Goal: Task Accomplishment & Management: Manage account settings

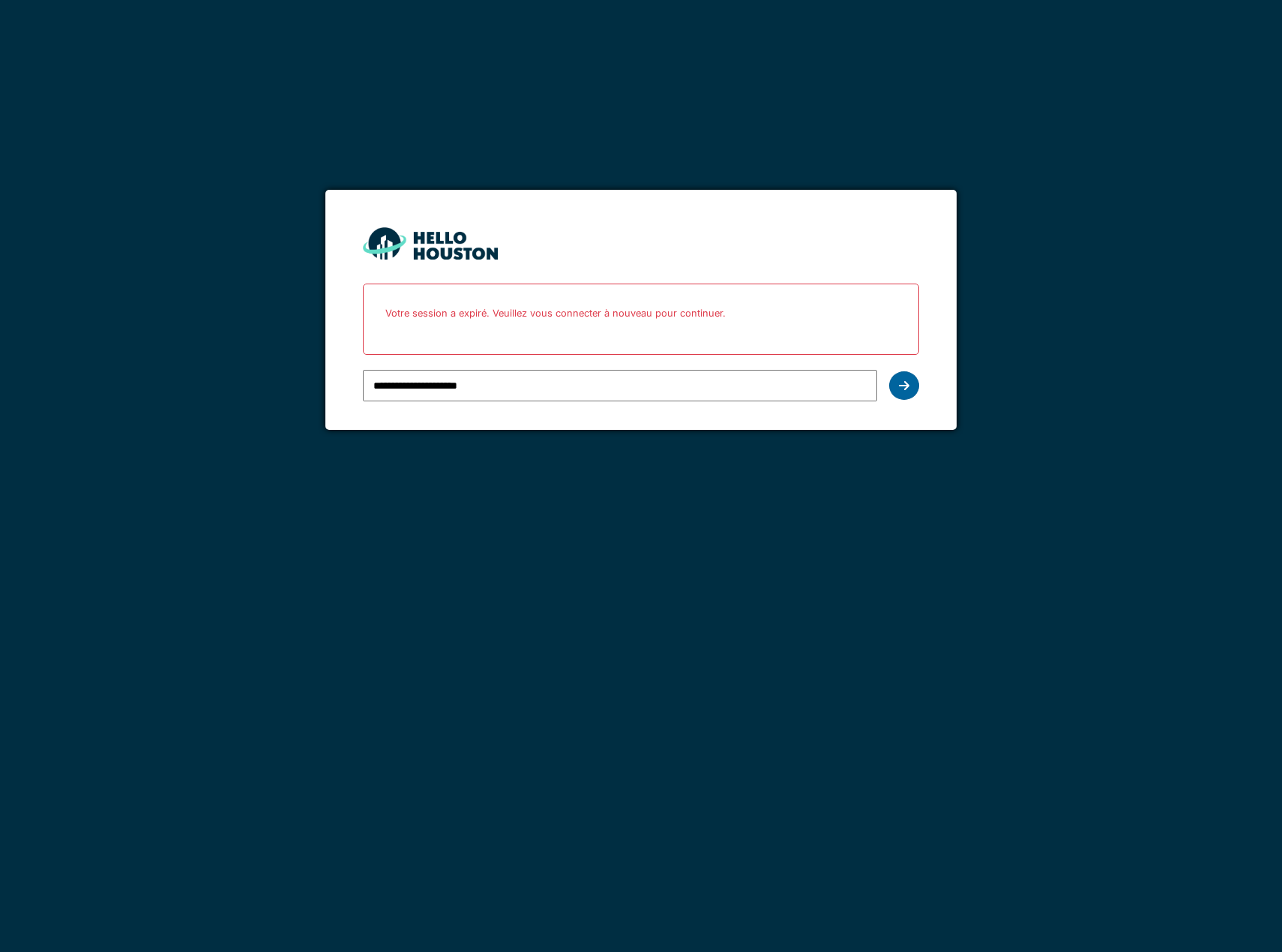
click at [914, 387] on div at bounding box center [904, 385] width 30 height 28
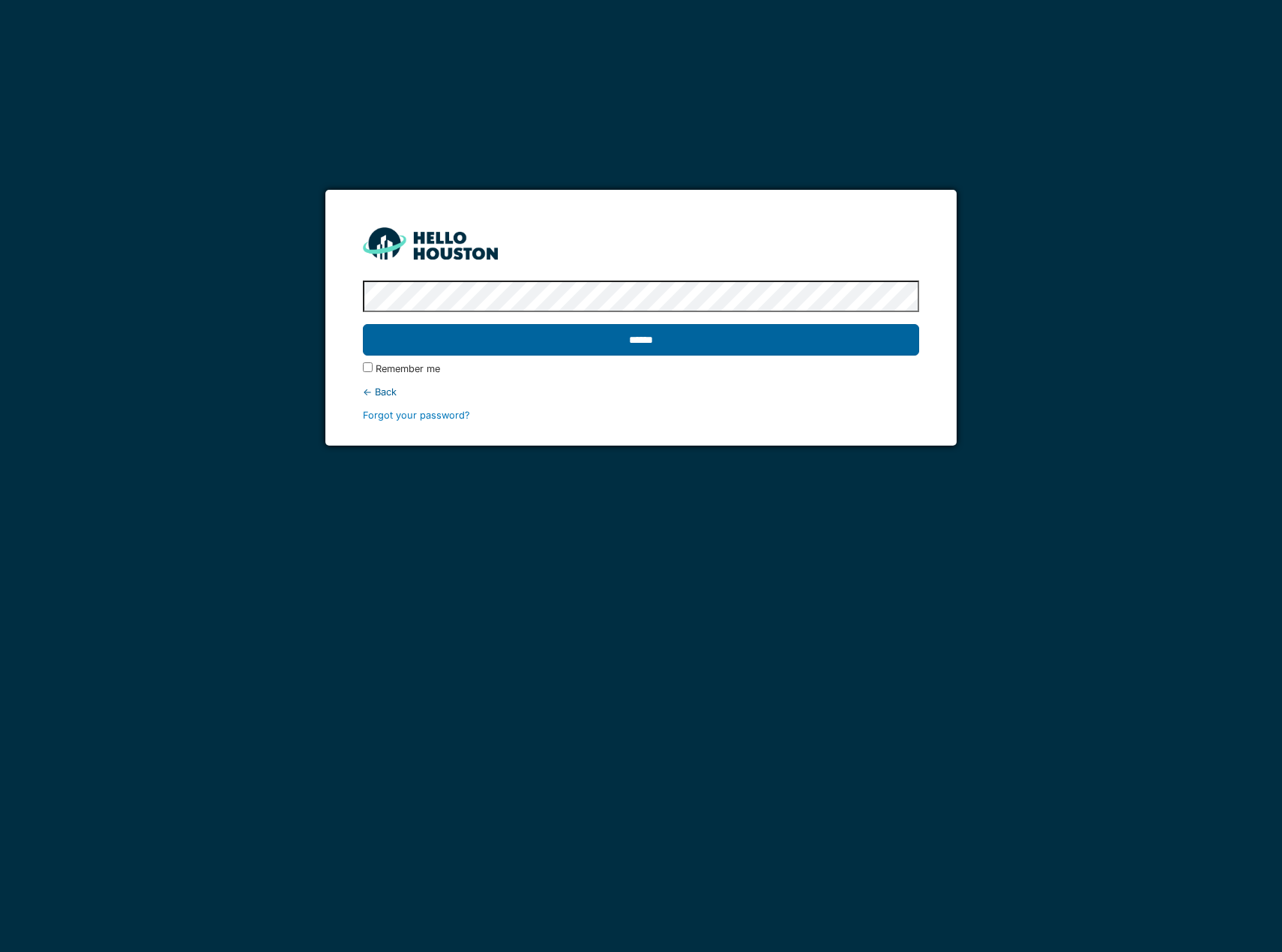
click at [727, 344] on input "******" at bounding box center [641, 340] width 556 height 32
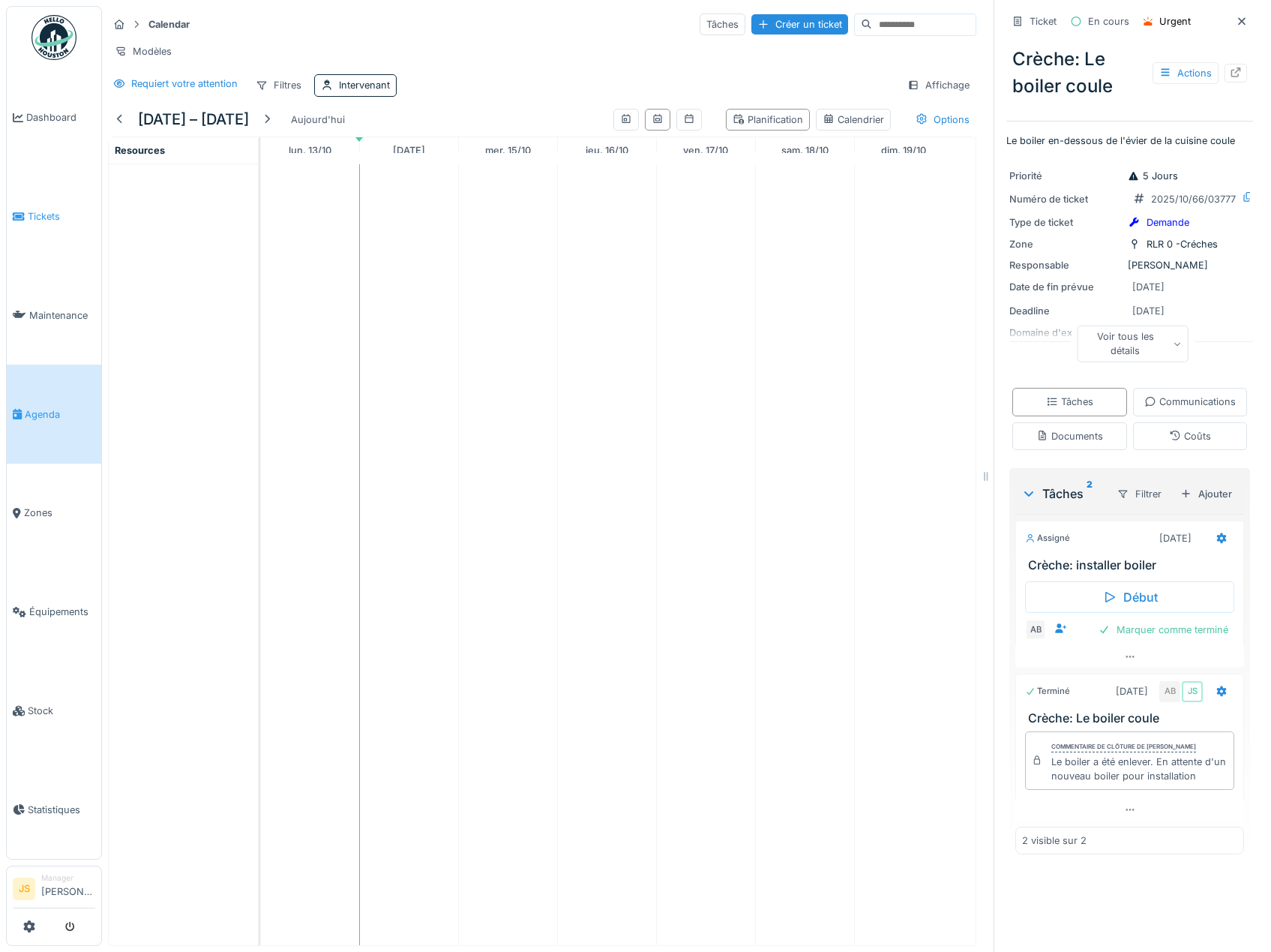
click at [44, 210] on span "Tickets" at bounding box center [61, 216] width 67 height 15
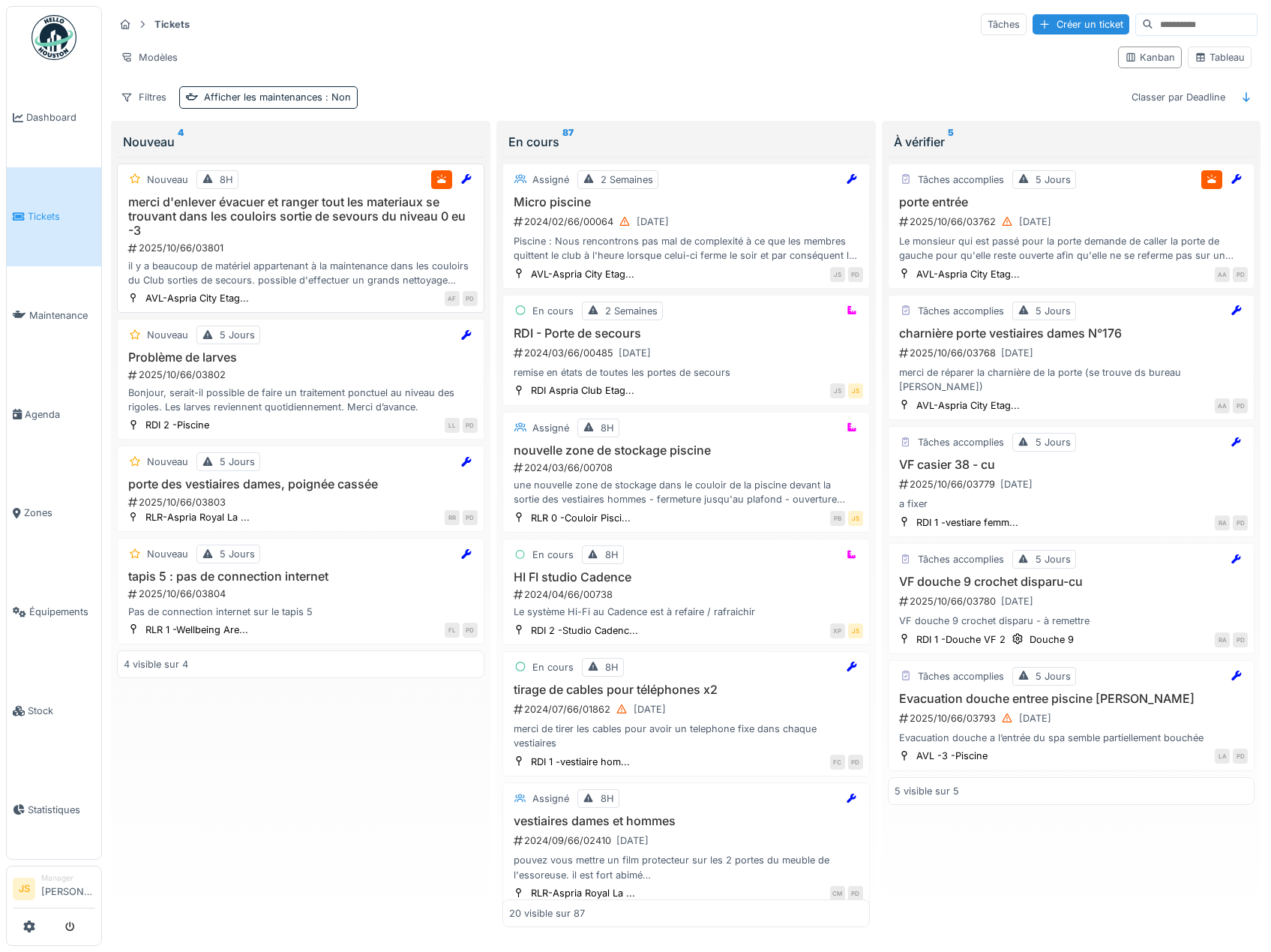
click at [268, 212] on h3 "merci d'enlever évacuer et ranger tout les materiaux se trouvant dans les coulo…" at bounding box center [301, 217] width 354 height 44
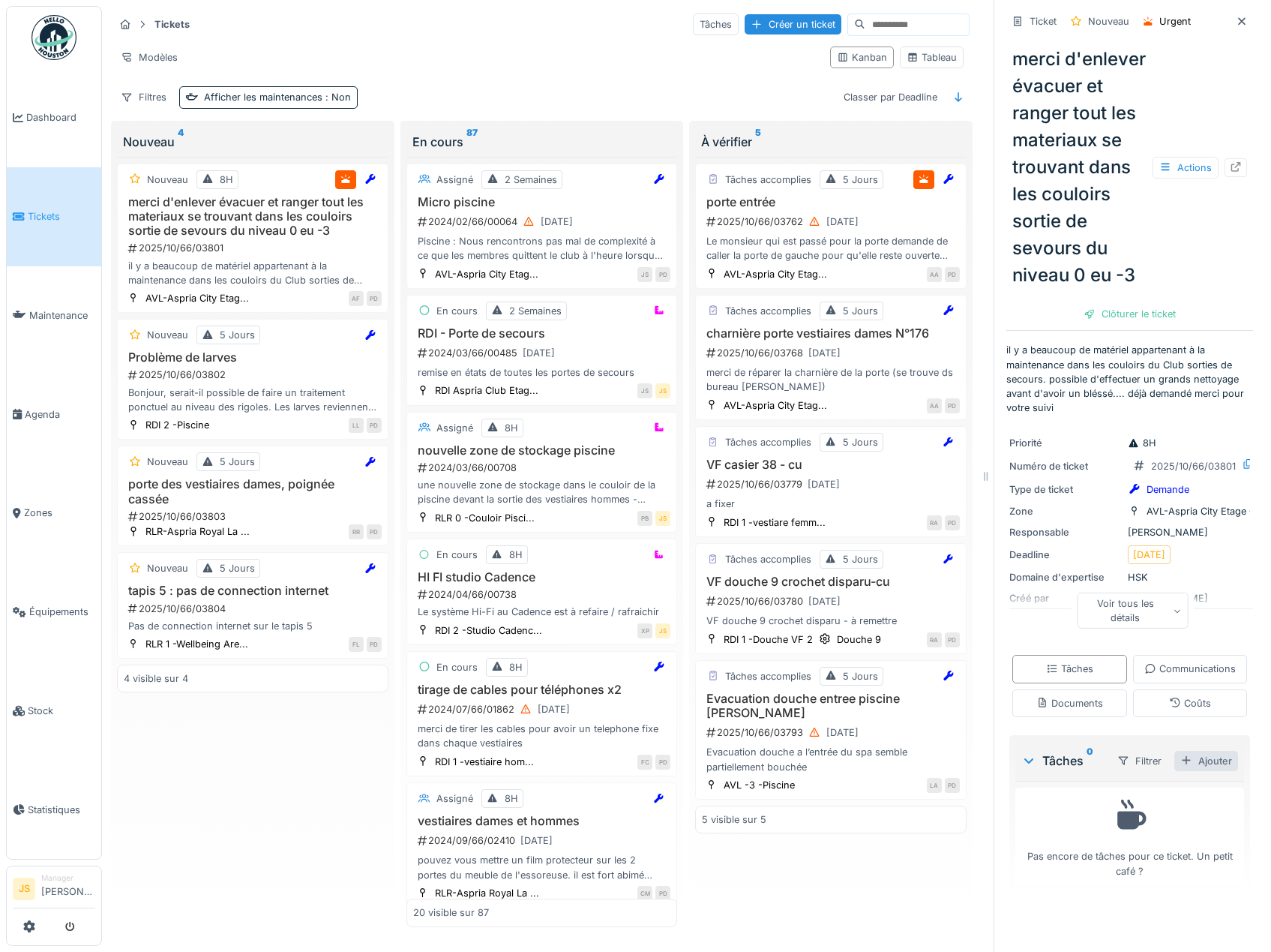
click at [1194, 771] on div "Ajouter" at bounding box center [1207, 761] width 64 height 21
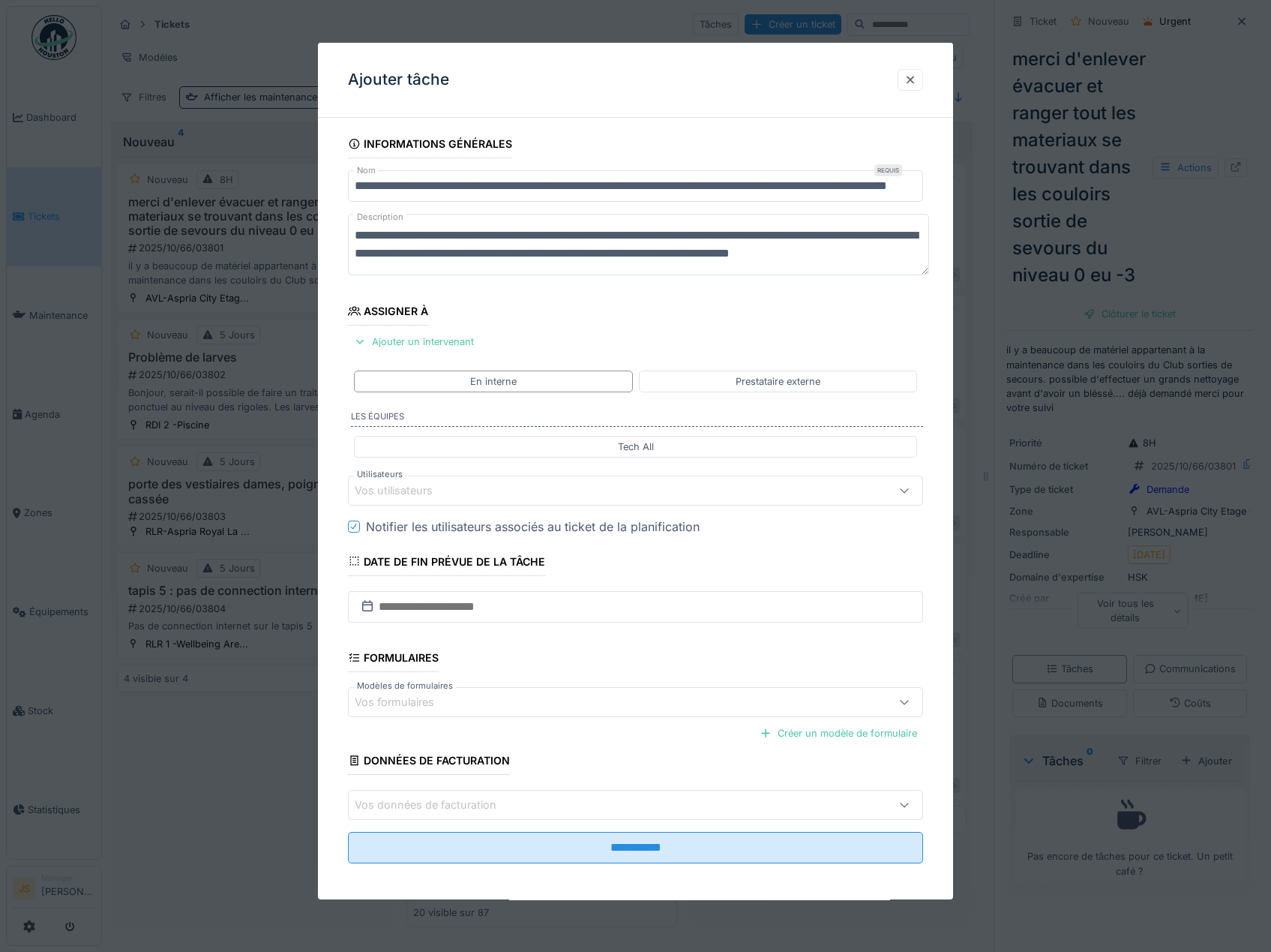
click at [390, 488] on div "Vos utilisateurs" at bounding box center [404, 490] width 99 height 16
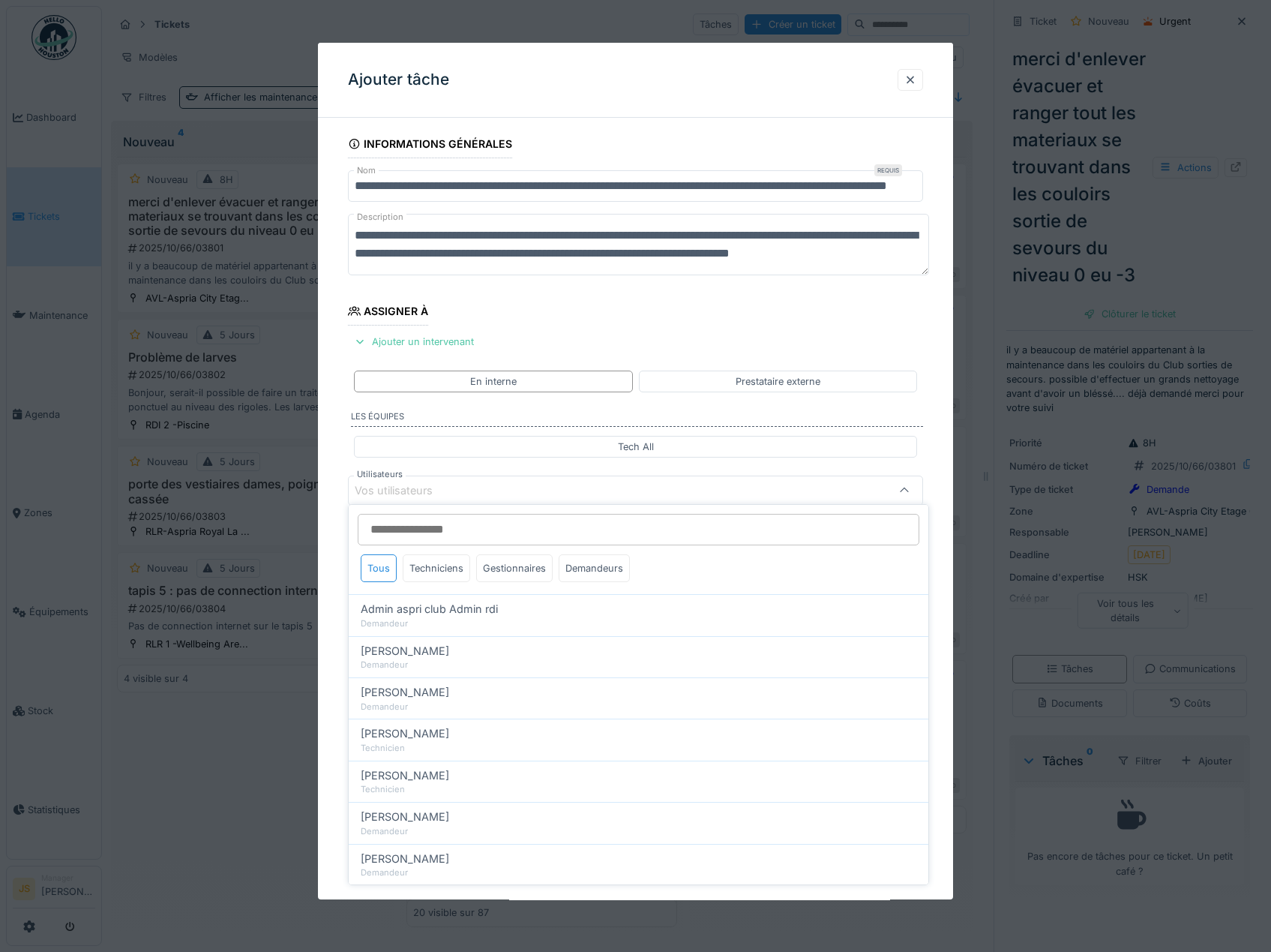
scroll to position [6, 0]
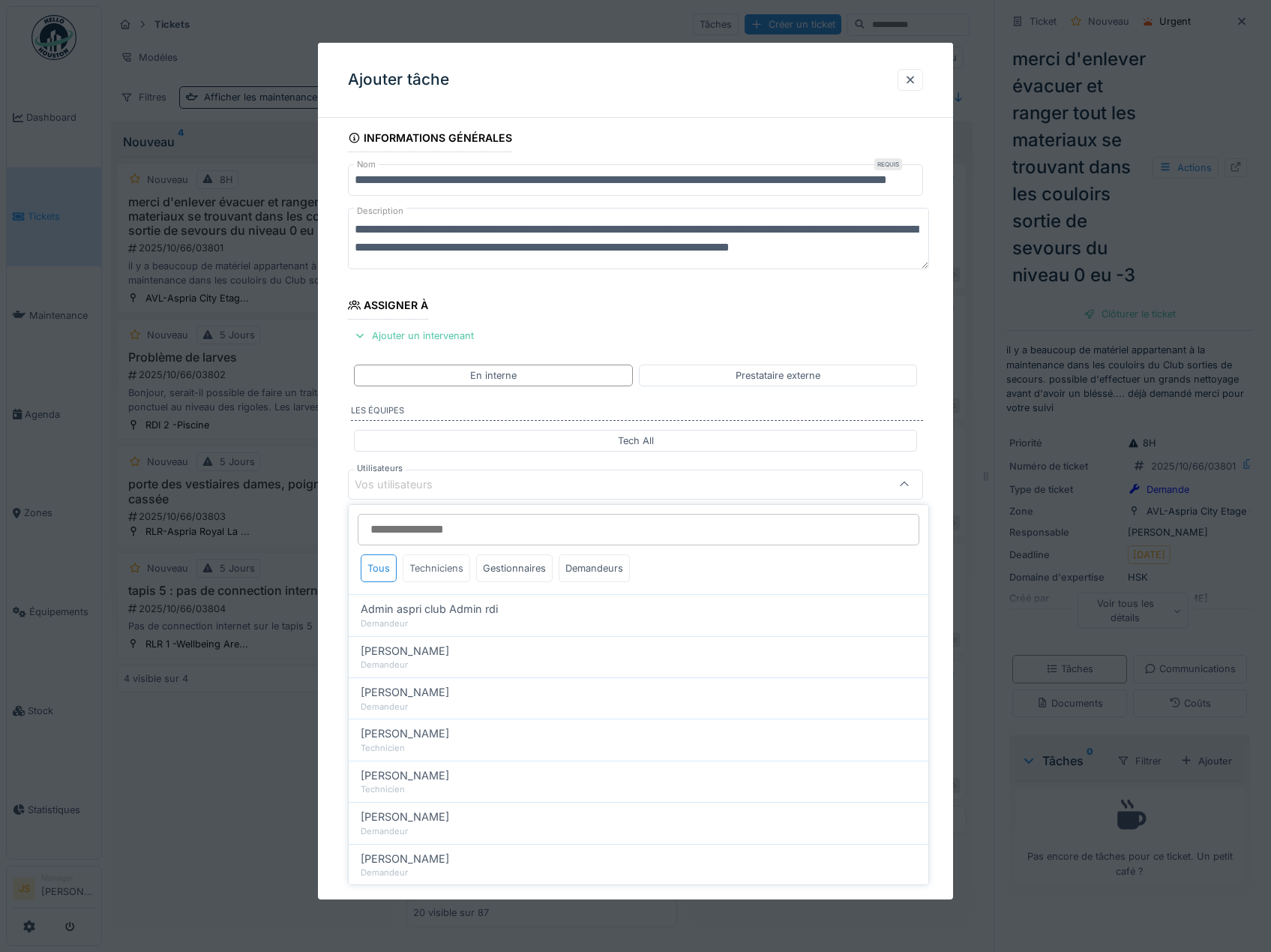
click at [427, 568] on div "Techniciens" at bounding box center [436, 568] width 67 height 28
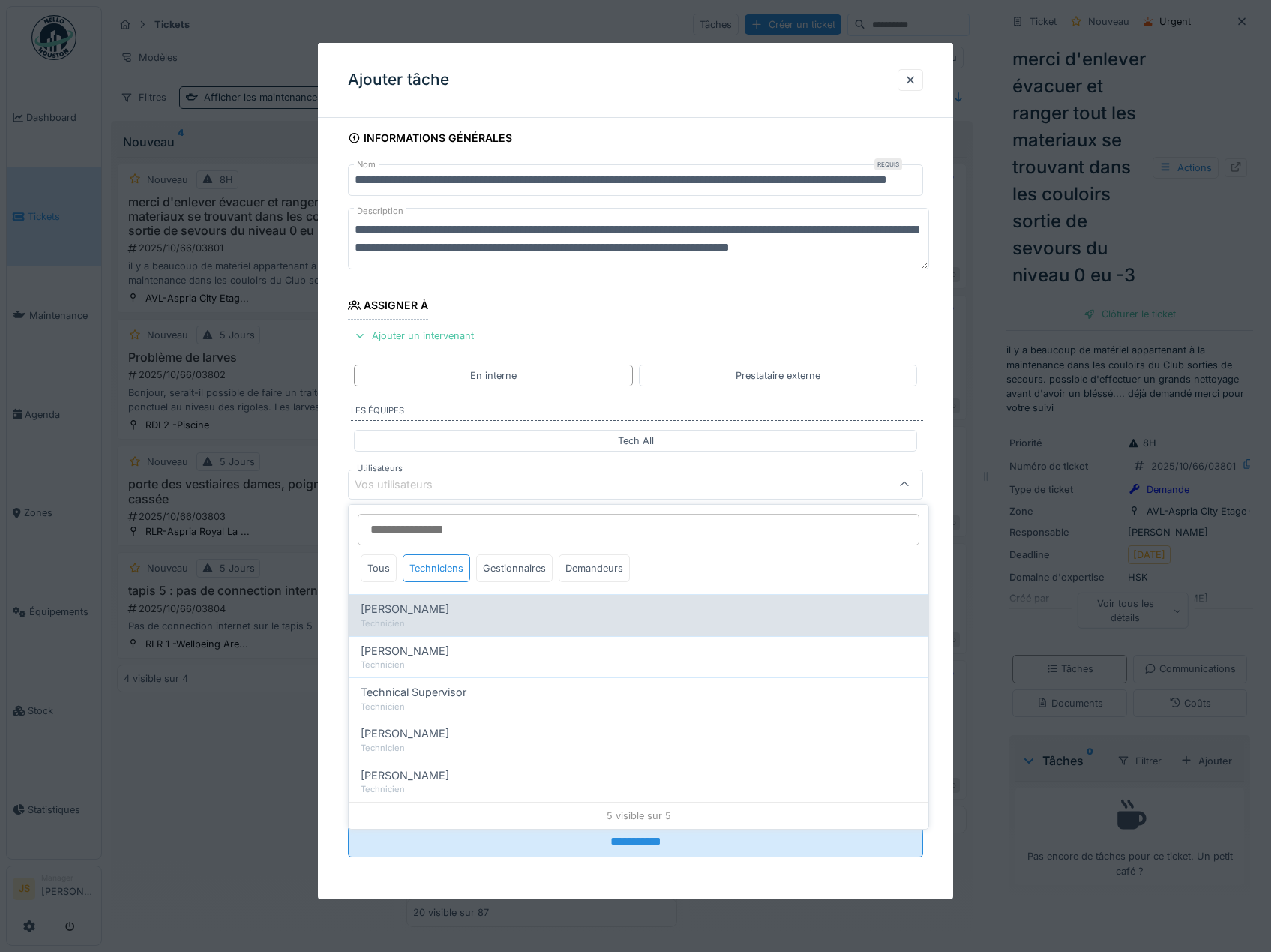
click at [437, 607] on span "[PERSON_NAME]" at bounding box center [405, 609] width 89 height 16
type input "*****"
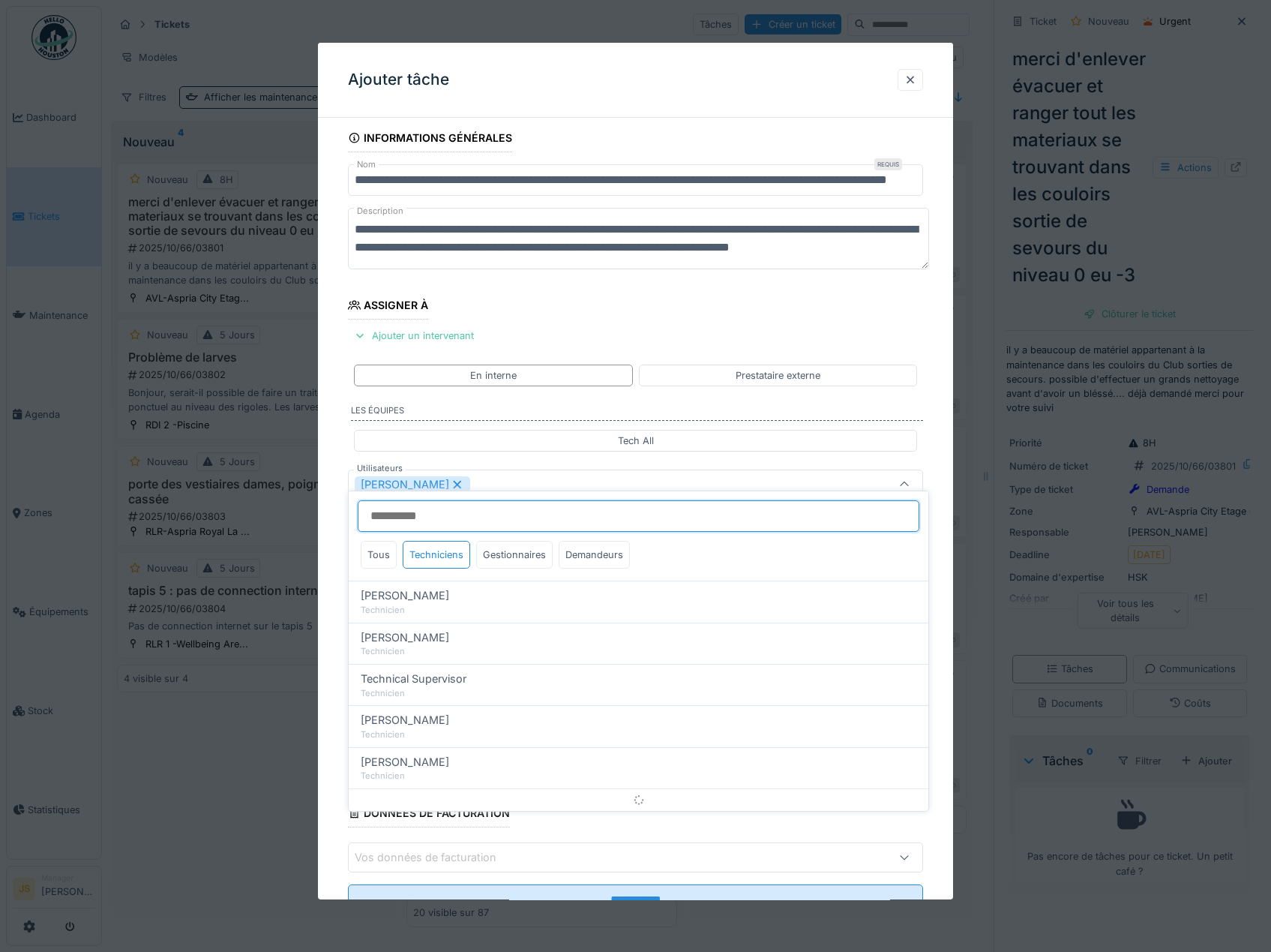
scroll to position [20, 0]
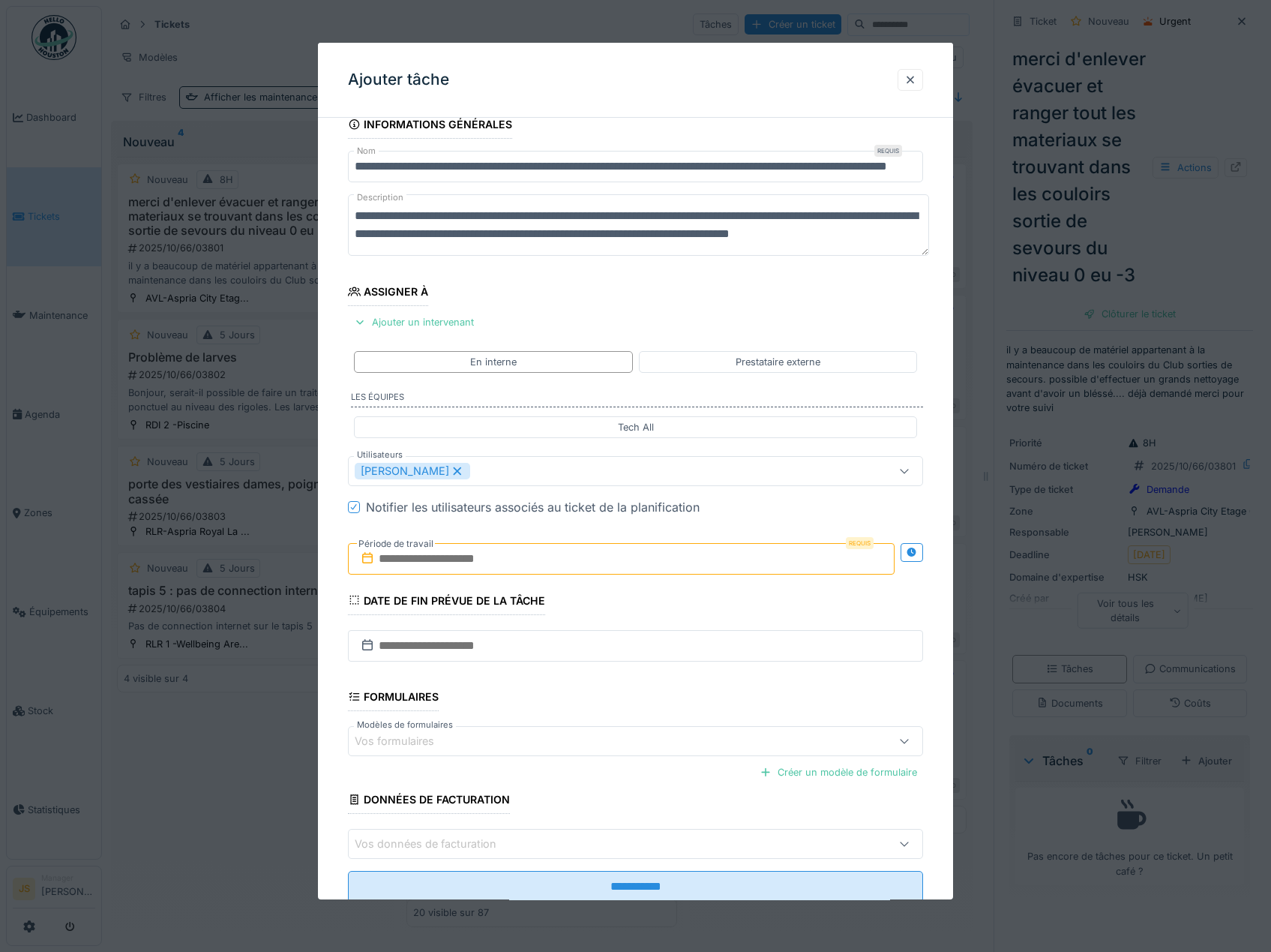
click at [331, 605] on div "**********" at bounding box center [636, 527] width 636 height 834
drag, startPoint x: 408, startPoint y: 561, endPoint x: 420, endPoint y: 563, distance: 12.2
click at [408, 561] on input "text" at bounding box center [622, 558] width 548 height 32
click at [577, 707] on div "14" at bounding box center [575, 705] width 21 height 21
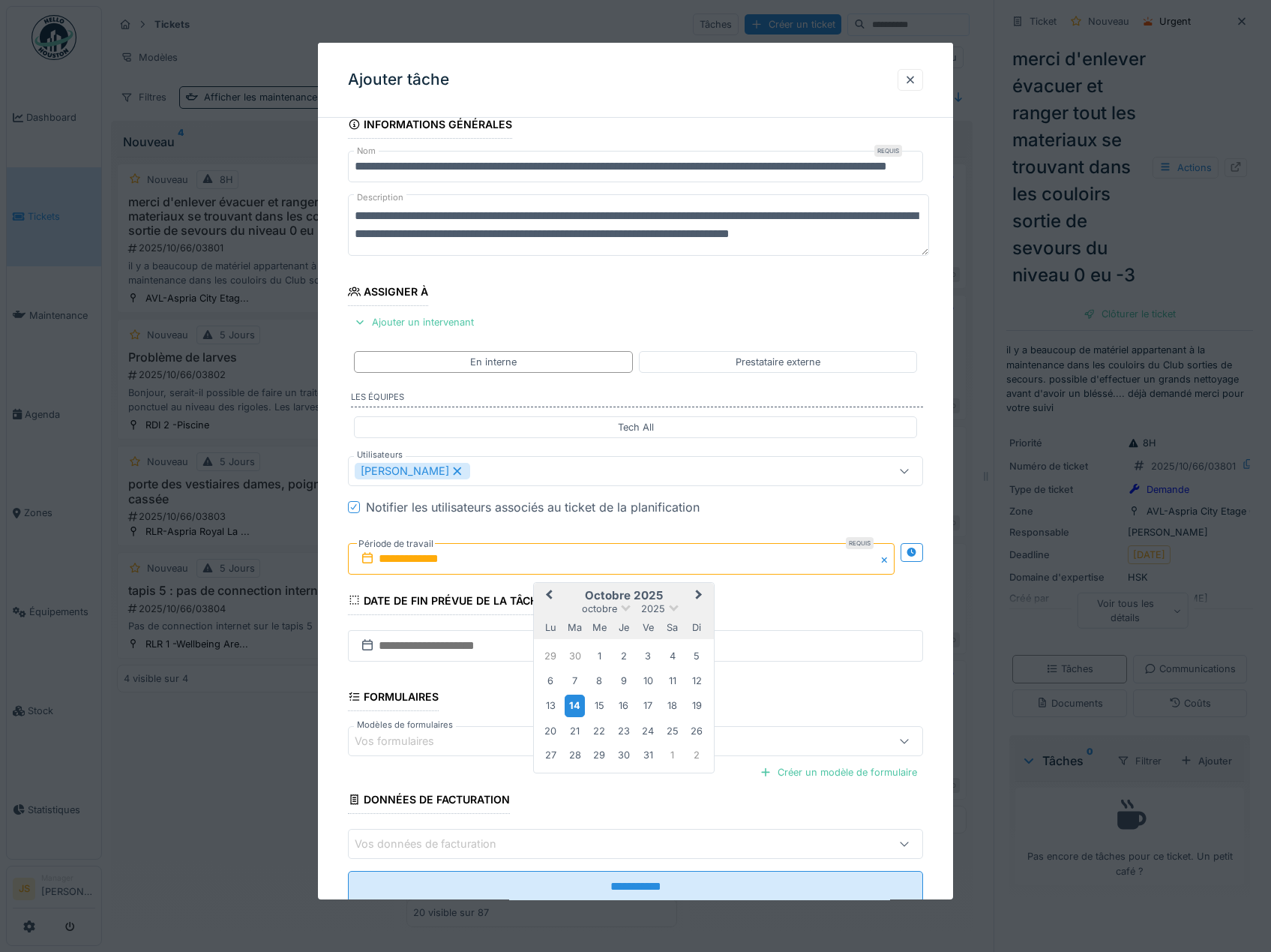
click at [577, 707] on div "14" at bounding box center [575, 705] width 21 height 21
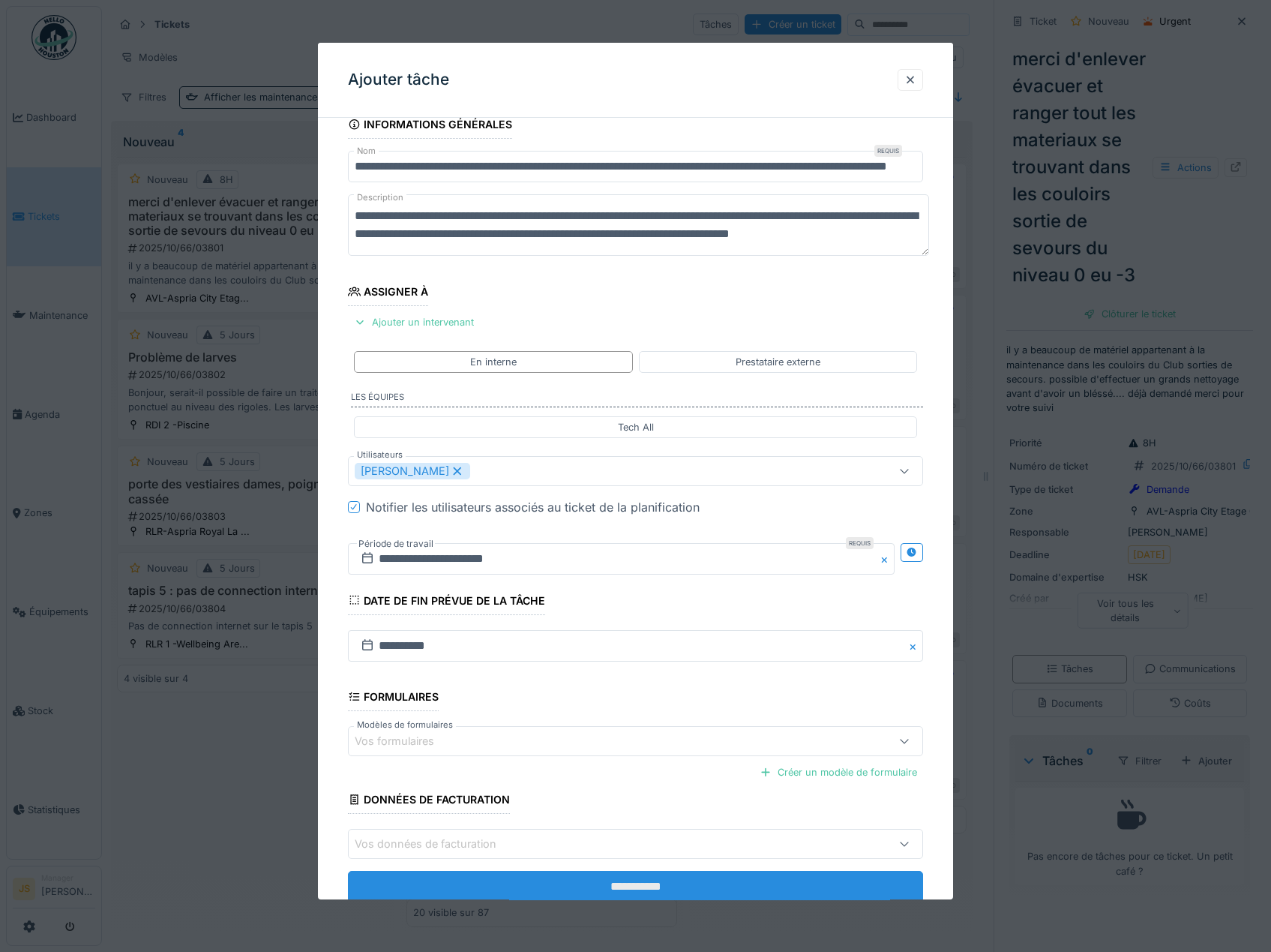
click at [655, 884] on input "**********" at bounding box center [636, 887] width 576 height 32
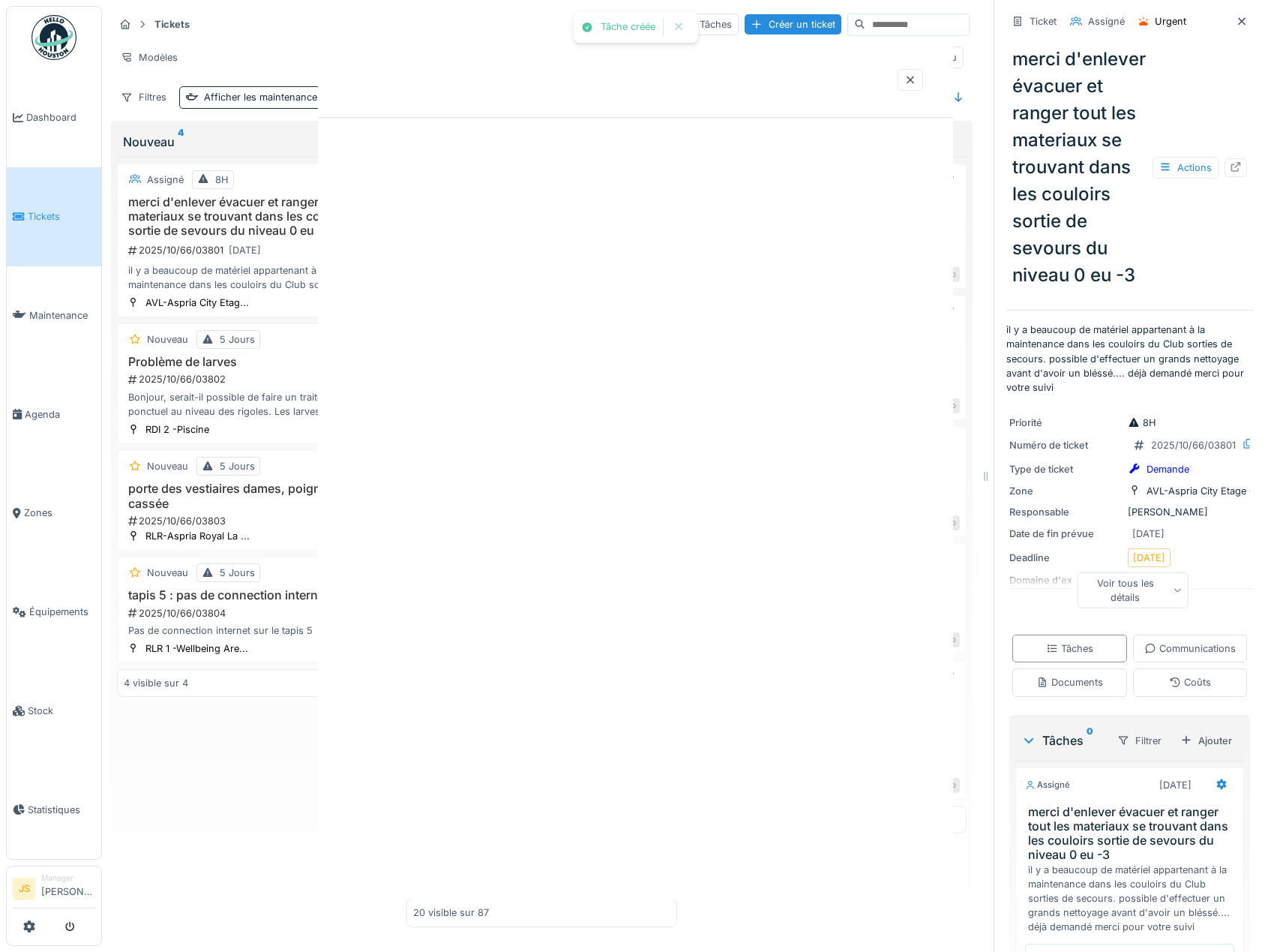
scroll to position [0, 0]
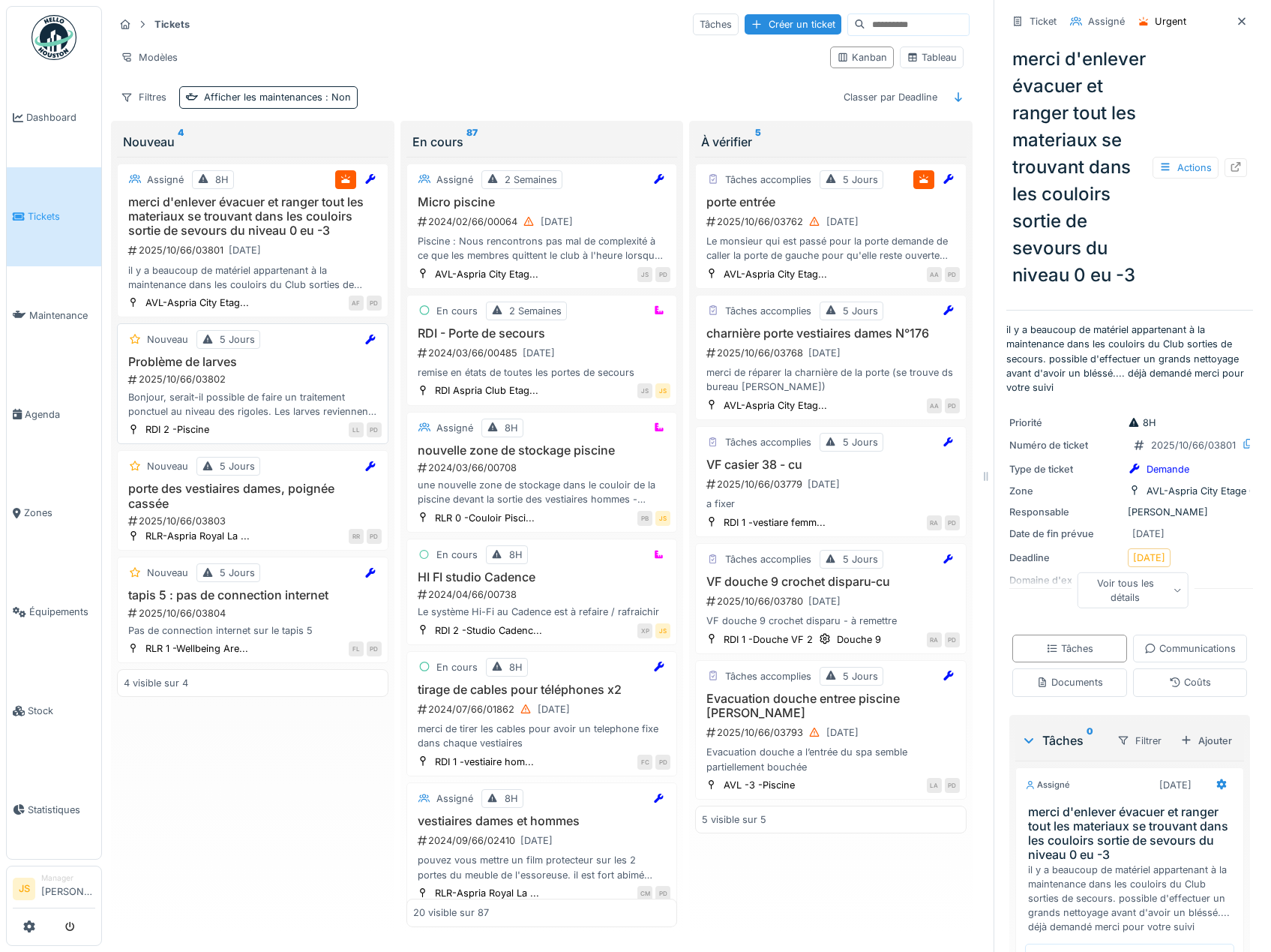
click at [192, 362] on h3 "Problème de larves" at bounding box center [253, 362] width 258 height 15
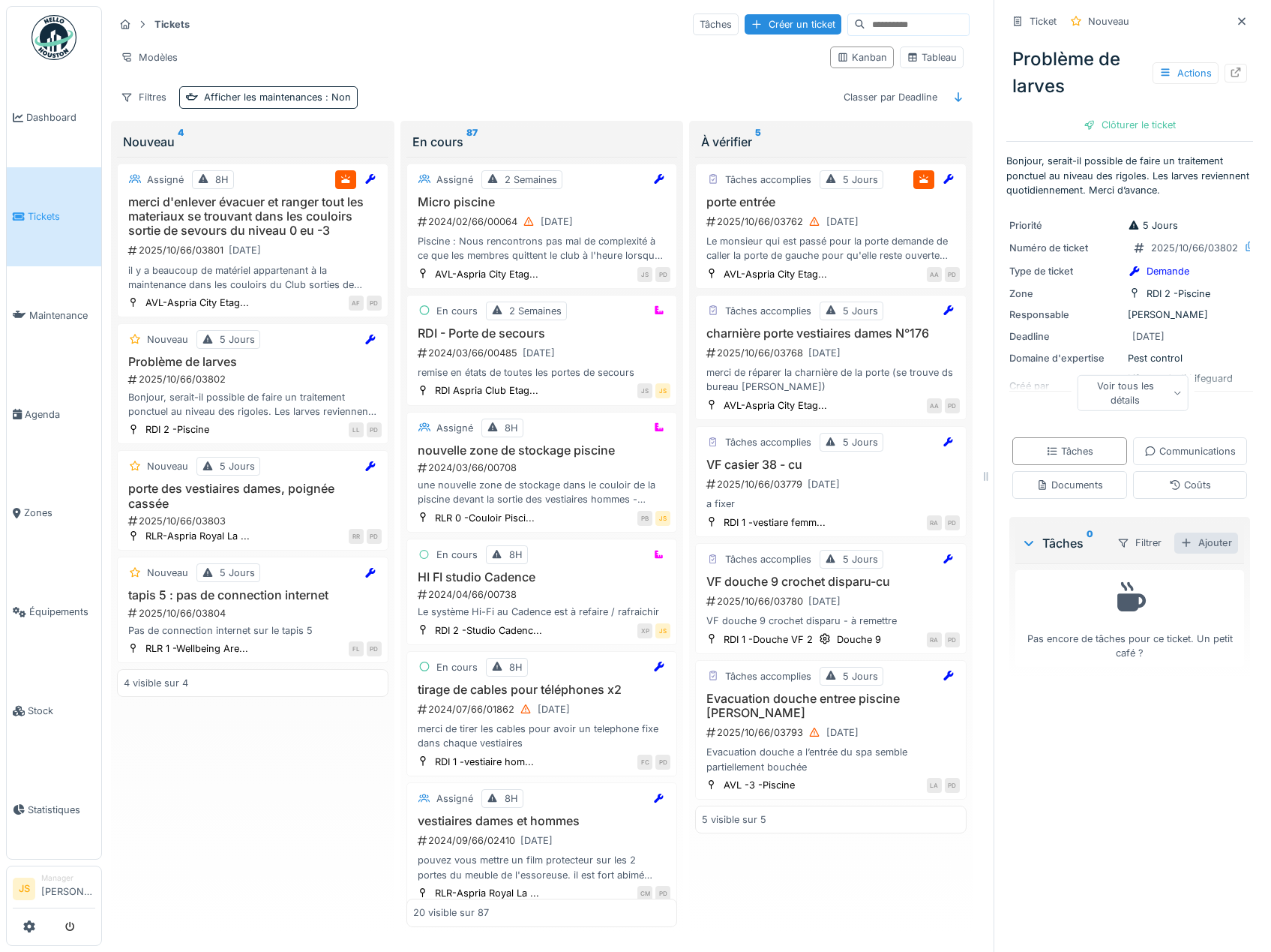
click at [1187, 553] on div "Ajouter" at bounding box center [1207, 543] width 64 height 21
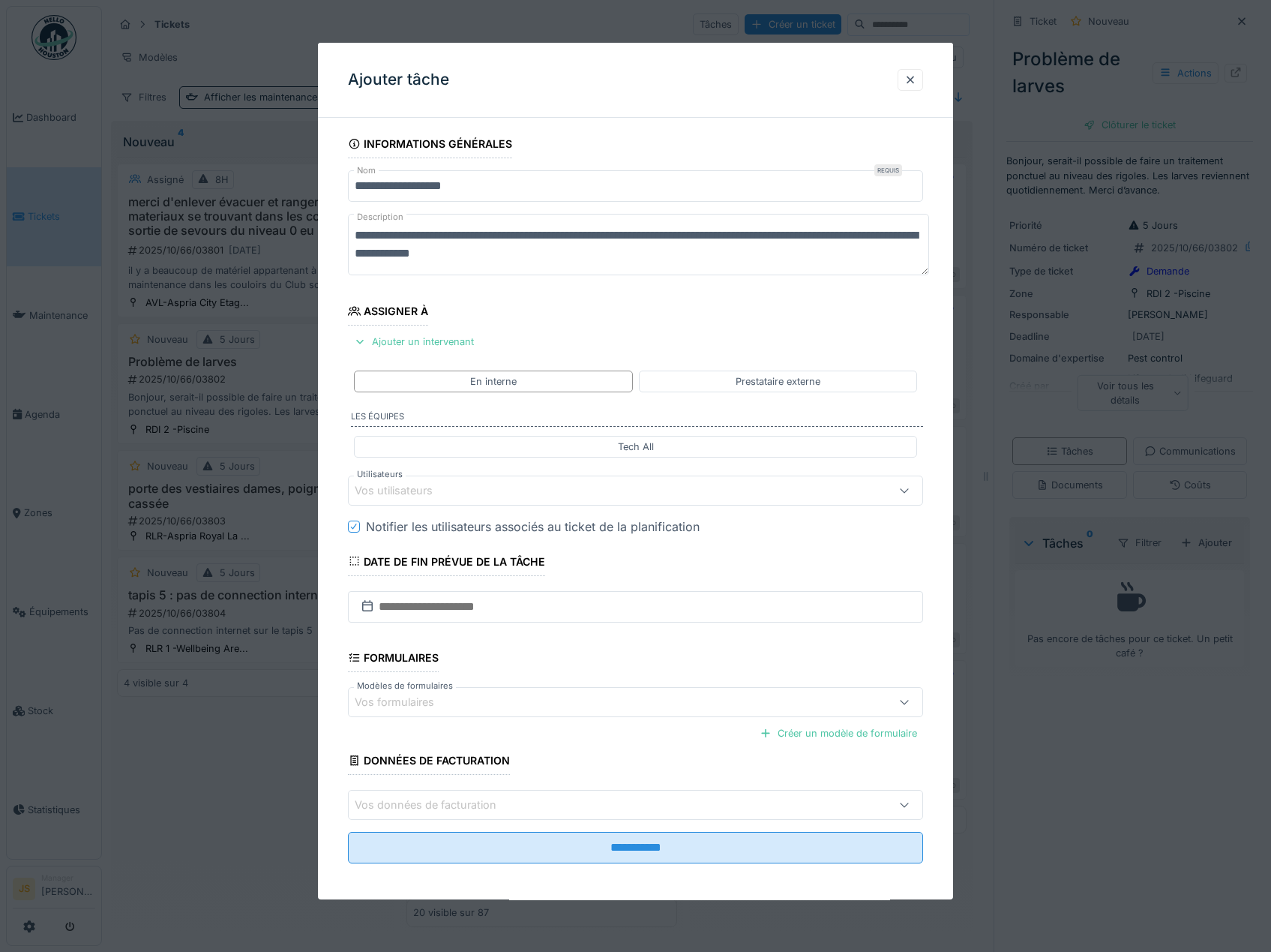
click at [404, 488] on div "Vos utilisateurs" at bounding box center [404, 490] width 99 height 16
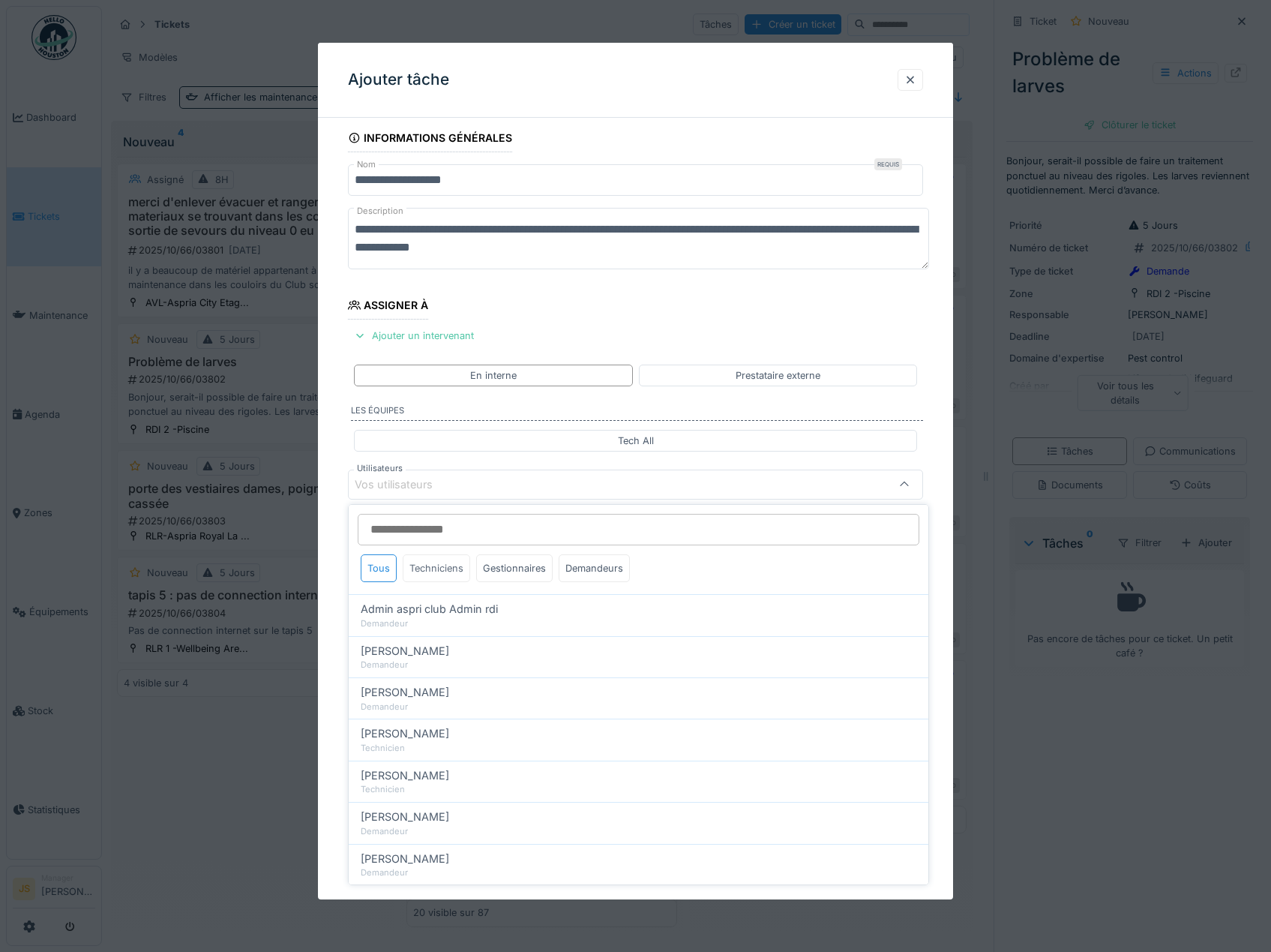
click at [445, 569] on div "Techniciens" at bounding box center [436, 568] width 67 height 28
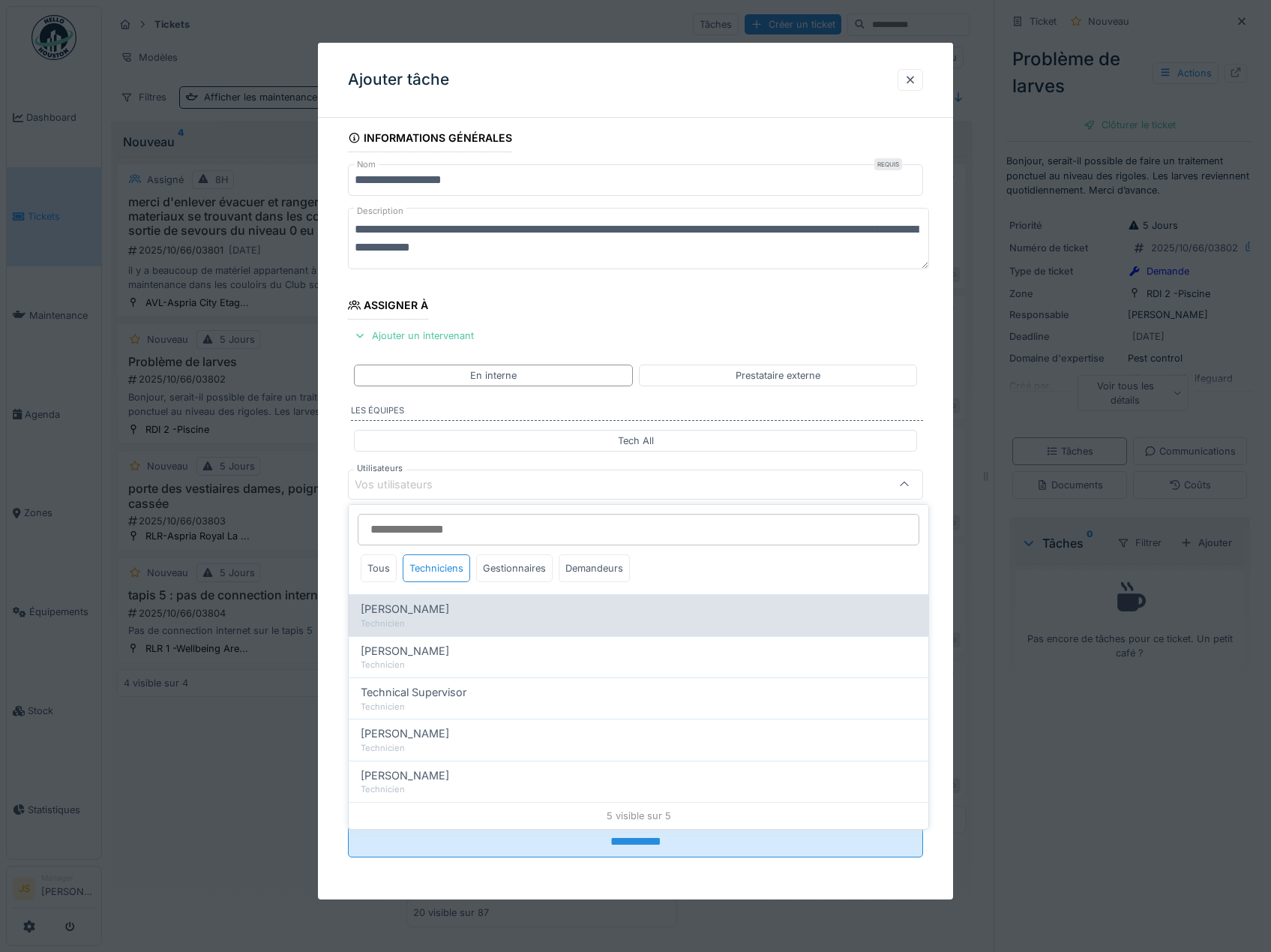
click at [431, 617] on span "Alexandre Michailidis" at bounding box center [405, 609] width 89 height 16
type input "*****"
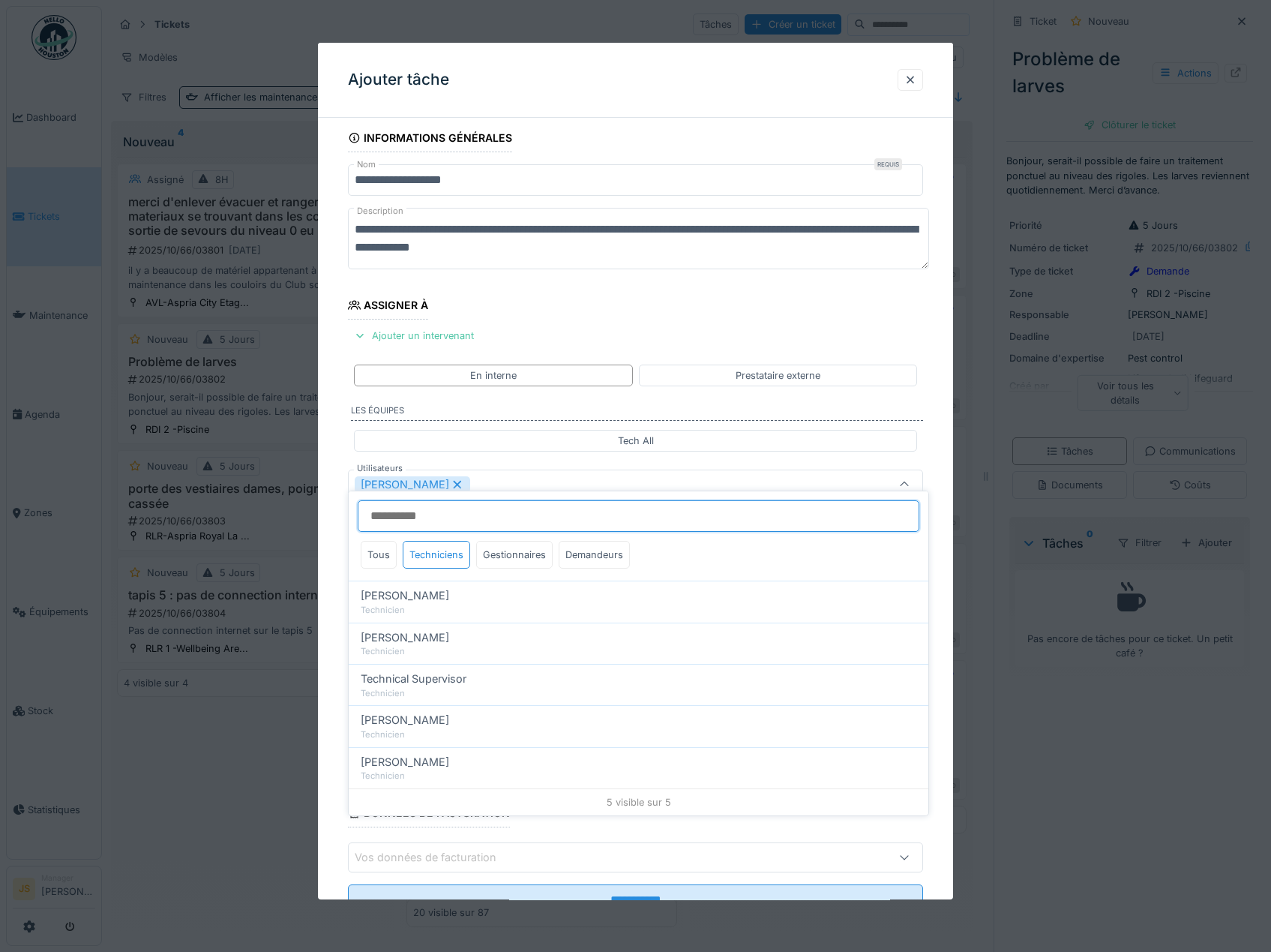
scroll to position [20, 0]
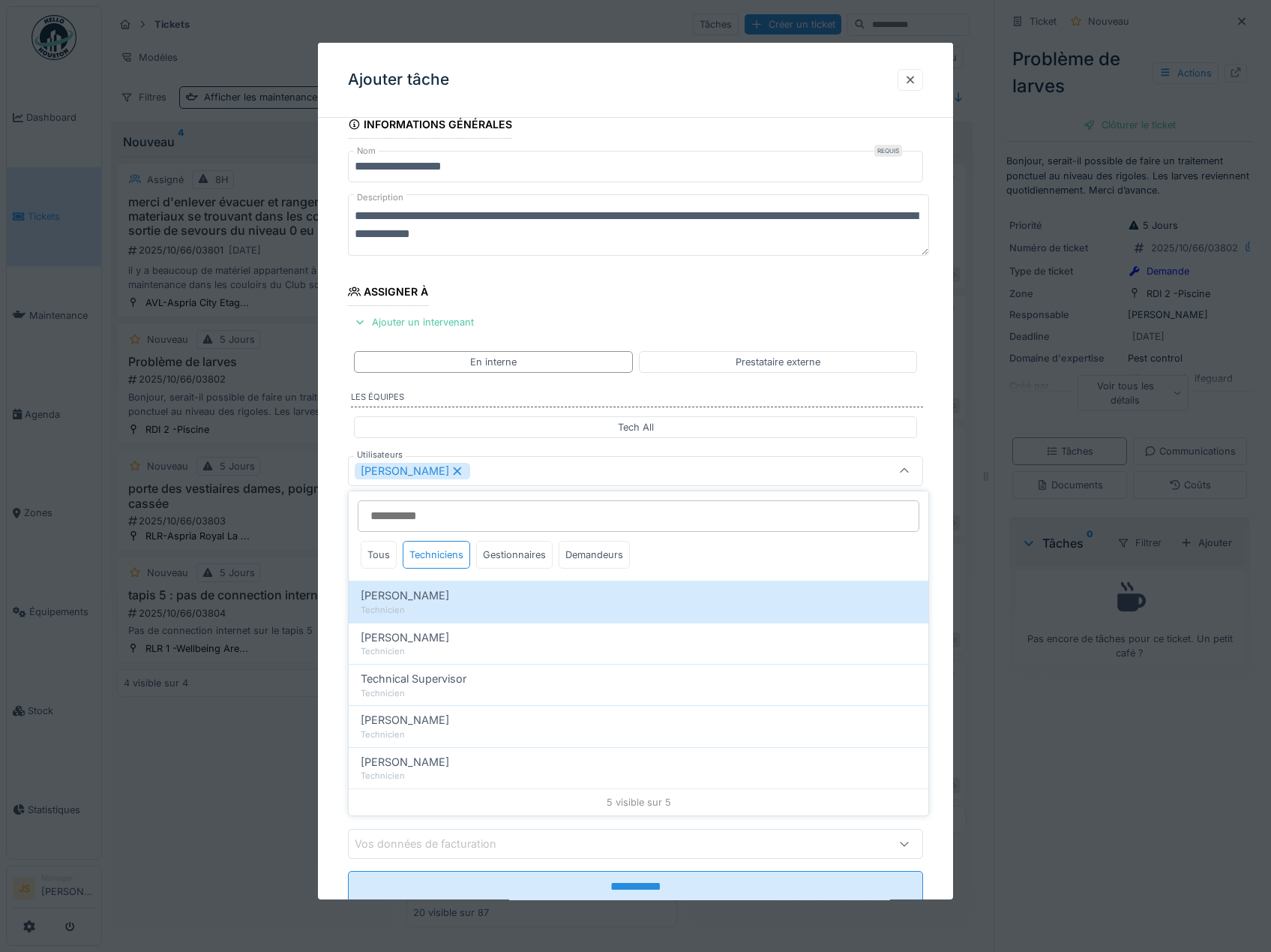
click at [327, 608] on div "**********" at bounding box center [636, 527] width 636 height 834
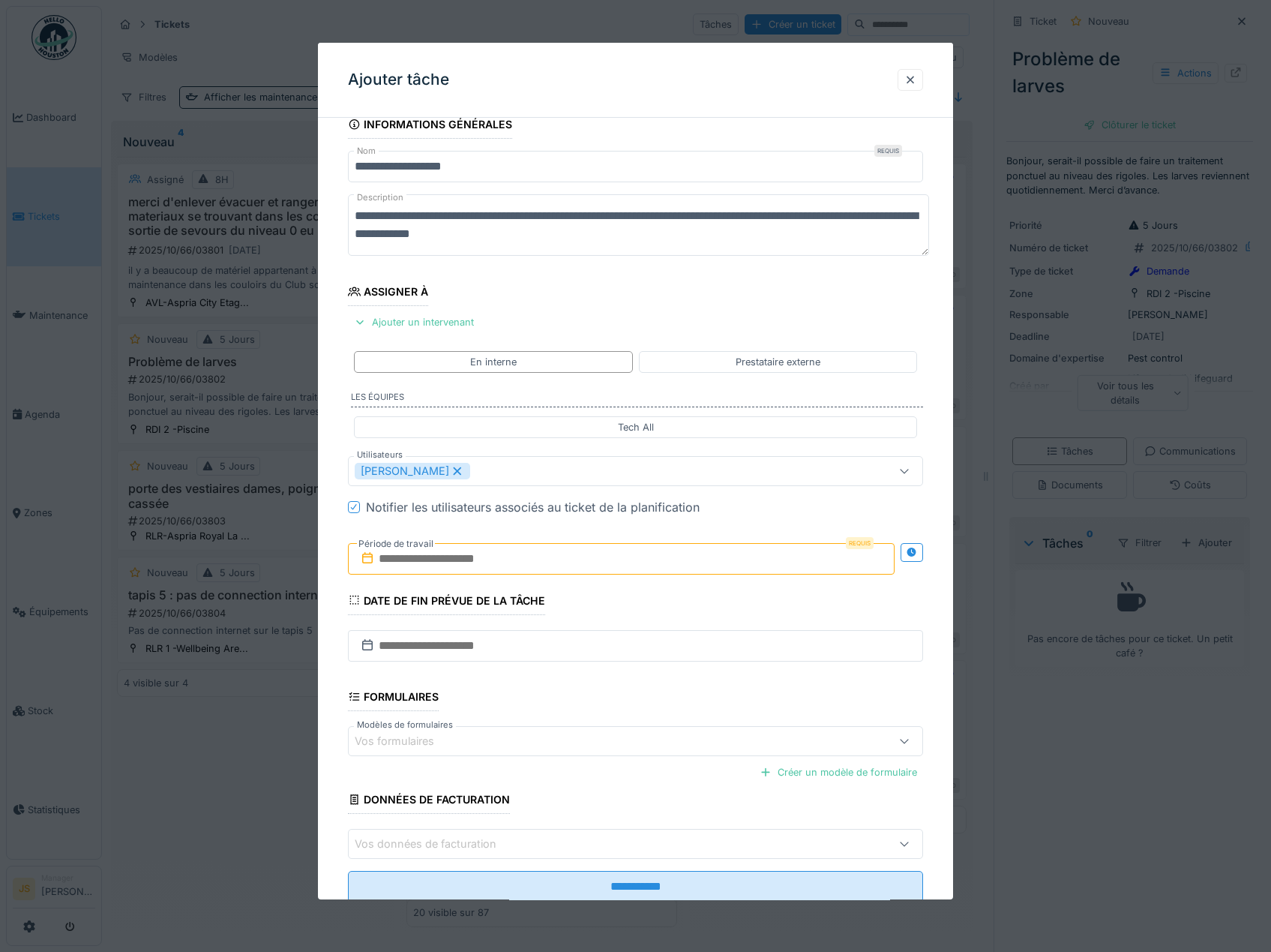
click at [418, 559] on input "text" at bounding box center [622, 558] width 548 height 32
click at [572, 702] on div "14" at bounding box center [575, 705] width 21 height 21
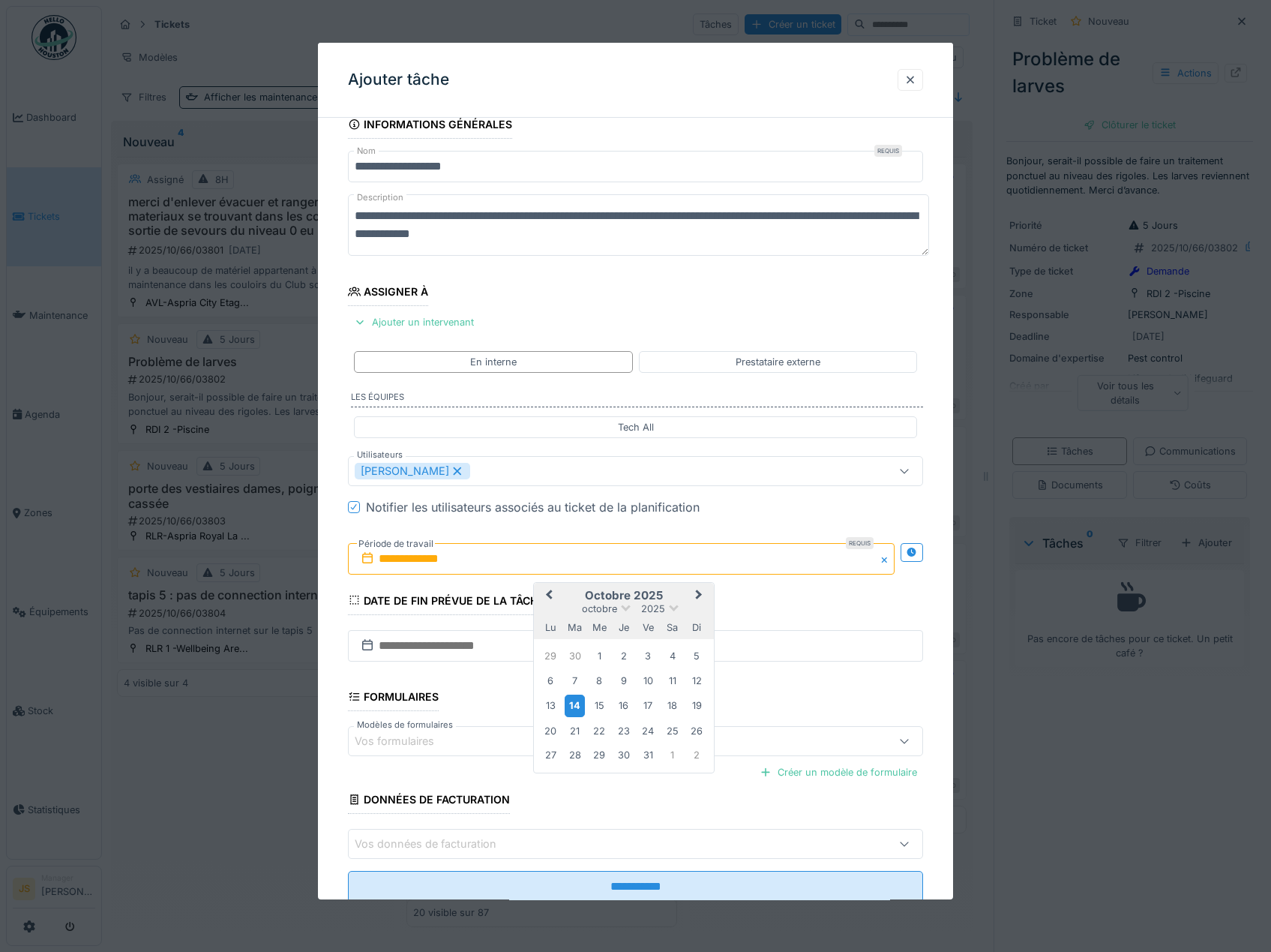
click at [576, 707] on div "14" at bounding box center [575, 705] width 21 height 21
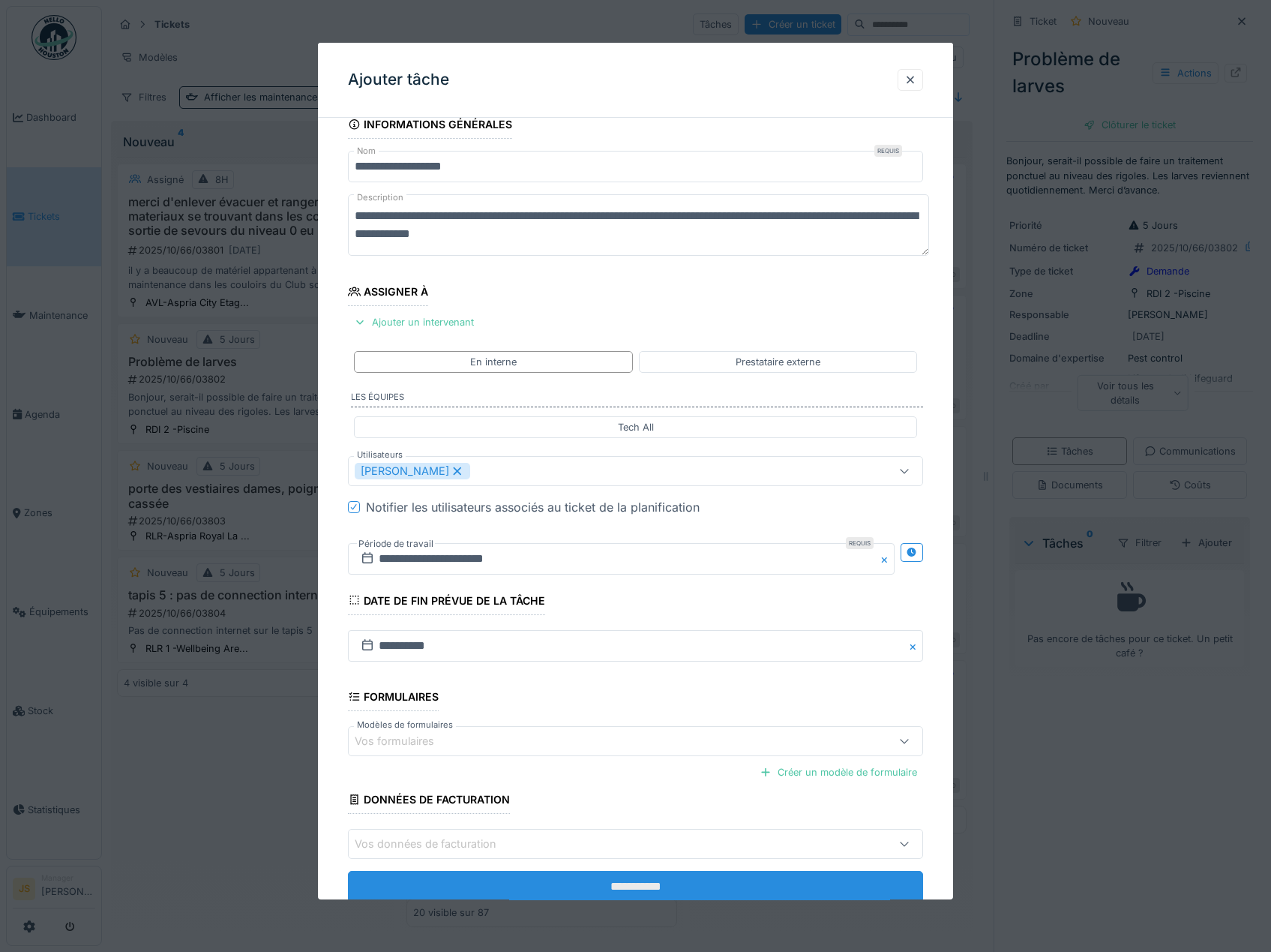
click at [666, 887] on input "**********" at bounding box center [636, 887] width 576 height 32
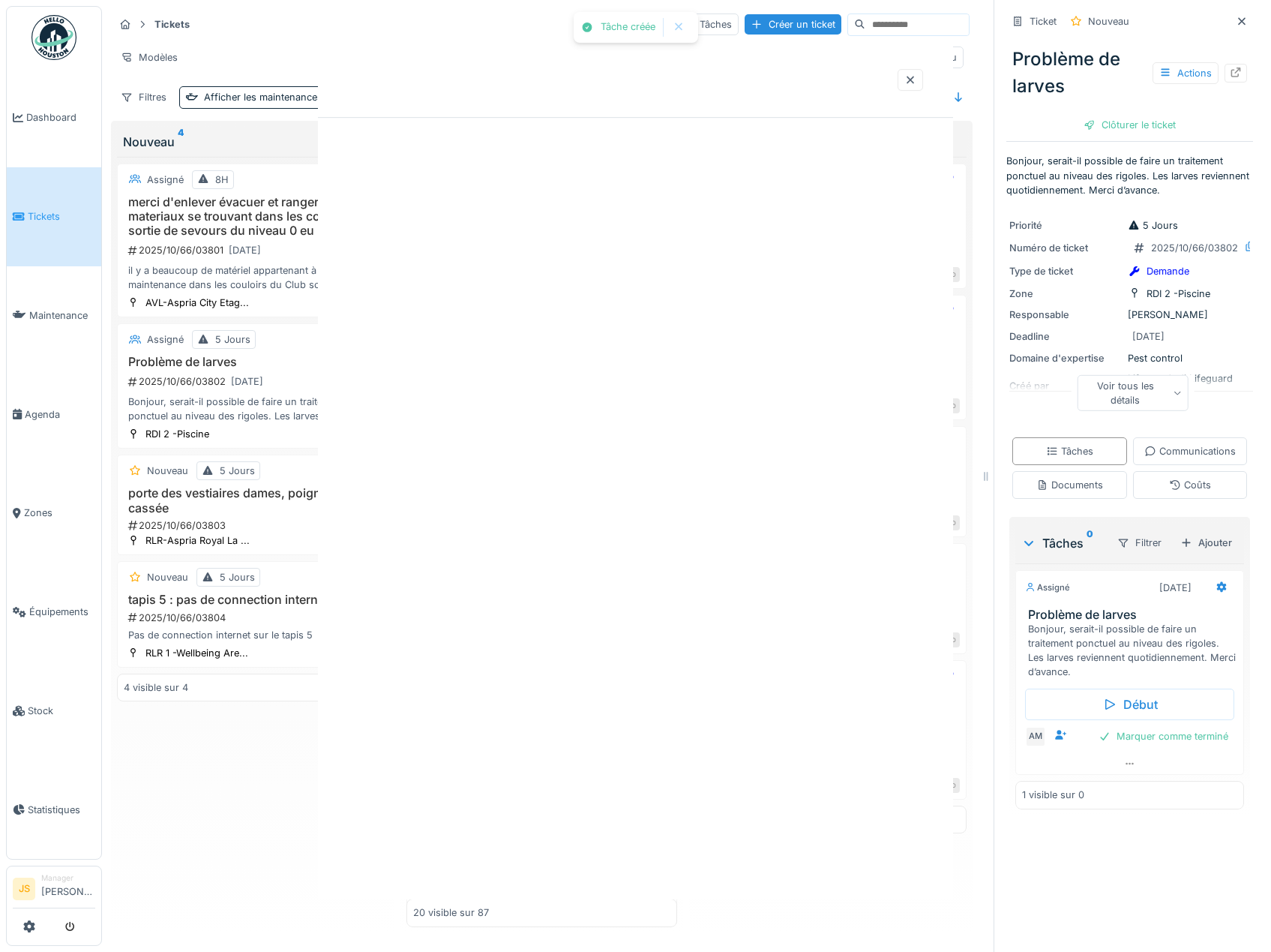
scroll to position [0, 0]
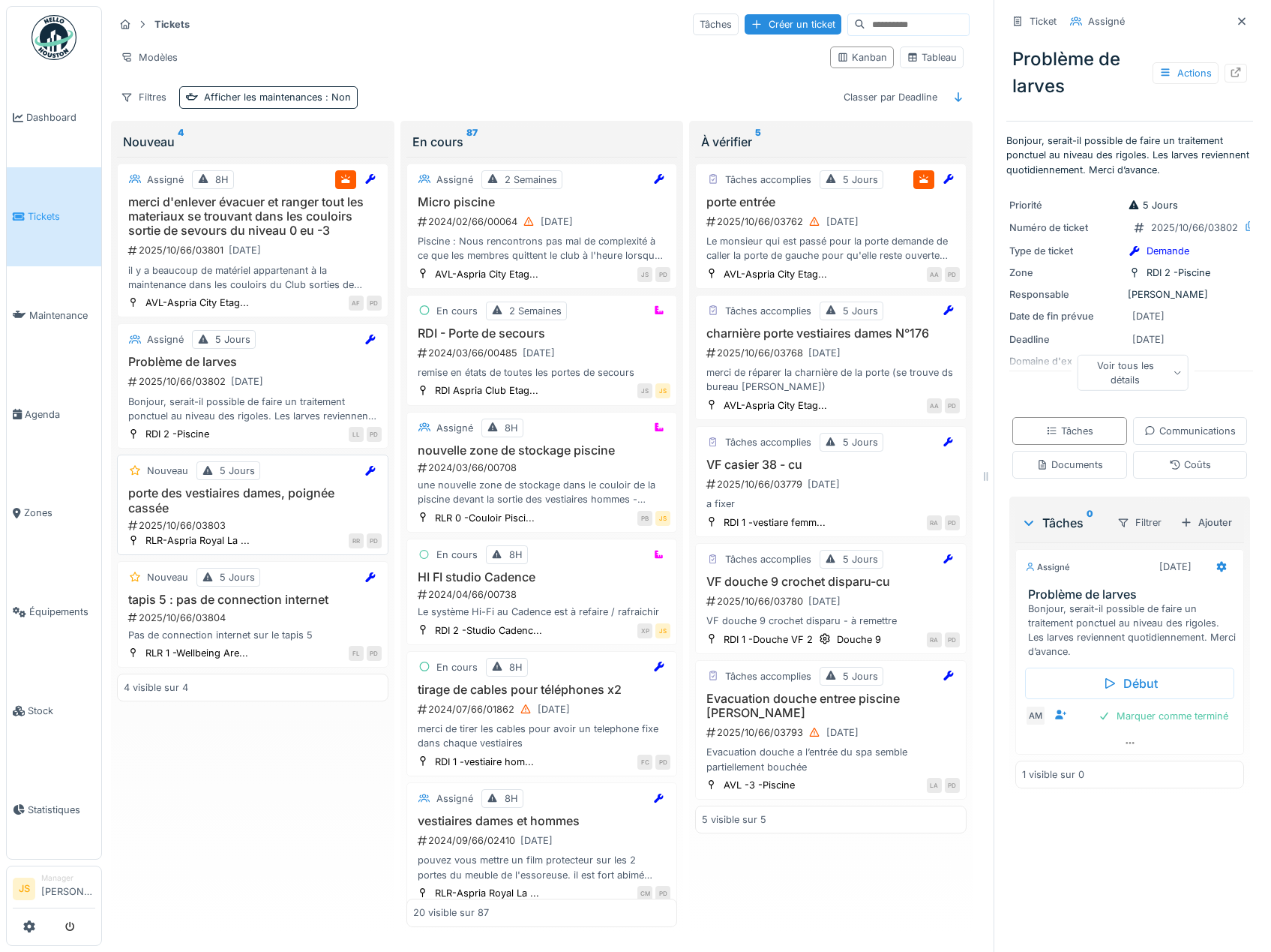
click at [230, 494] on h3 "porte des vestiaires dames, poignée cassée" at bounding box center [253, 500] width 258 height 28
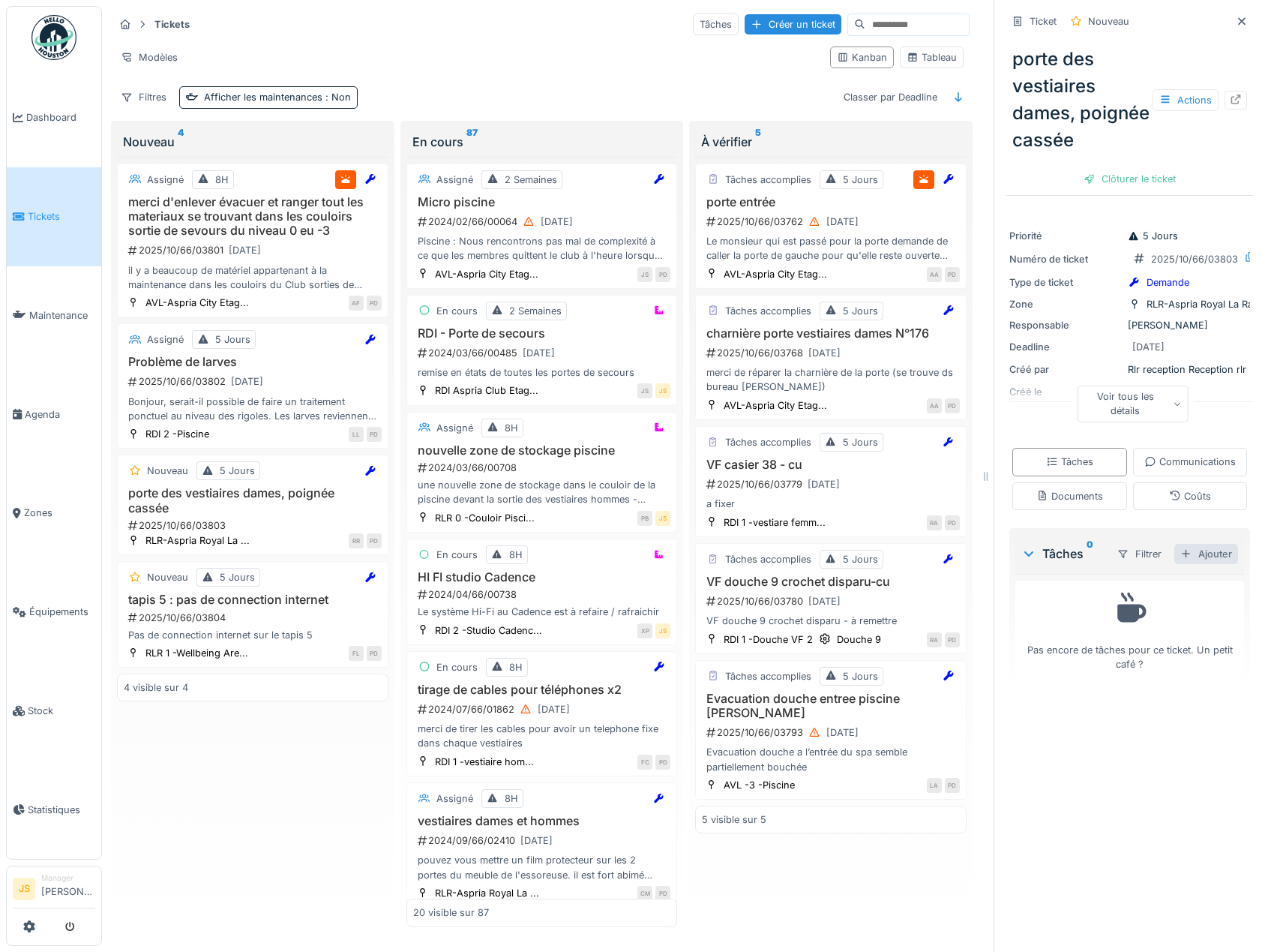
click at [1199, 564] on div "Ajouter" at bounding box center [1207, 554] width 64 height 21
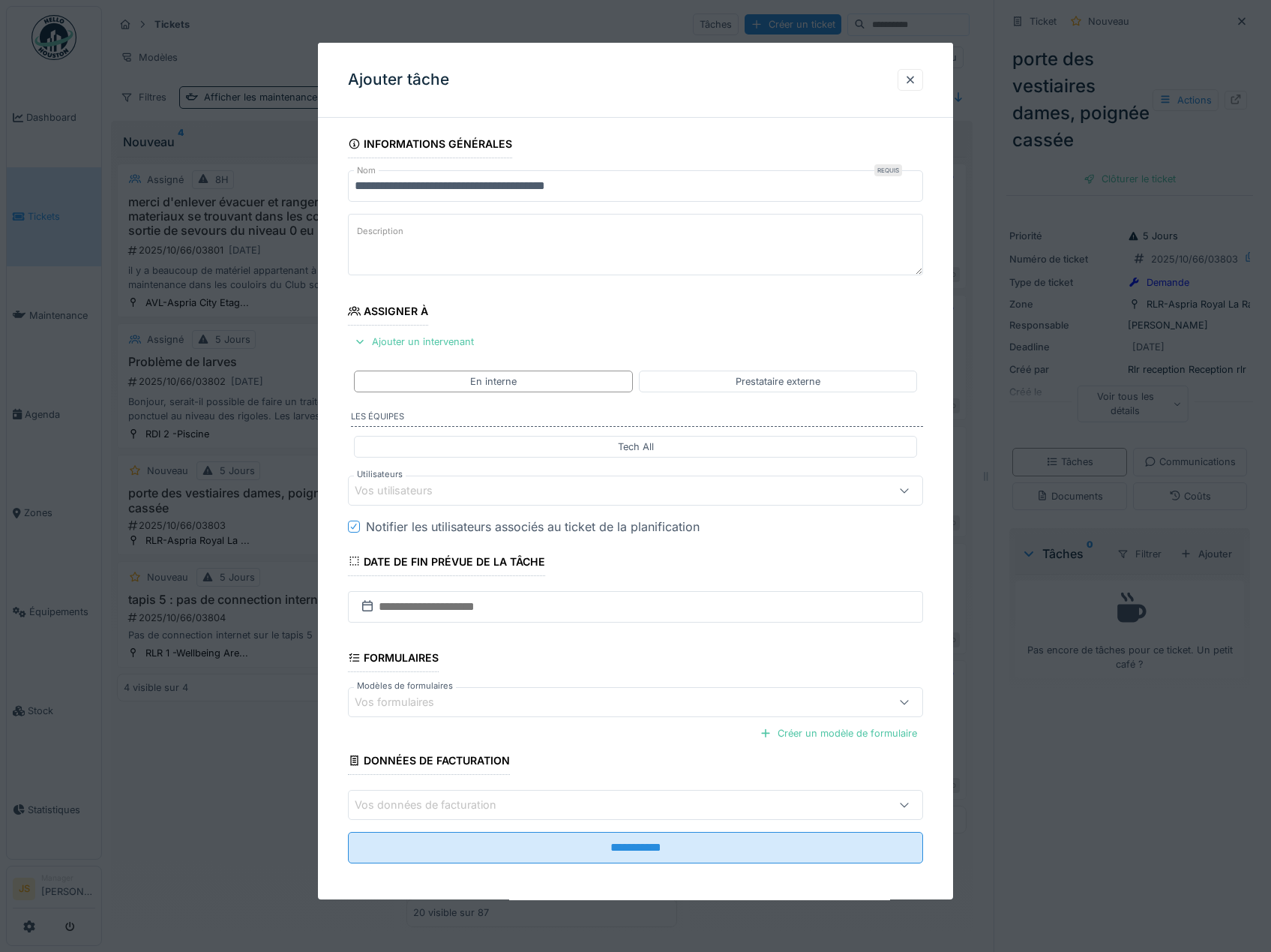
click at [378, 488] on div "Vos utilisateurs" at bounding box center [404, 490] width 99 height 16
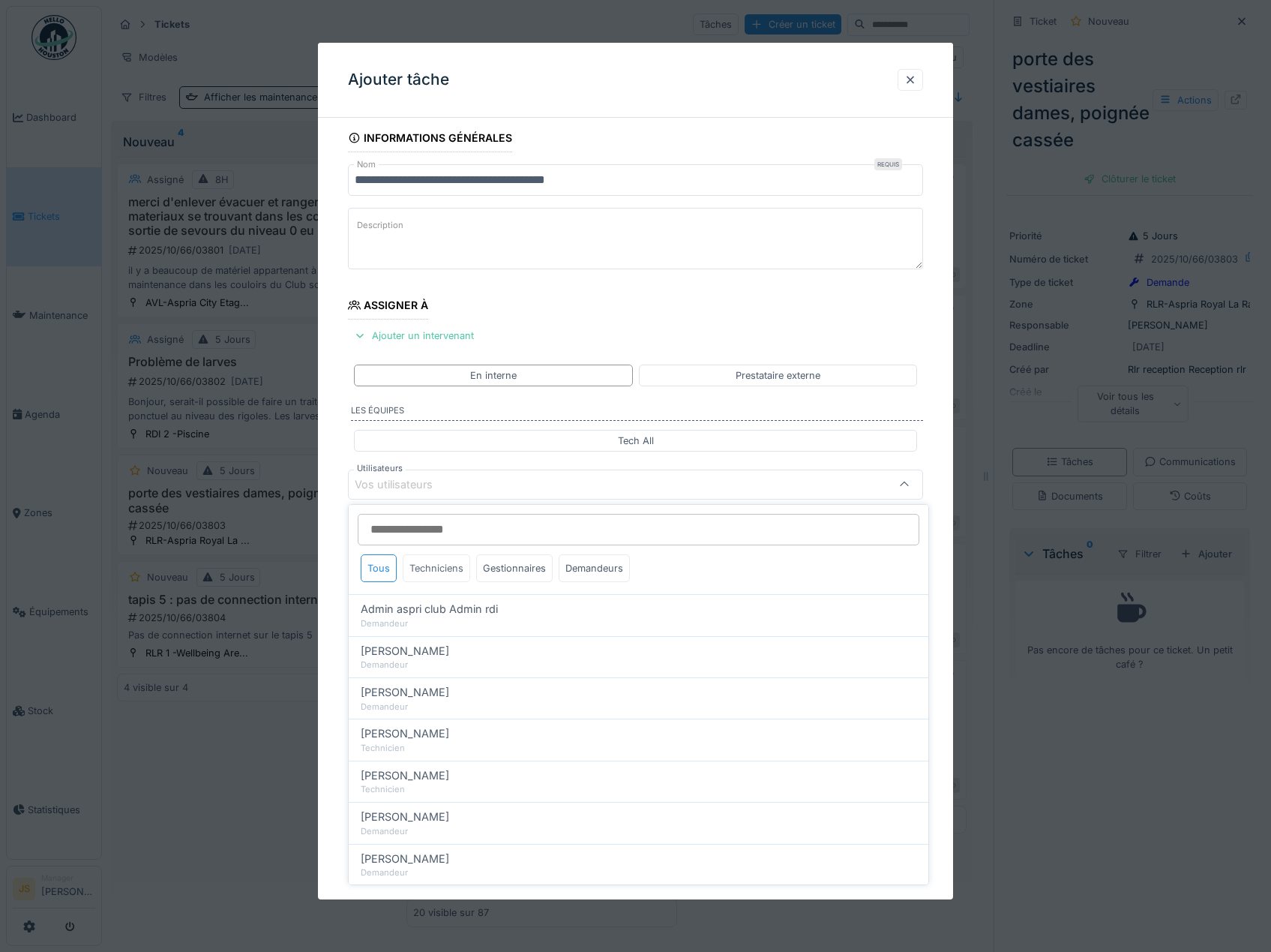
click at [436, 568] on div "Techniciens" at bounding box center [436, 568] width 67 height 28
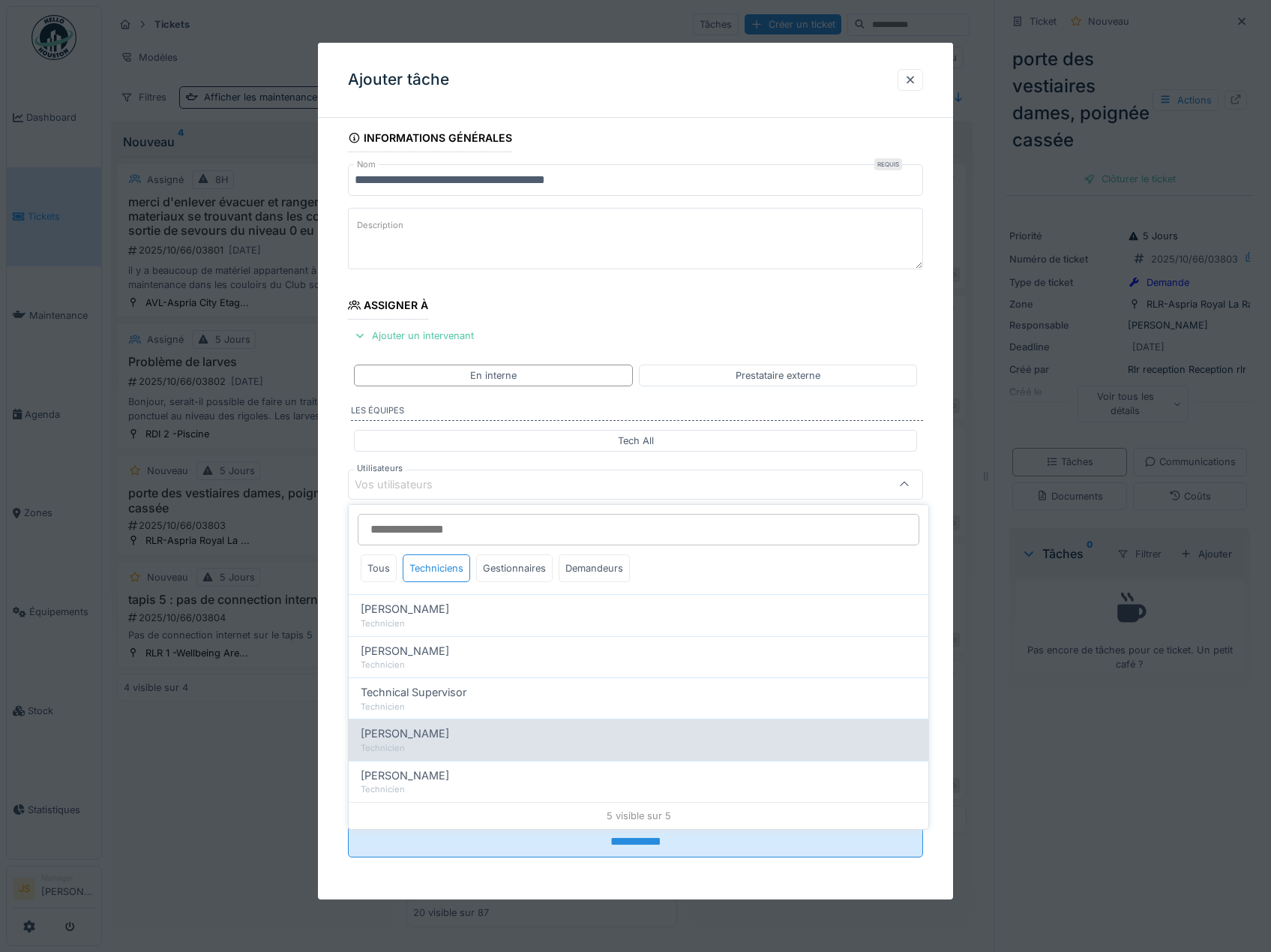
click at [454, 742] on div "Technicien" at bounding box center [639, 748] width 556 height 13
type input "****"
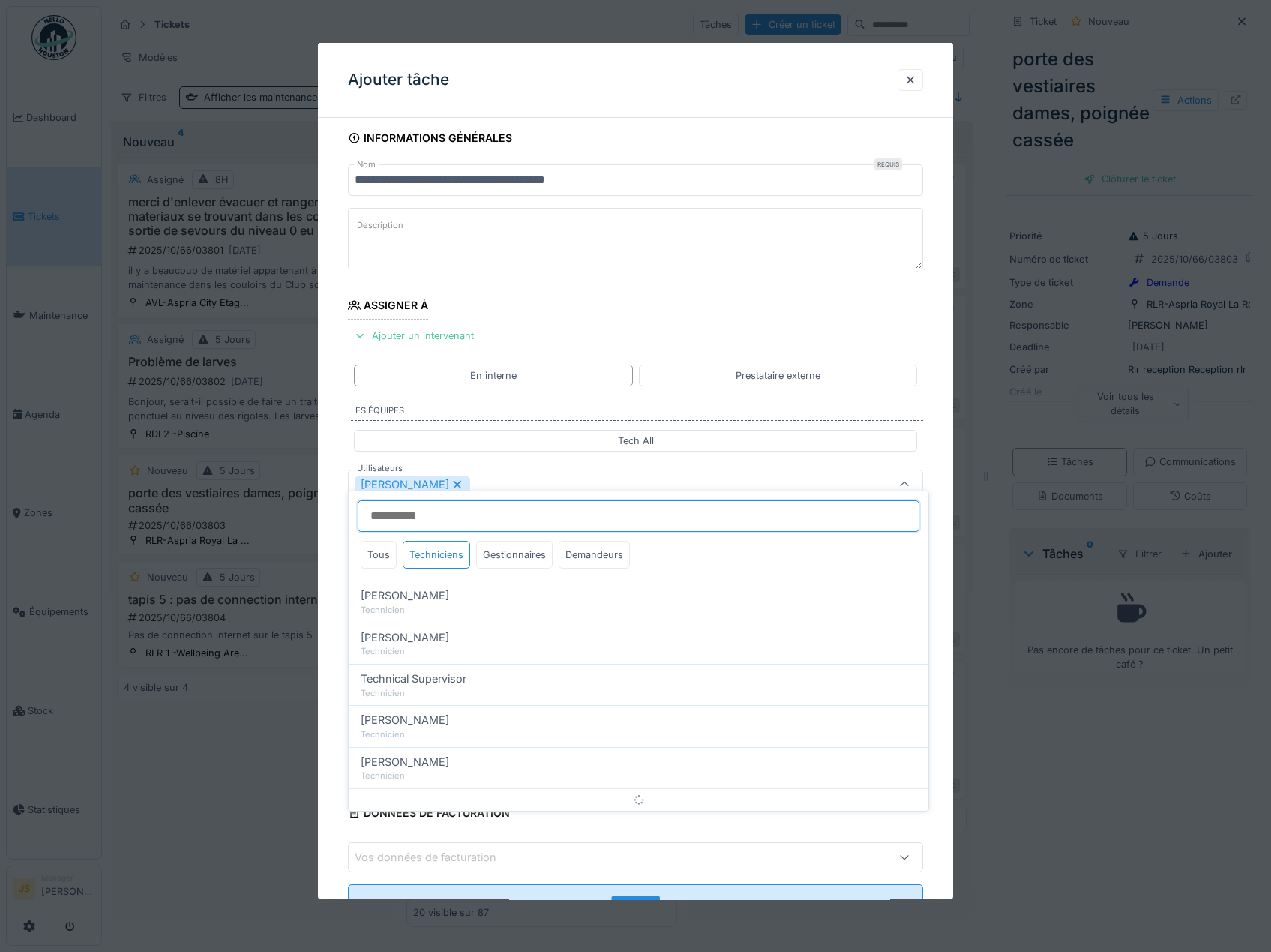
scroll to position [20, 0]
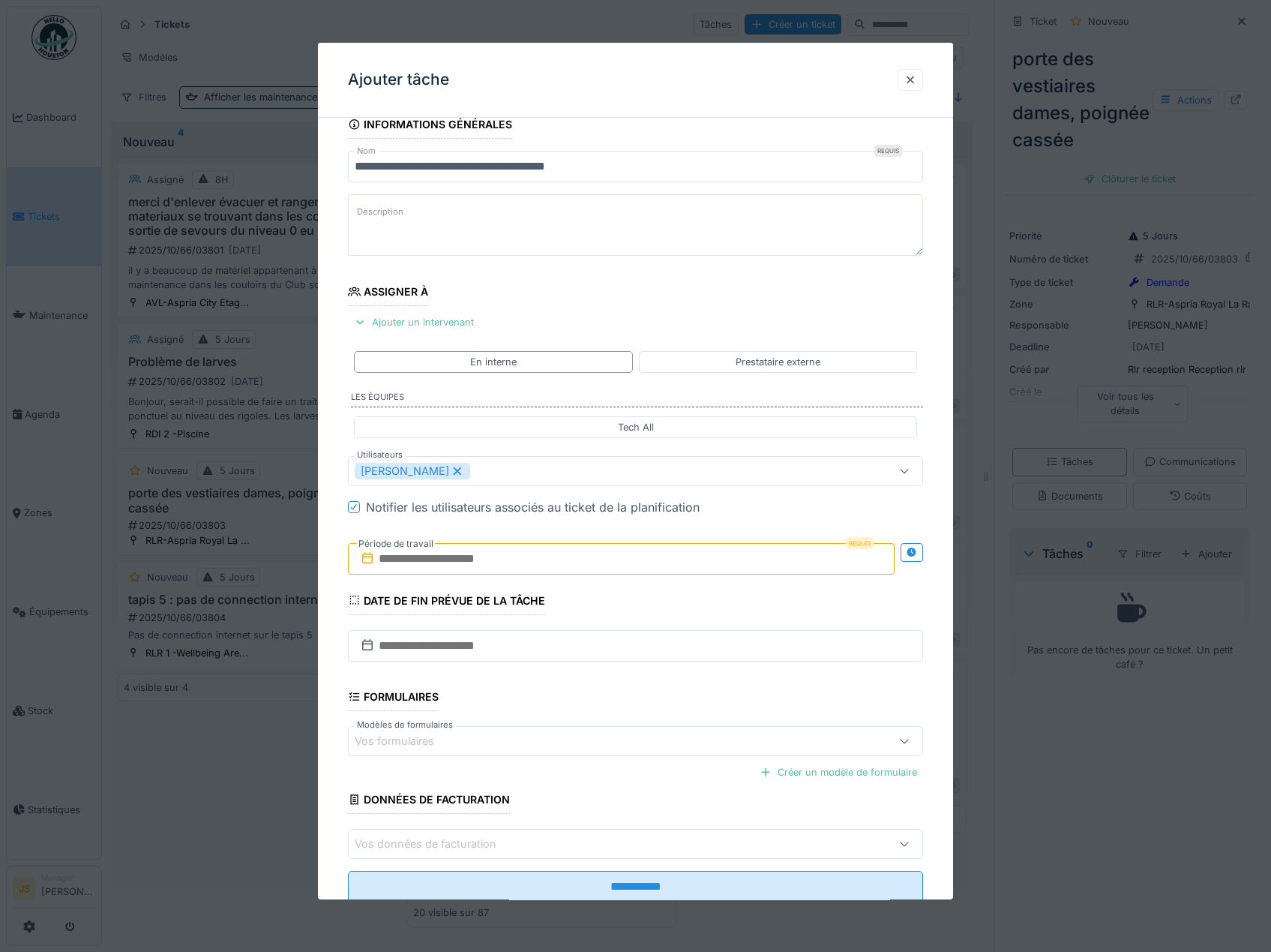
click at [339, 704] on div "**********" at bounding box center [636, 527] width 636 height 834
click at [427, 562] on input "text" at bounding box center [622, 558] width 548 height 32
click at [574, 710] on div "14" at bounding box center [575, 705] width 21 height 21
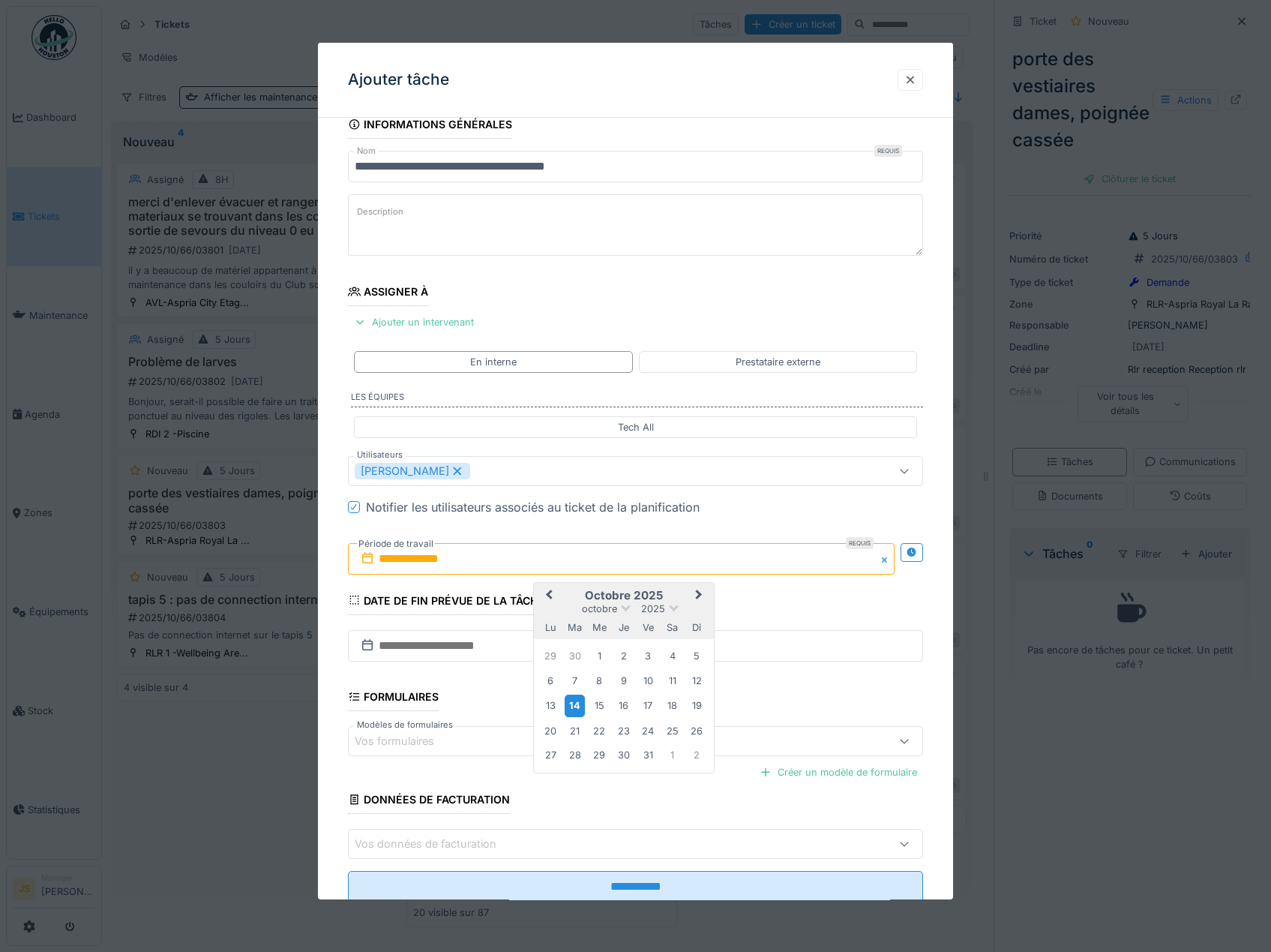
click at [575, 708] on div "14" at bounding box center [575, 705] width 21 height 21
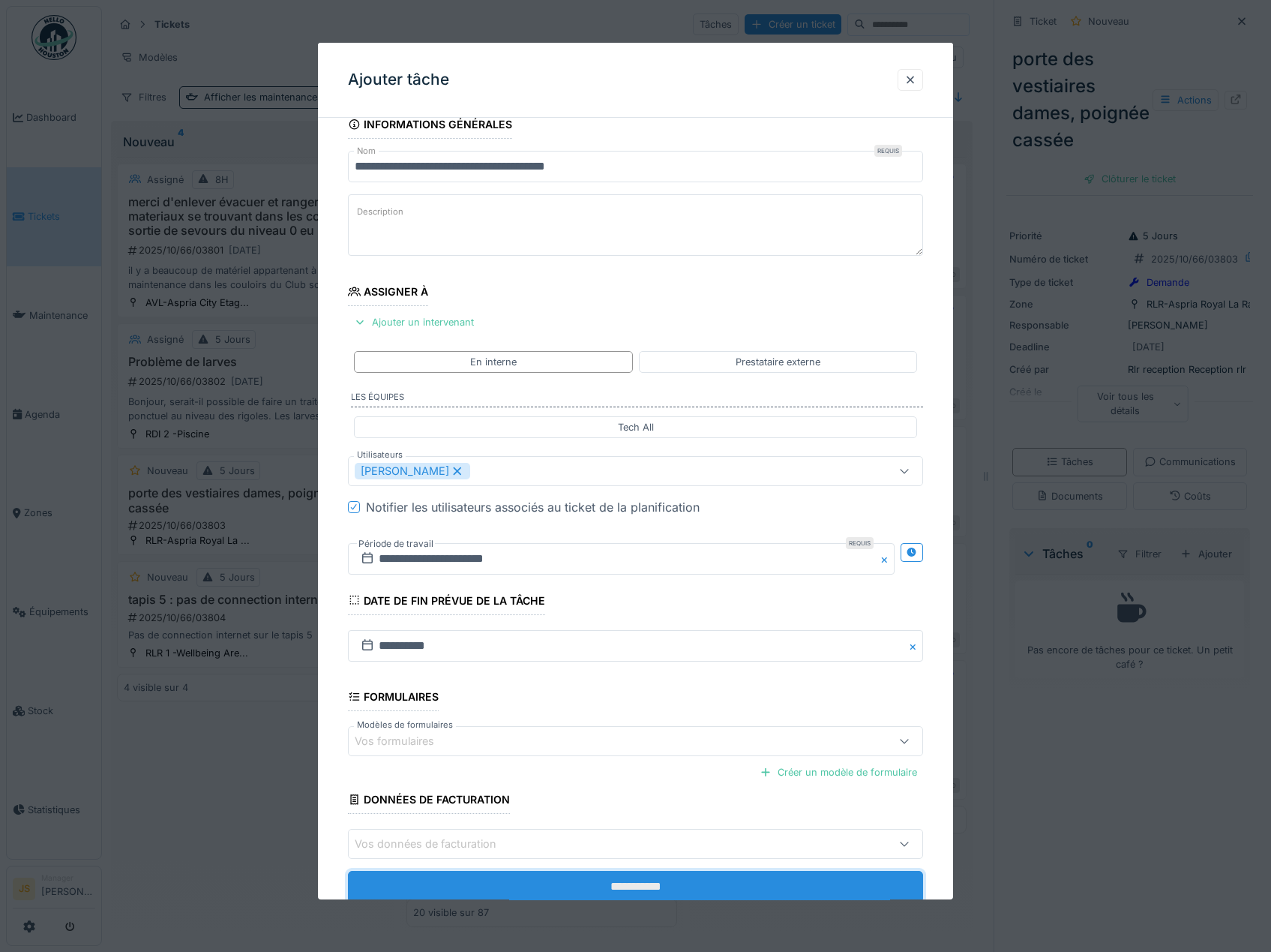
click at [646, 884] on input "**********" at bounding box center [636, 887] width 576 height 32
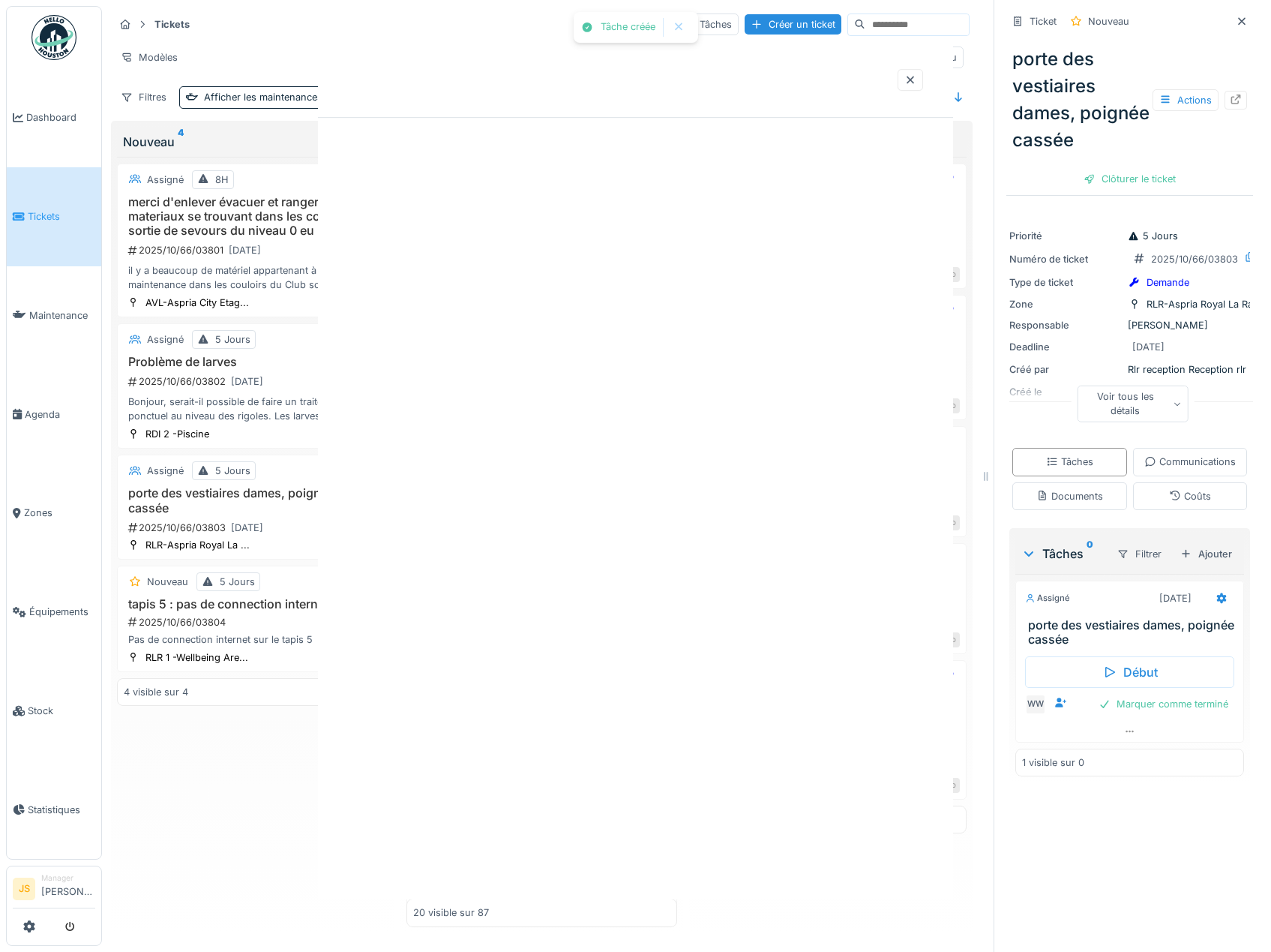
scroll to position [0, 0]
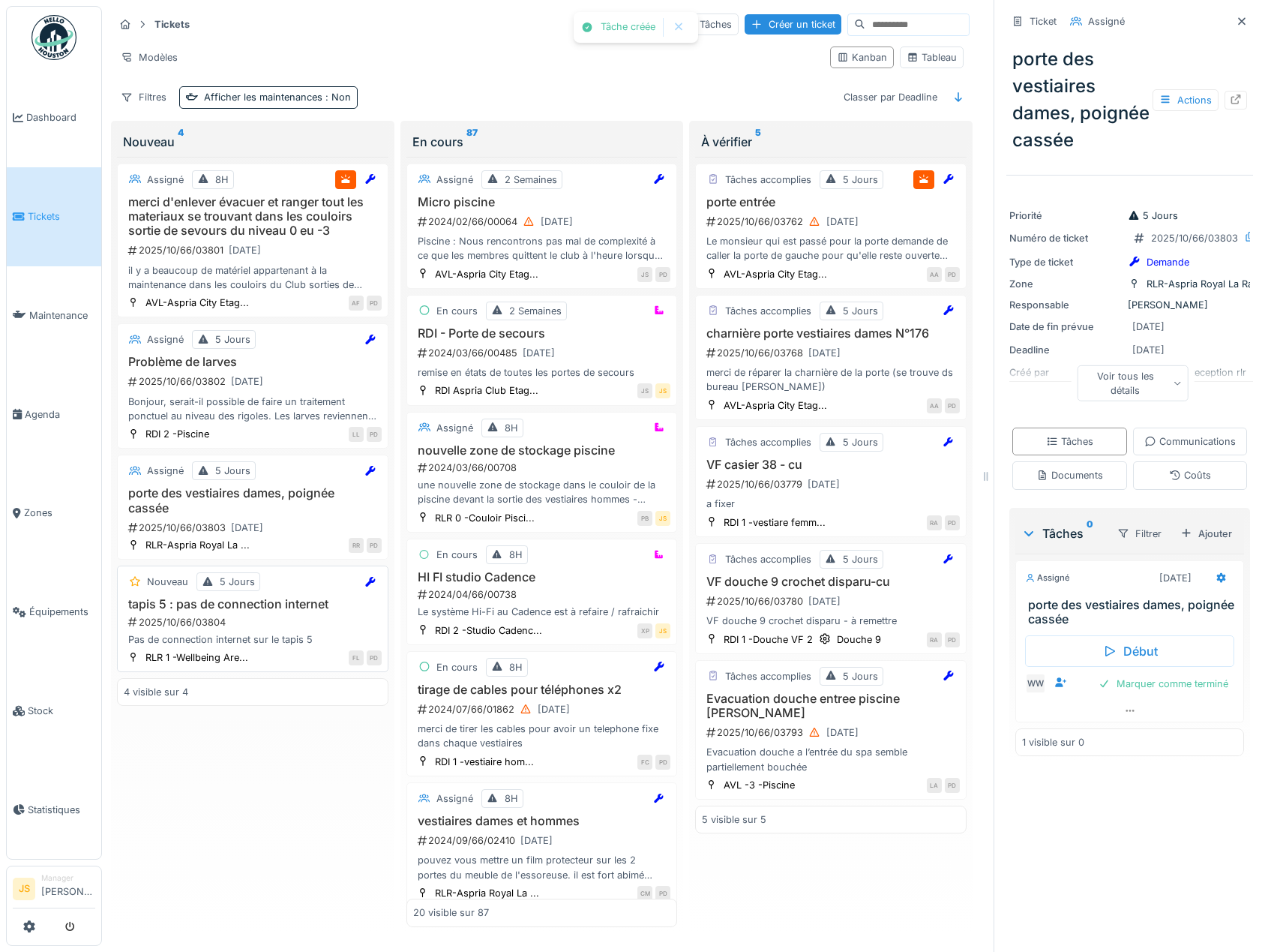
click at [209, 605] on h3 "tapis 5 : pas de connection internet" at bounding box center [253, 604] width 258 height 15
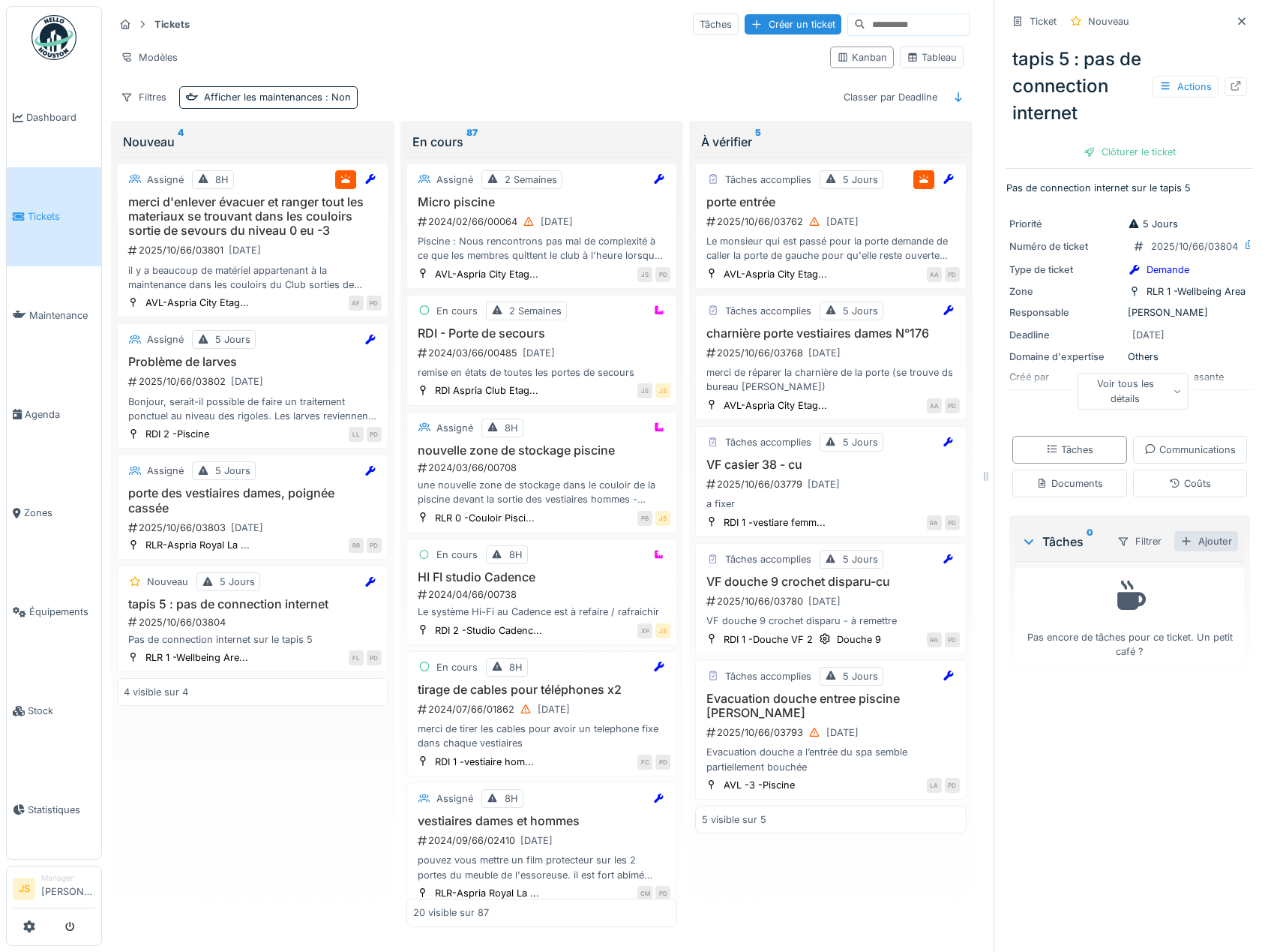
click at [1186, 551] on div "Ajouter" at bounding box center [1207, 541] width 64 height 21
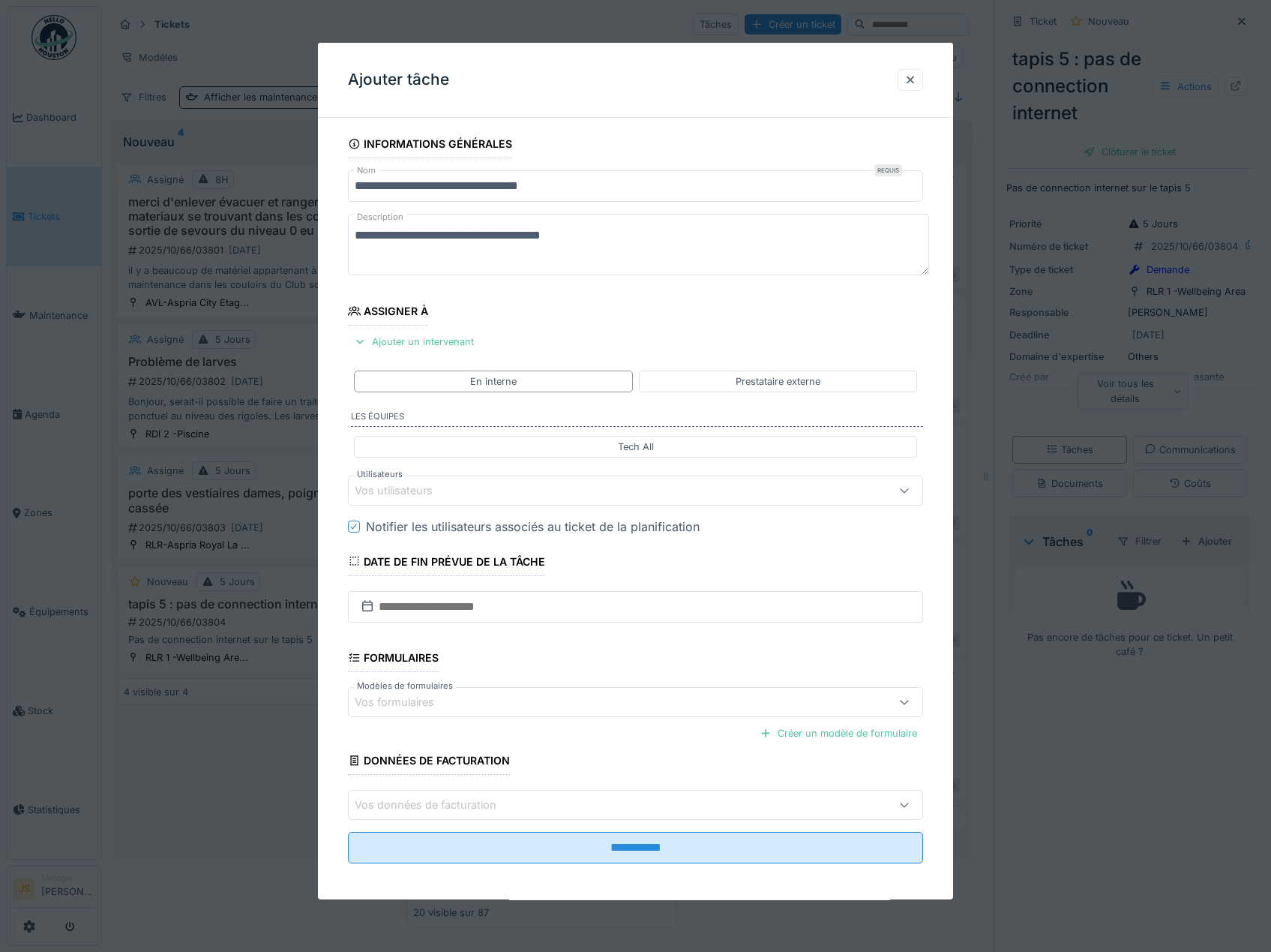
click at [407, 488] on div "Vos utilisateurs" at bounding box center [404, 490] width 99 height 16
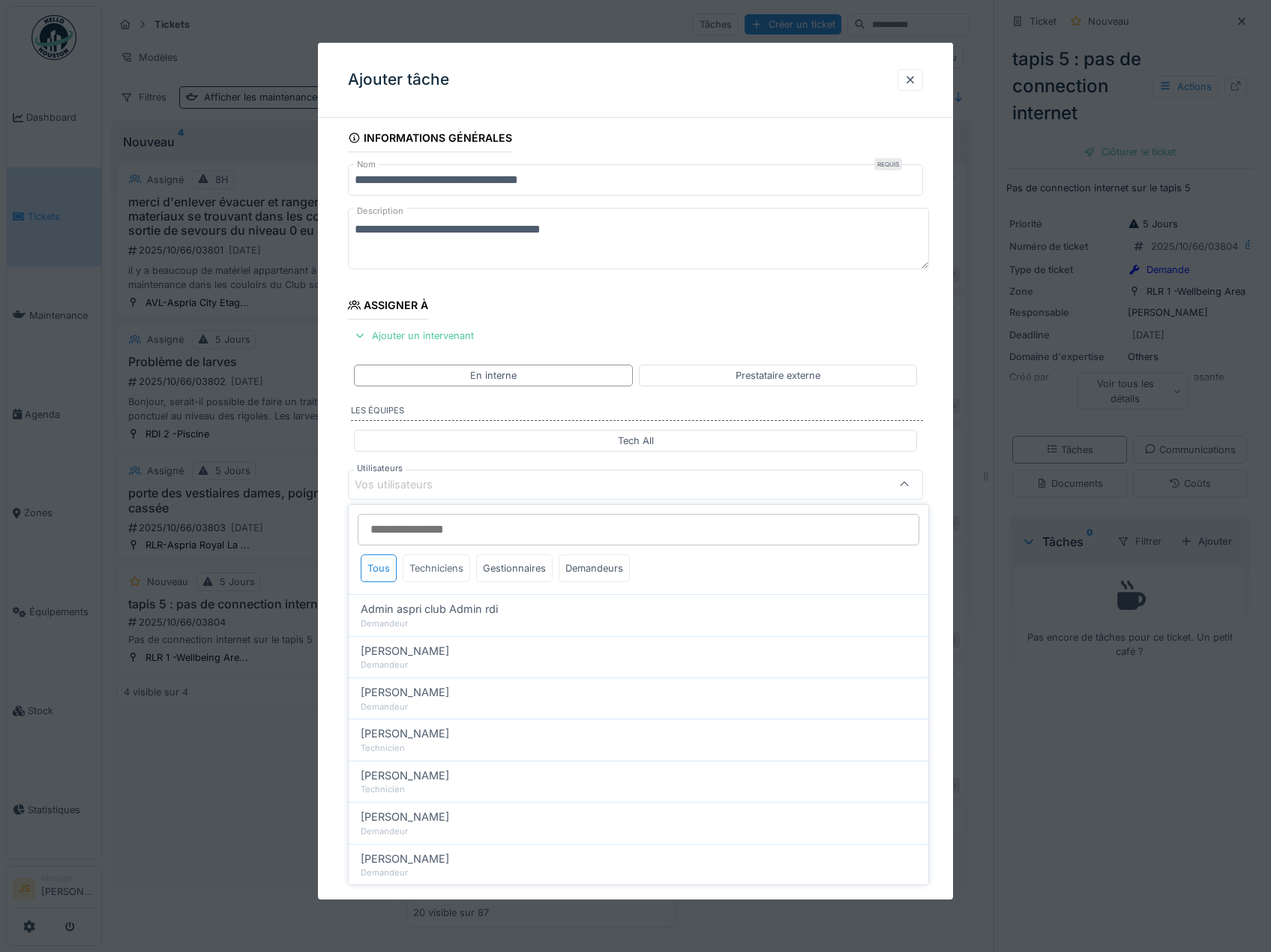
click at [434, 568] on div "Techniciens" at bounding box center [436, 568] width 67 height 28
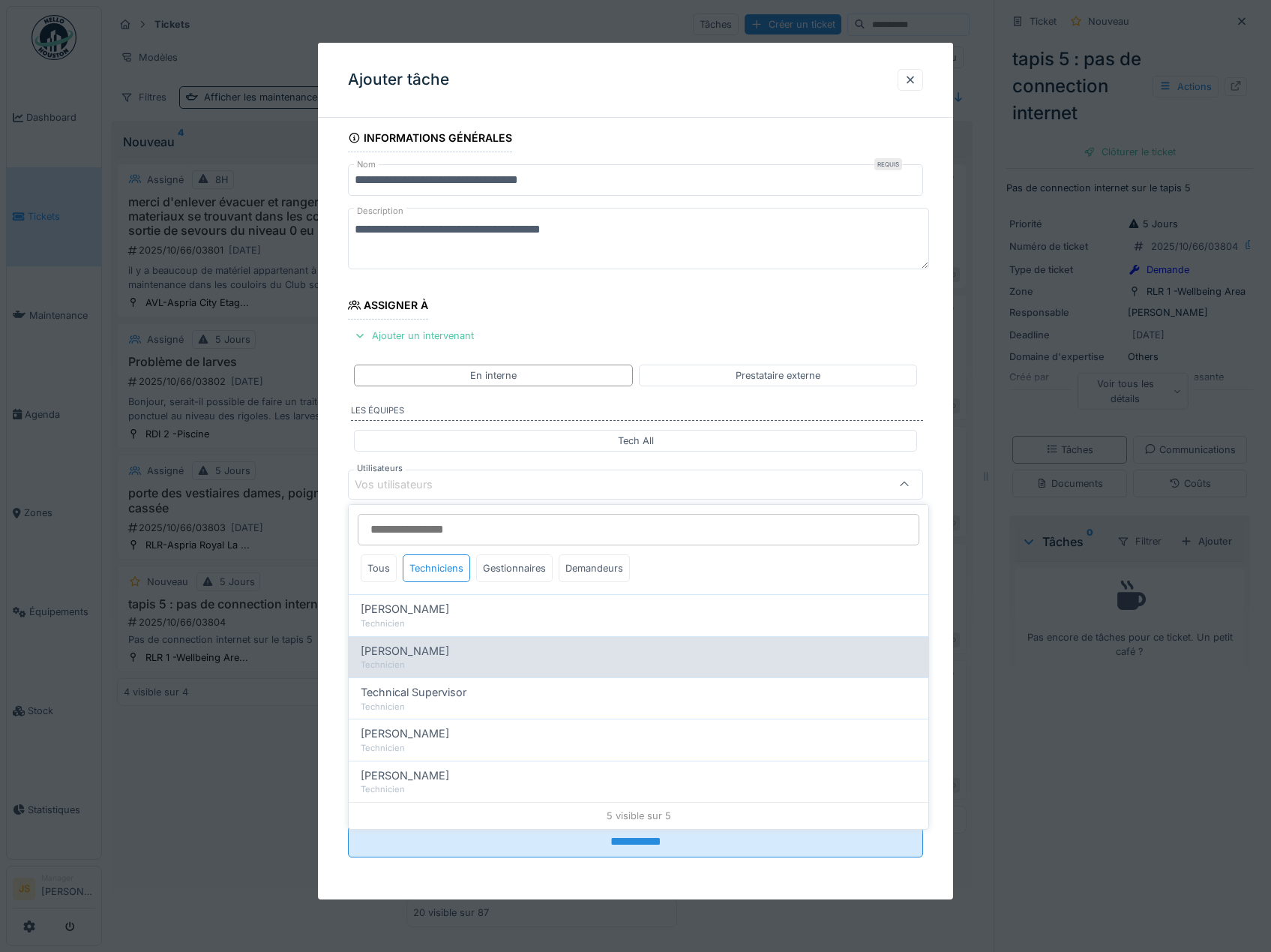
click at [449, 659] on span "Alexsander Batista" at bounding box center [405, 650] width 89 height 16
type input "*****"
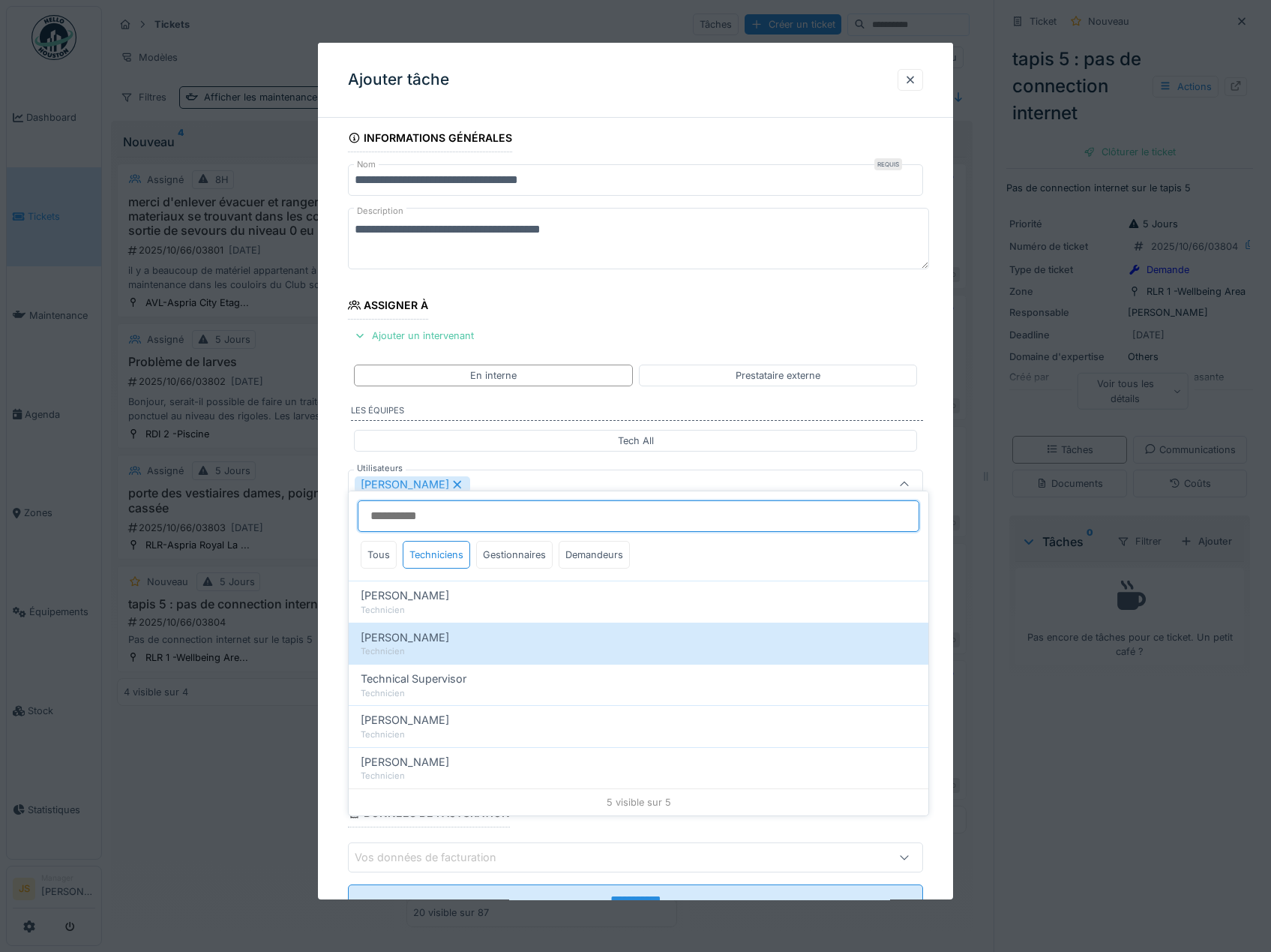
scroll to position [20, 0]
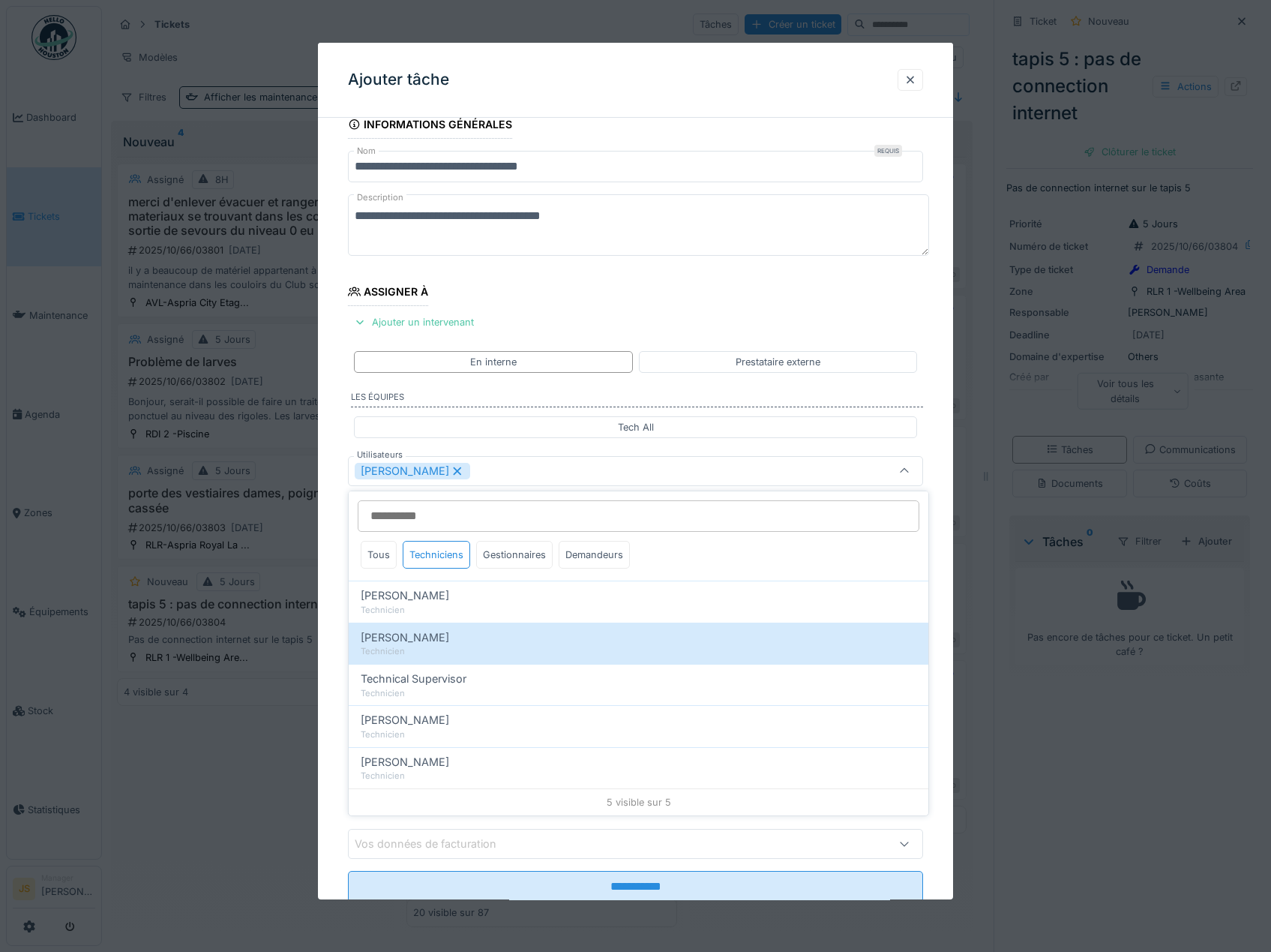
click at [324, 648] on div "**********" at bounding box center [636, 527] width 636 height 834
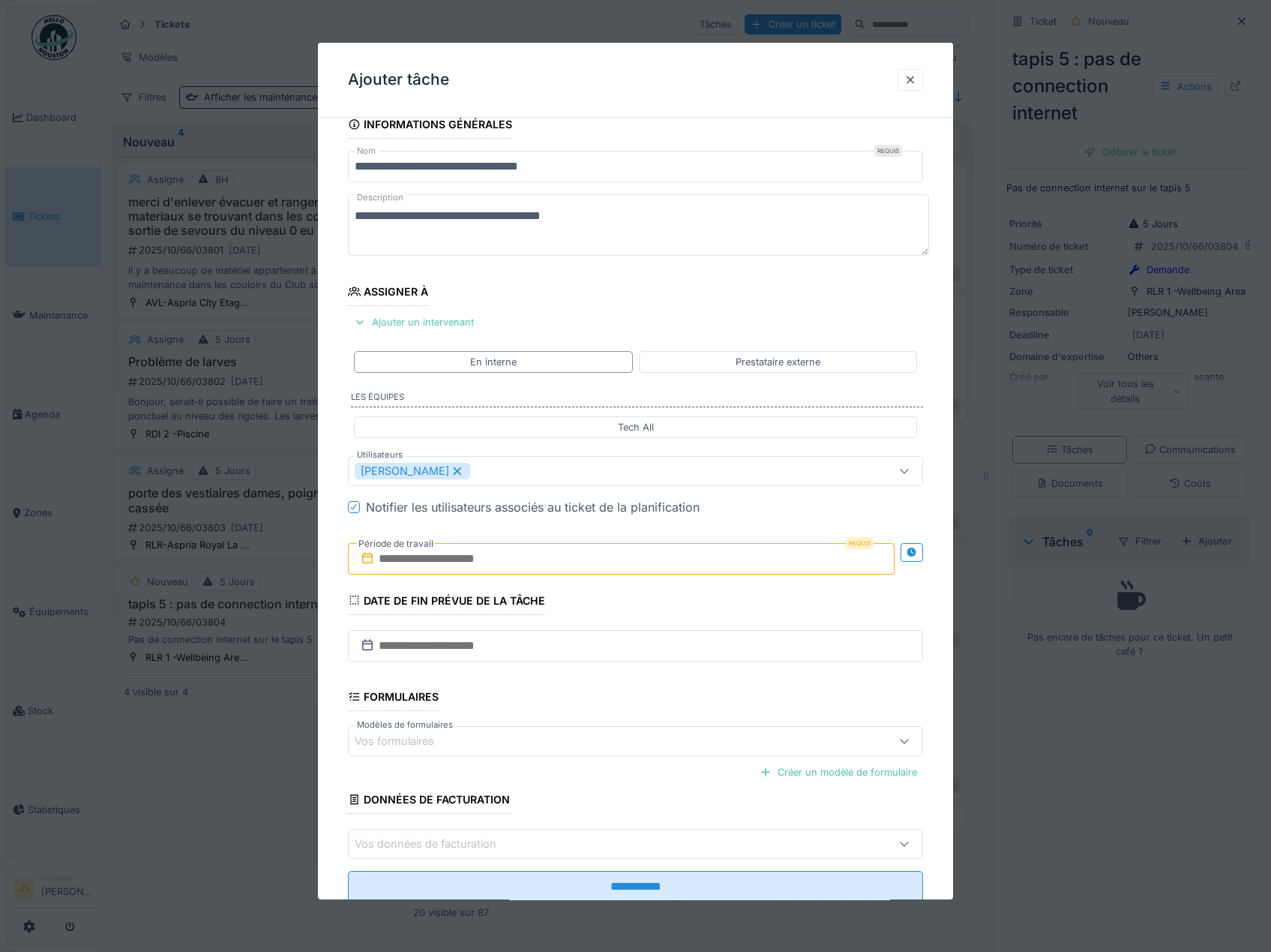
click at [408, 557] on input "text" at bounding box center [622, 558] width 548 height 32
click at [575, 709] on div "14" at bounding box center [575, 705] width 21 height 21
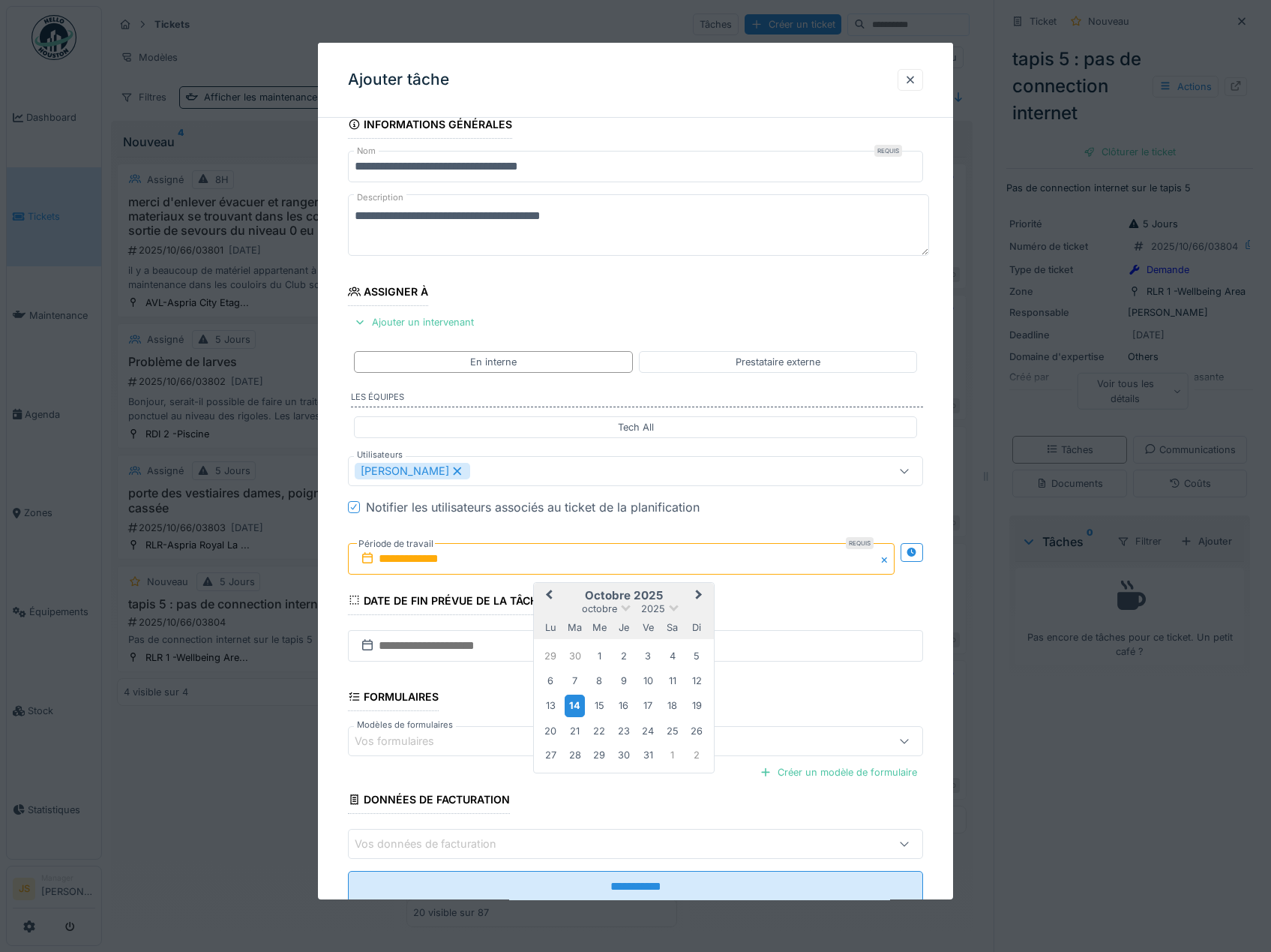
click at [575, 704] on div "14" at bounding box center [575, 705] width 21 height 21
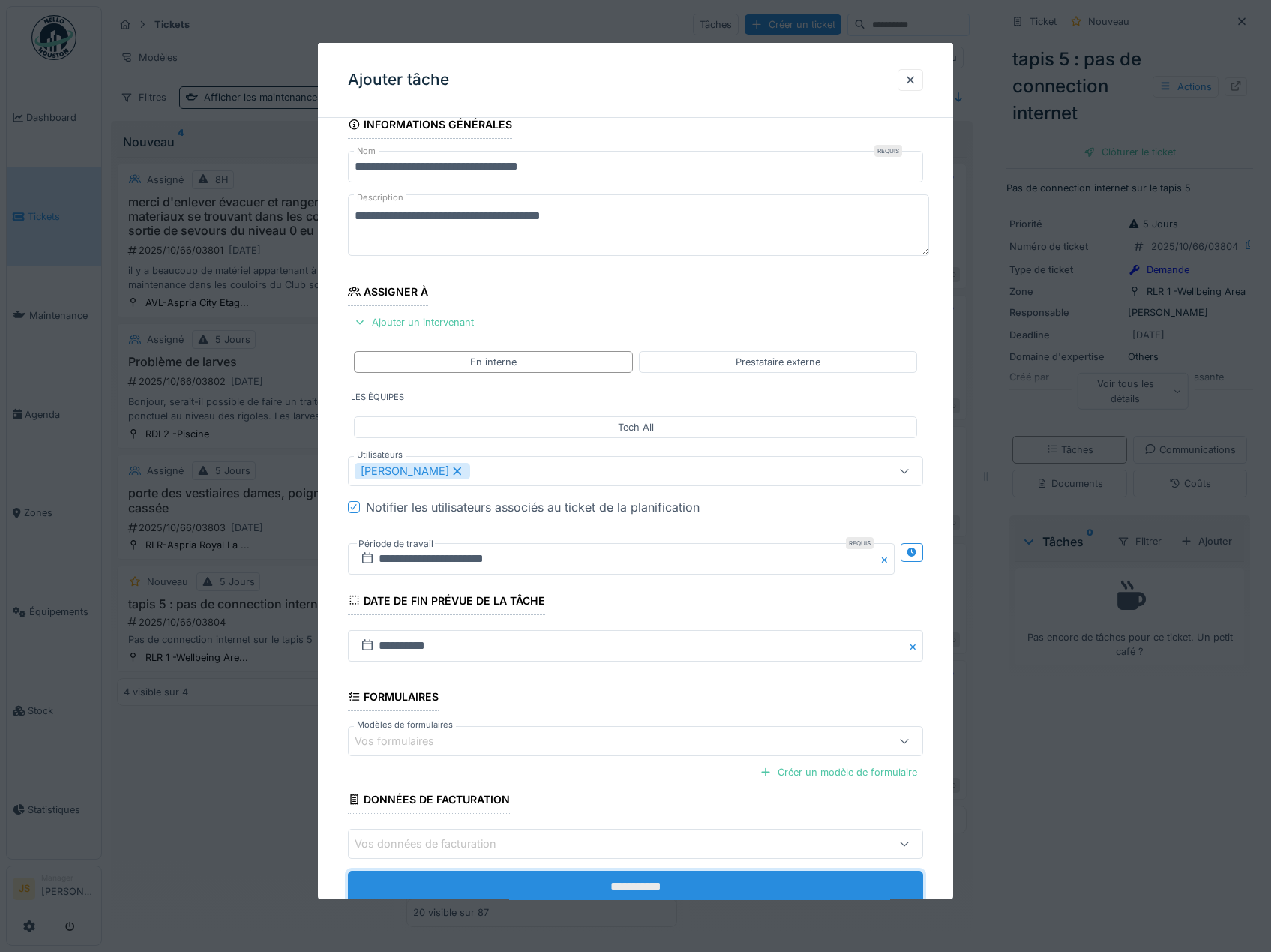
click at [615, 887] on input "**********" at bounding box center [636, 887] width 576 height 32
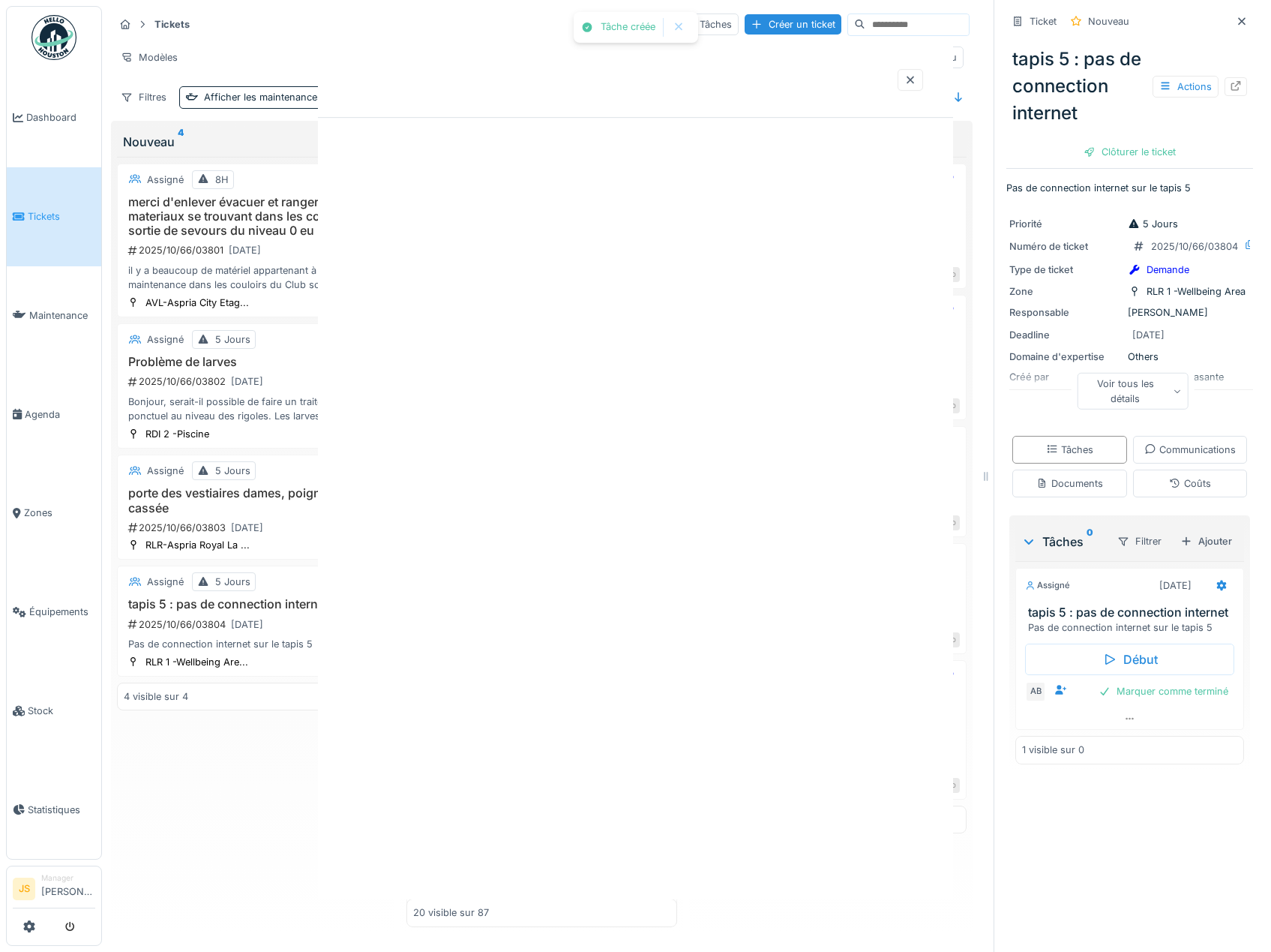
scroll to position [0, 0]
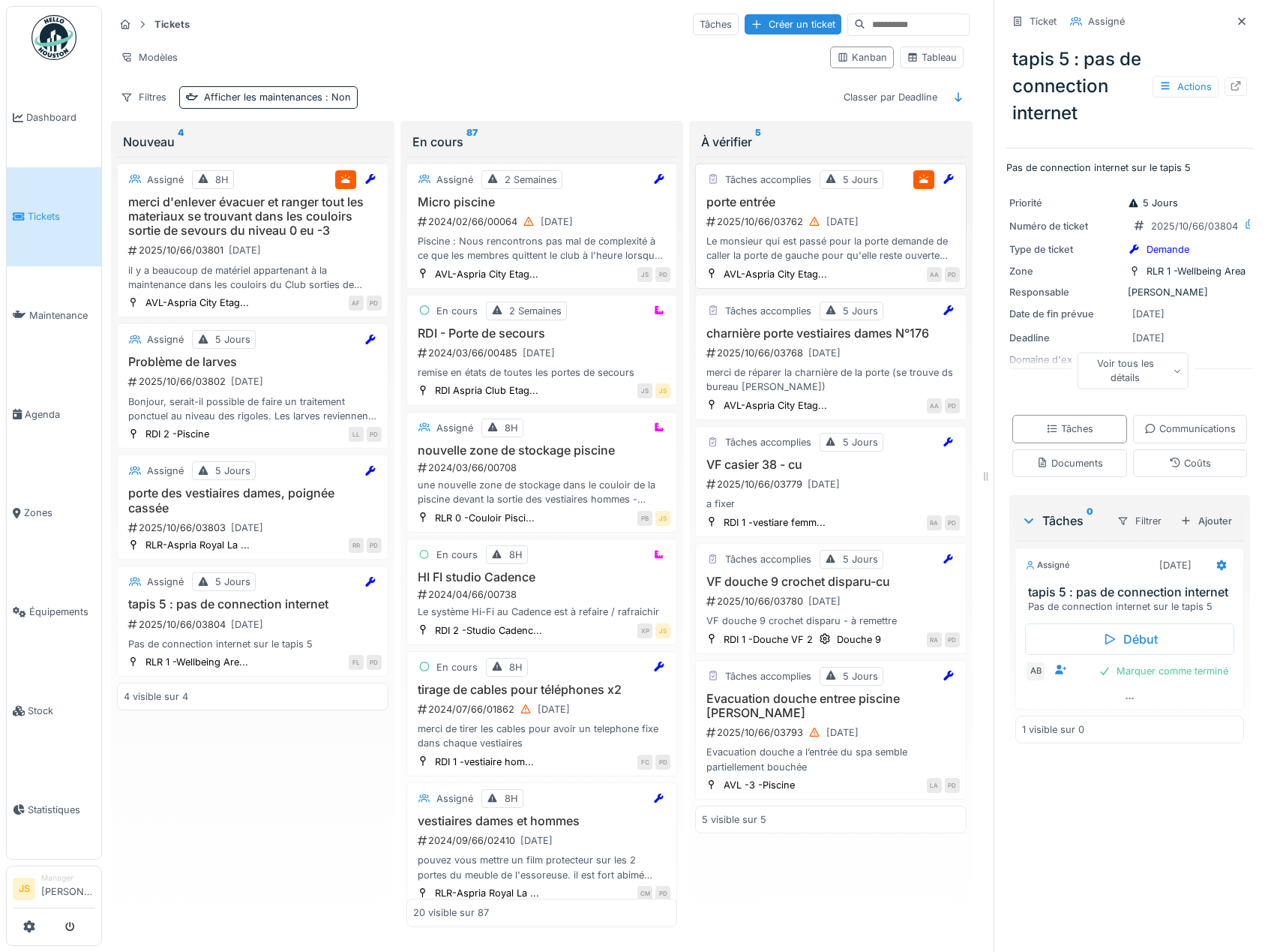
drag, startPoint x: 747, startPoint y: 220, endPoint x: 752, endPoint y: 245, distance: 25.5
click at [747, 219] on div "2025/10/66/03762 13/10/2025" at bounding box center [832, 222] width 255 height 19
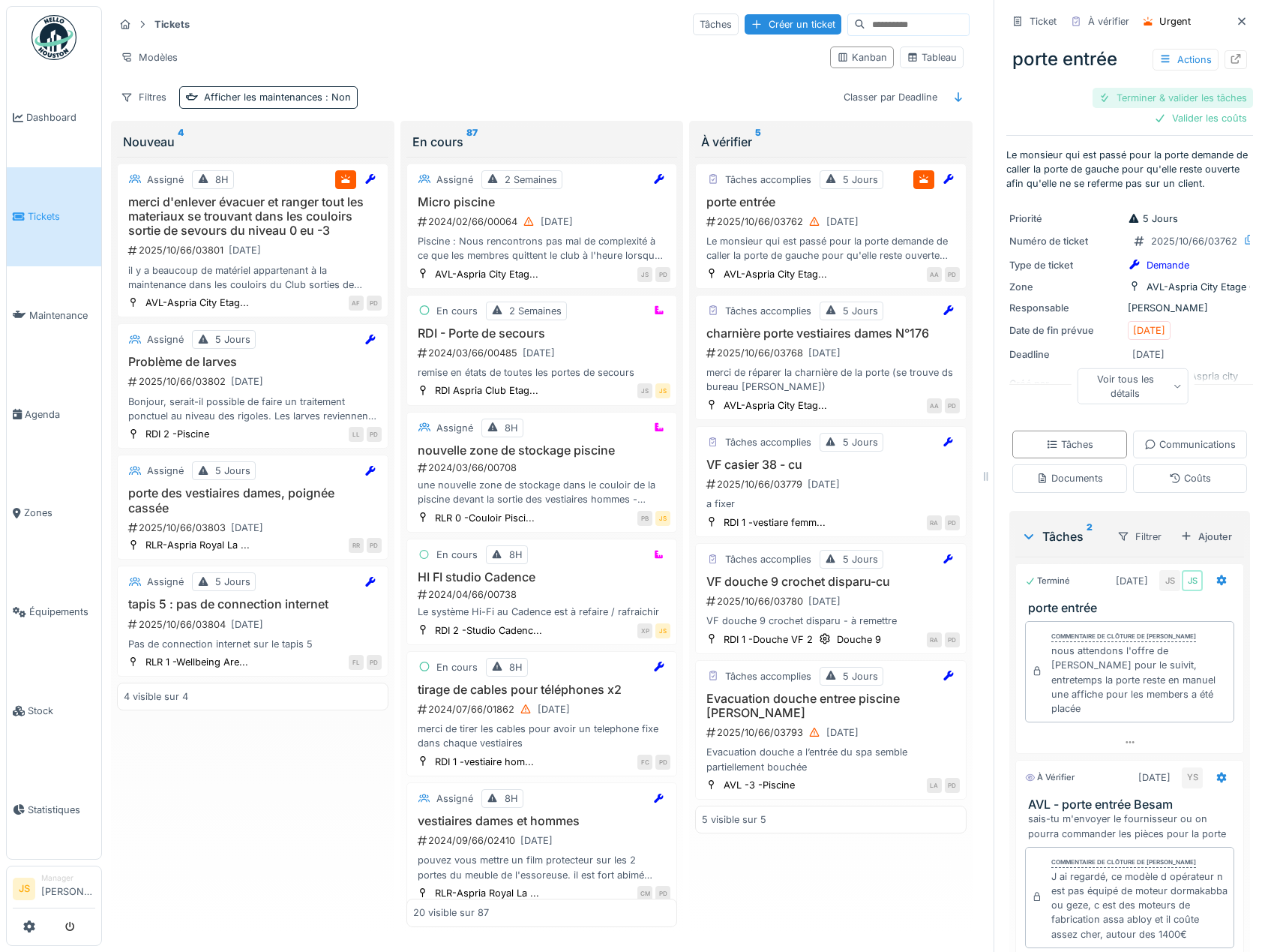
click at [1193, 96] on div "Terminer & valider les tâches" at bounding box center [1173, 98] width 161 height 21
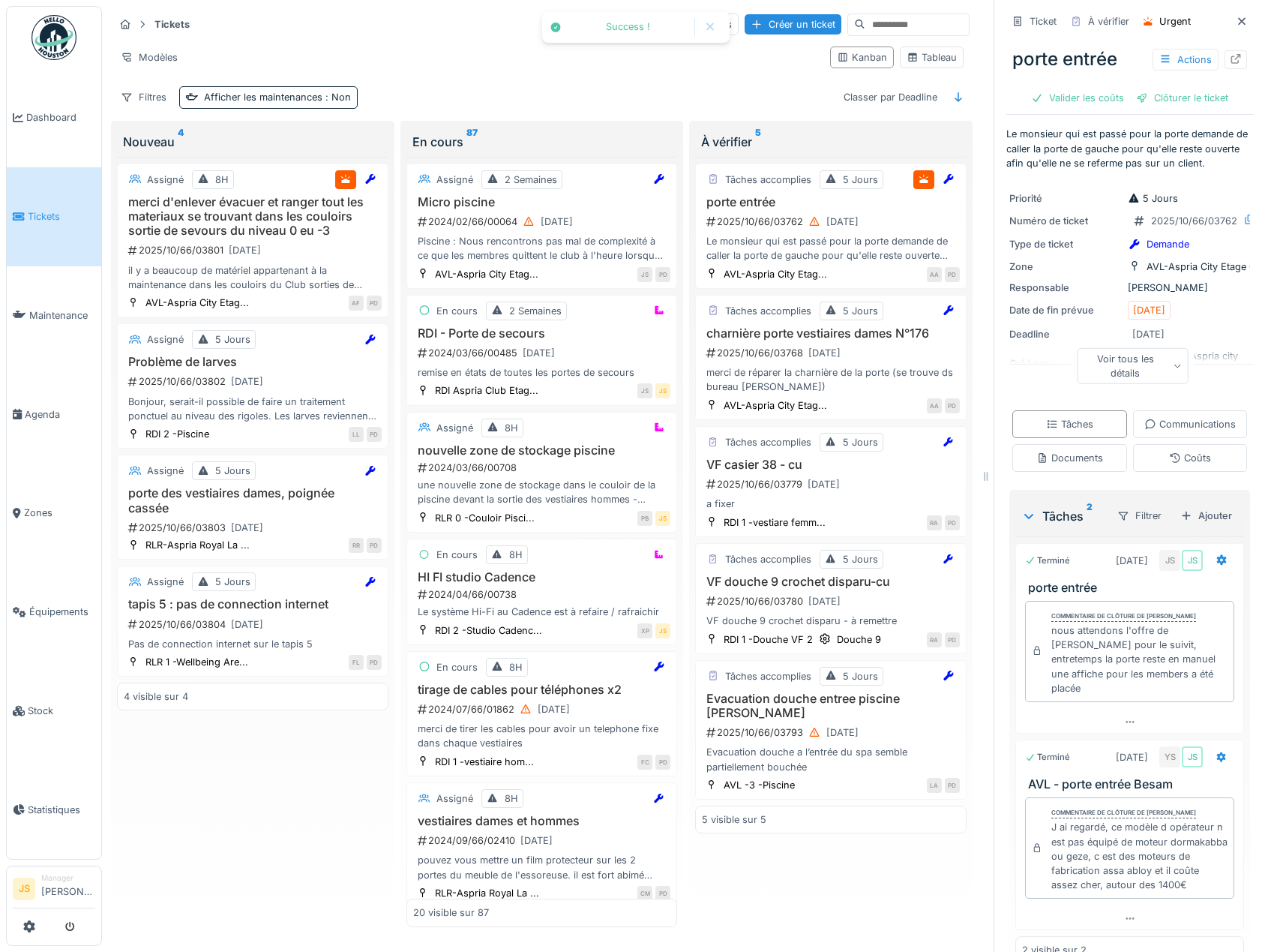
click at [1194, 96] on div "Clôturer le ticket" at bounding box center [1182, 98] width 104 height 21
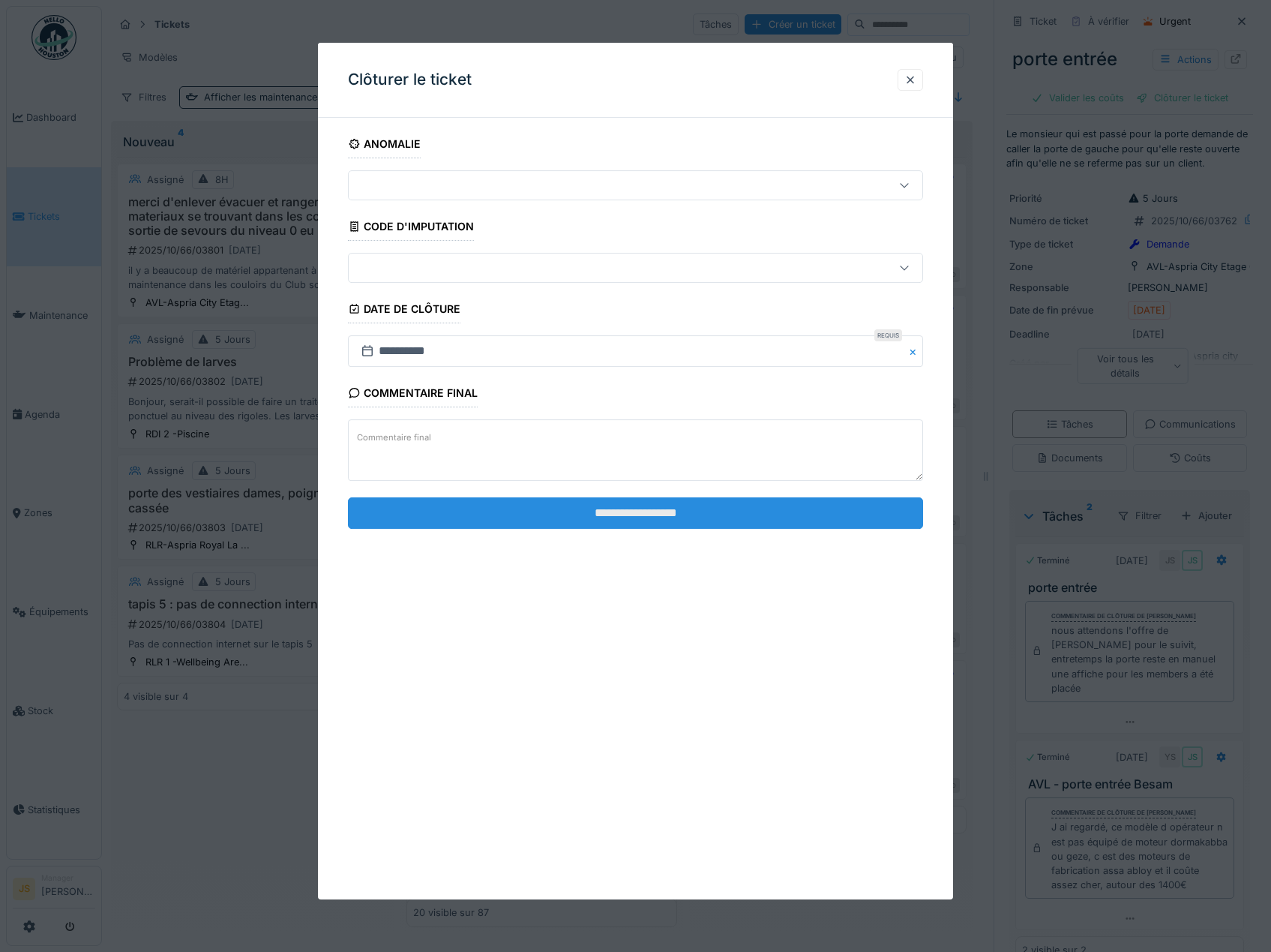
click at [633, 521] on input "**********" at bounding box center [636, 513] width 576 height 32
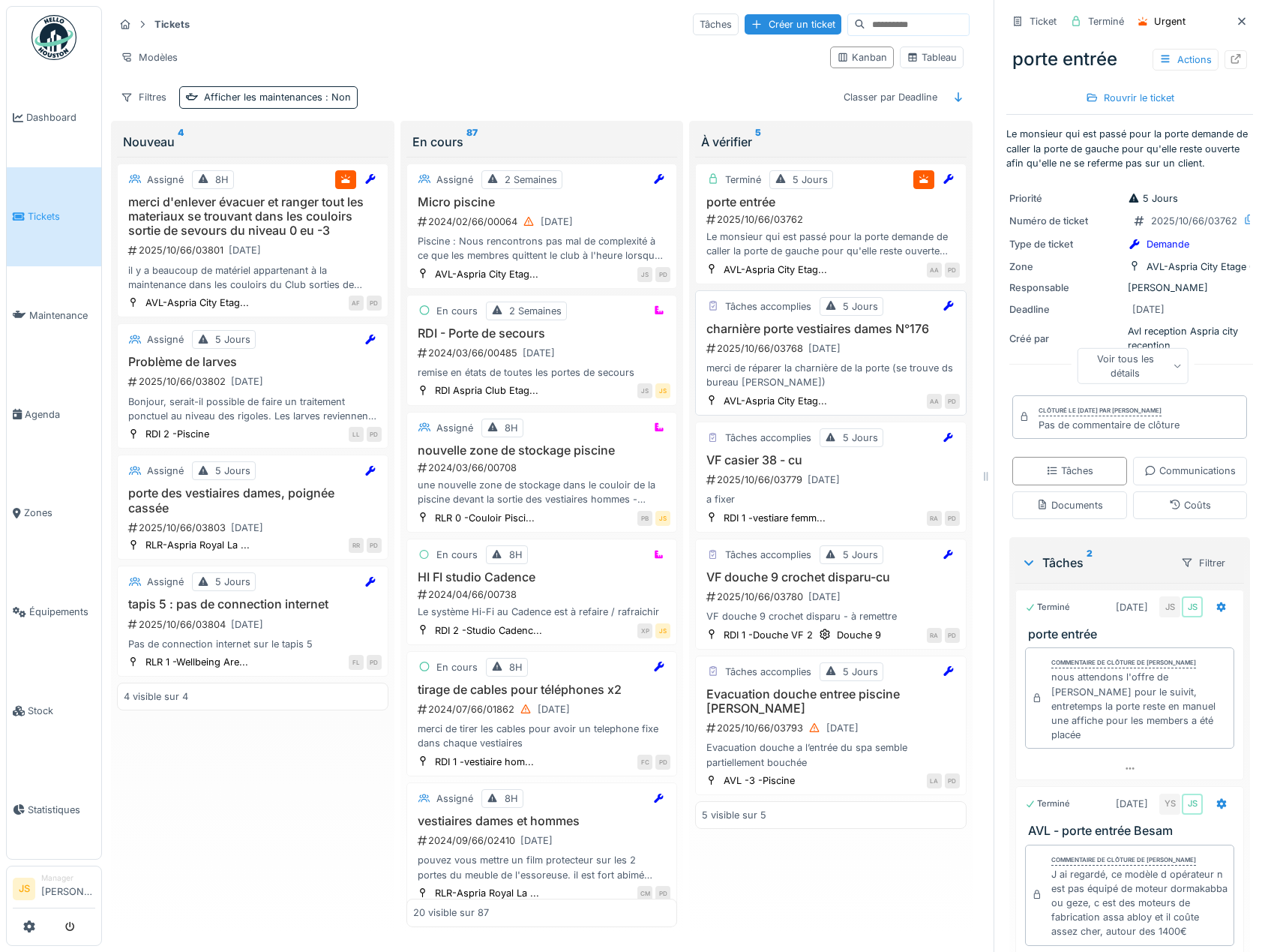
click at [779, 335] on h3 "charnière porte vestiaires dames N°176" at bounding box center [831, 329] width 258 height 15
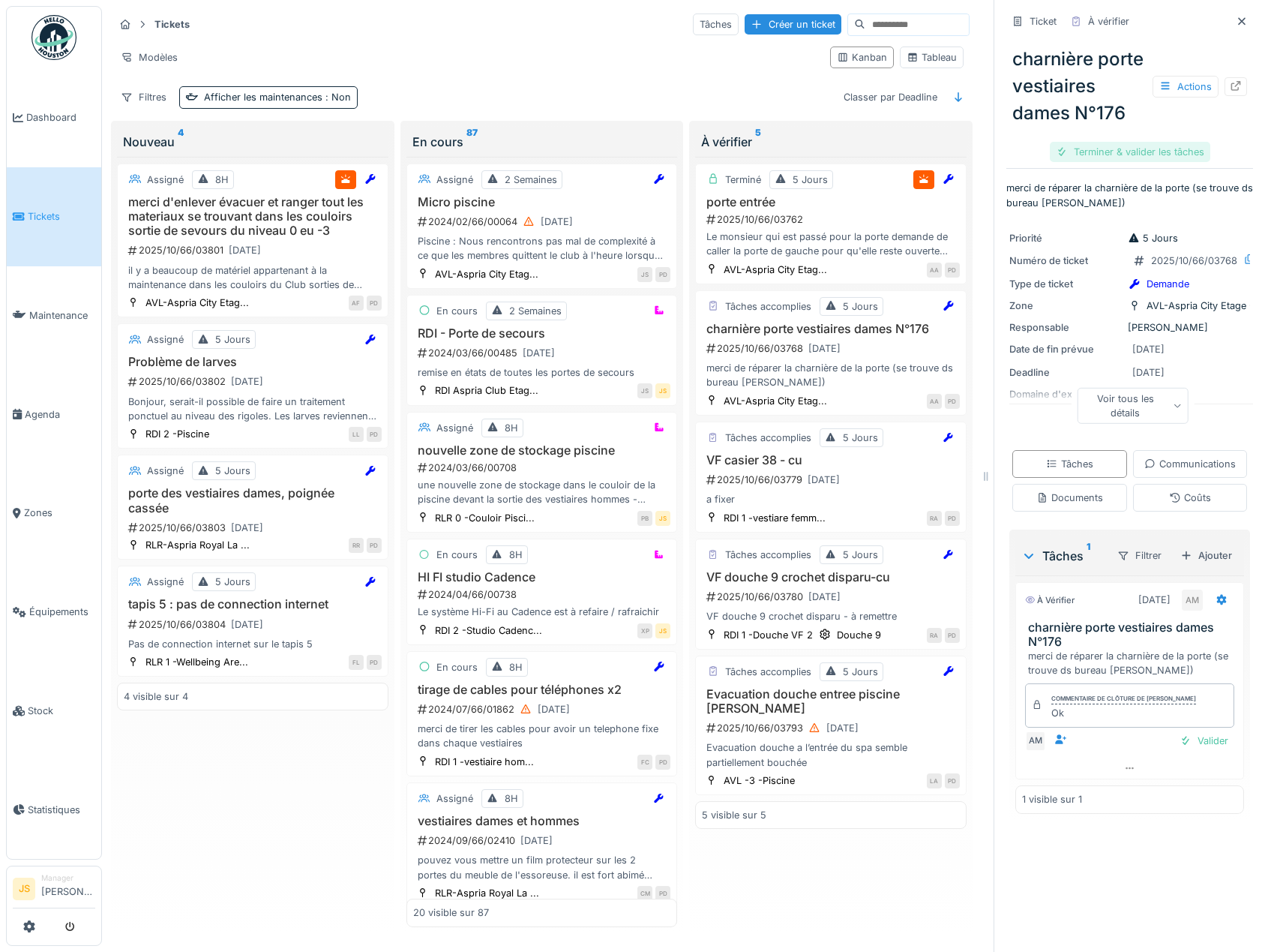
click at [1151, 162] on div "Terminer & valider les tâches" at bounding box center [1130, 152] width 161 height 21
click at [1150, 162] on div "Clôturer le ticket" at bounding box center [1129, 152] width 104 height 21
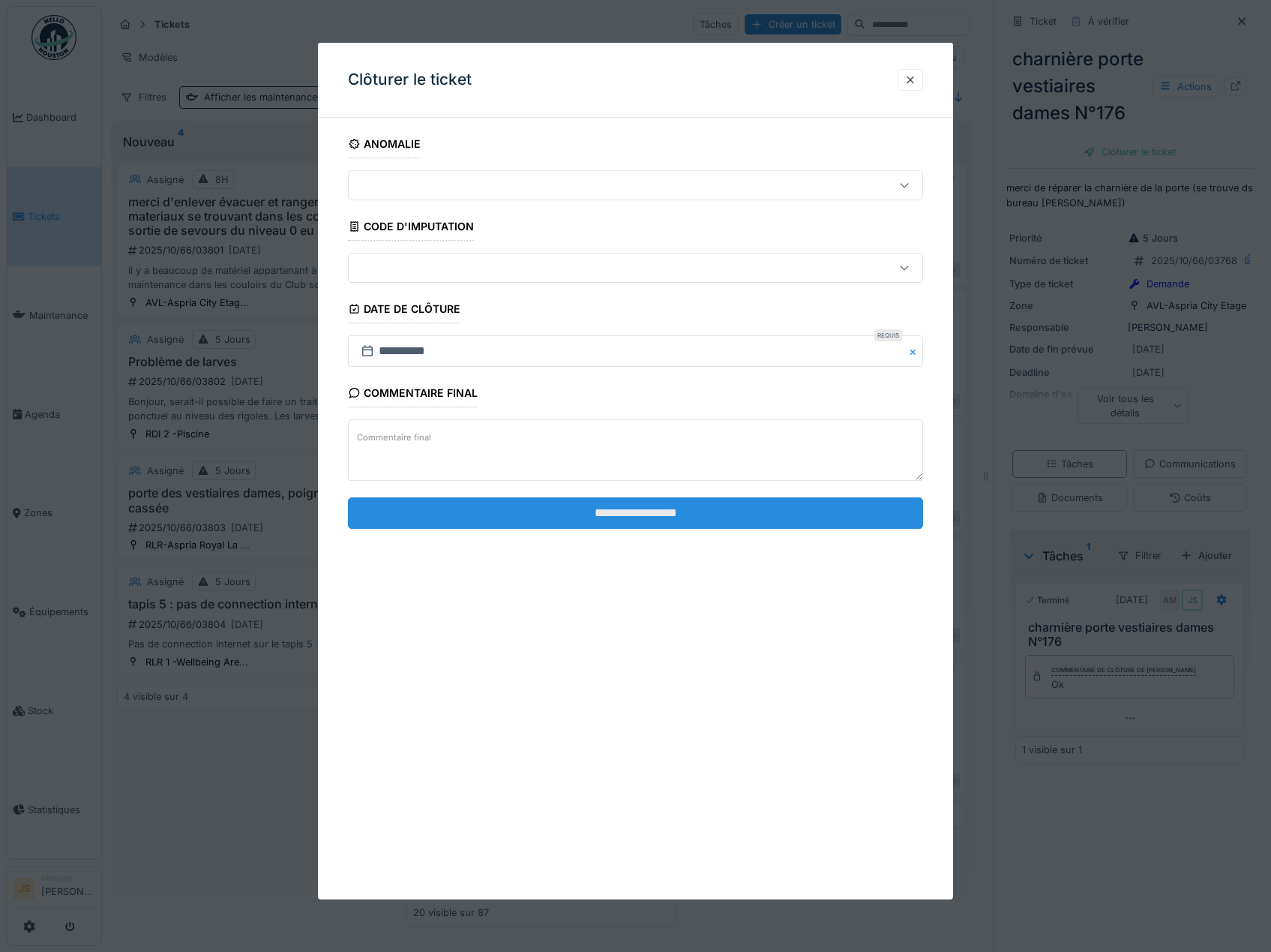
click at [749, 512] on input "**********" at bounding box center [636, 513] width 576 height 32
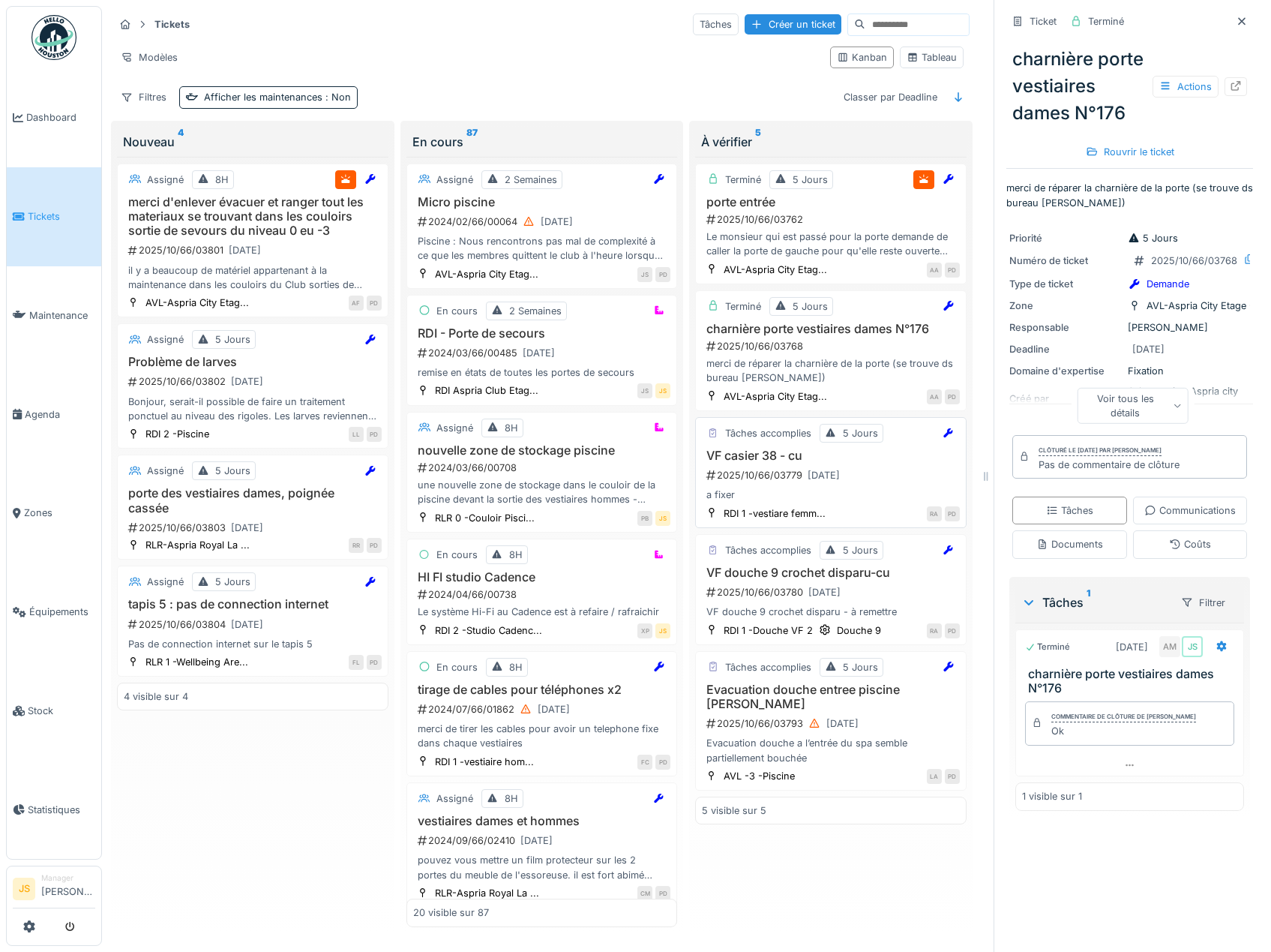
click at [767, 449] on h3 "VF casier 38 - cu" at bounding box center [831, 456] width 258 height 15
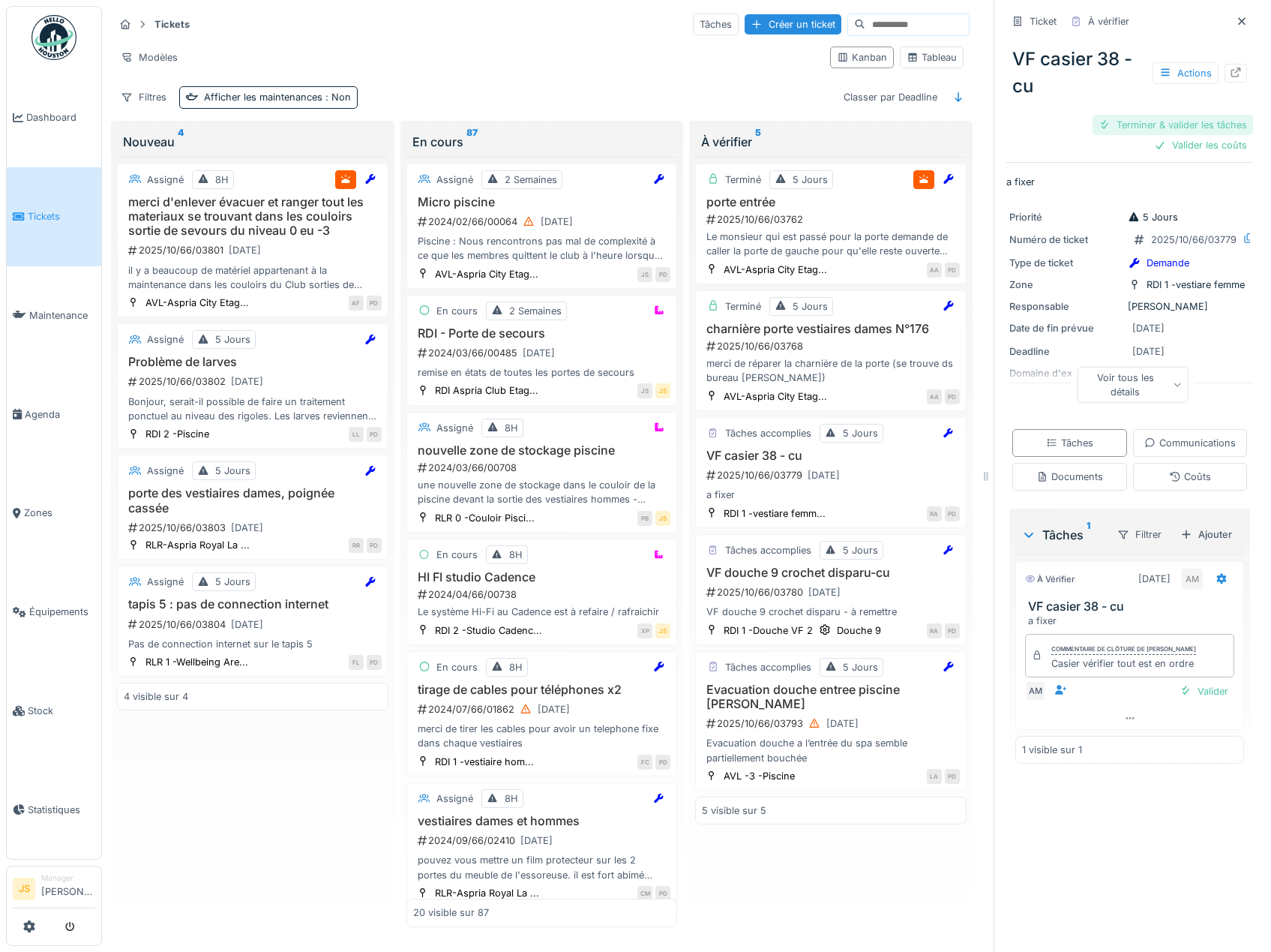
click at [1187, 124] on div "Terminer & valider les tâches" at bounding box center [1173, 125] width 161 height 21
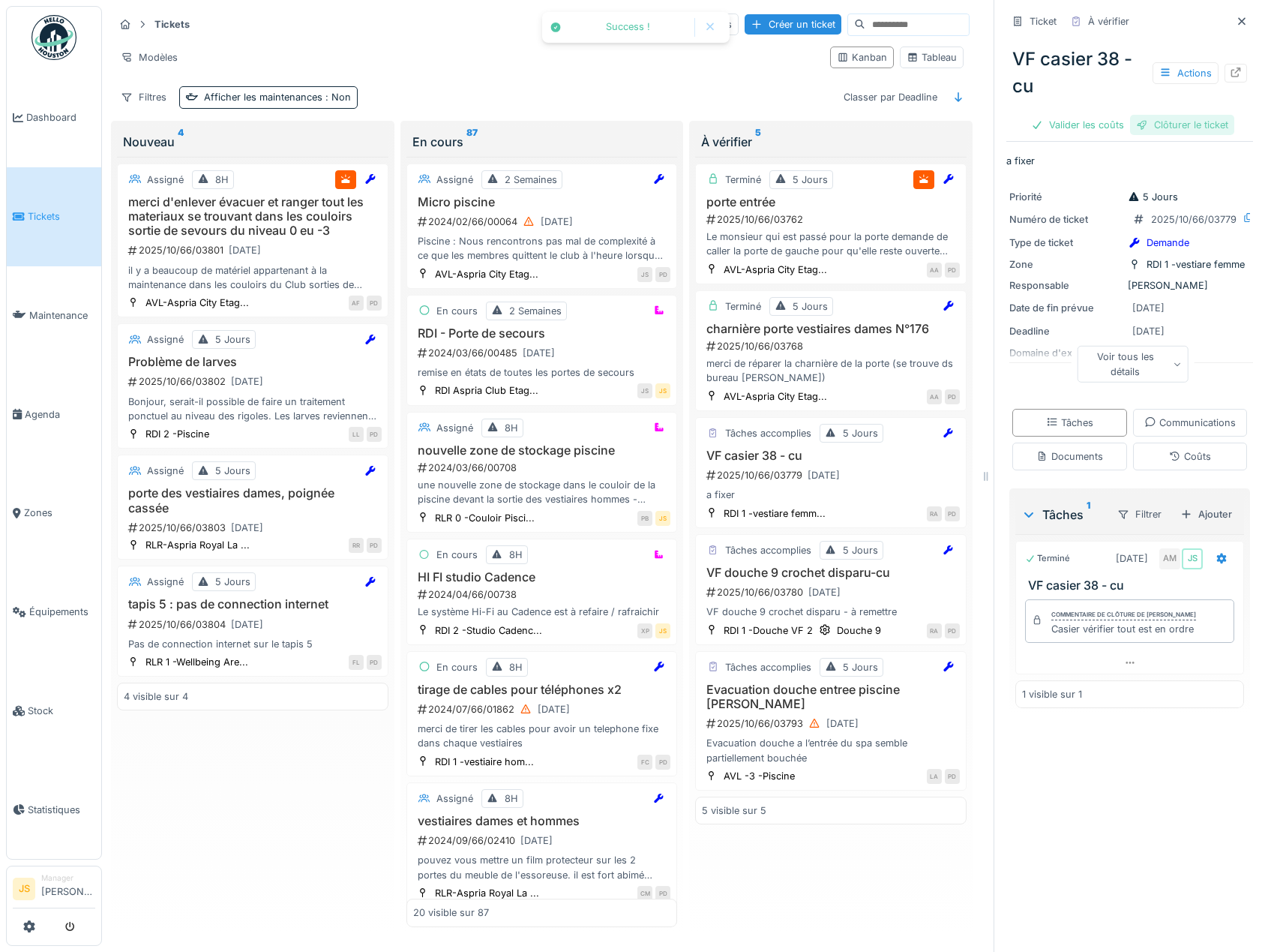
click at [1188, 124] on div "Clôturer le ticket" at bounding box center [1182, 125] width 104 height 21
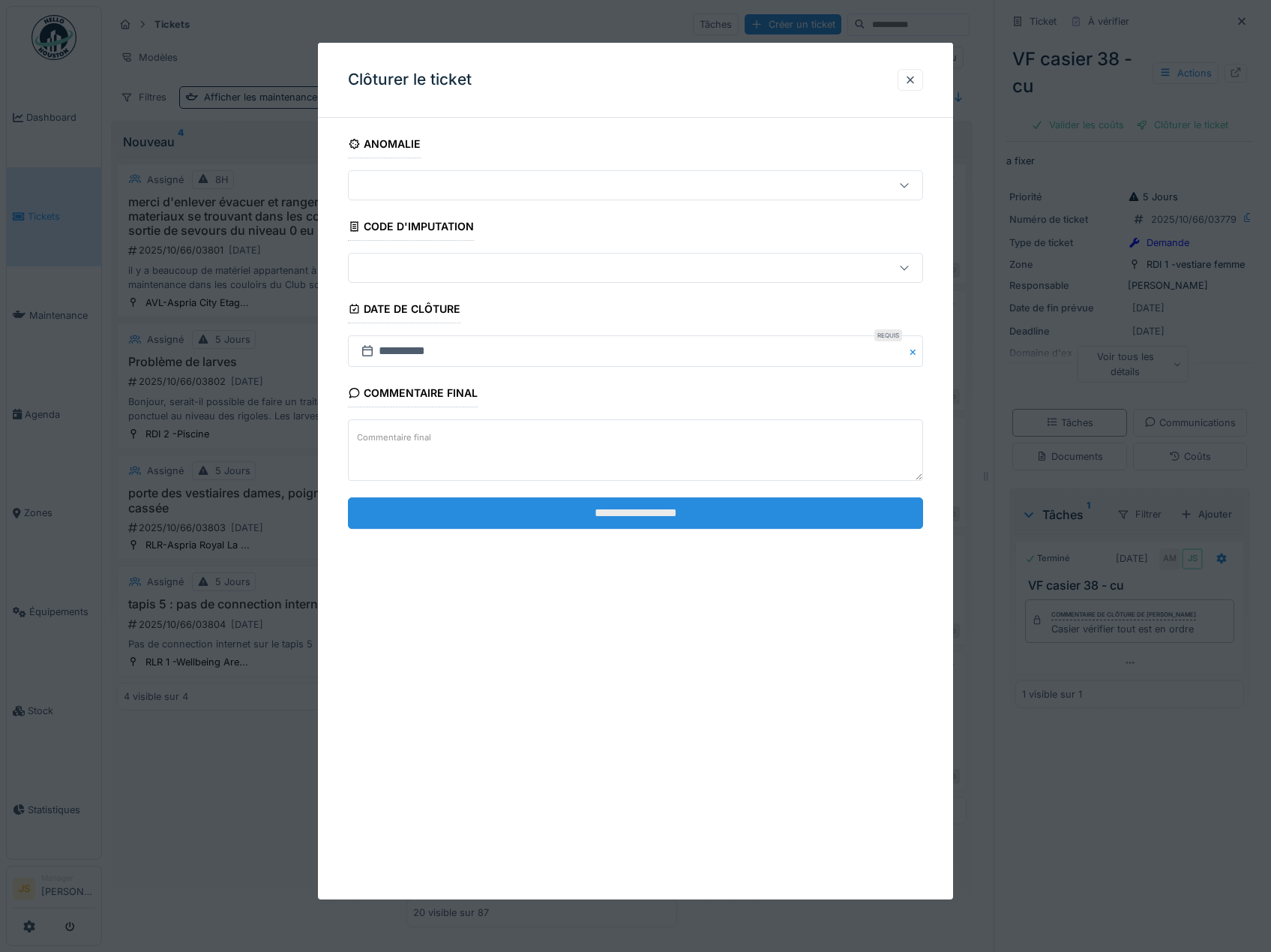
click at [688, 513] on input "**********" at bounding box center [636, 513] width 576 height 32
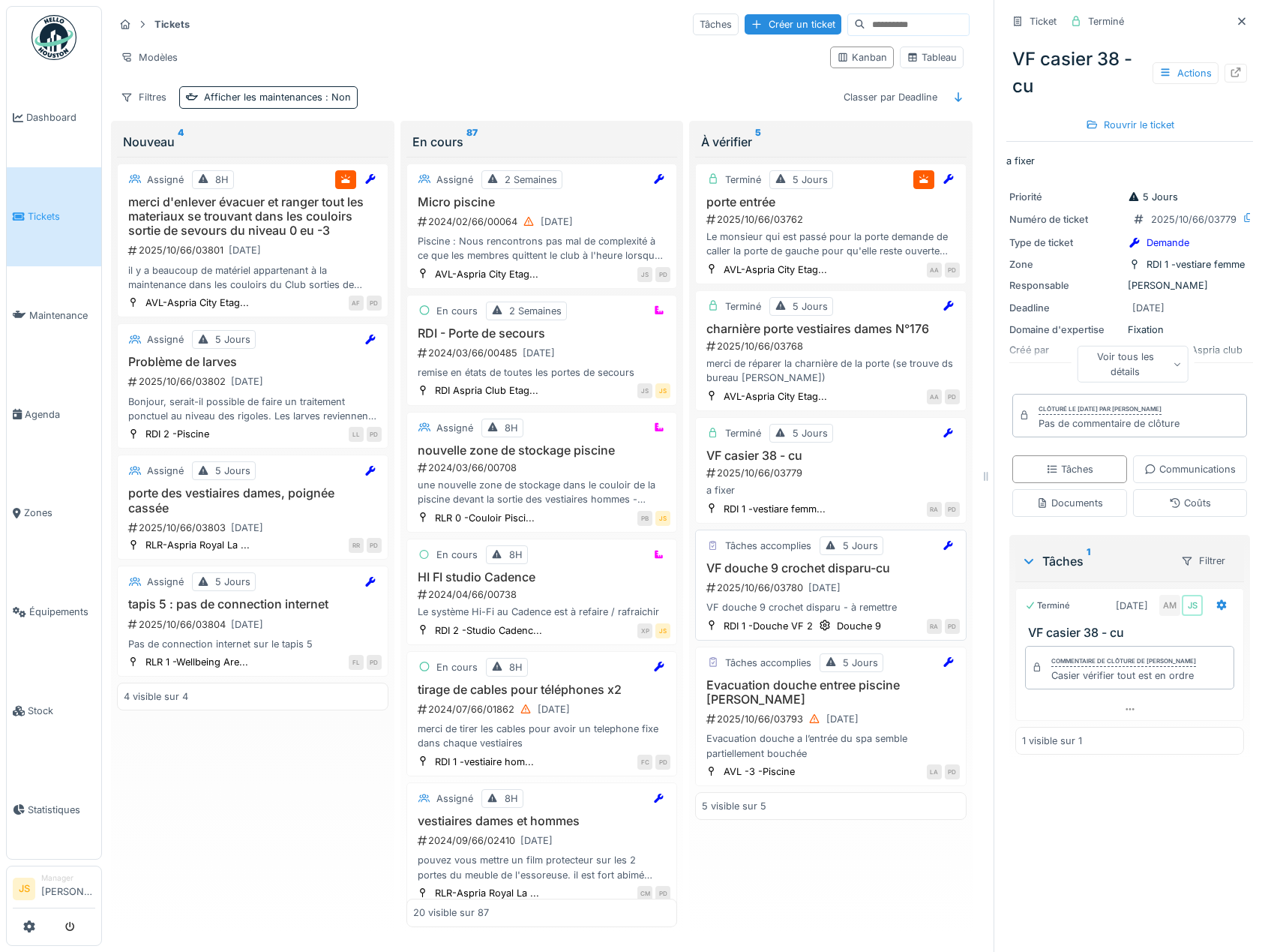
click at [765, 577] on div "VF douche 9 crochet disparu-cu 2025/10/66/03780 14/10/2025 VF douche 9 crochet …" at bounding box center [831, 587] width 258 height 54
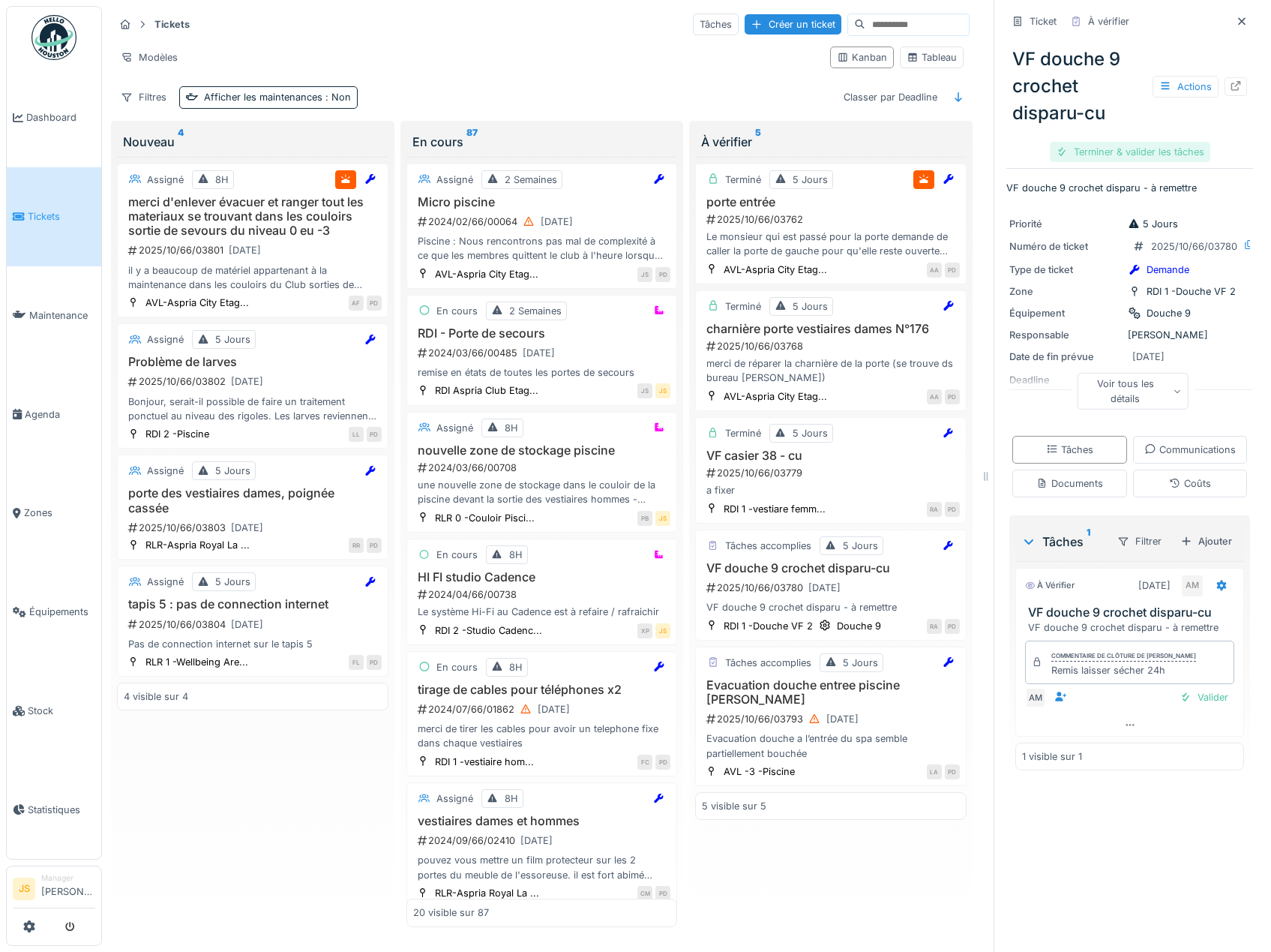
click at [1127, 154] on div "Terminer & valider les tâches" at bounding box center [1130, 152] width 161 height 21
click at [1128, 151] on div "Clôturer le ticket" at bounding box center [1129, 152] width 104 height 21
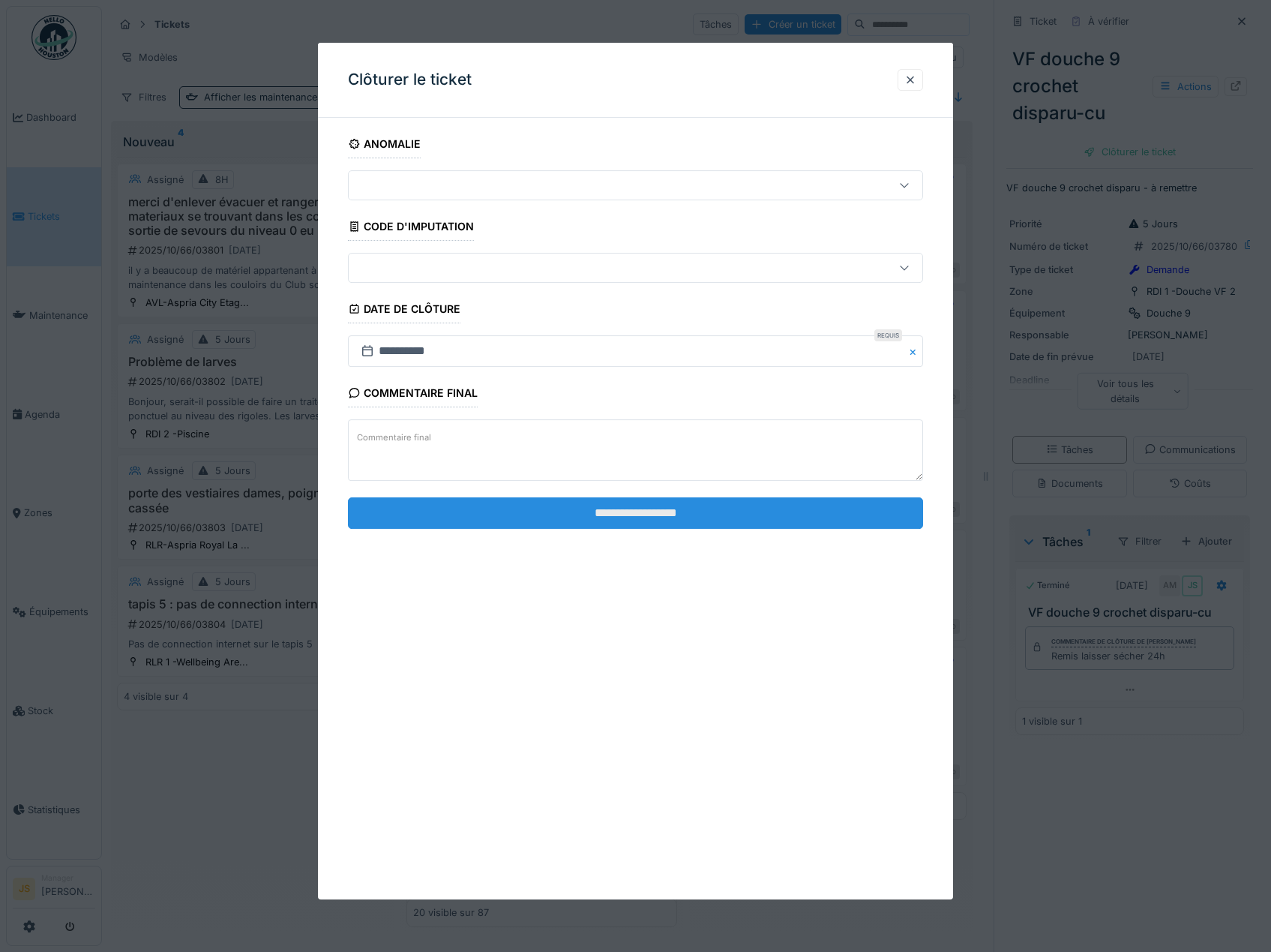
click at [678, 518] on input "**********" at bounding box center [636, 513] width 576 height 32
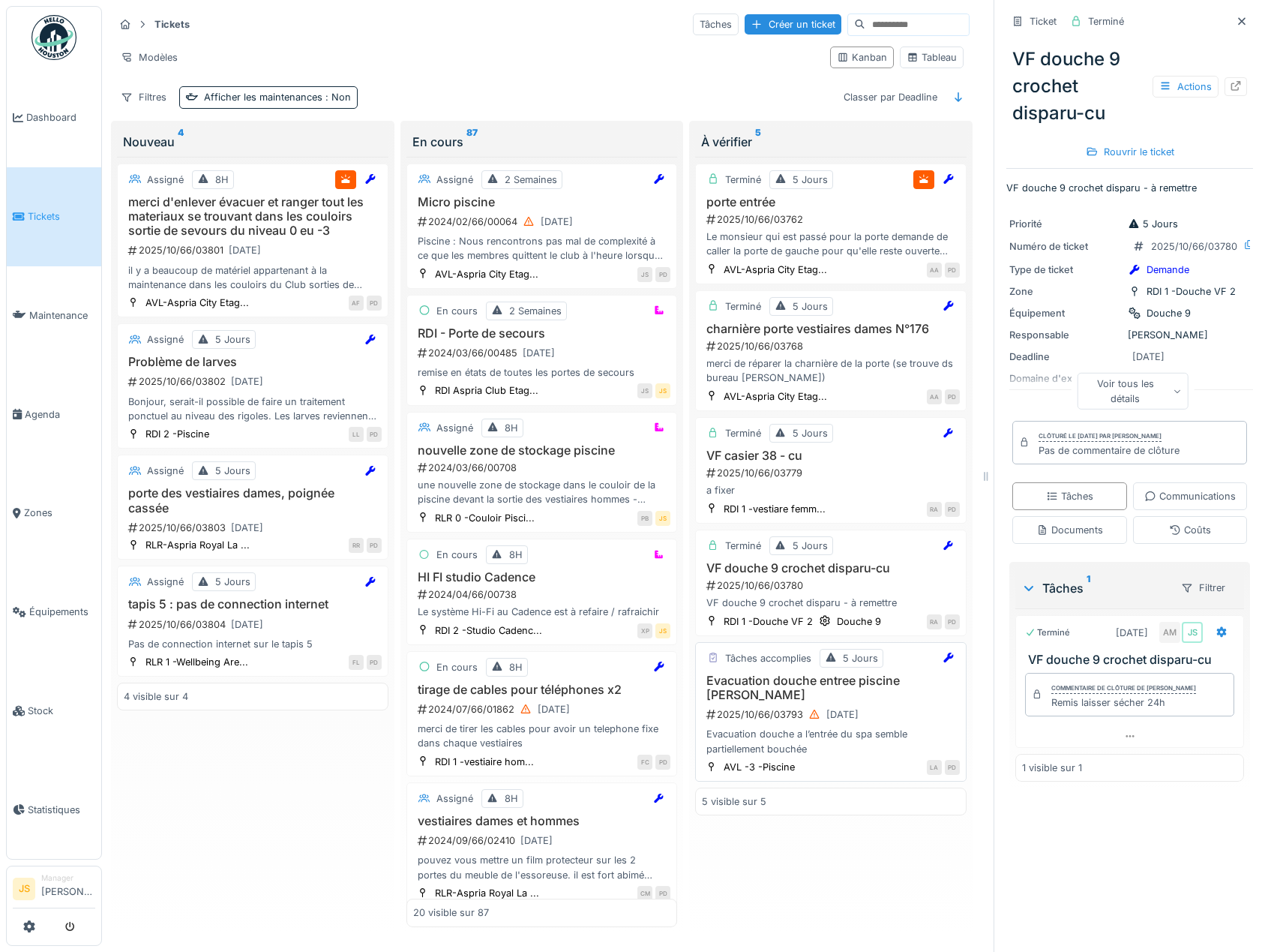
click at [774, 684] on h3 "Evacuation douche entree piscine louise" at bounding box center [831, 687] width 258 height 28
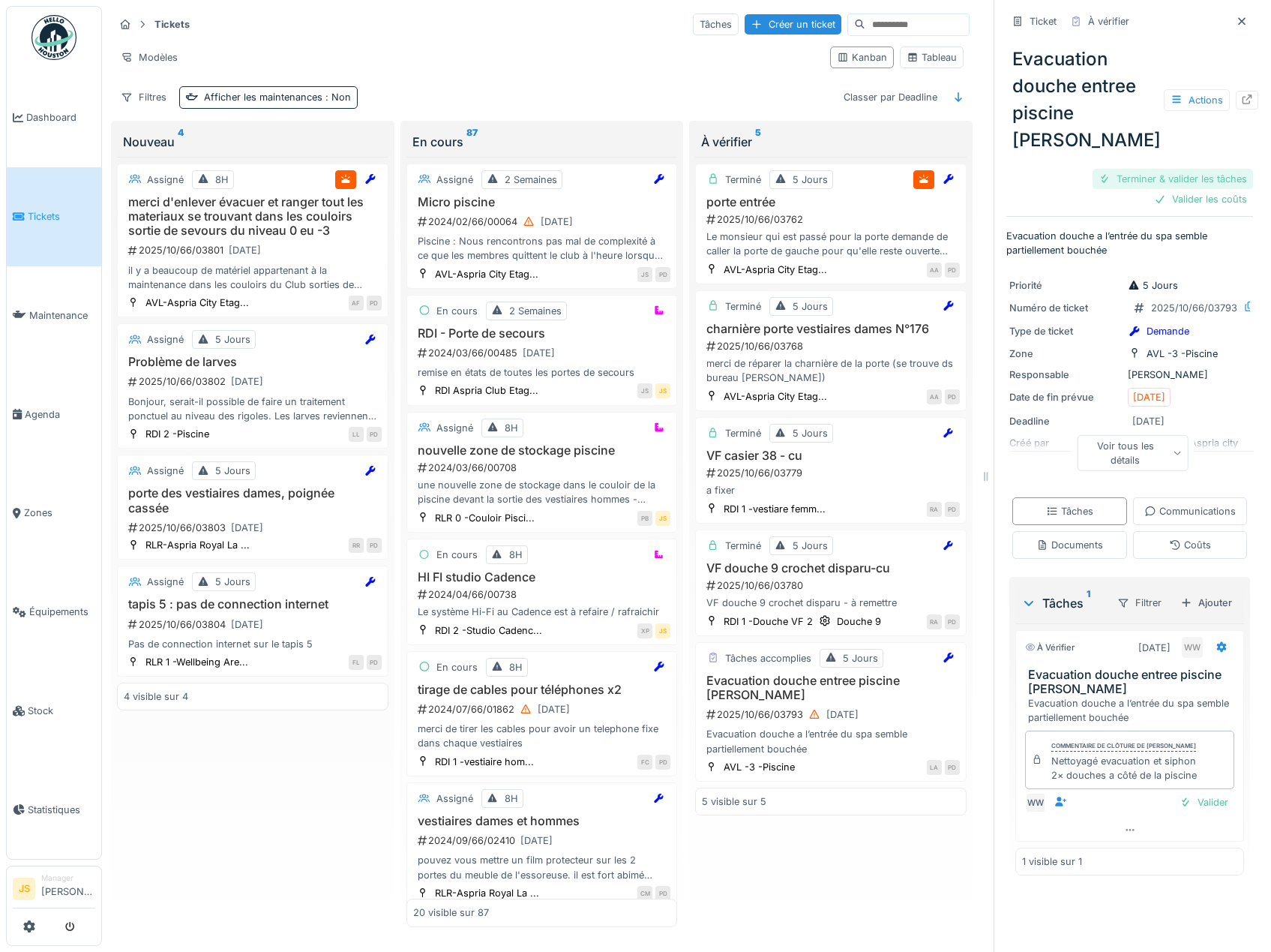
click at [1160, 169] on div "Terminer & valider les tâches" at bounding box center [1173, 179] width 161 height 21
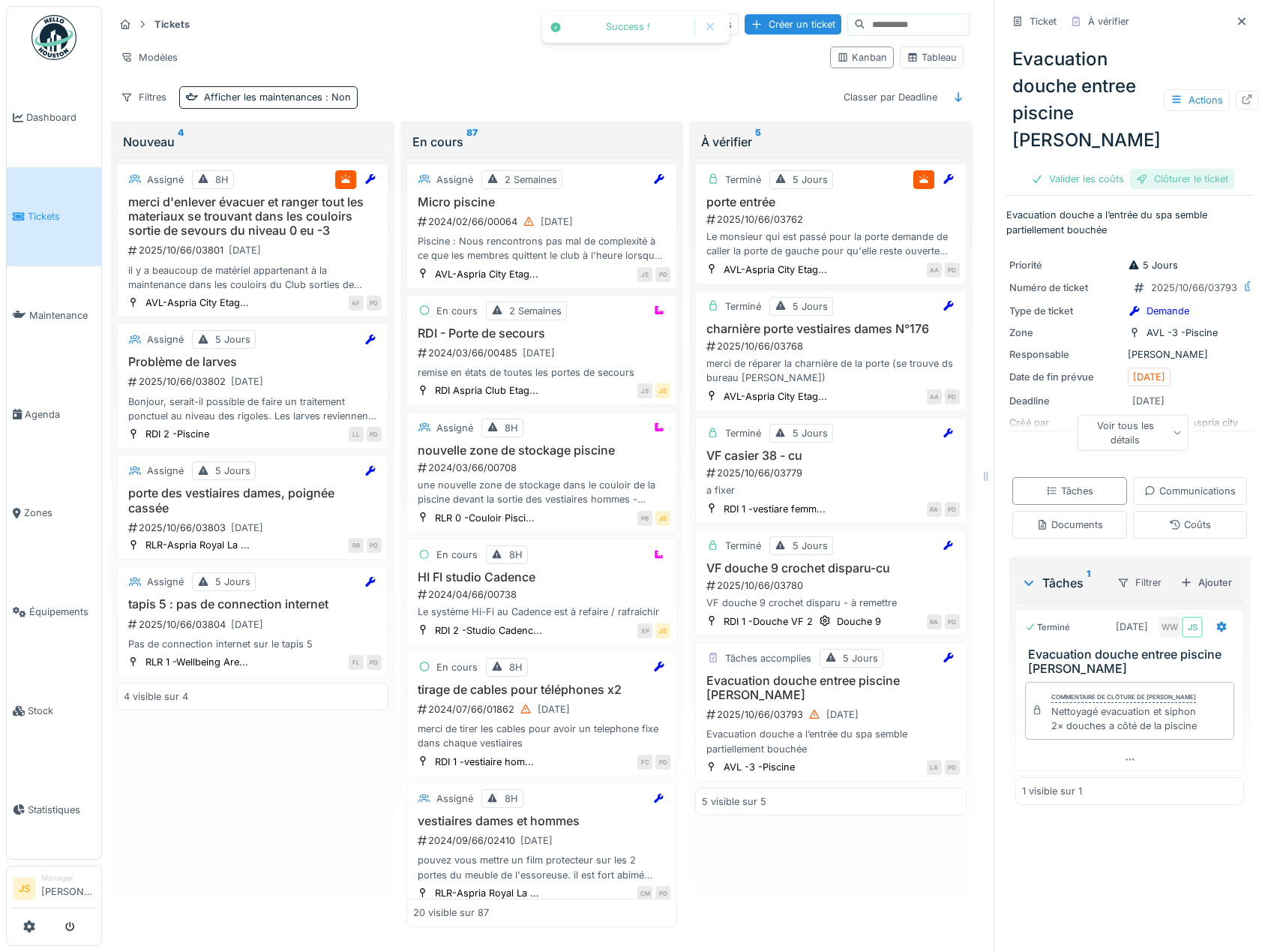
click at [1161, 169] on div "Clôturer le ticket" at bounding box center [1182, 179] width 104 height 21
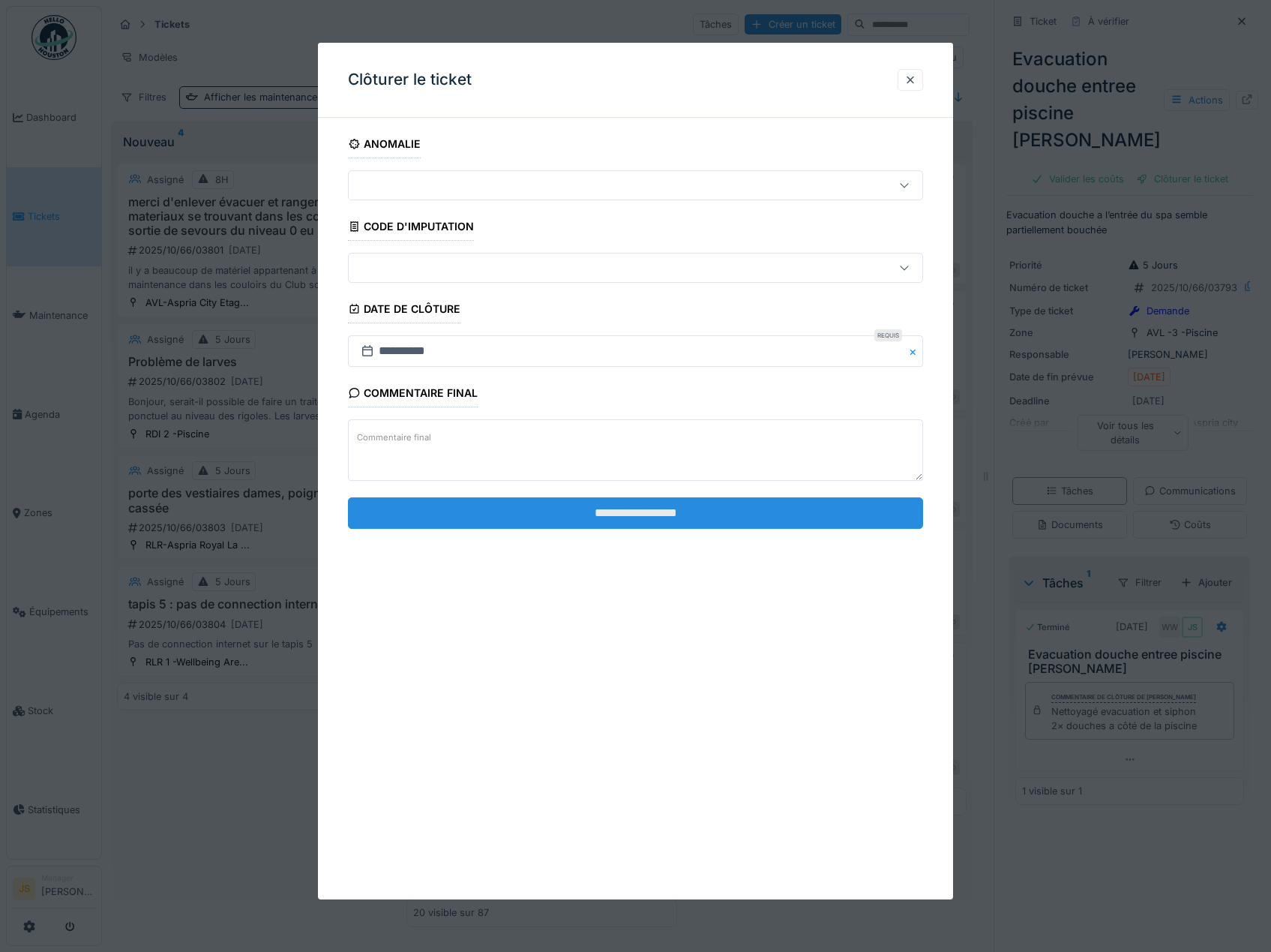
click at [775, 513] on input "**********" at bounding box center [636, 513] width 576 height 32
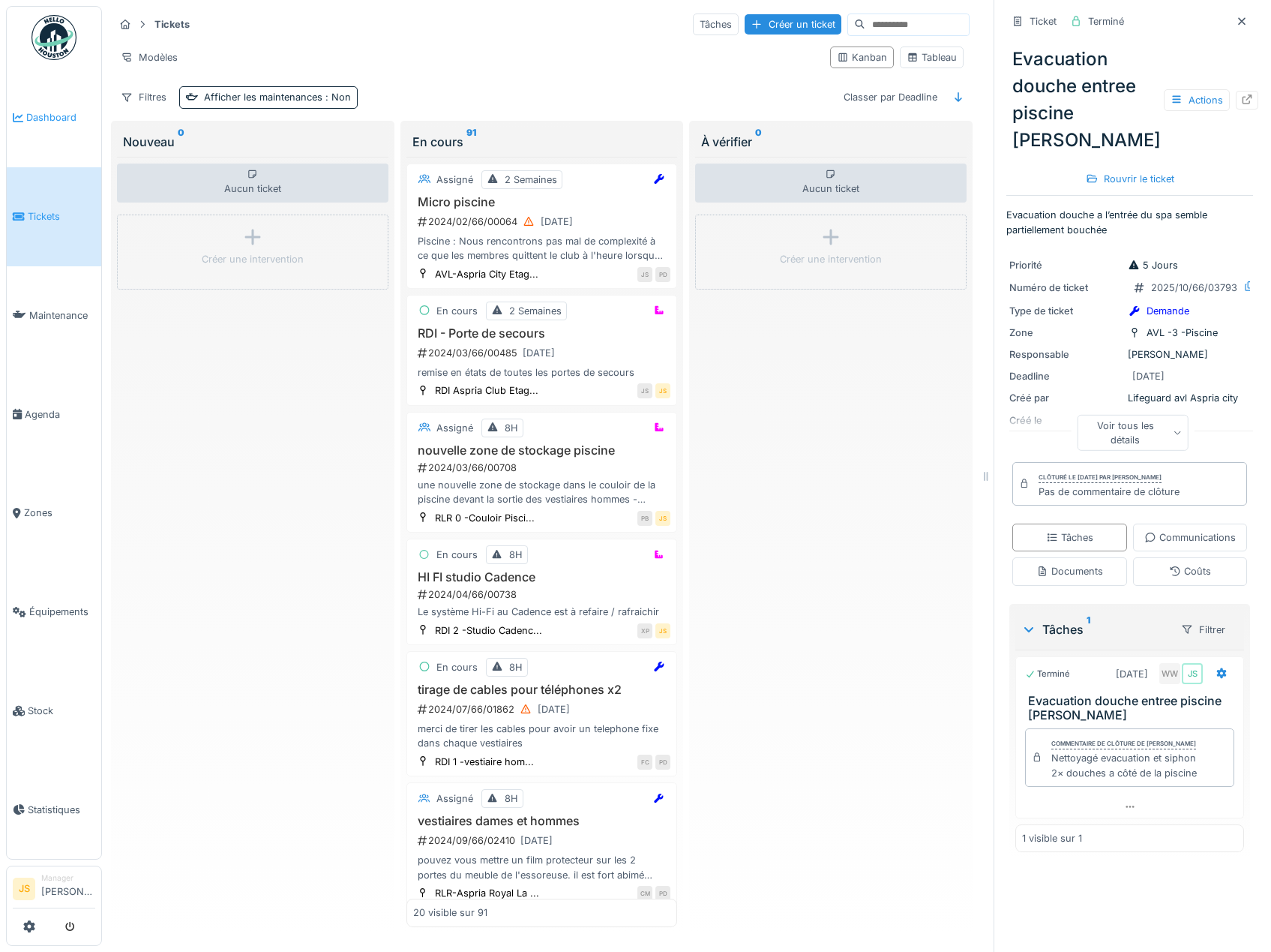
click at [52, 118] on span "Dashboard" at bounding box center [61, 117] width 69 height 15
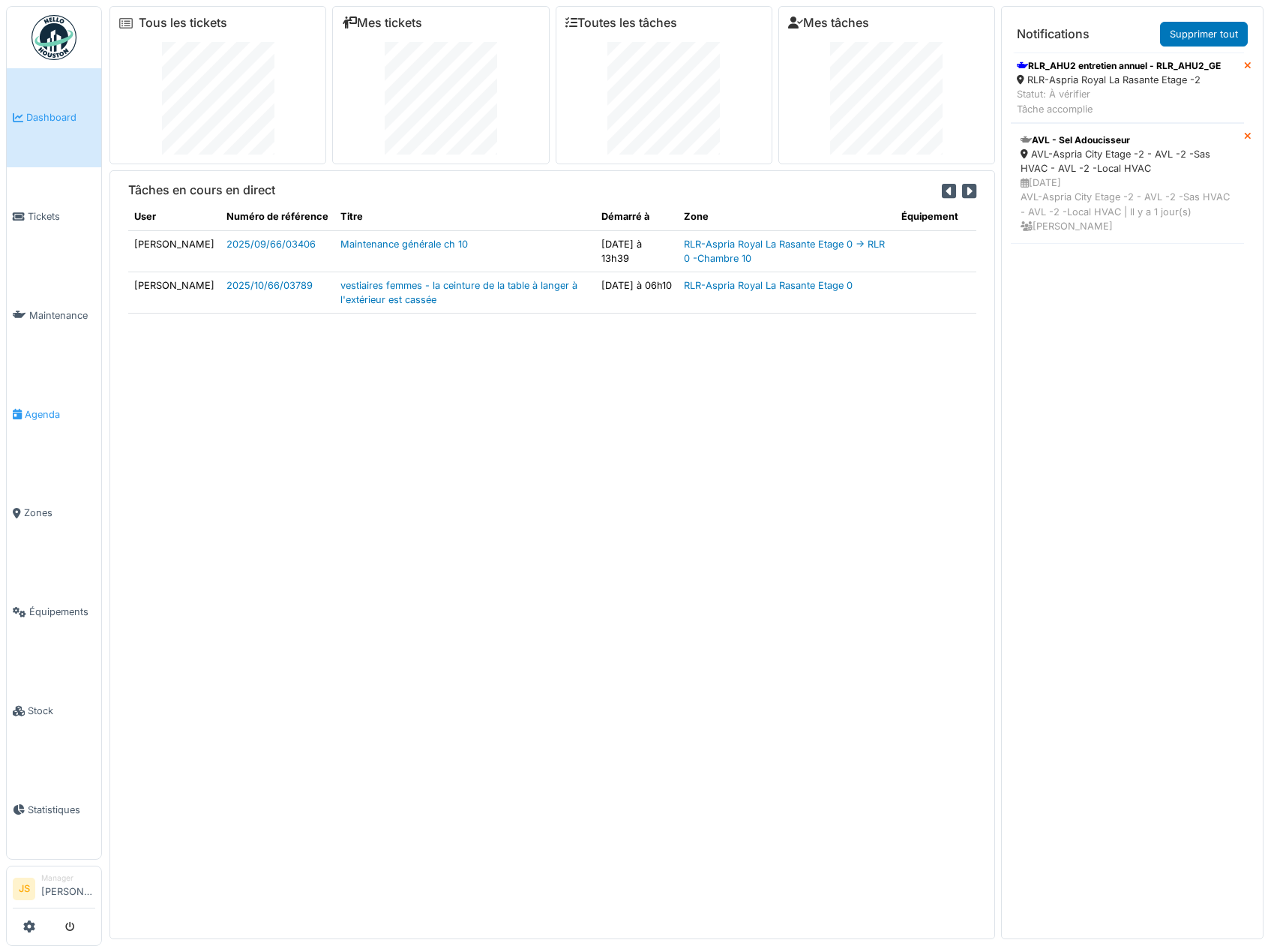
click at [38, 408] on span "Agenda" at bounding box center [60, 415] width 71 height 15
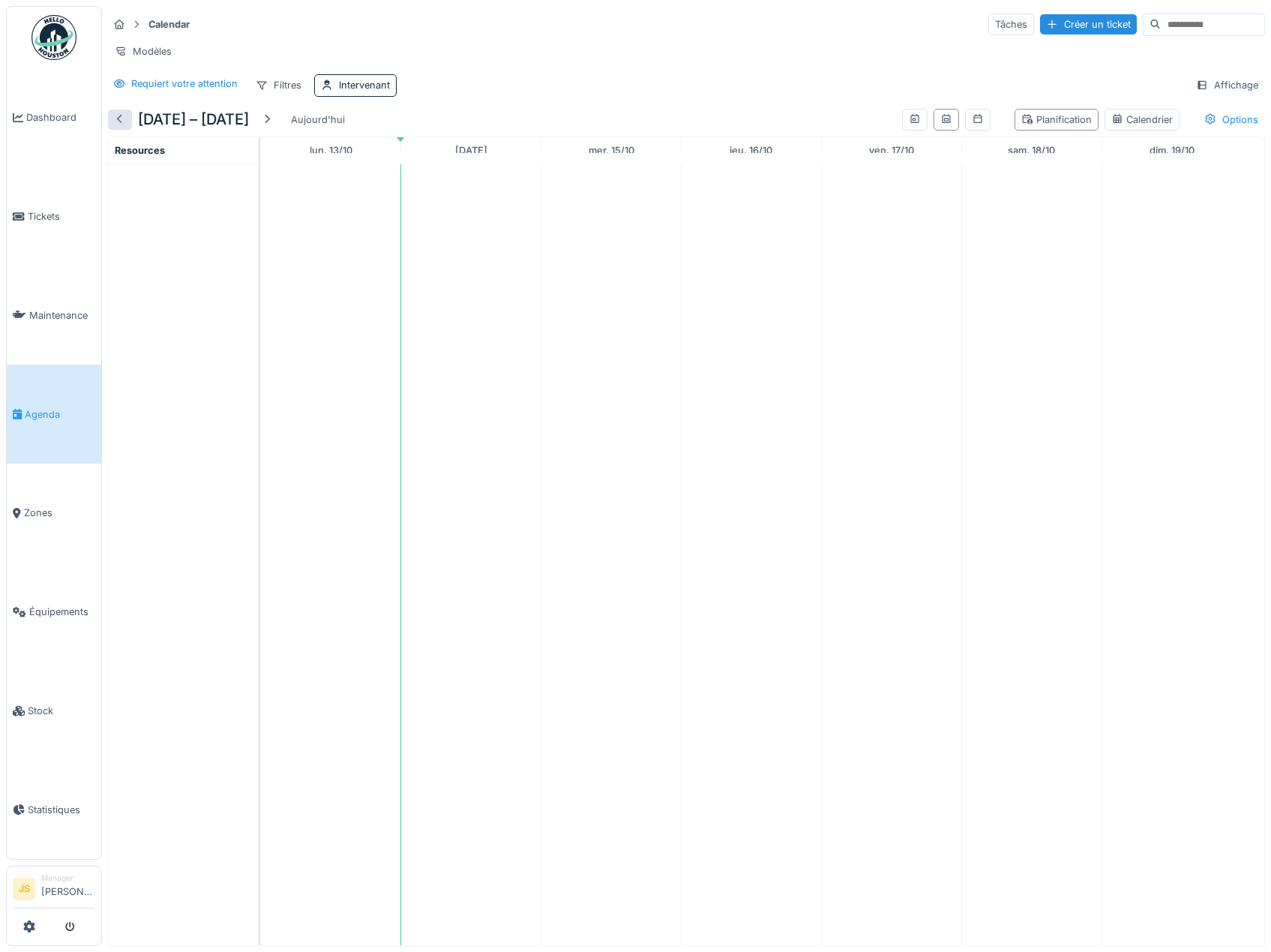
click at [120, 126] on div at bounding box center [120, 120] width 12 height 15
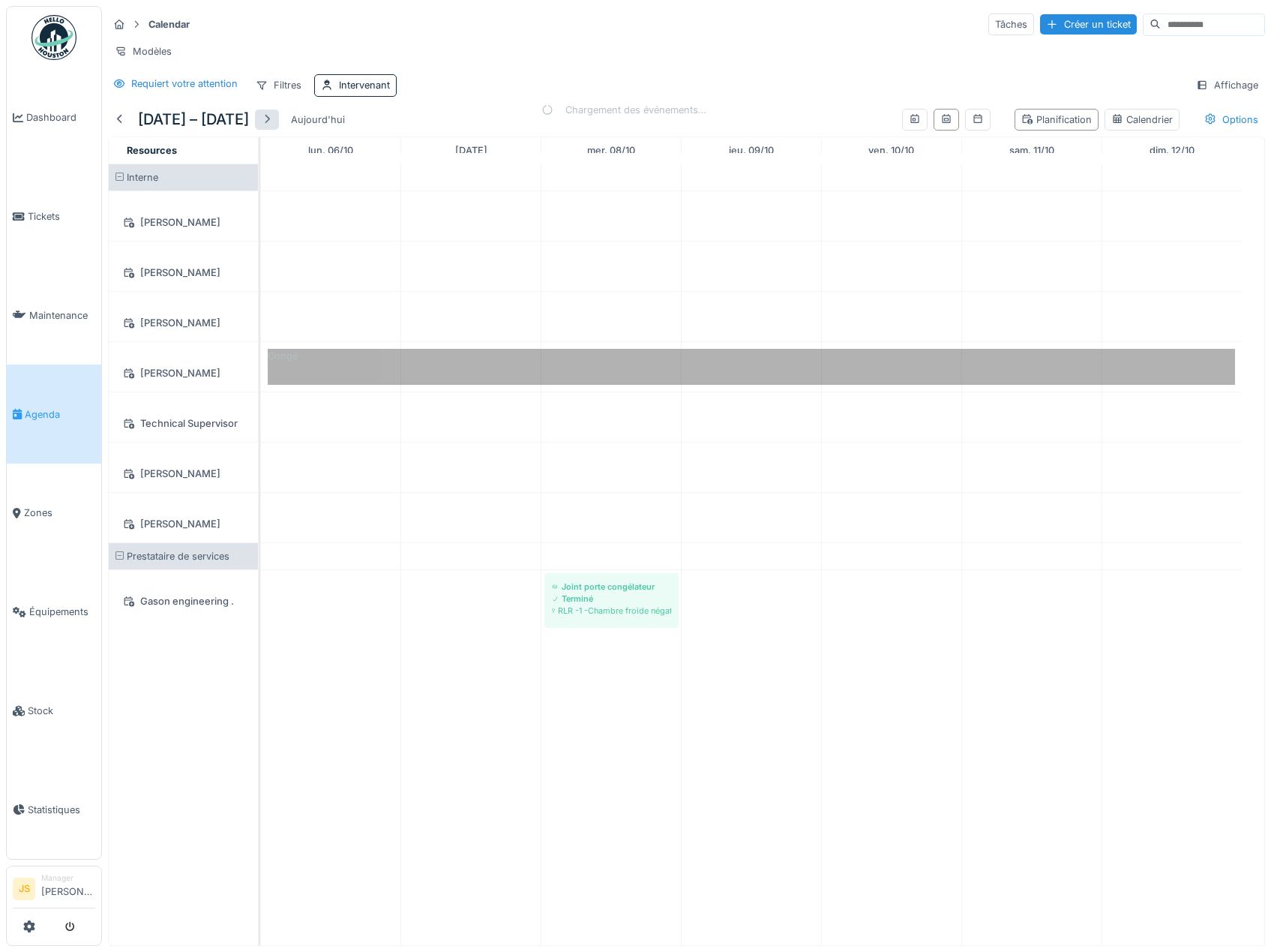
click at [270, 126] on div at bounding box center [267, 120] width 12 height 15
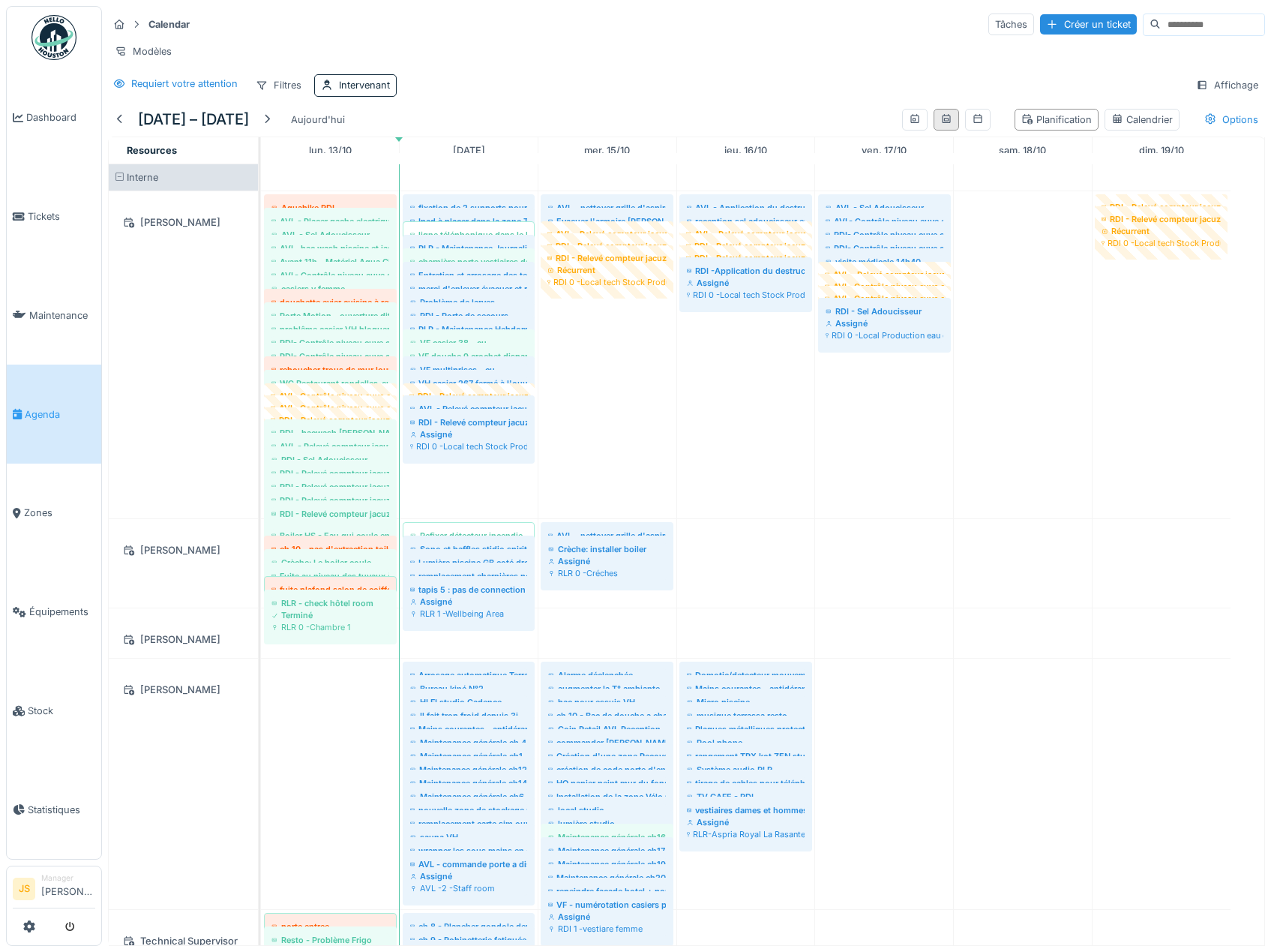
click at [909, 124] on icon at bounding box center [915, 119] width 12 height 9
click at [941, 124] on icon at bounding box center [947, 119] width 12 height 9
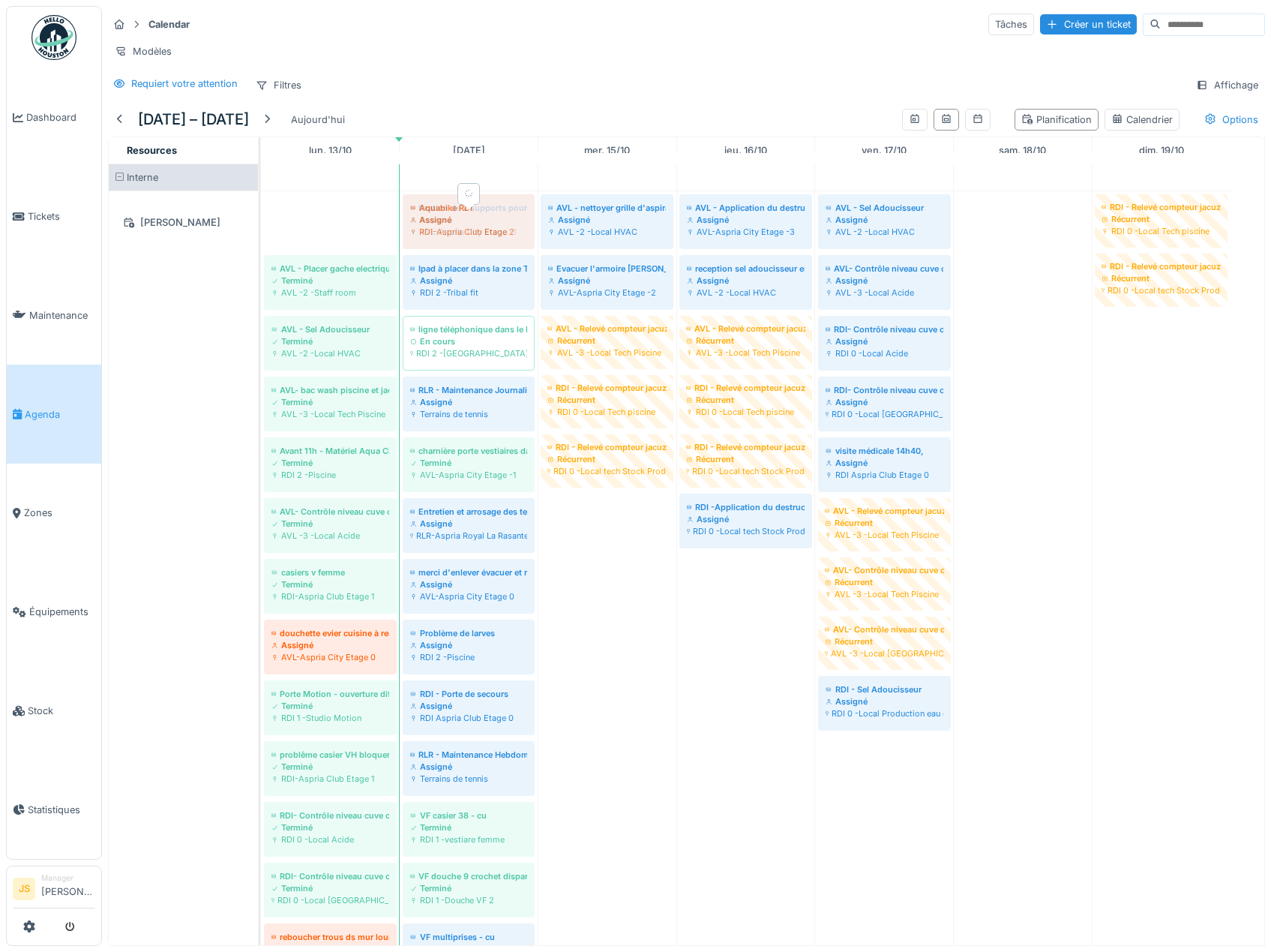
click at [261, 225] on div "Aquabike RDI Assigné RDI-Aspria Club Etage 2 fixation de 2 supports pour PC's A…" at bounding box center [261, 921] width 0 height 1461
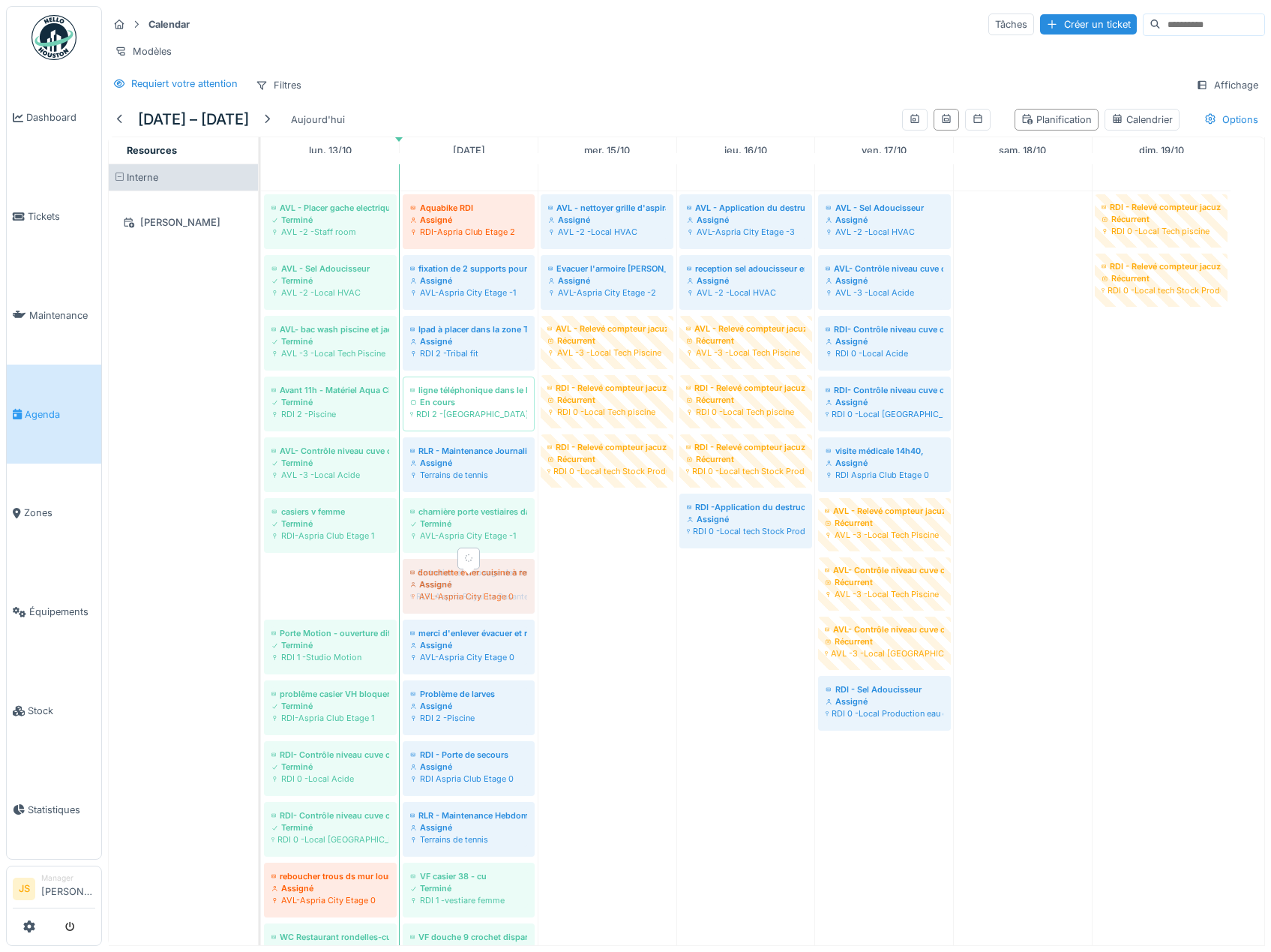
drag, startPoint x: 422, startPoint y: 592, endPoint x: 472, endPoint y: 594, distance: 50.0
click at [261, 895] on div "AVL - Placer gache electrique porte parking -1 Terminé AVL -2 -Staff room Aquab…" at bounding box center [261, 891] width 0 height 1400
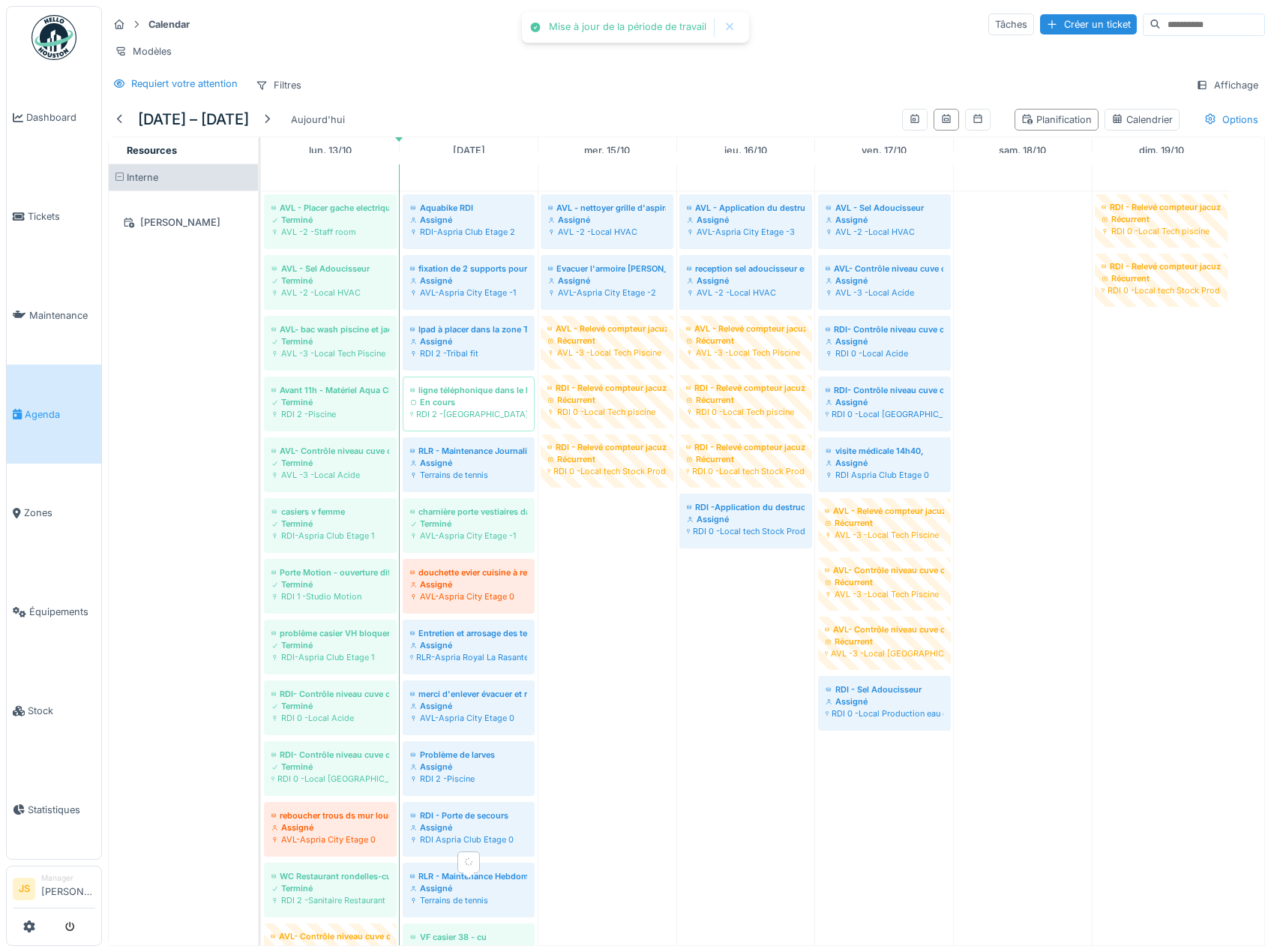
click at [261, 822] on div "AVL - Placer gache electrique porte parking -1 Terminé AVL -2 -Staff room Aquab…" at bounding box center [261, 861] width 0 height 1340
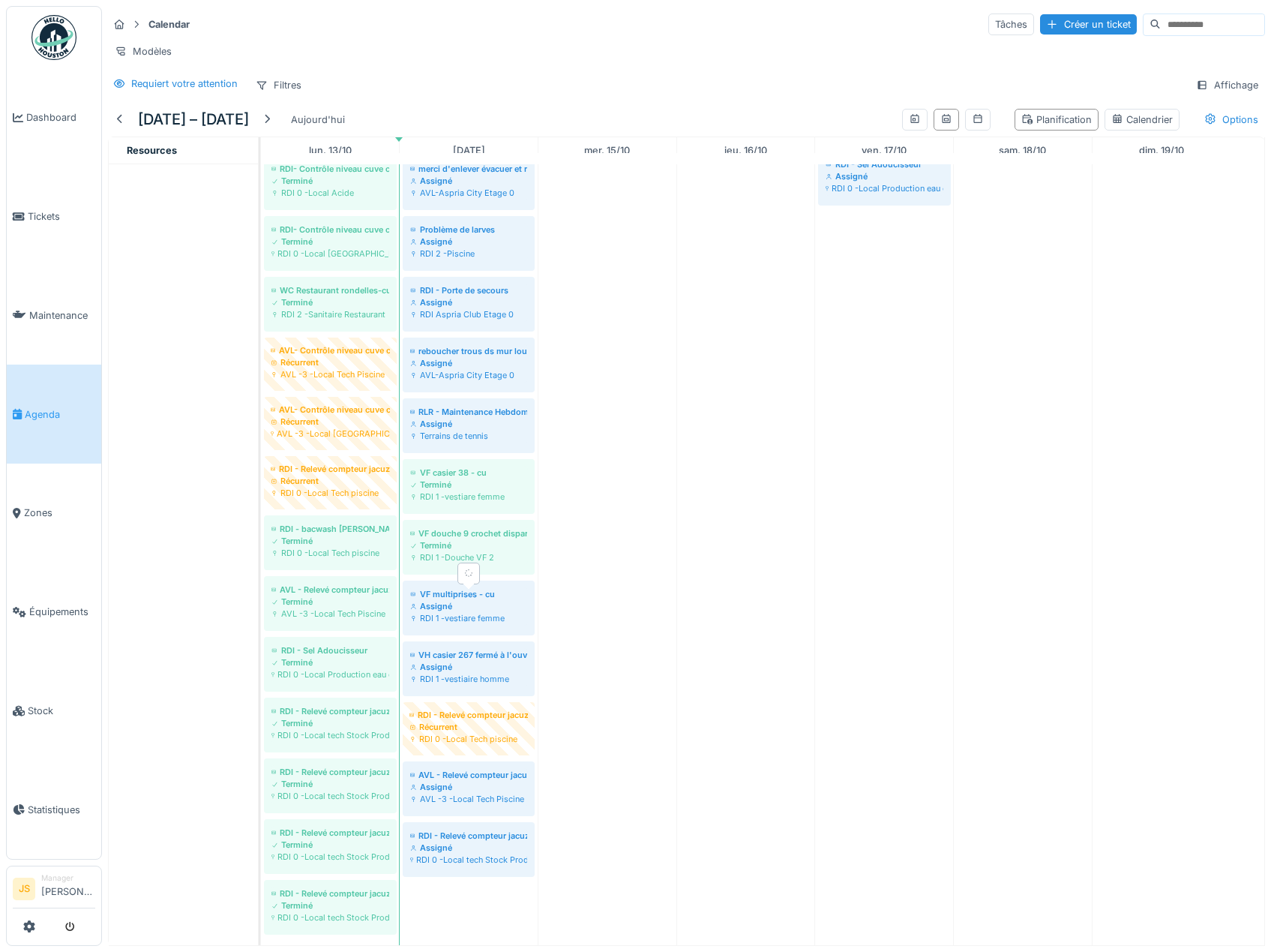
scroll to position [900, 0]
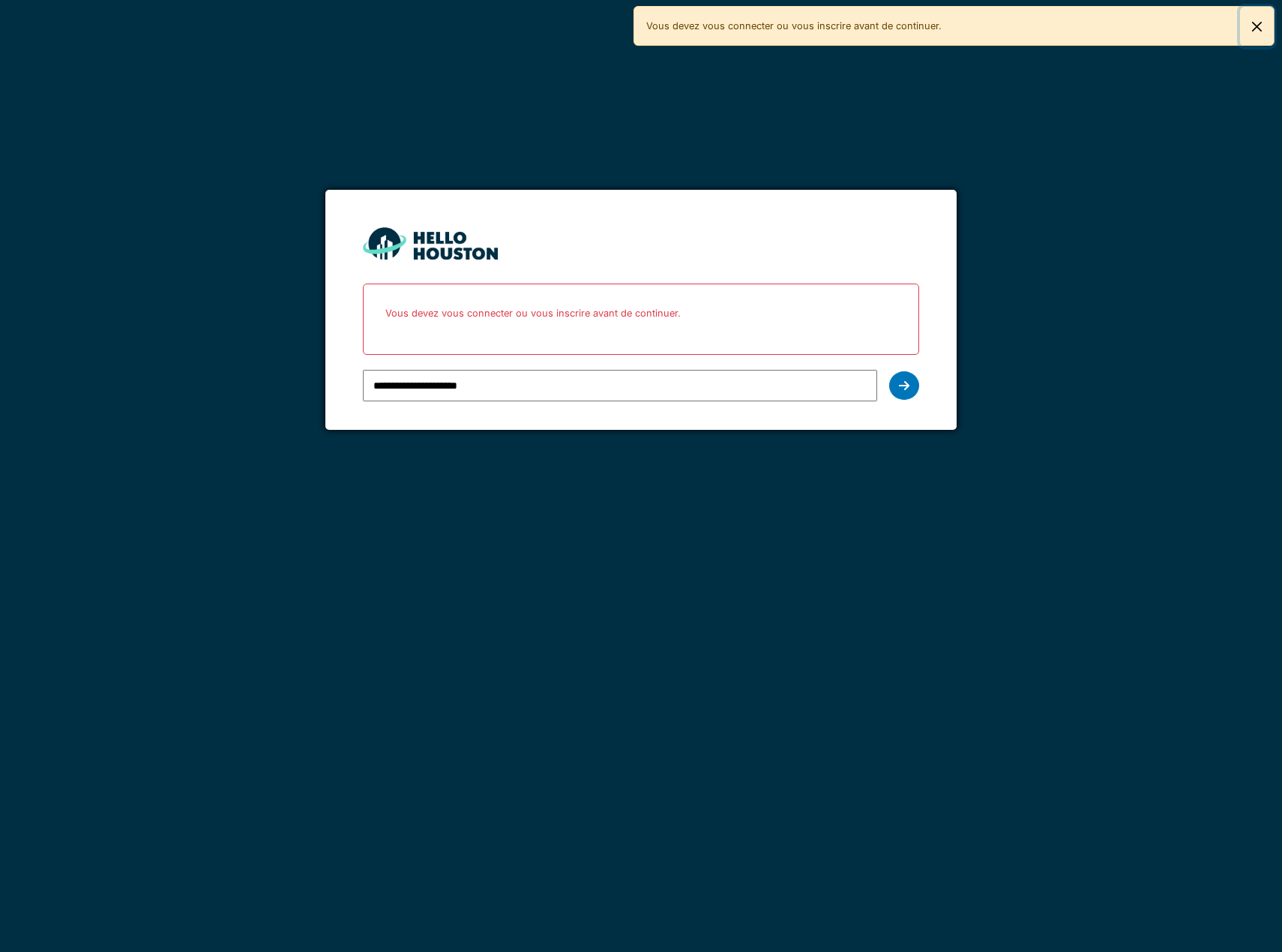
click at [1254, 21] on button "Fermer" at bounding box center [1257, 27] width 34 height 40
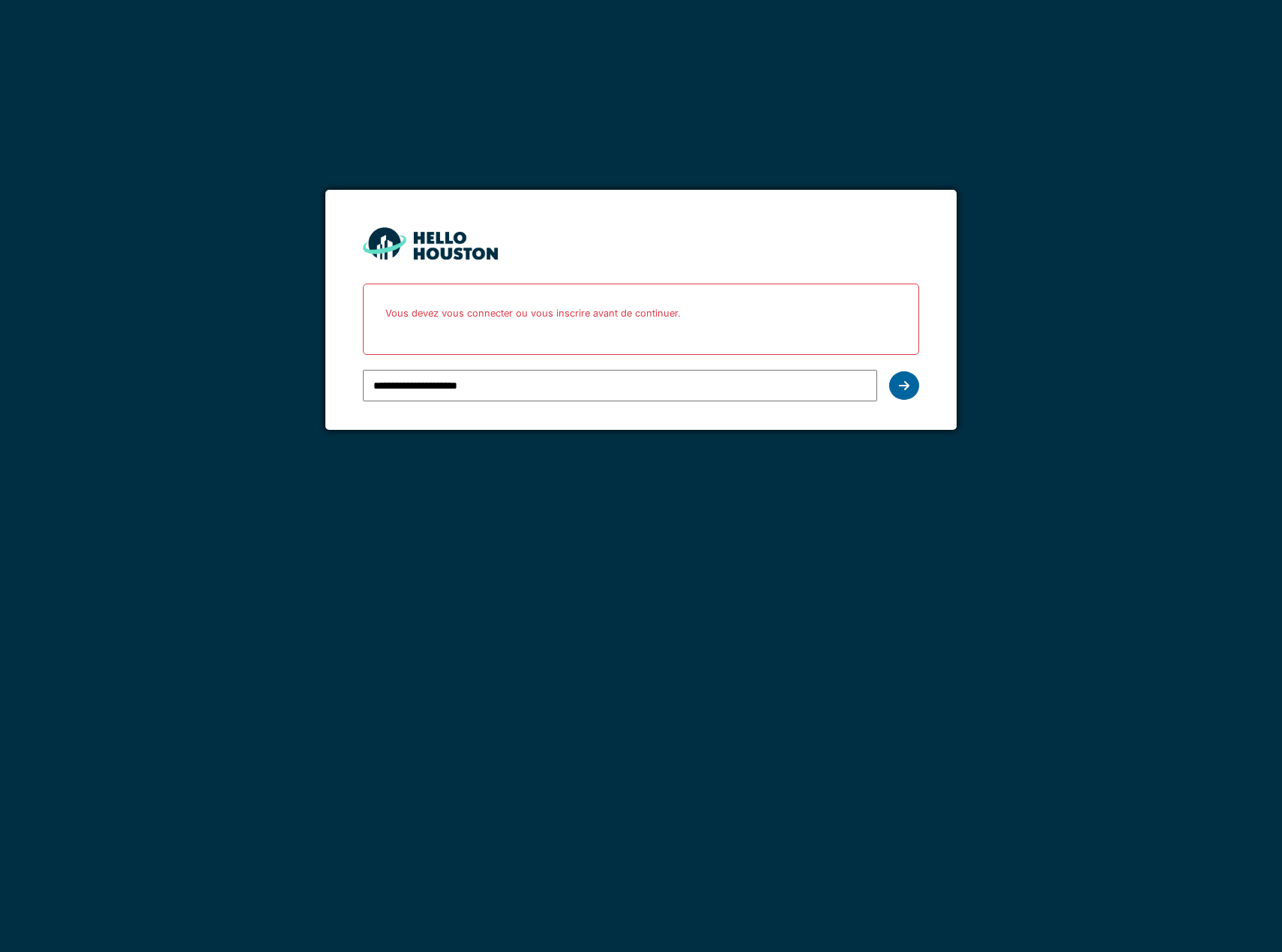
click at [903, 384] on icon at bounding box center [905, 385] width 10 height 12
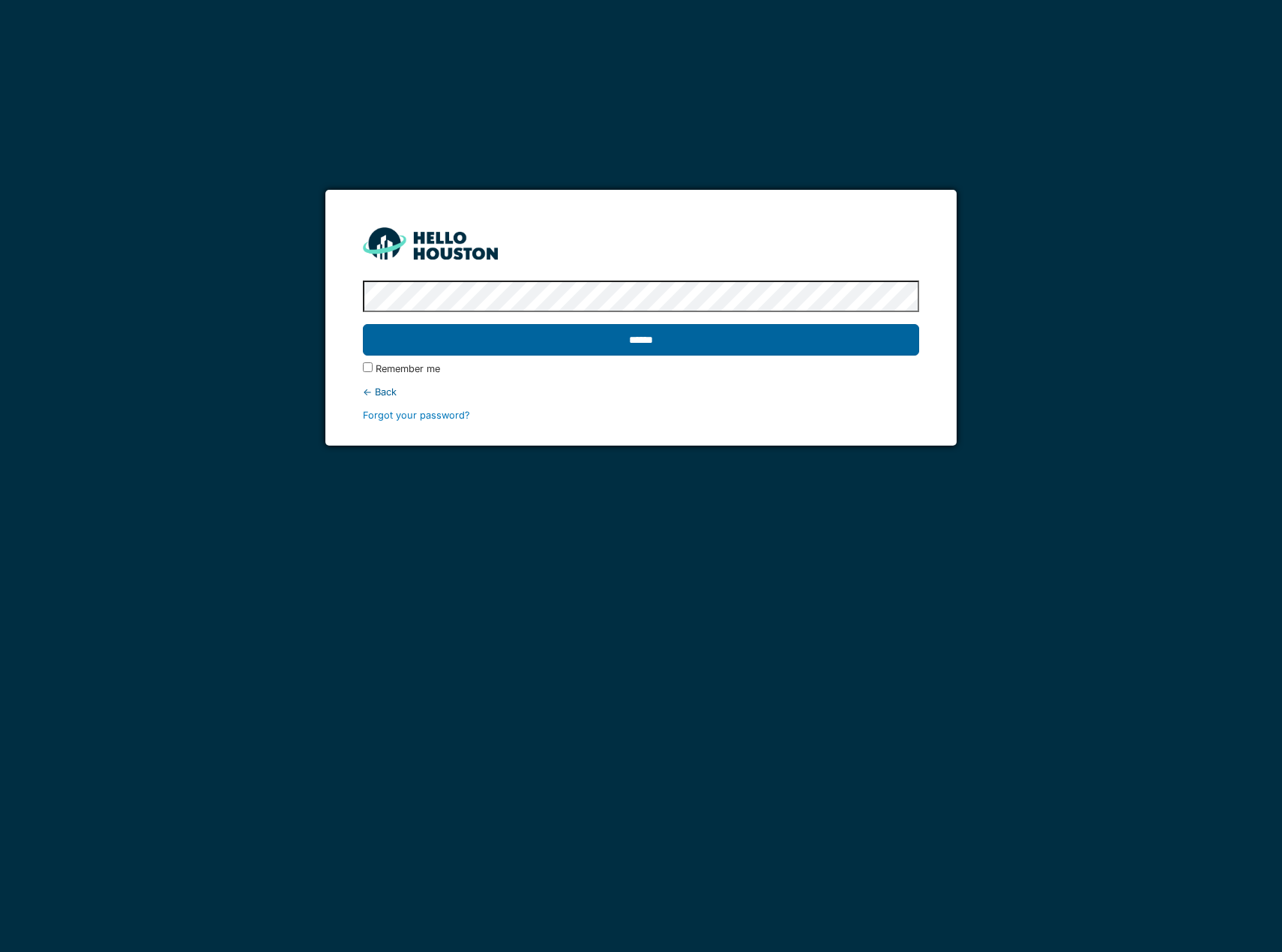
click at [630, 341] on input "******" at bounding box center [641, 340] width 556 height 32
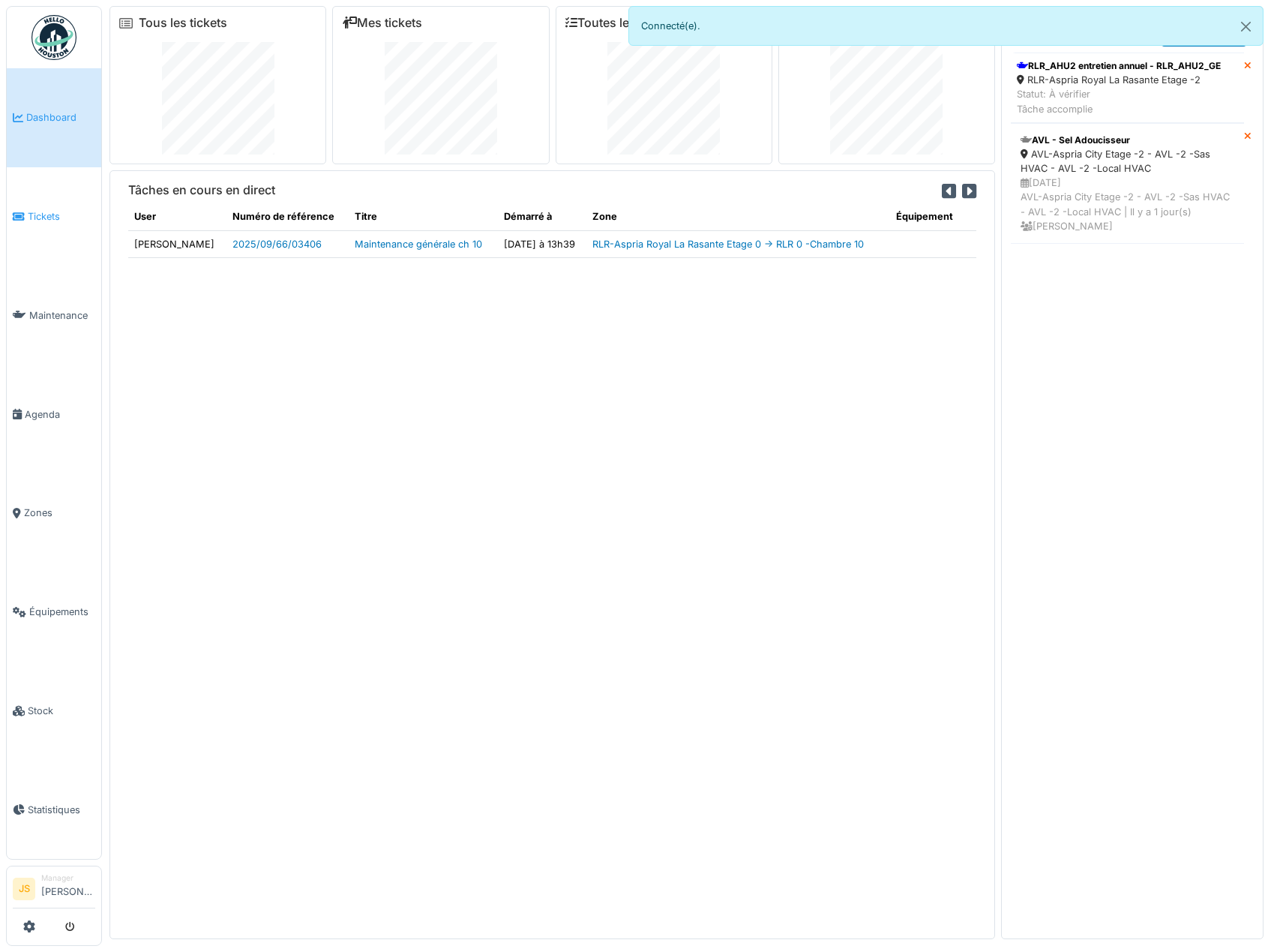
click at [55, 212] on span "Tickets" at bounding box center [61, 216] width 67 height 15
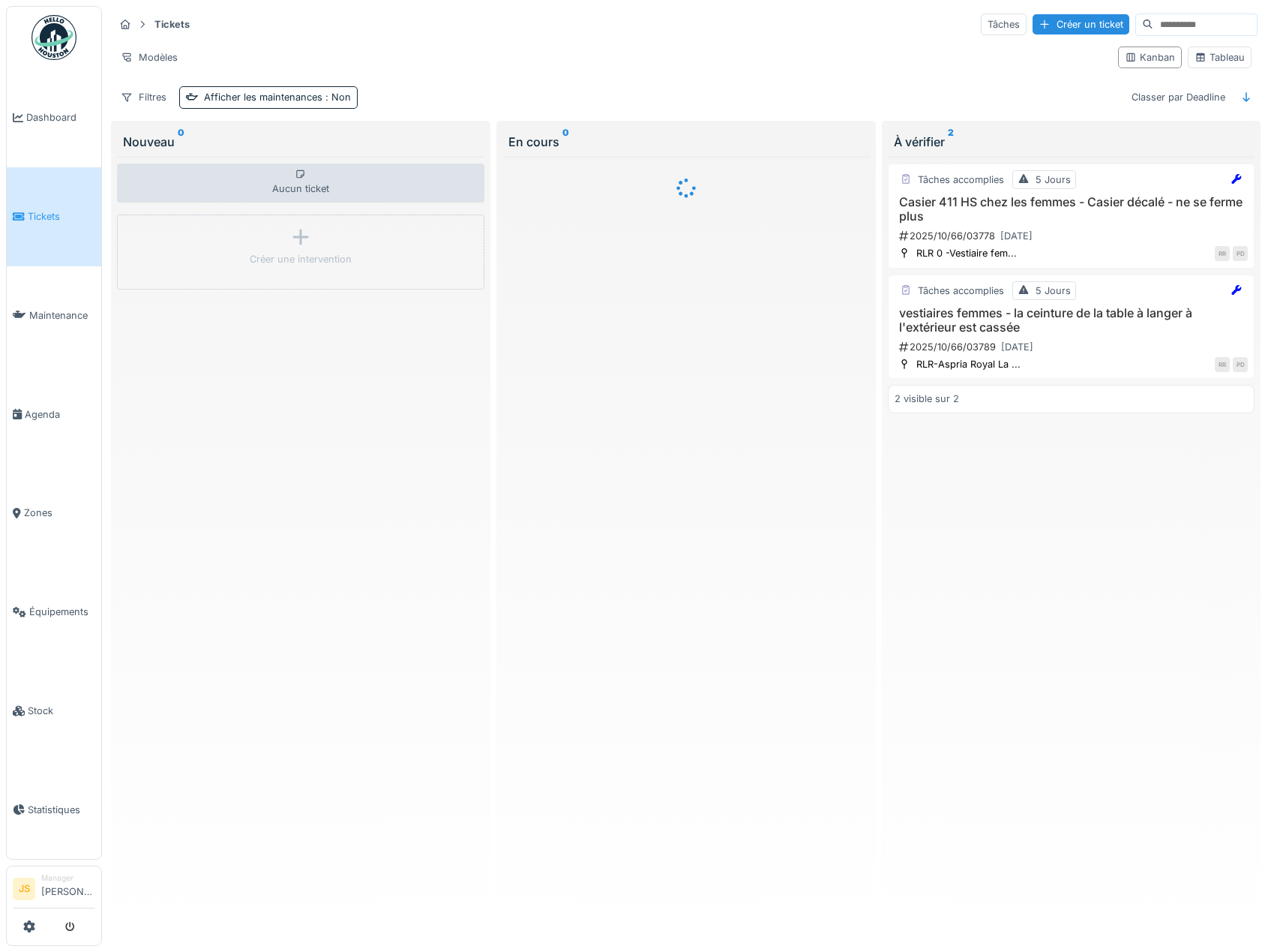
click at [43, 408] on span "Agenda" at bounding box center [60, 415] width 71 height 15
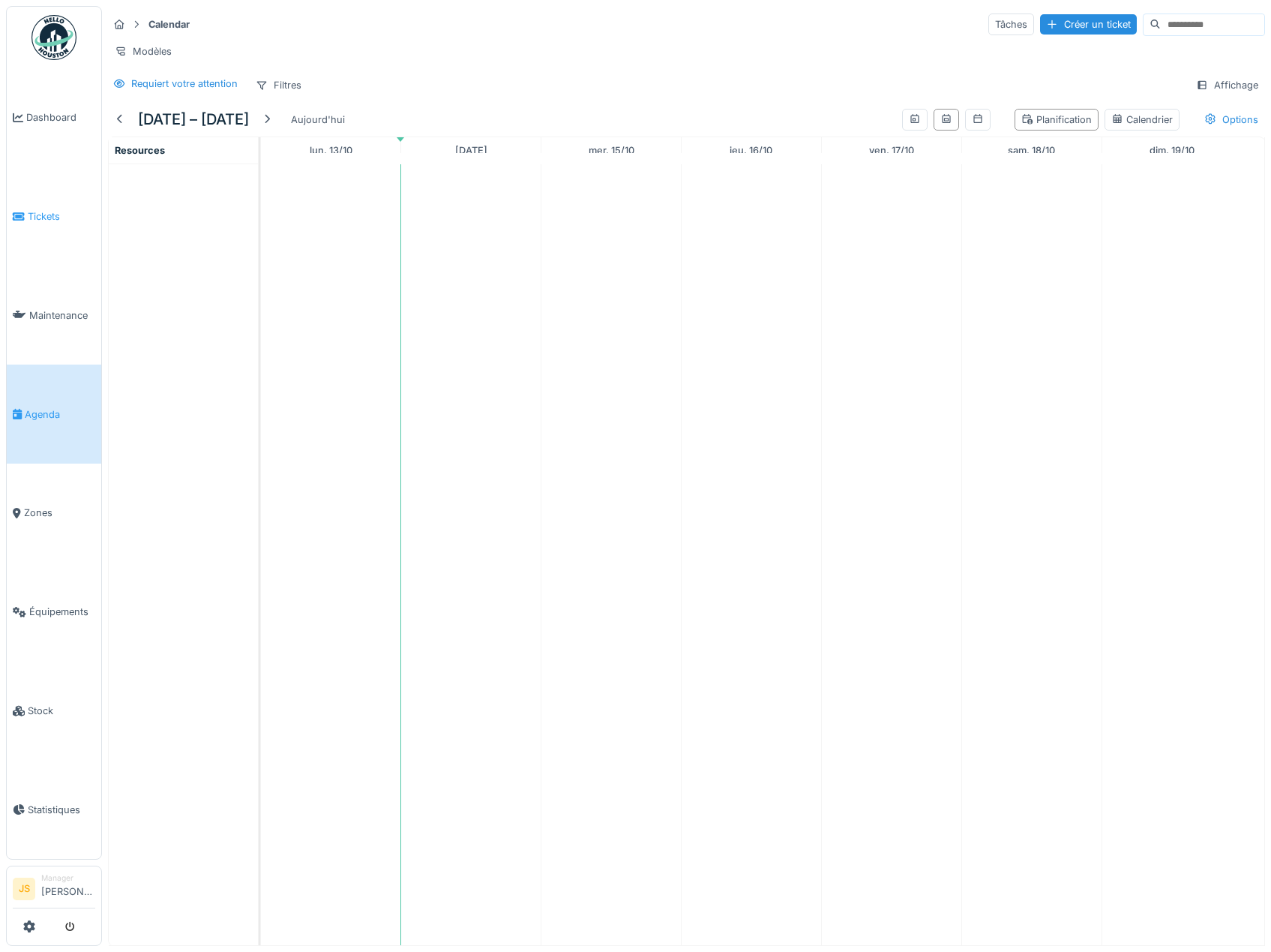
click at [56, 209] on span "Tickets" at bounding box center [61, 216] width 67 height 15
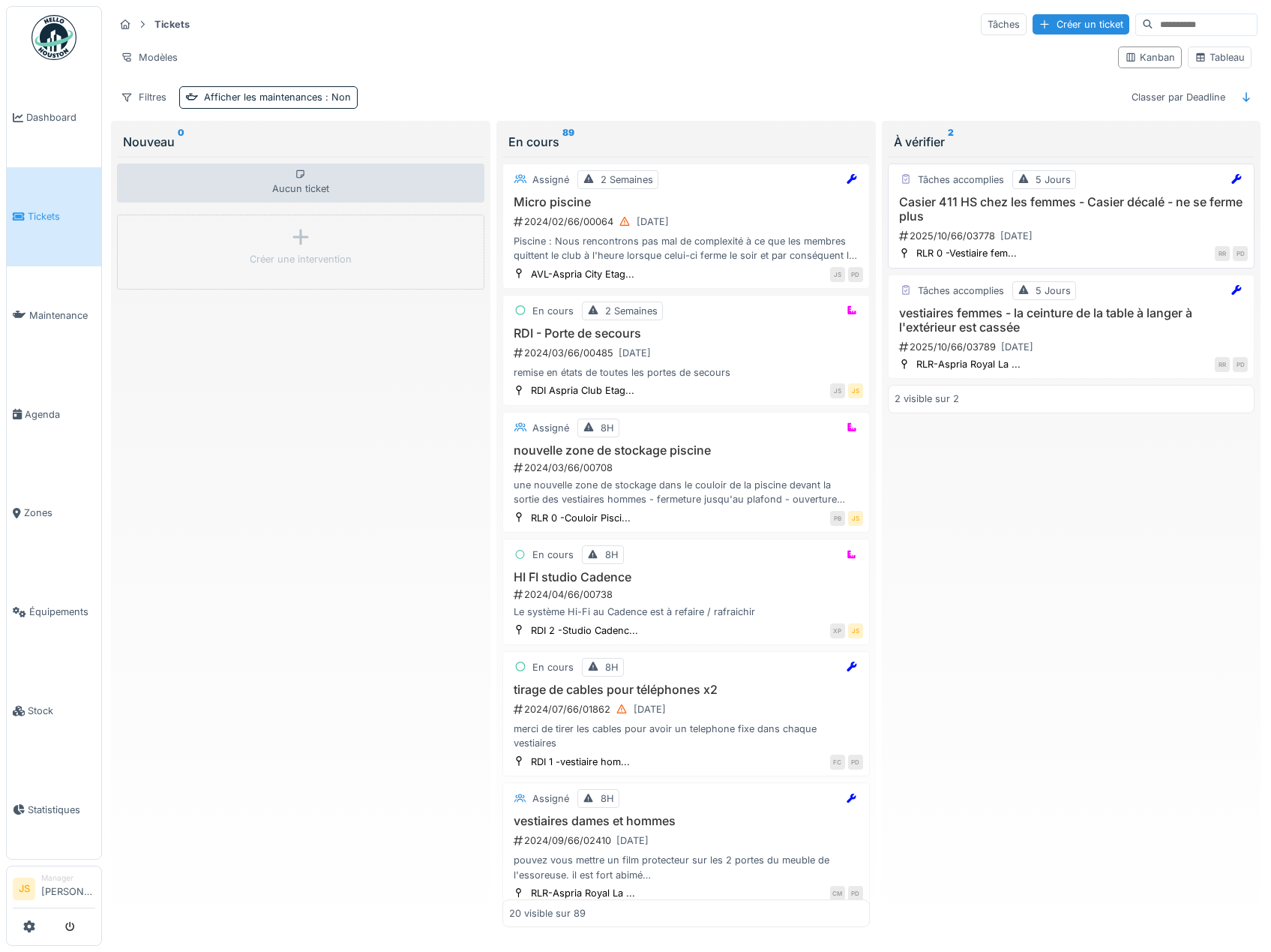
click at [965, 203] on h3 "Casier 411 HS chez les femmes - Casier décalé - ne se ferme plus" at bounding box center [1071, 209] width 354 height 28
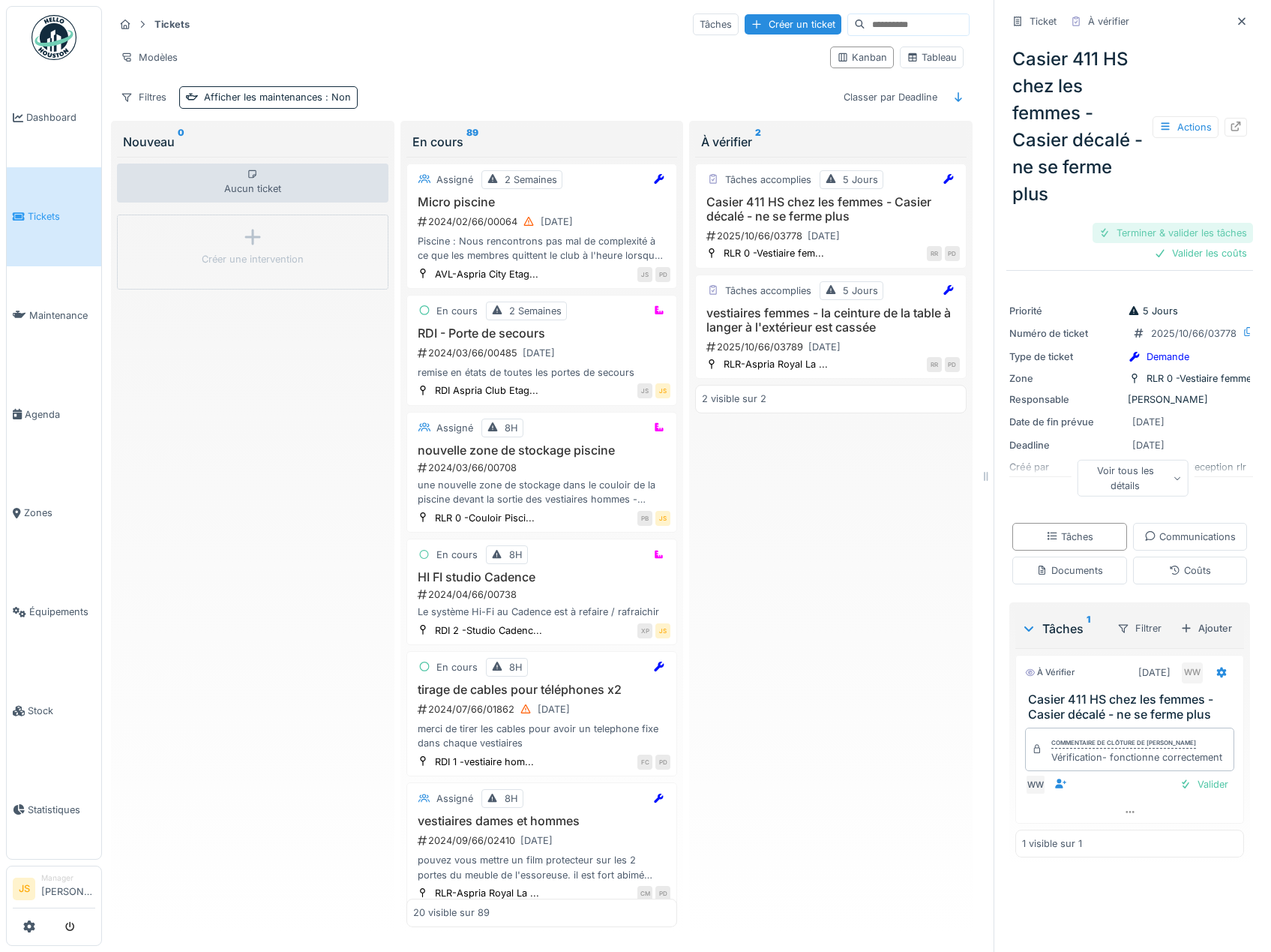
click at [1193, 234] on div "Terminer & valider les tâches" at bounding box center [1173, 233] width 161 height 21
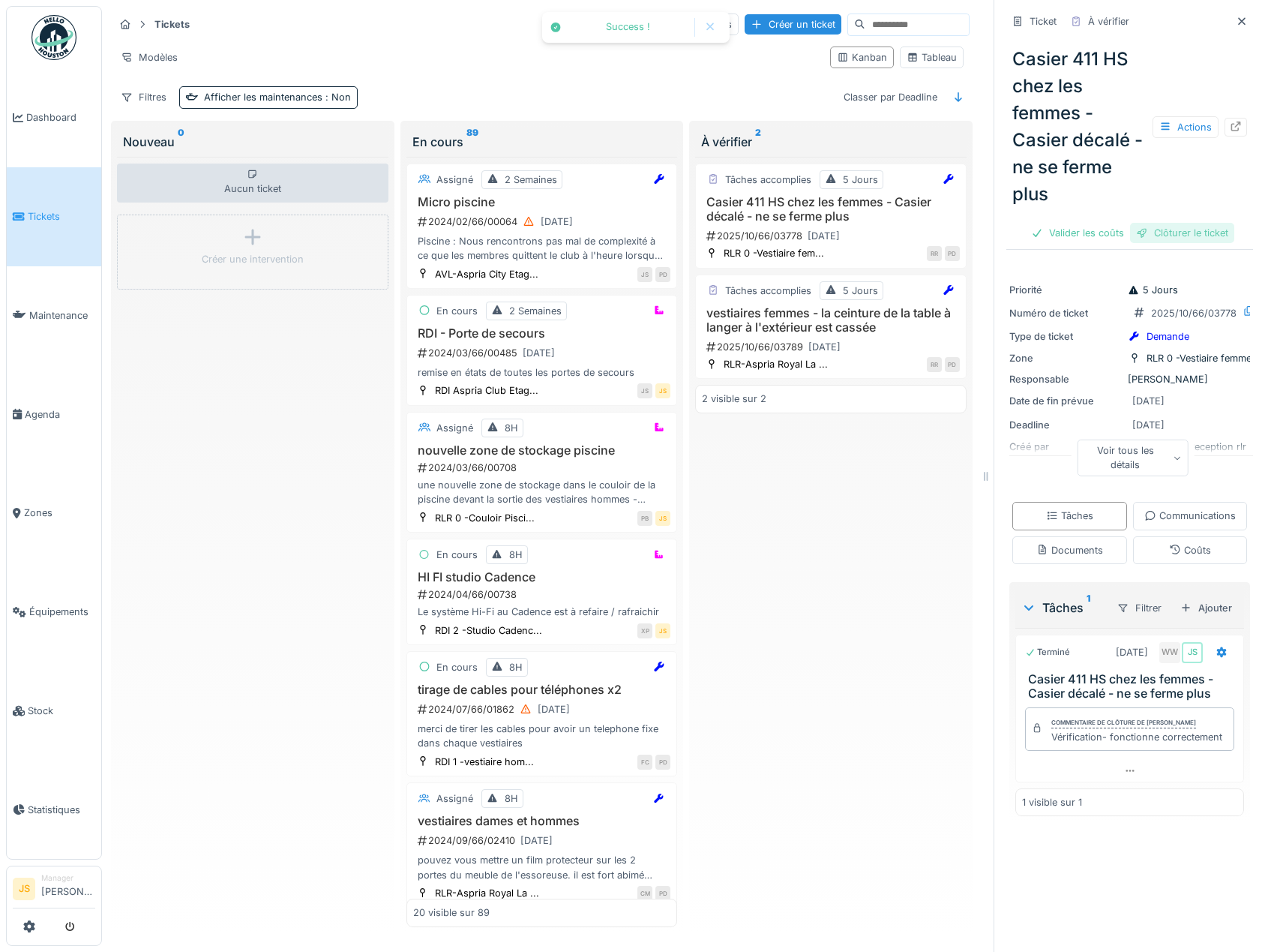
click at [1194, 231] on div "Clôturer le ticket" at bounding box center [1182, 233] width 104 height 21
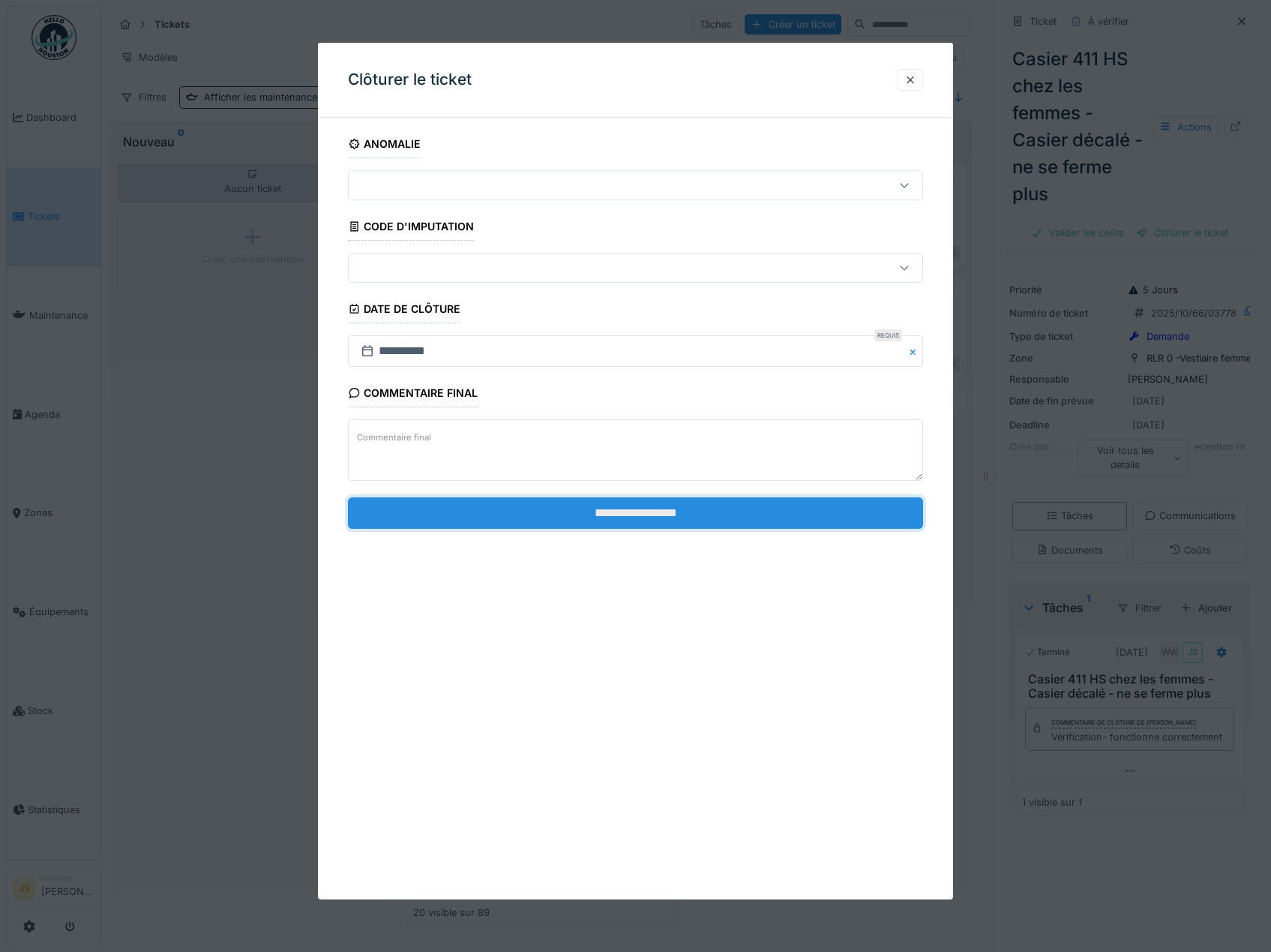
click at [641, 510] on input "**********" at bounding box center [636, 513] width 576 height 32
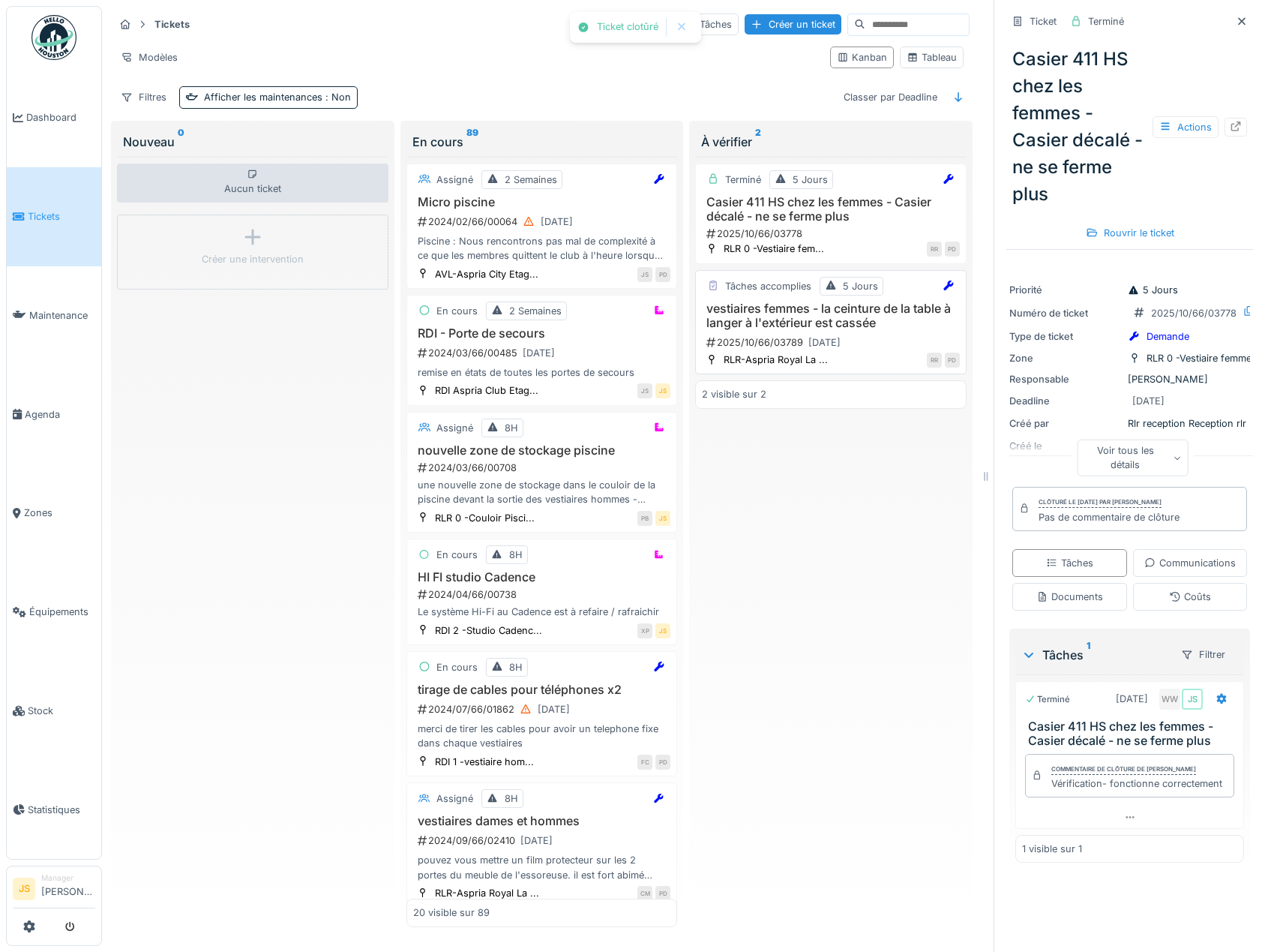
click at [777, 308] on h3 "vestiaires femmes - la ceinture de la table à langer à l'extérieur est cassée" at bounding box center [831, 316] width 258 height 28
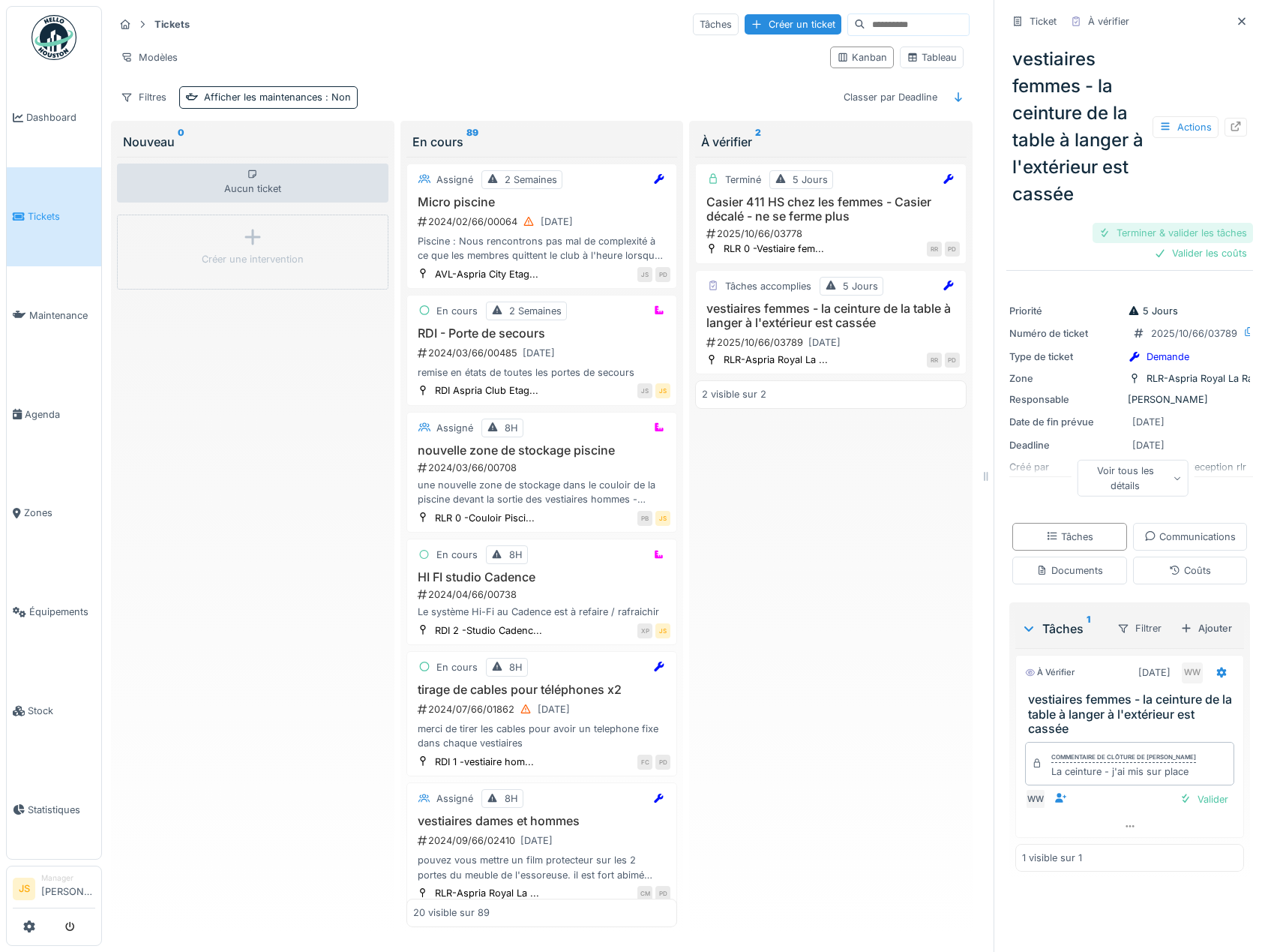
click at [1174, 230] on div "Terminer & valider les tâches" at bounding box center [1173, 233] width 161 height 21
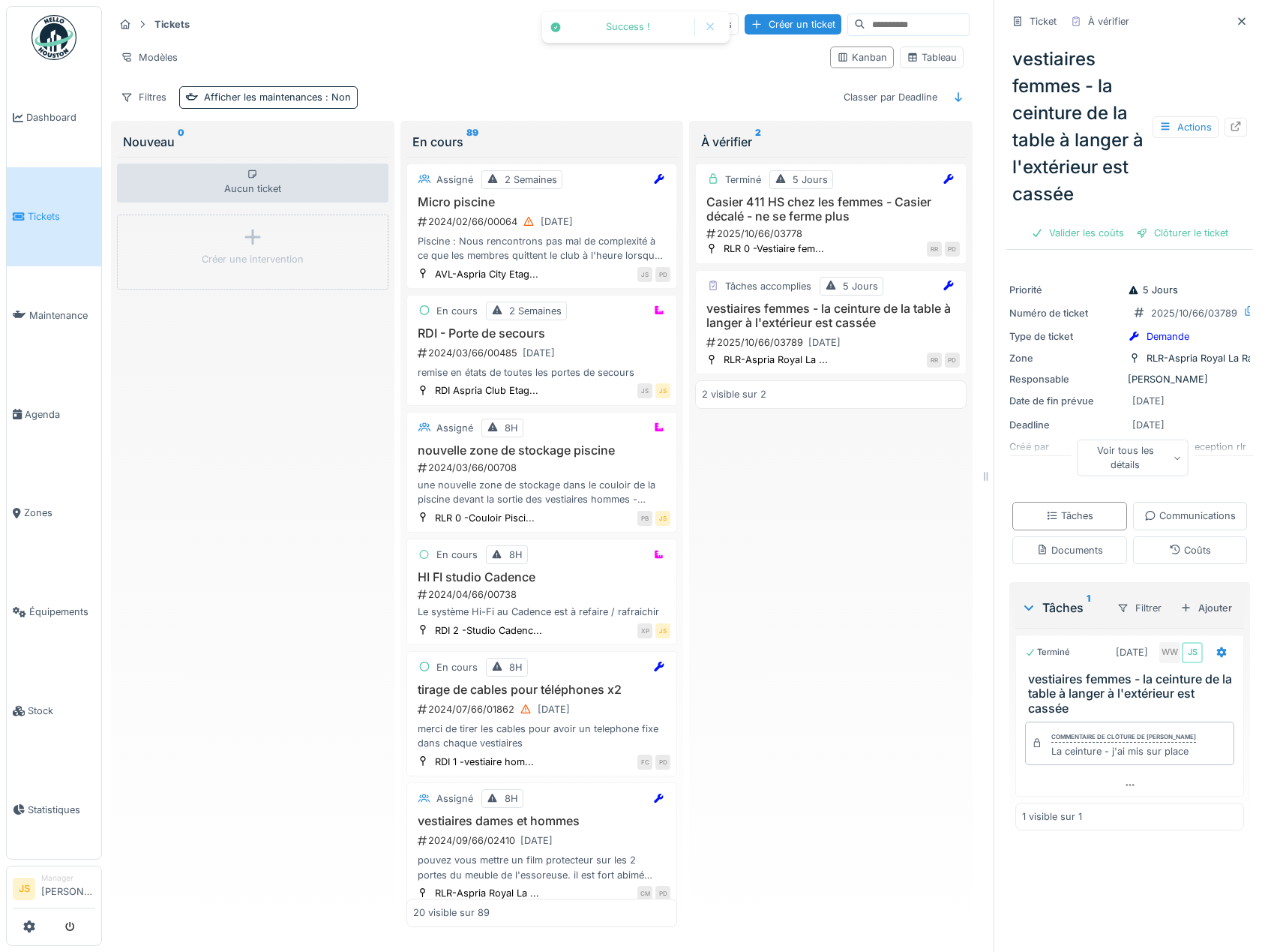
click at [1174, 230] on div "Clôturer le ticket" at bounding box center [1182, 233] width 104 height 21
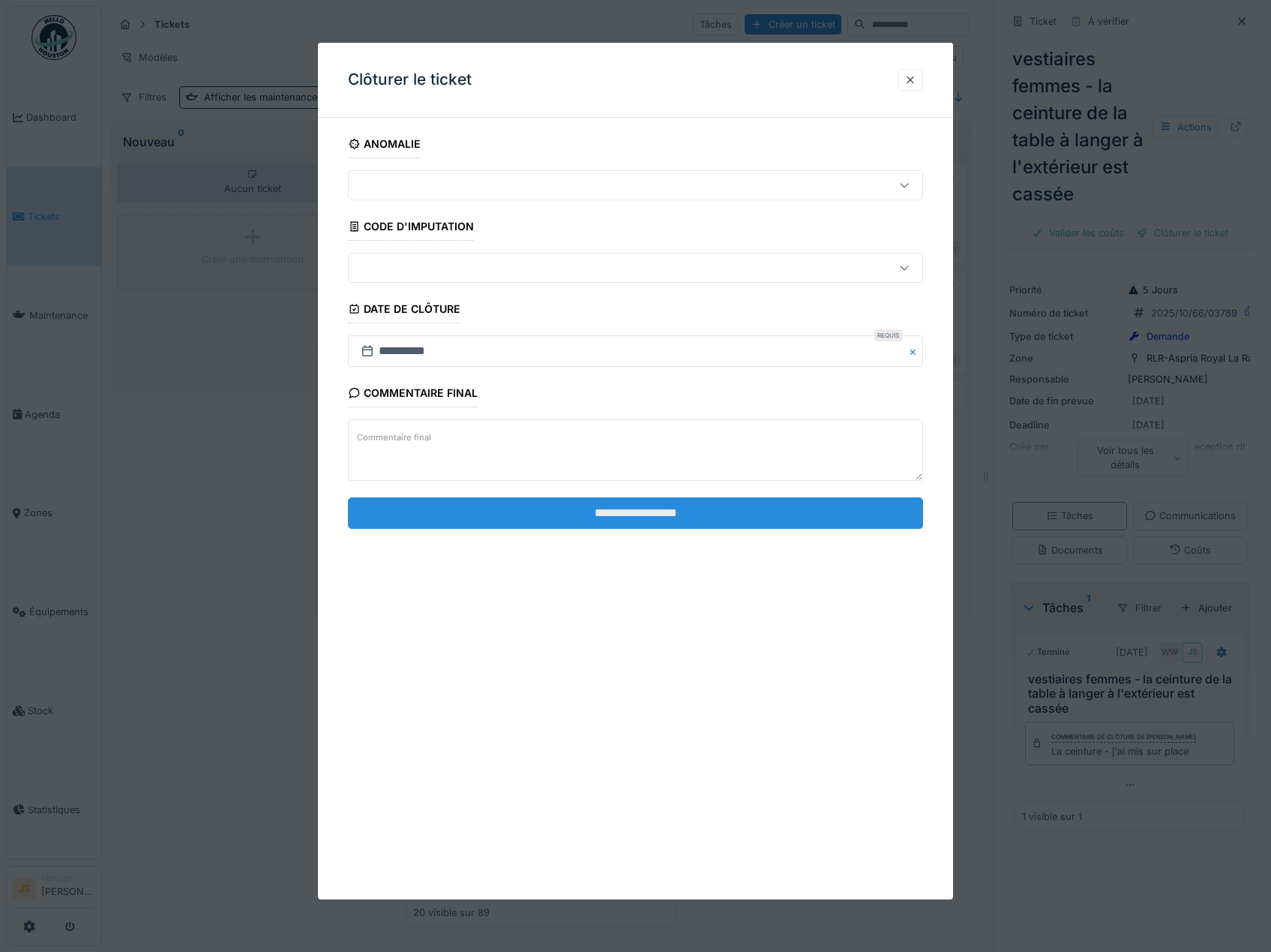
click at [671, 521] on input "**********" at bounding box center [636, 513] width 576 height 32
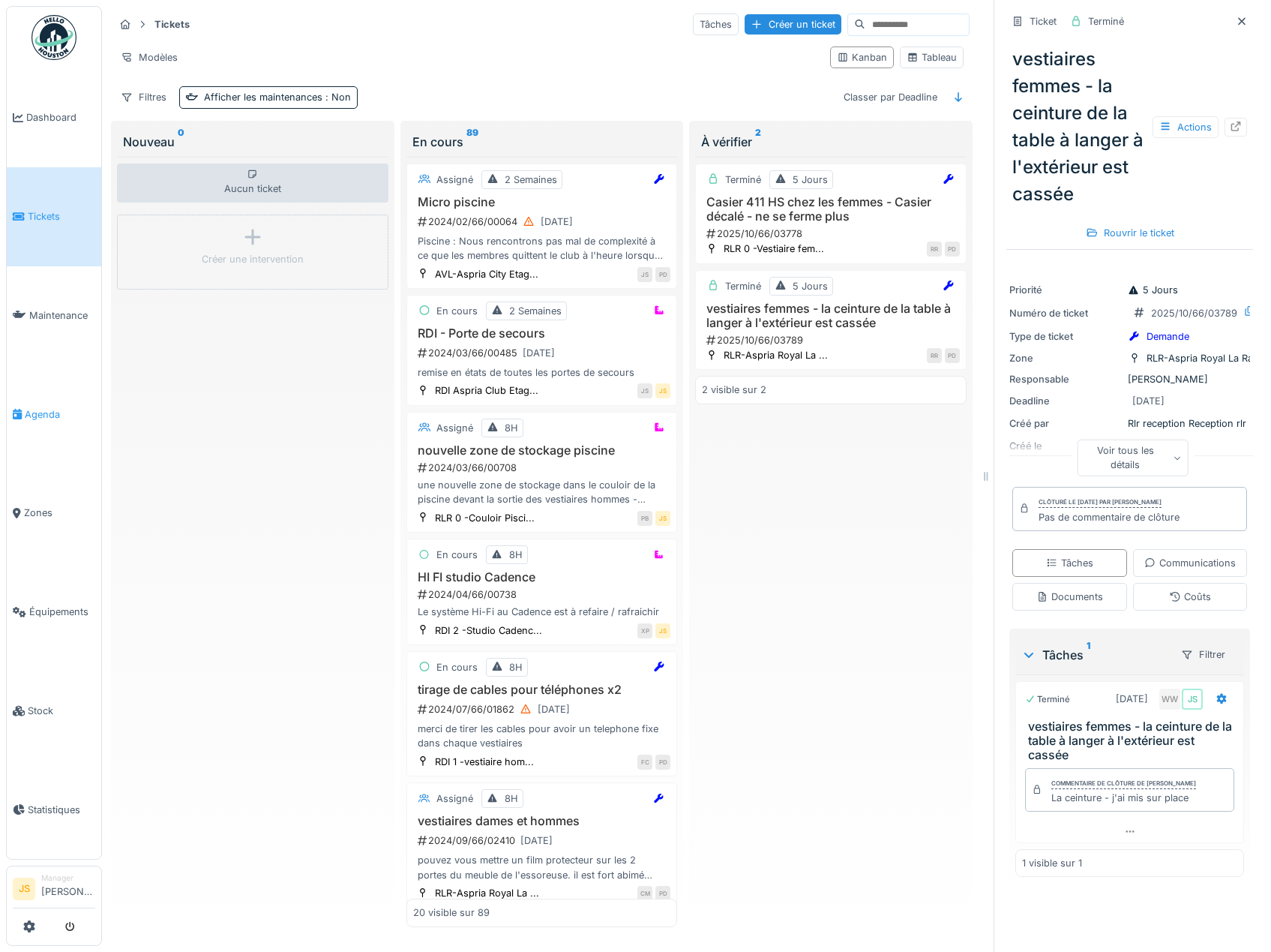
click at [42, 408] on span "Agenda" at bounding box center [60, 415] width 71 height 15
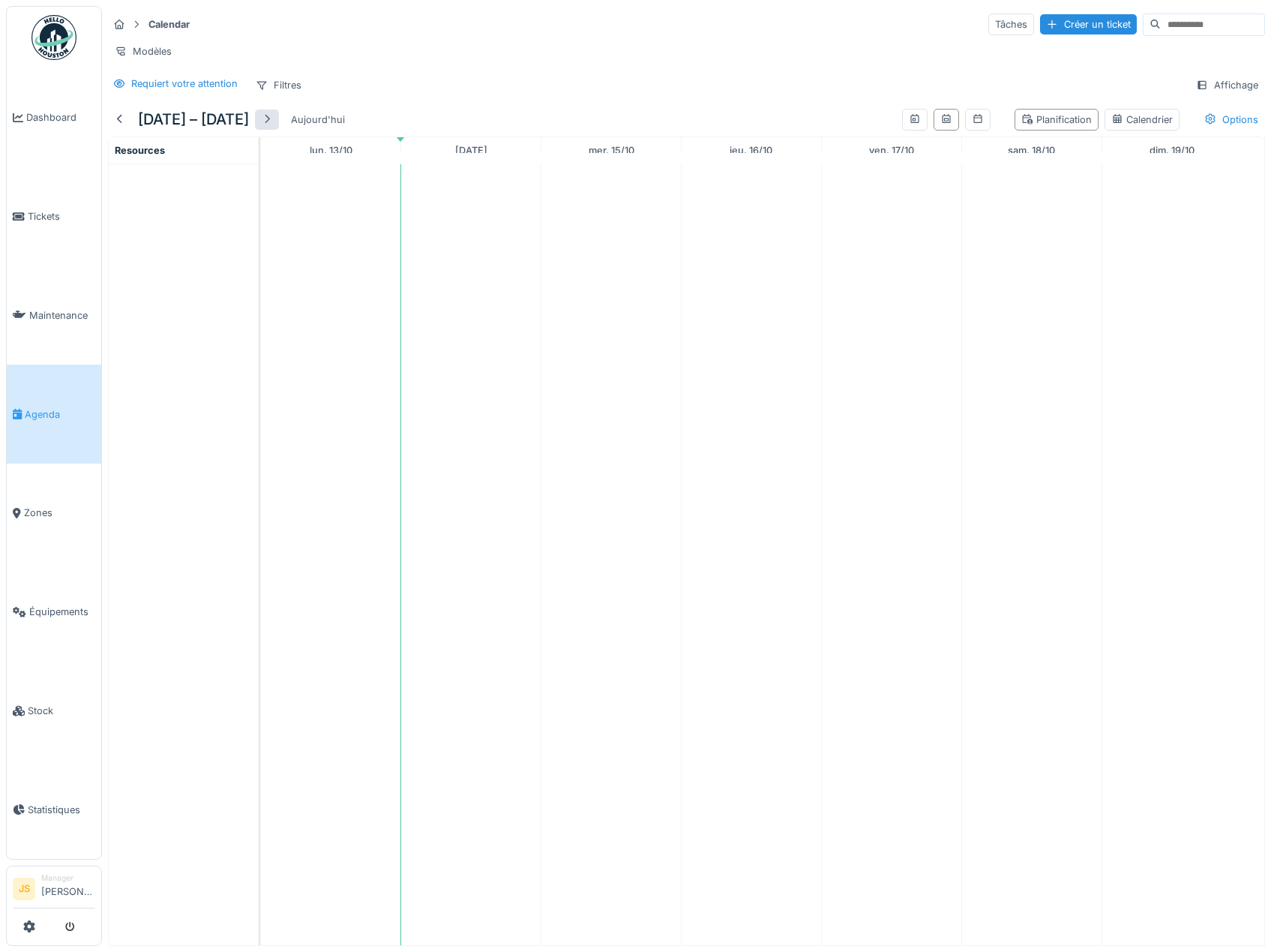
click at [279, 130] on div at bounding box center [267, 120] width 24 height 21
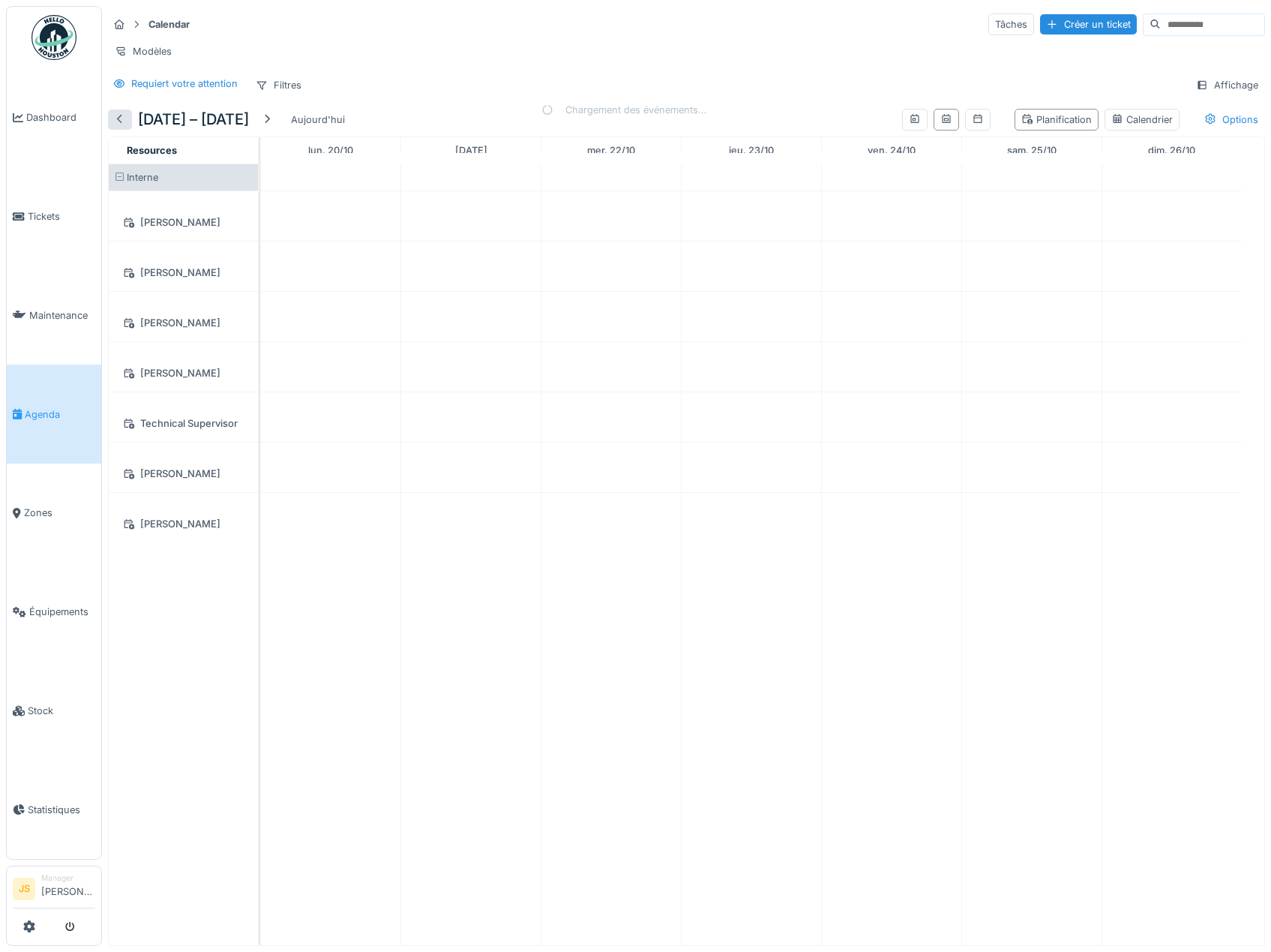
click at [123, 126] on div at bounding box center [120, 120] width 12 height 15
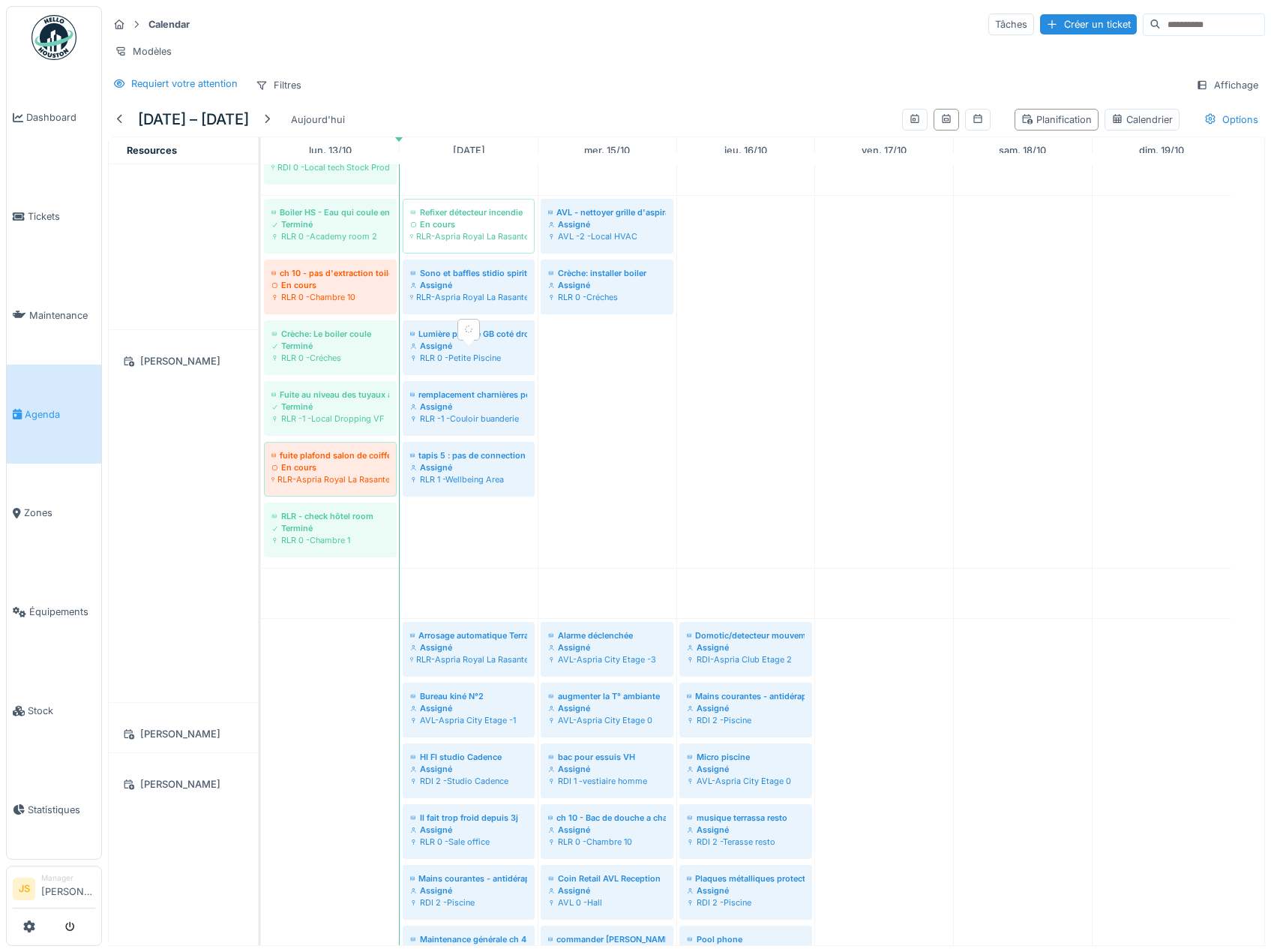
scroll to position [1275, 0]
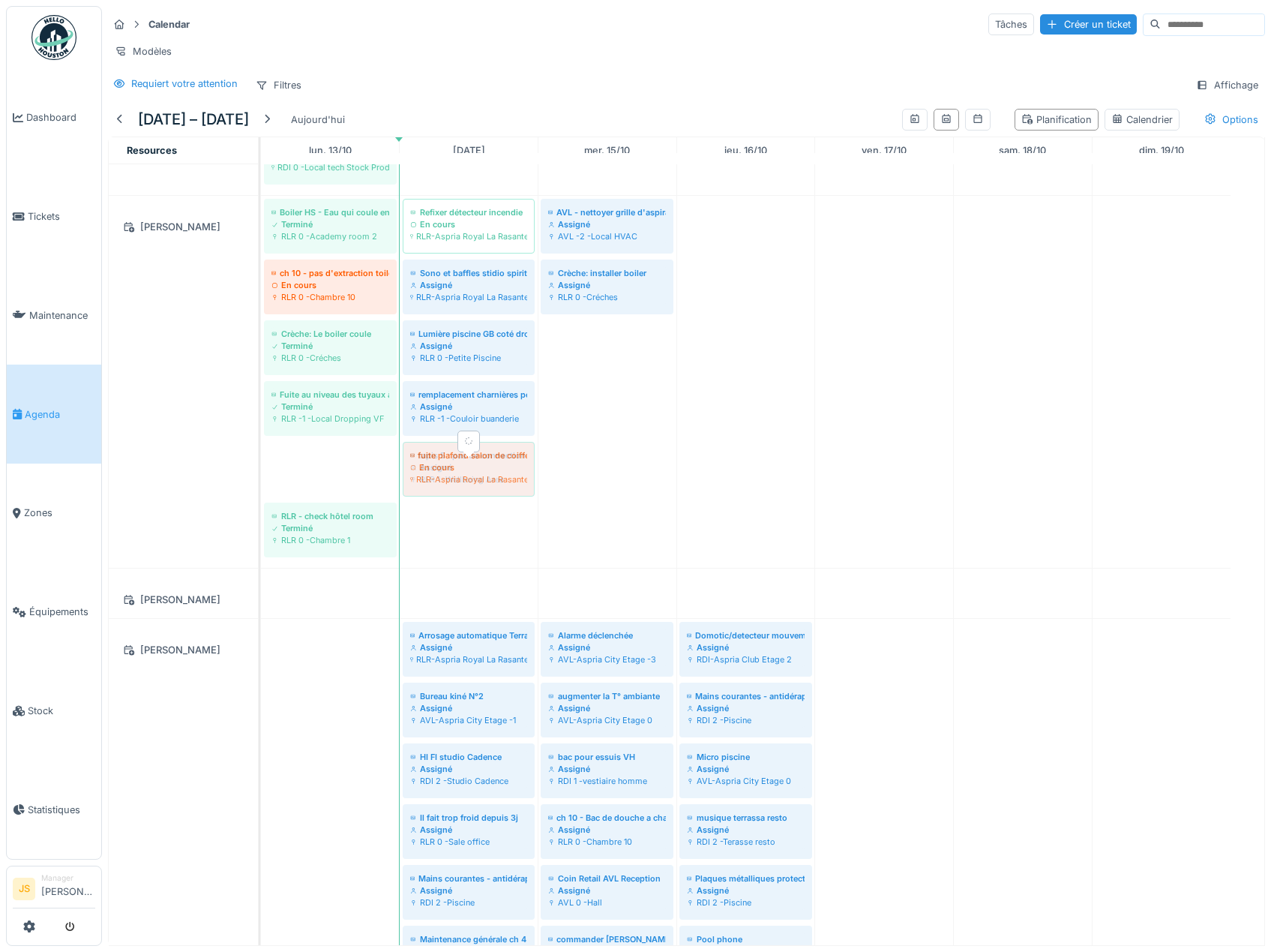
drag, startPoint x: 335, startPoint y: 481, endPoint x: 426, endPoint y: 481, distance: 91.0
click at [261, 481] on div "Boiler HS - Eau qui coule en dessous du lavabo à la crèche - Urgent car dangere…" at bounding box center [261, 382] width 0 height 372
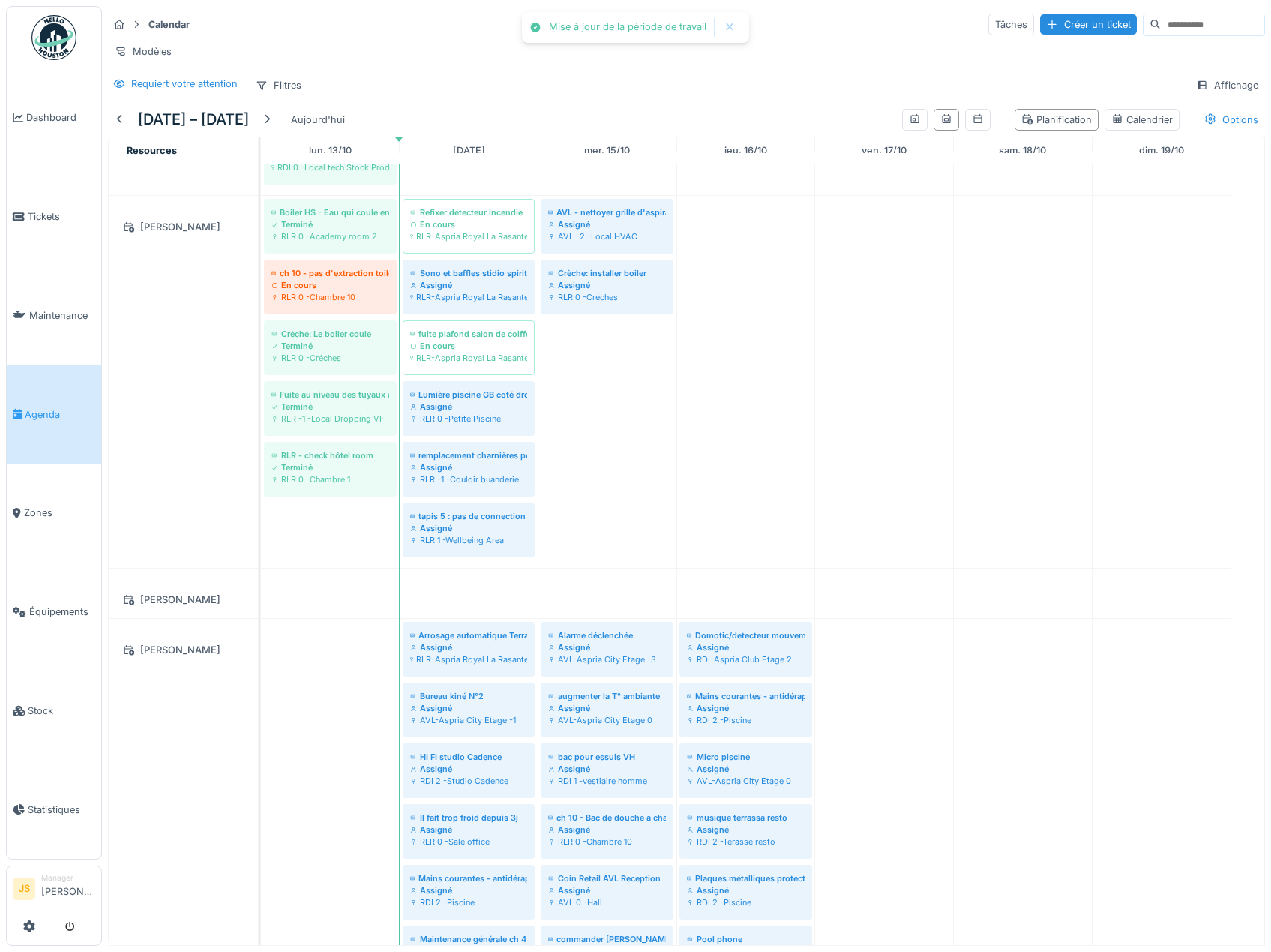
click at [261, 289] on div "Boiler HS - Eau qui coule en dessous du lavabo à la crèche - Urgent car dangere…" at bounding box center [261, 382] width 0 height 372
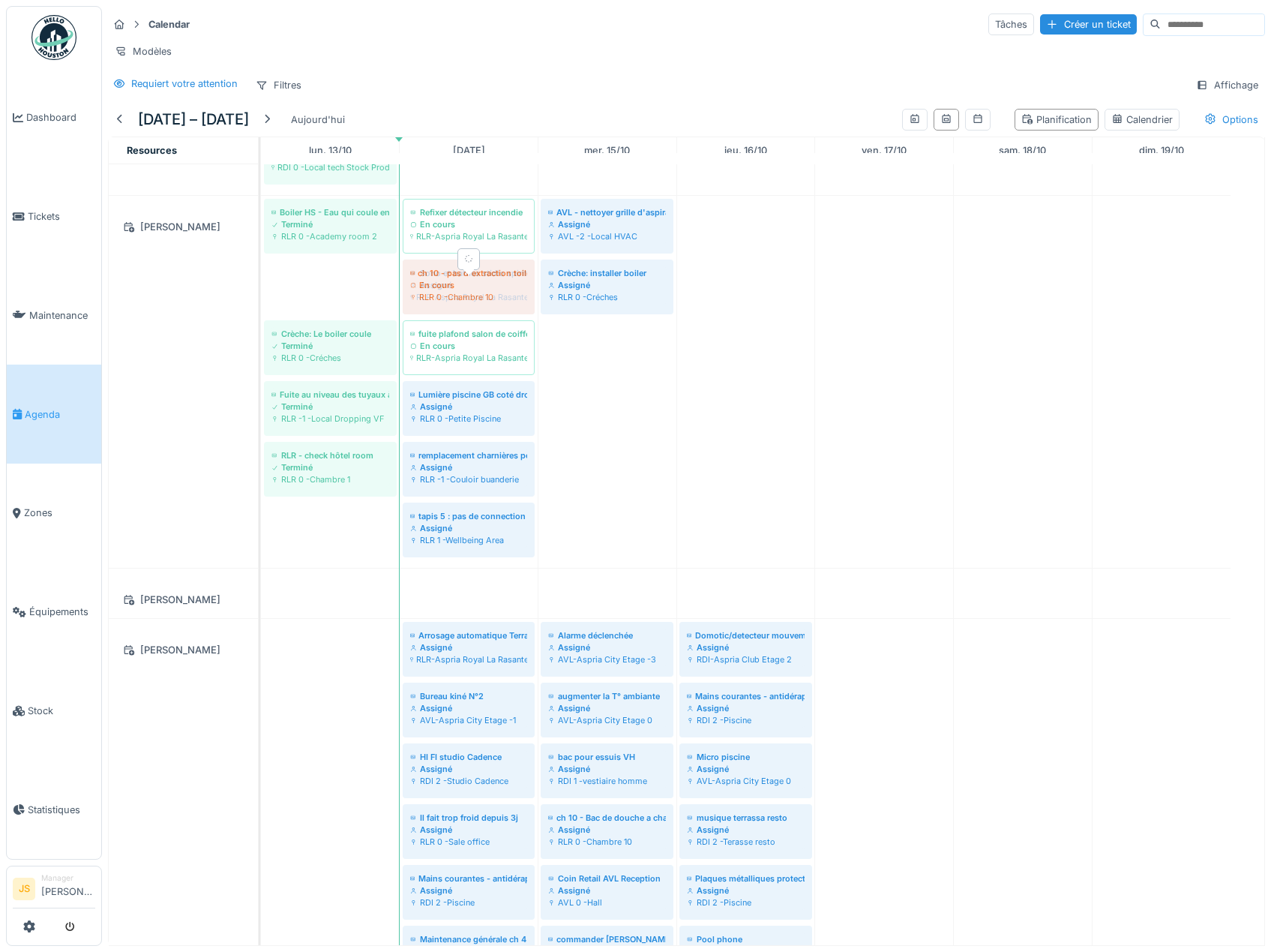
click at [261, 289] on div "Boiler HS - Eau qui coule en dessous du lavabo à la crèche - Urgent car dangere…" at bounding box center [261, 382] width 0 height 372
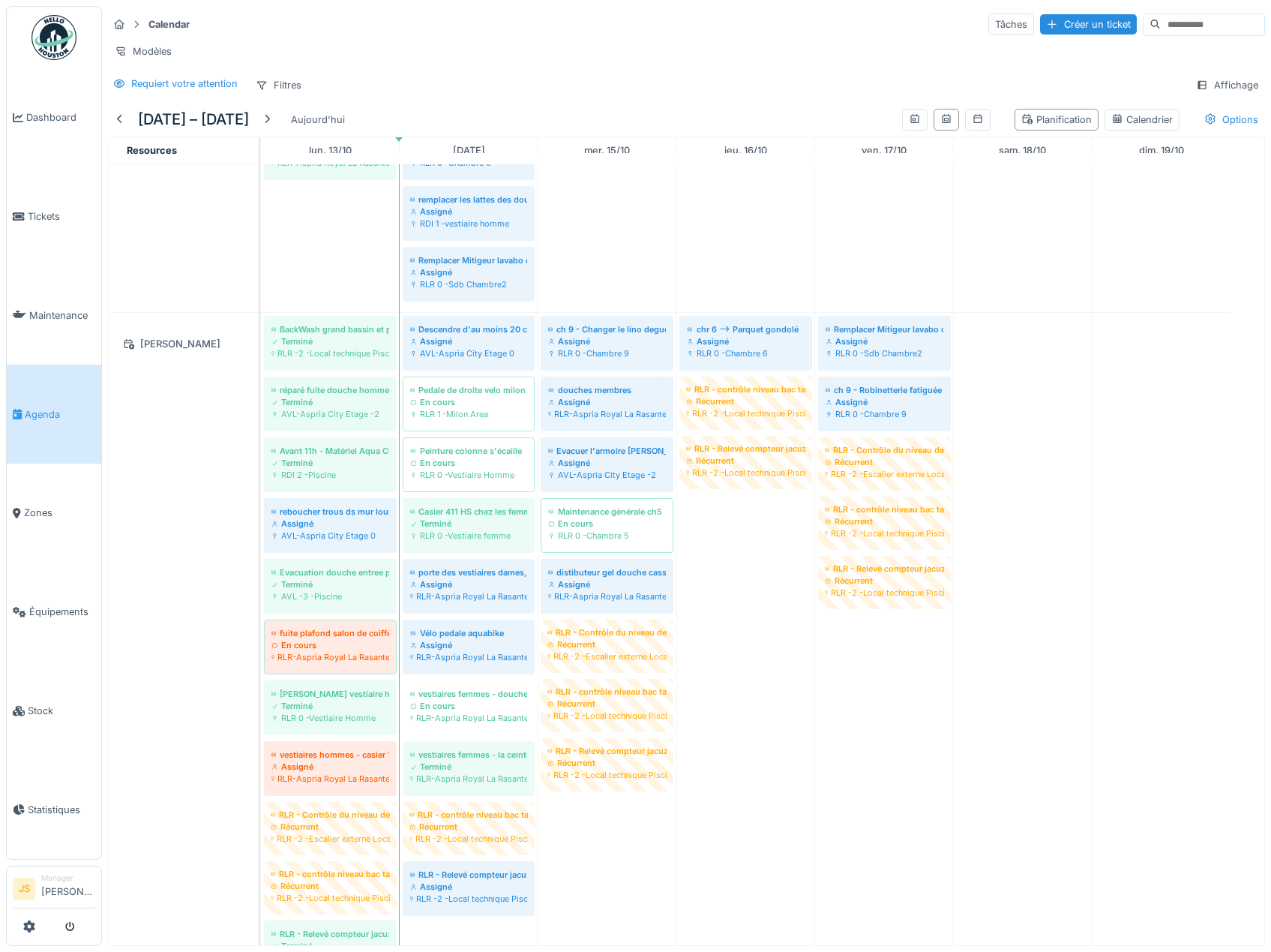
scroll to position [0, 0]
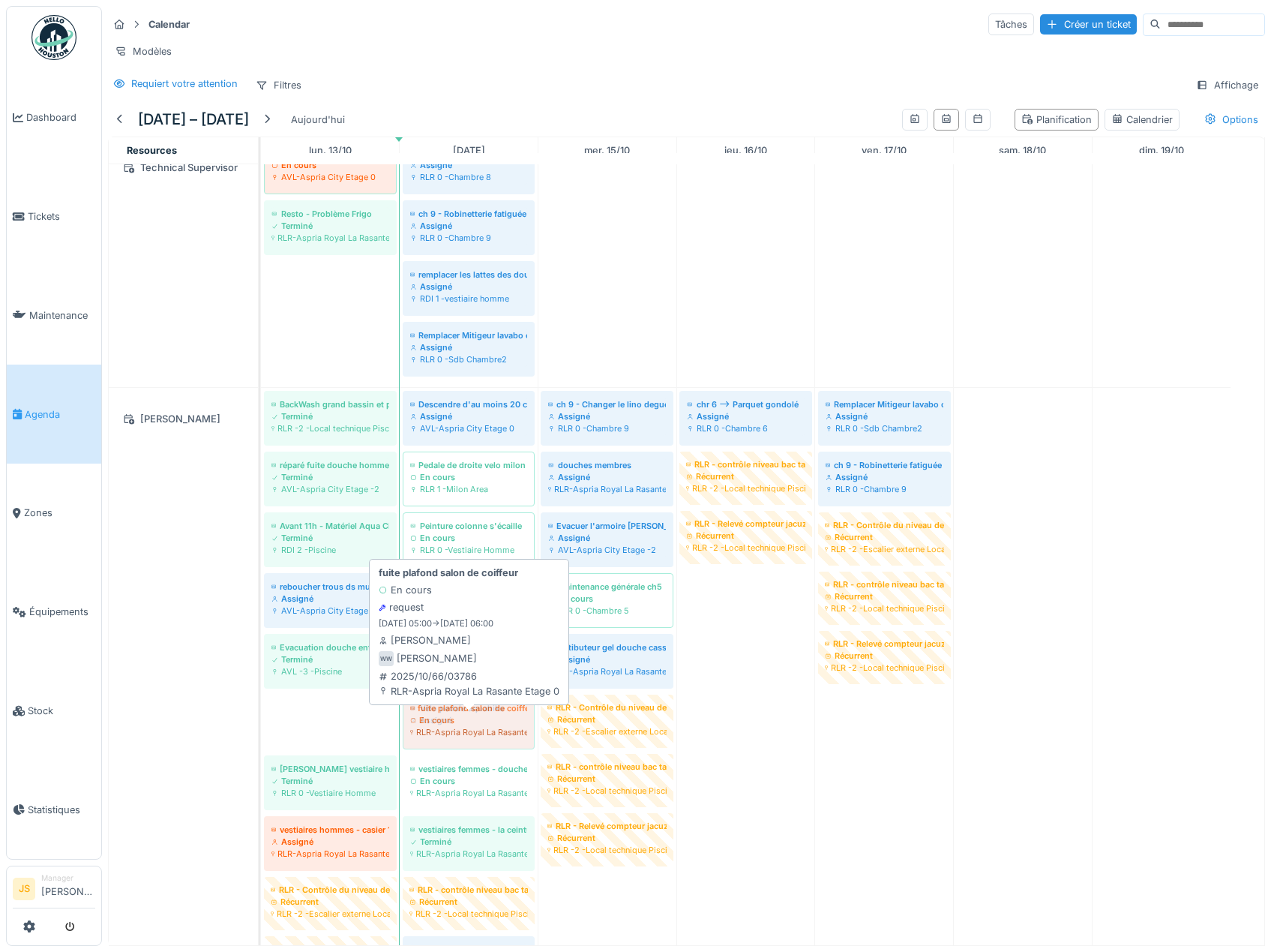
drag, startPoint x: 355, startPoint y: 740, endPoint x: 450, endPoint y: 736, distance: 95.1
click at [261, 736] on div "BackWash grand bassin et petit bassin Terminé RLR -2 -Local technique Piscine H…" at bounding box center [261, 724] width 0 height 673
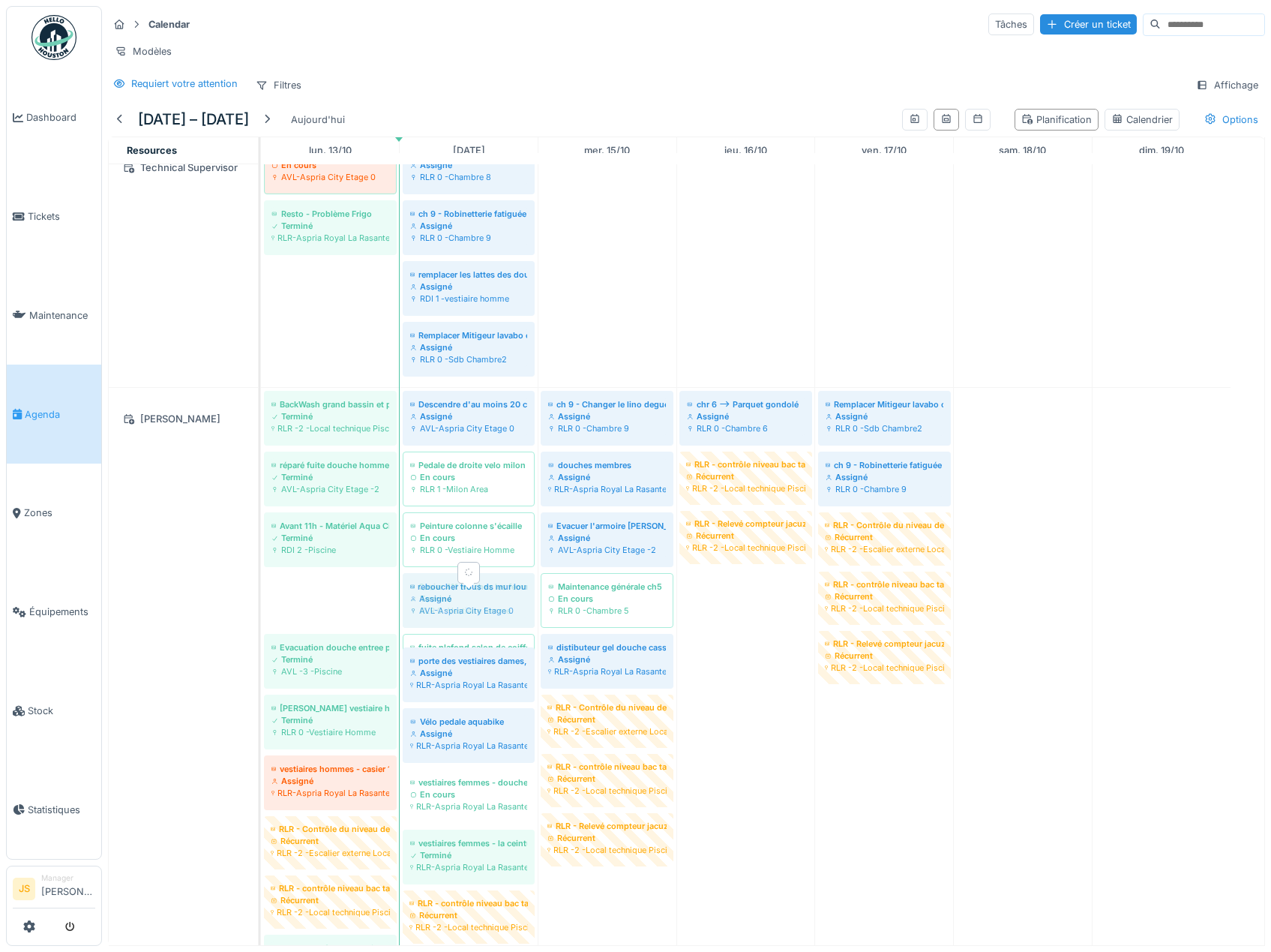
drag, startPoint x: 314, startPoint y: 614, endPoint x: 342, endPoint y: 678, distance: 69.9
click at [261, 611] on div "BackWash grand bassin et petit bassin Terminé RLR -2 -Local technique Piscine H…" at bounding box center [261, 701] width 0 height 627
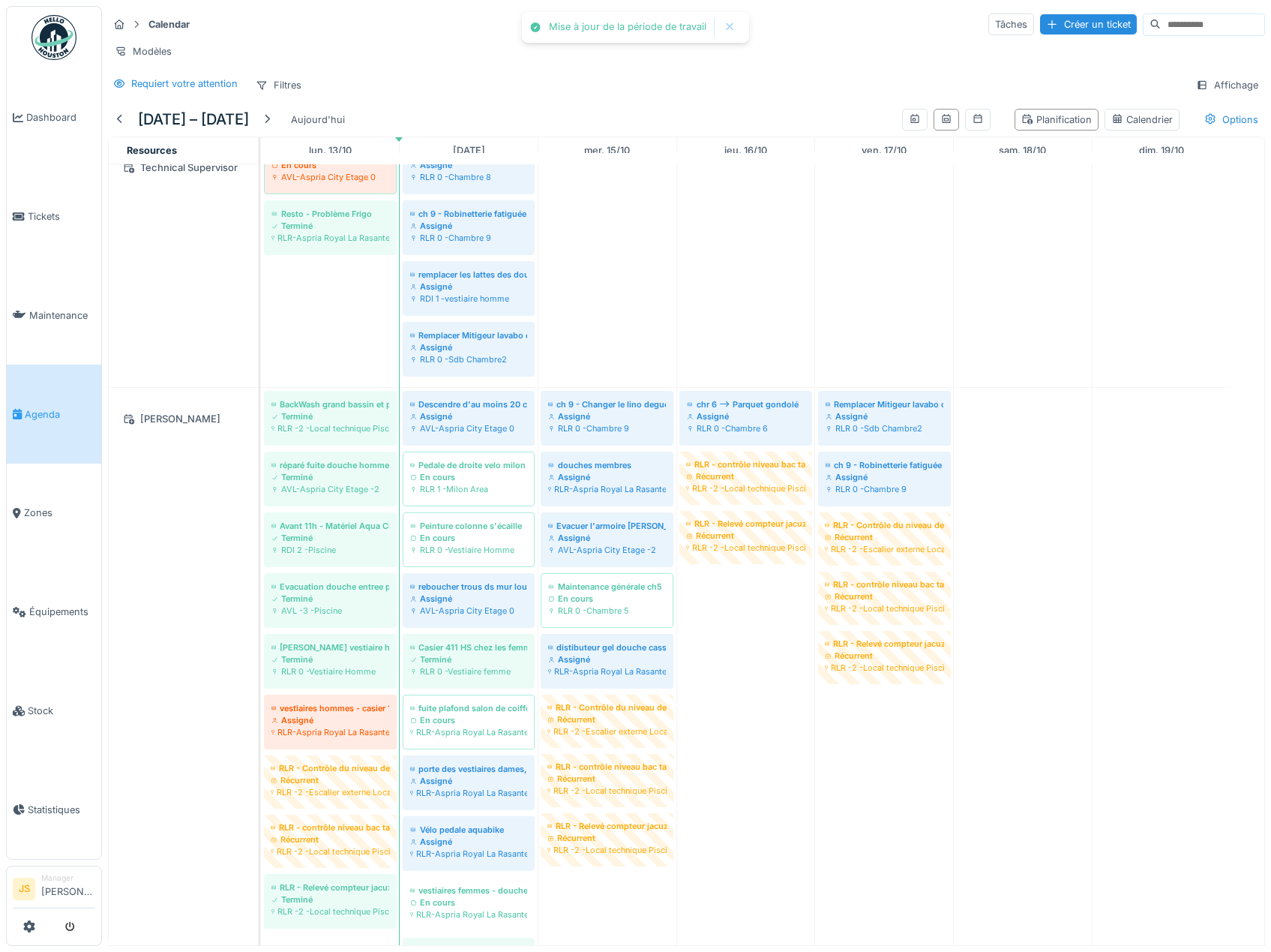
click at [261, 726] on div "BackWash grand bassin et petit bassin Terminé RLR -2 -Local technique Piscine H…" at bounding box center [261, 755] width 0 height 735
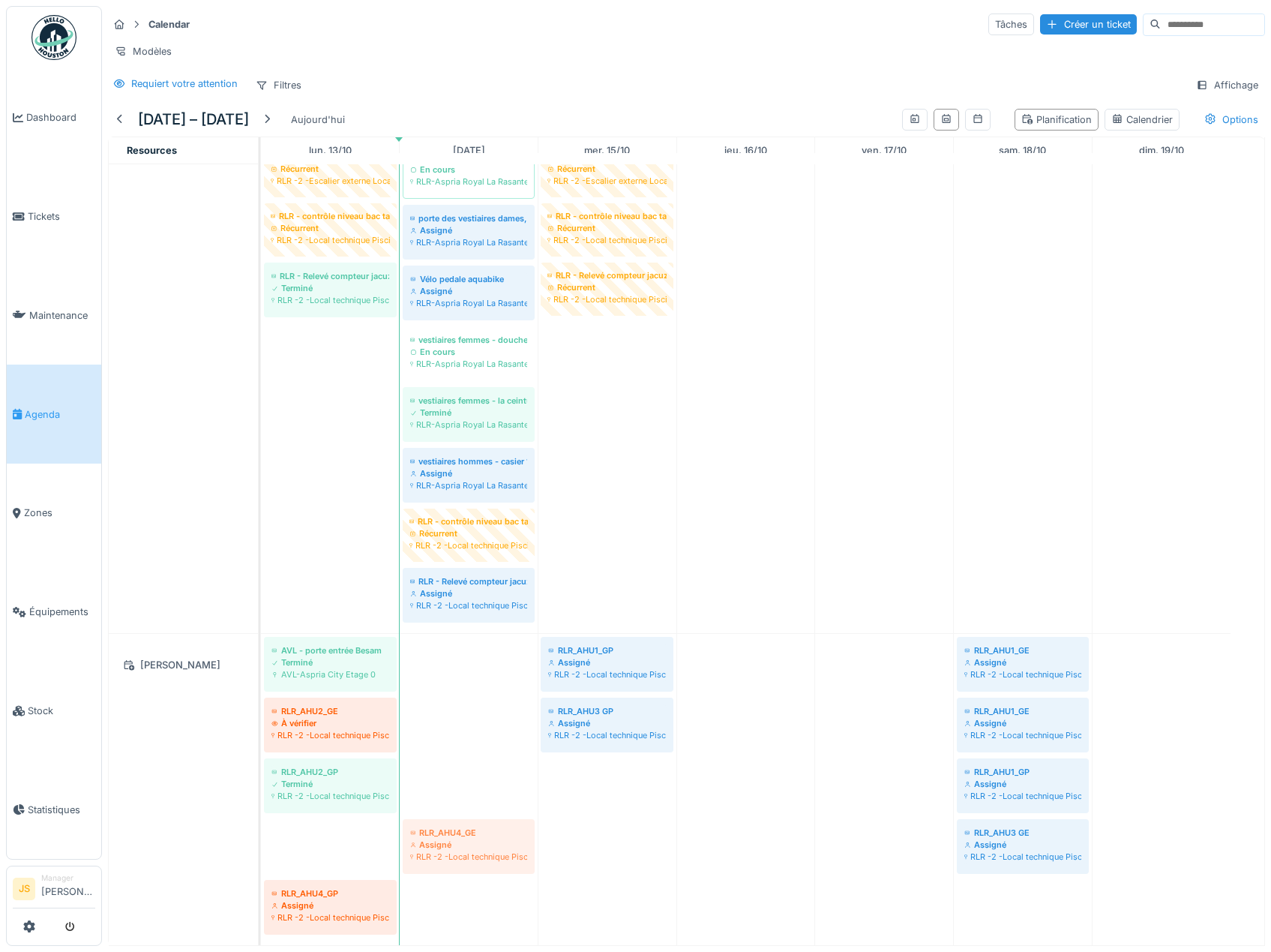
drag, startPoint x: 355, startPoint y: 827, endPoint x: 476, endPoint y: 827, distance: 121.0
click at [261, 827] on div "AVL - porte entrée Besam Terminé AVL-Aspria City Etage 0 RLR_AHU1_GP Assigné RL…" at bounding box center [261, 789] width 0 height 311
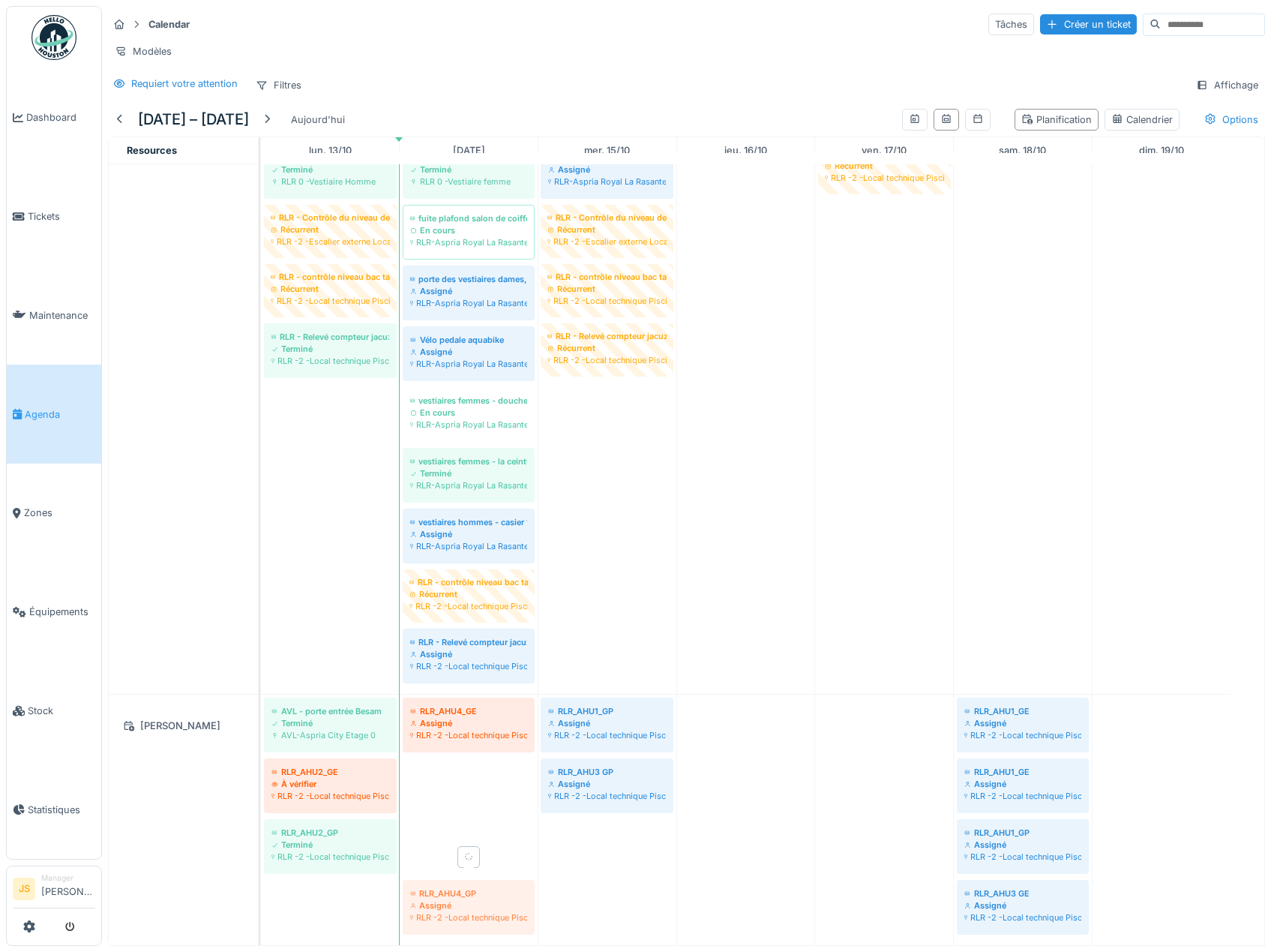
drag, startPoint x: 387, startPoint y: 883, endPoint x: 461, endPoint y: 878, distance: 74.2
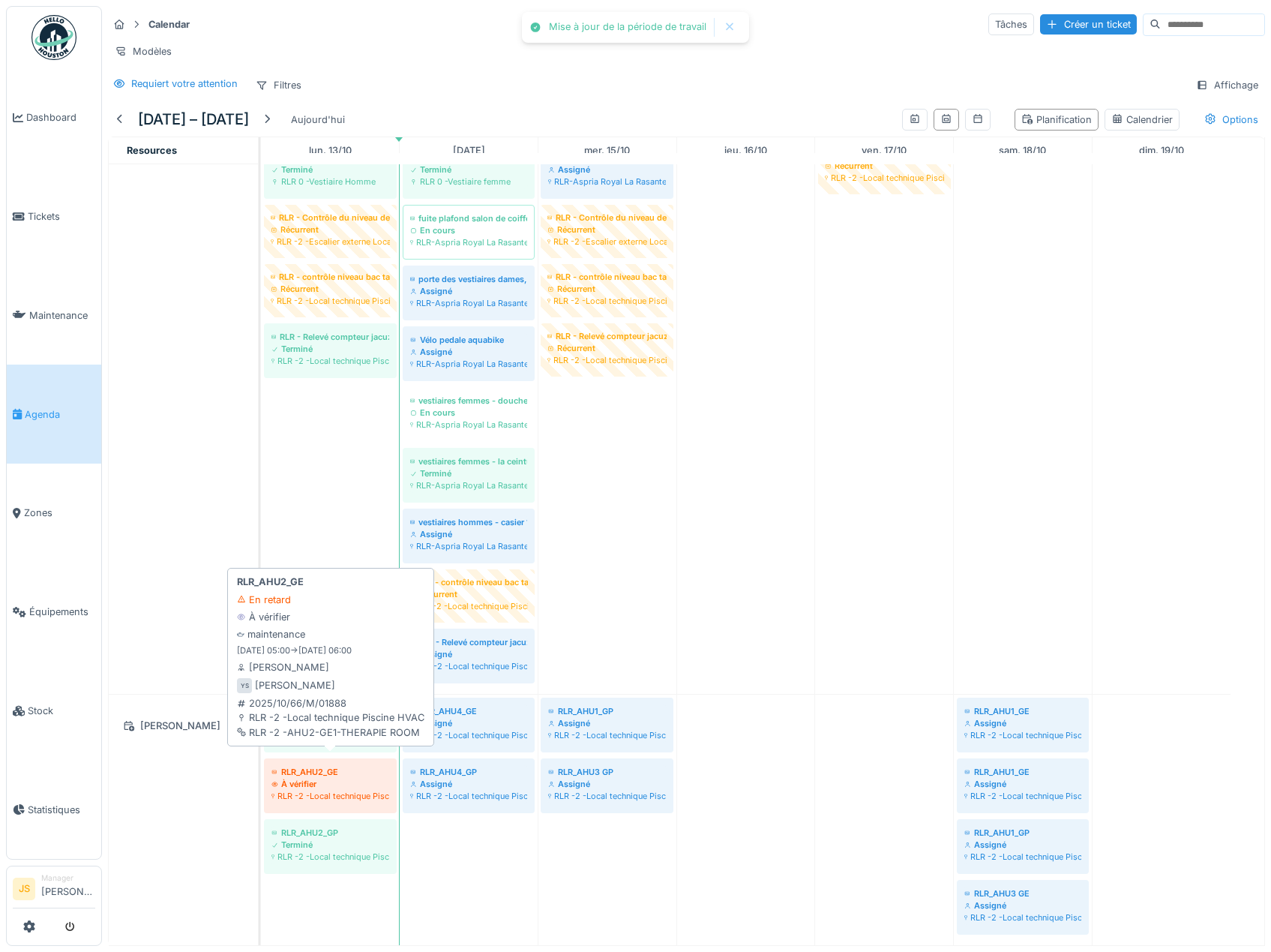
click at [261, 746] on div "AVL - porte entrée Besam Terminé AVL-Aspria City Etage 0 RLR_AHU4_GE Assigné RL…" at bounding box center [261, 820] width 0 height 250
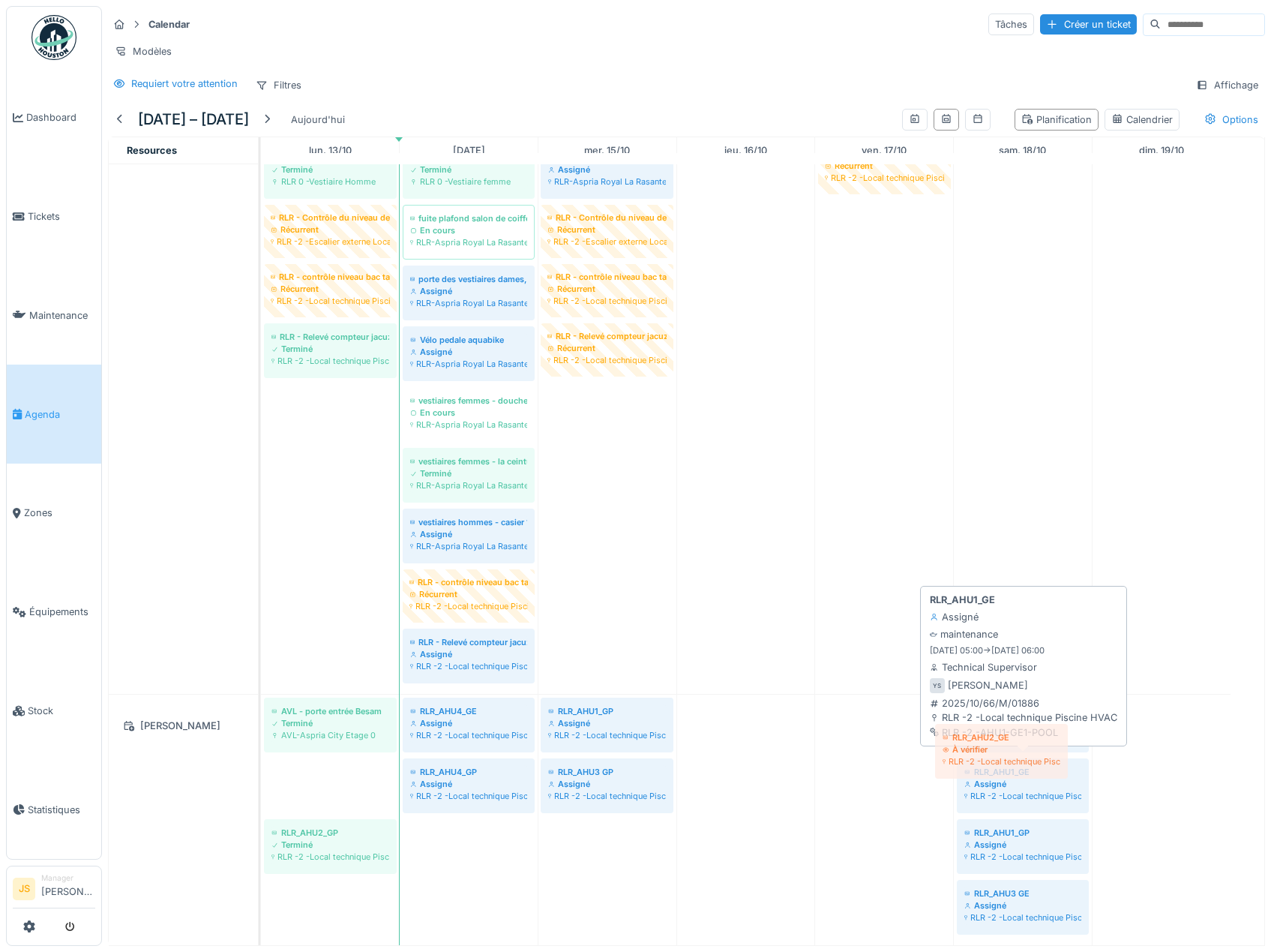
drag, startPoint x: 460, startPoint y: 771, endPoint x: 1004, endPoint y: 761, distance: 544.1
click at [261, 761] on div "AVL - porte entrée Besam Terminé AVL-Aspria City Etage 0 RLR_AHU4_GE Assigné RL…" at bounding box center [261, 820] width 0 height 250
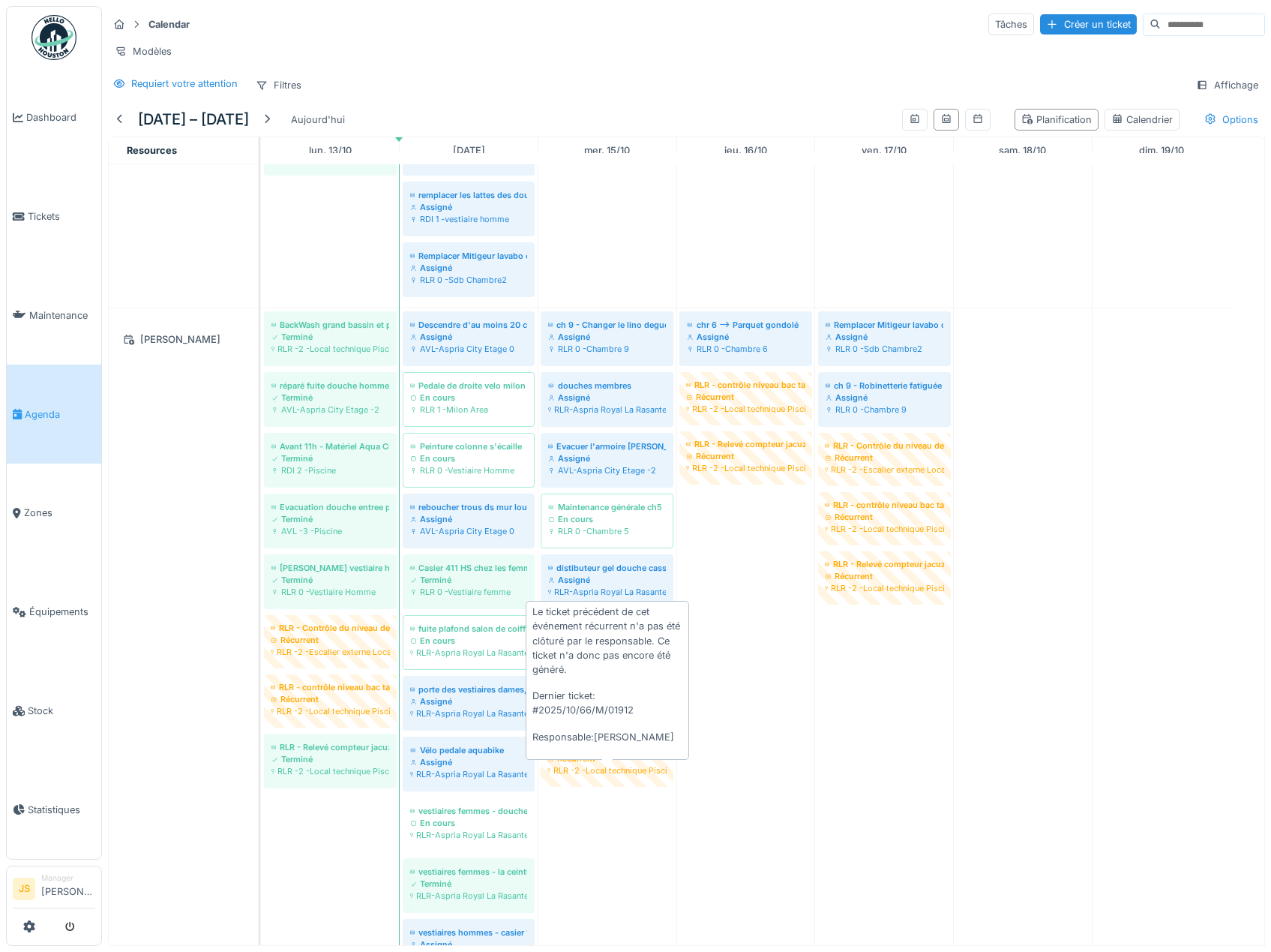
scroll to position [2982, 0]
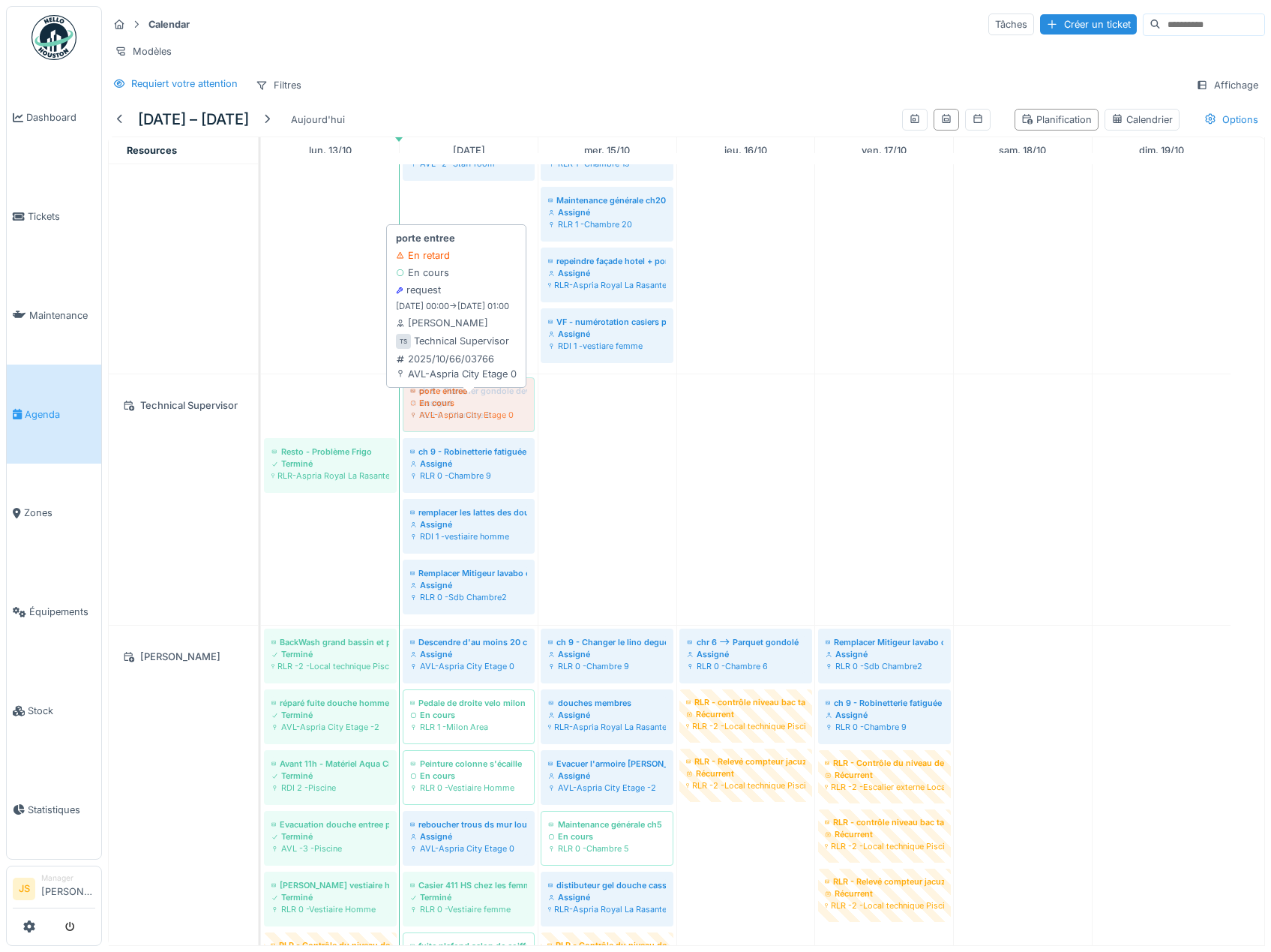
drag, startPoint x: 316, startPoint y: 406, endPoint x: 506, endPoint y: 412, distance: 190.1
click at [261, 412] on div "porte entree En cours AVL-Aspria City Etage 0 ch 8 - Plancher gondole devant la…" at bounding box center [261, 499] width 0 height 250
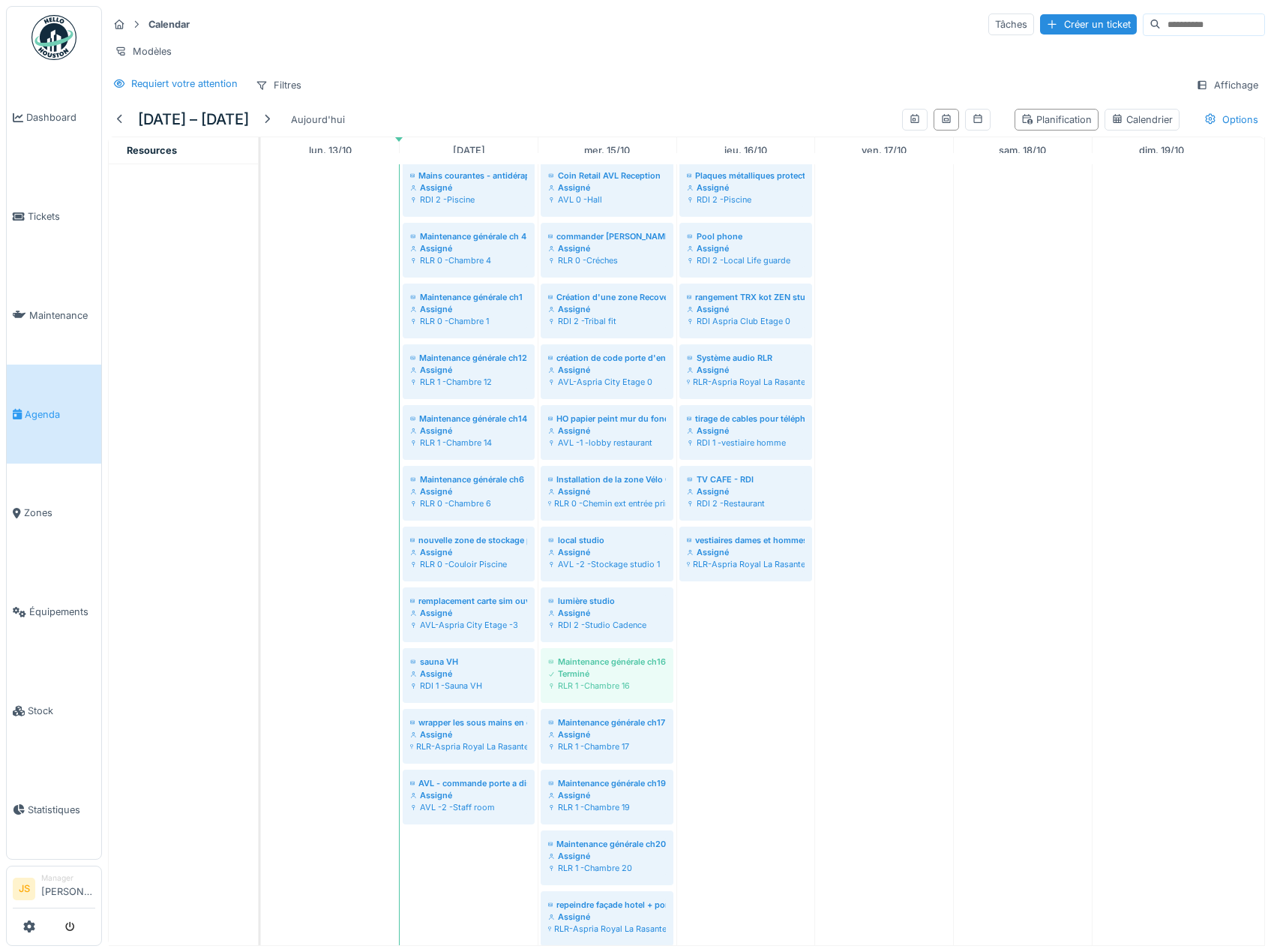
scroll to position [1857, 0]
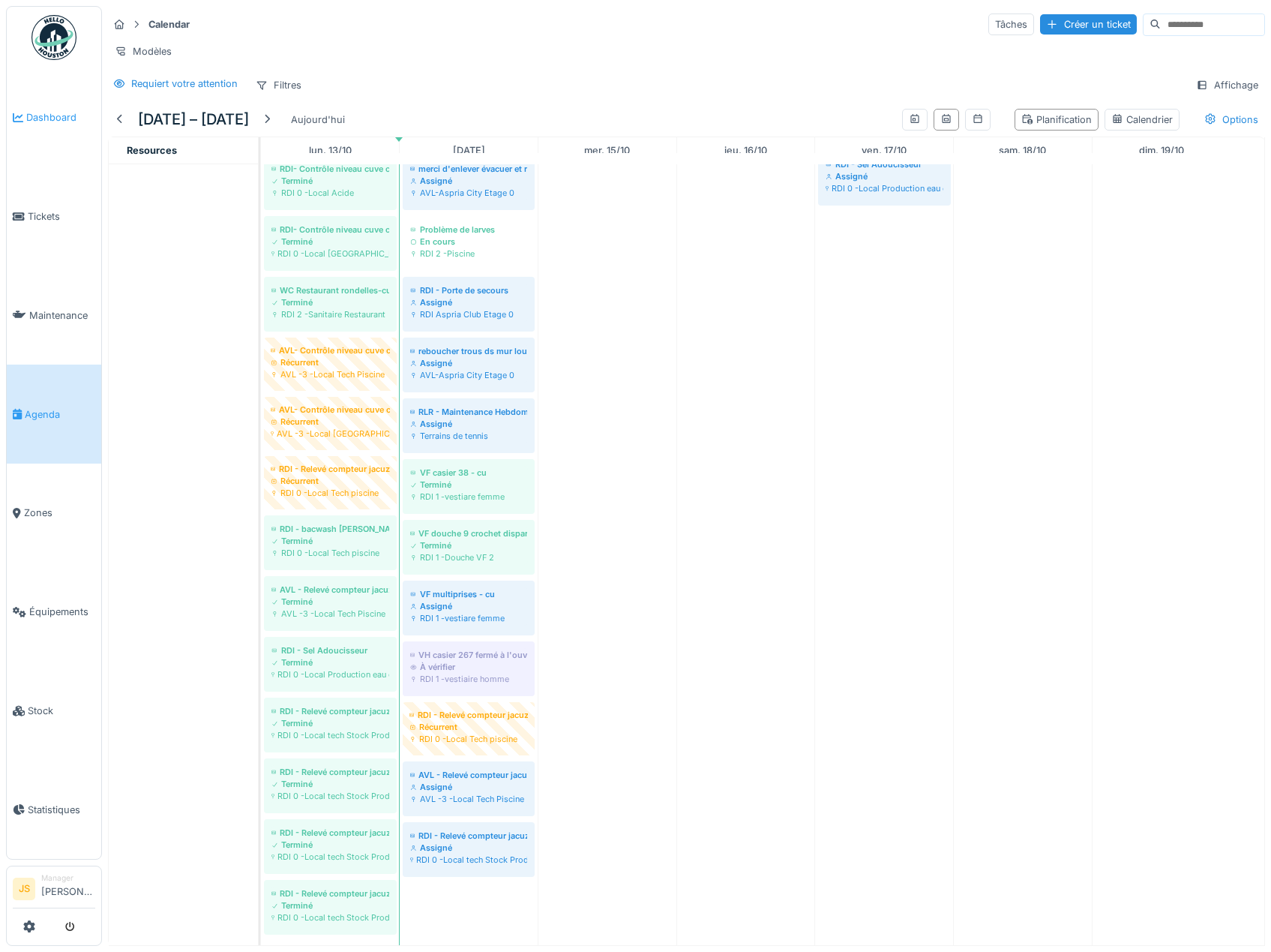
click at [34, 117] on span "Dashboard" at bounding box center [61, 117] width 69 height 15
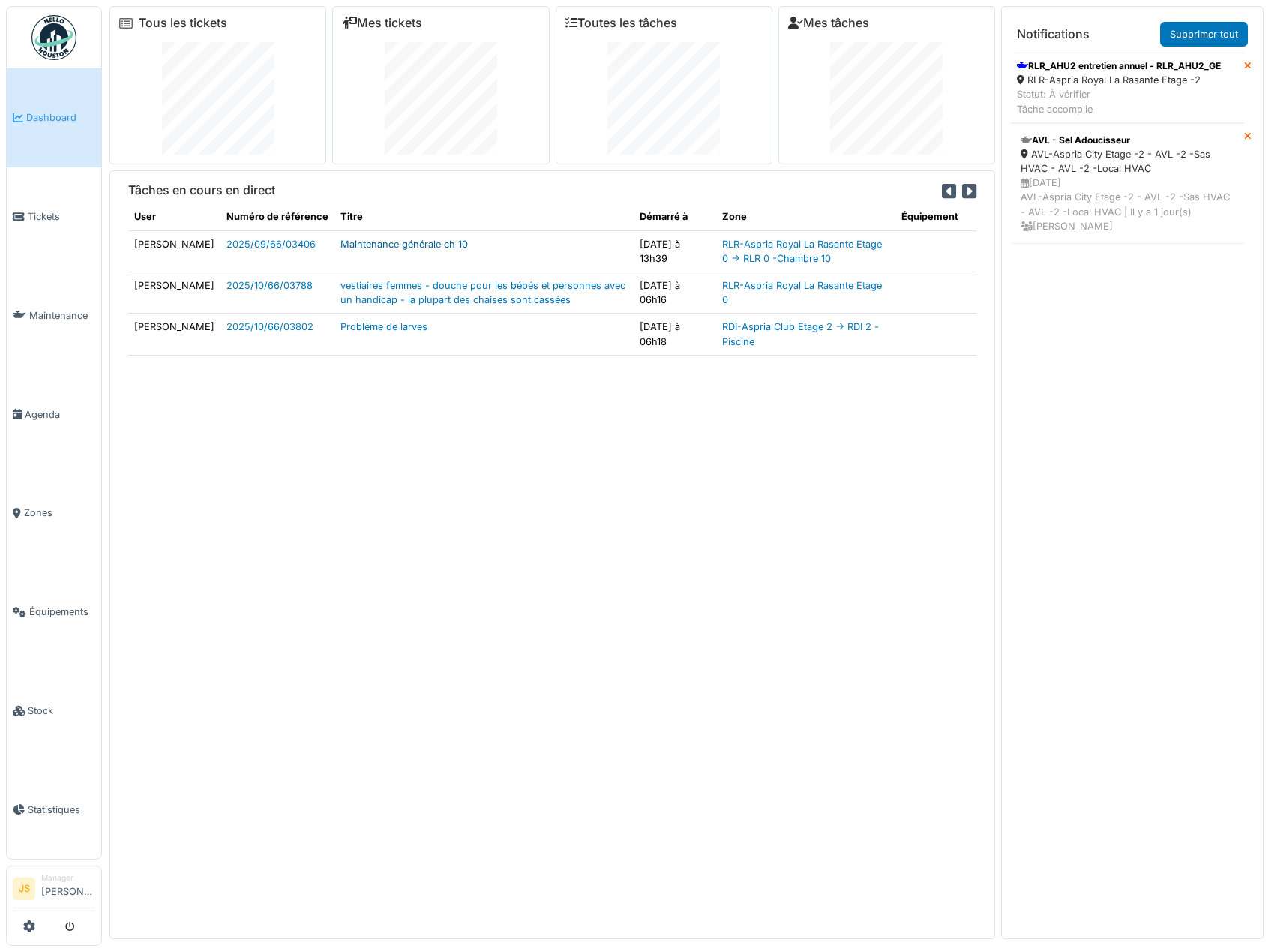
click at [410, 246] on link "Maintenance générale ch 10" at bounding box center [404, 243] width 127 height 11
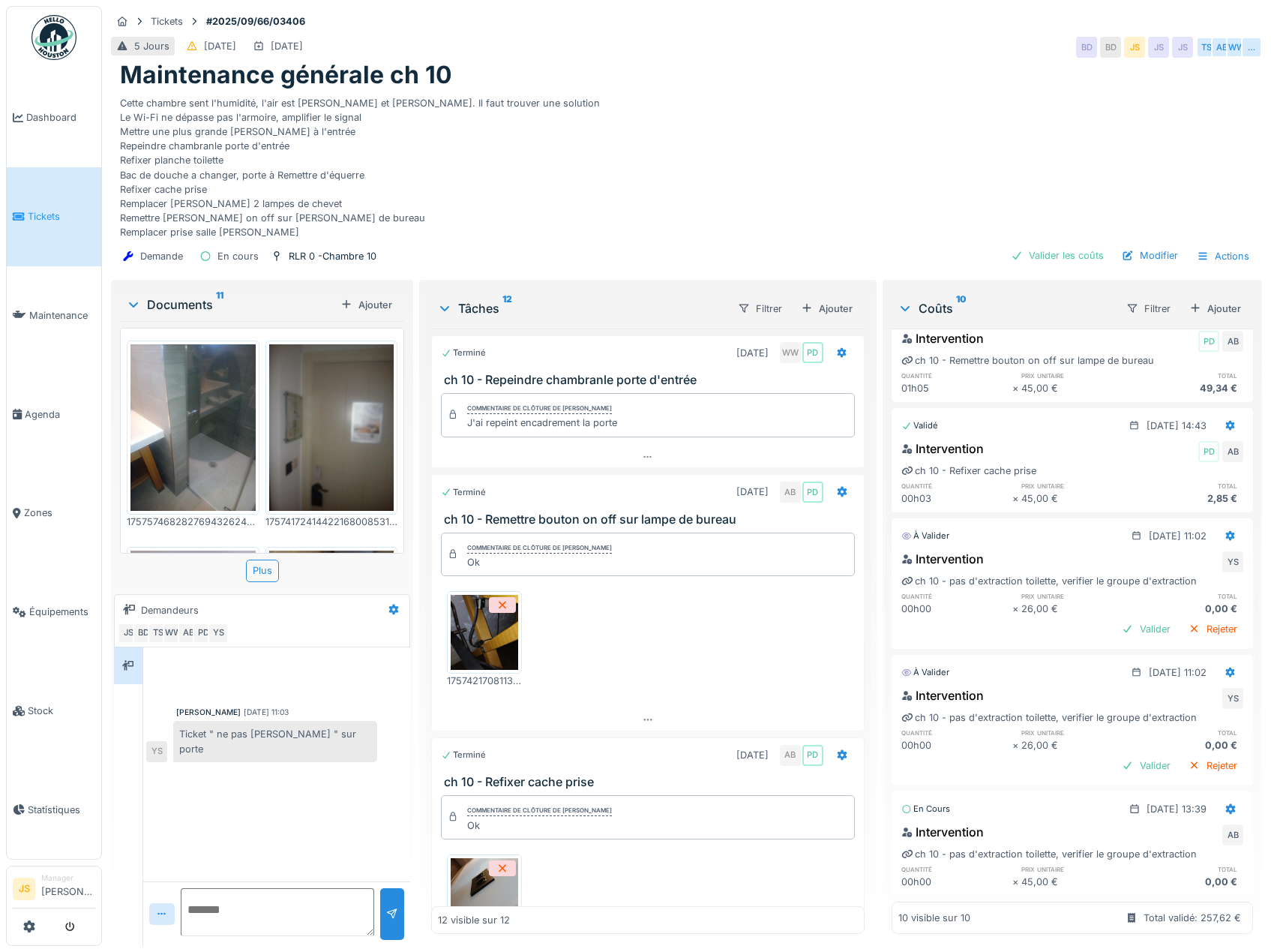
scroll to position [11, 0]
click at [1126, 755] on div "Valider" at bounding box center [1146, 765] width 61 height 21
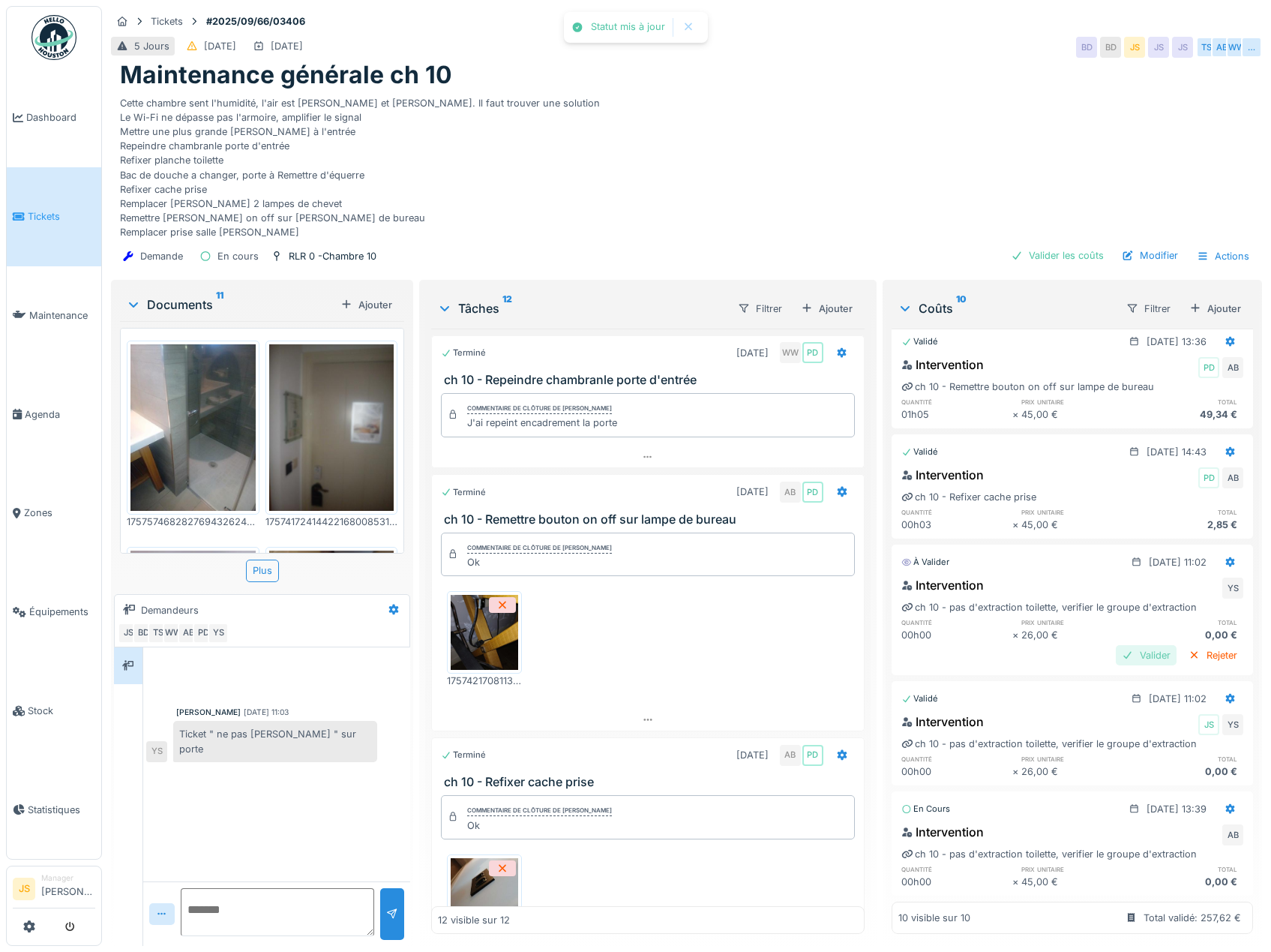
scroll to position [585, 0]
click at [1126, 645] on div "Valider" at bounding box center [1146, 655] width 61 height 21
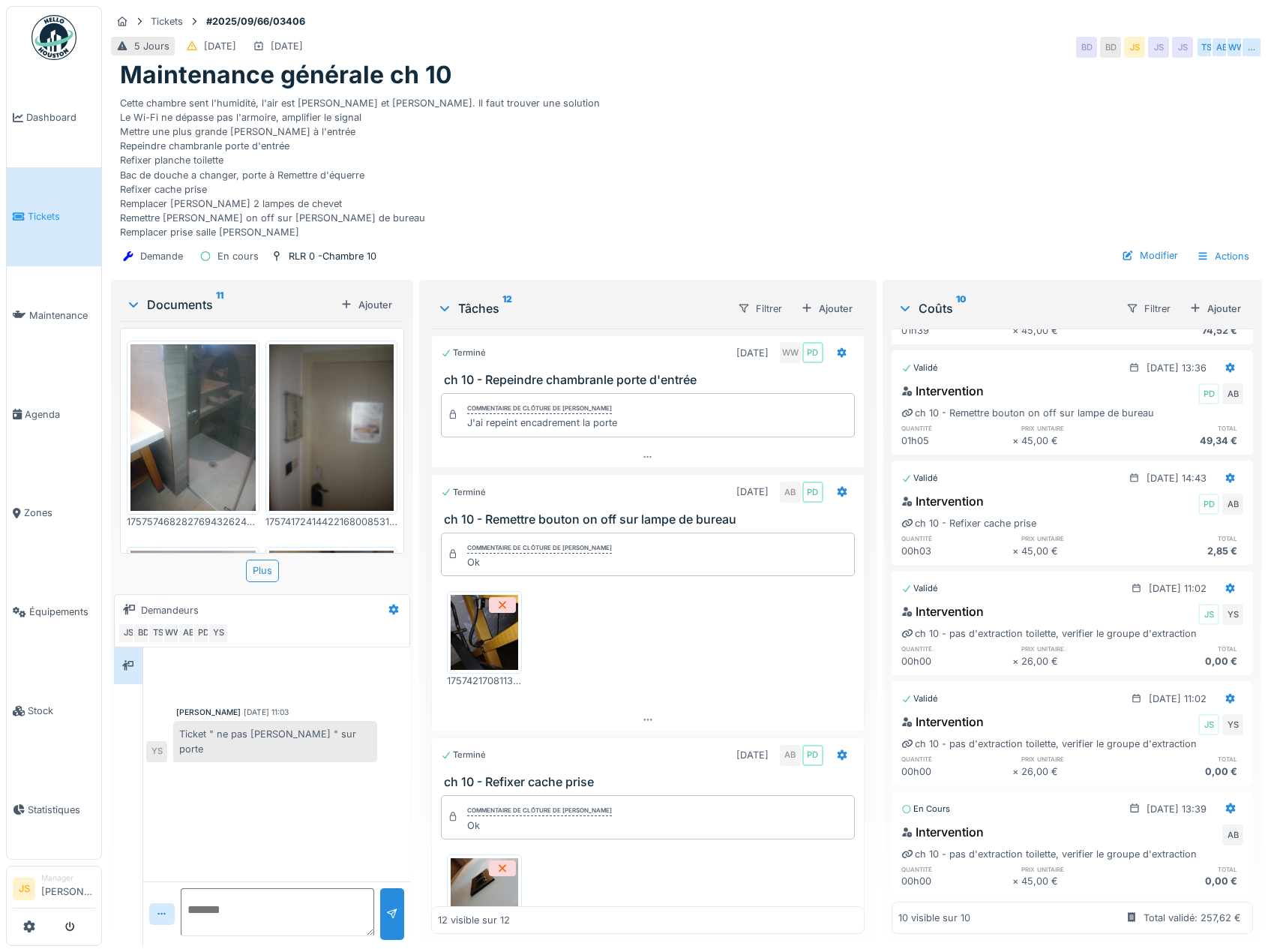
scroll to position [559, 0]
click at [1100, 847] on div "ch 10 - pas d'extraction toilette, verifier le groupe d'extraction" at bounding box center [1049, 854] width 296 height 15
click at [1225, 803] on icon at bounding box center [1231, 808] width 12 height 9
click at [1166, 810] on div "Supprimer" at bounding box center [1157, 820] width 73 height 22
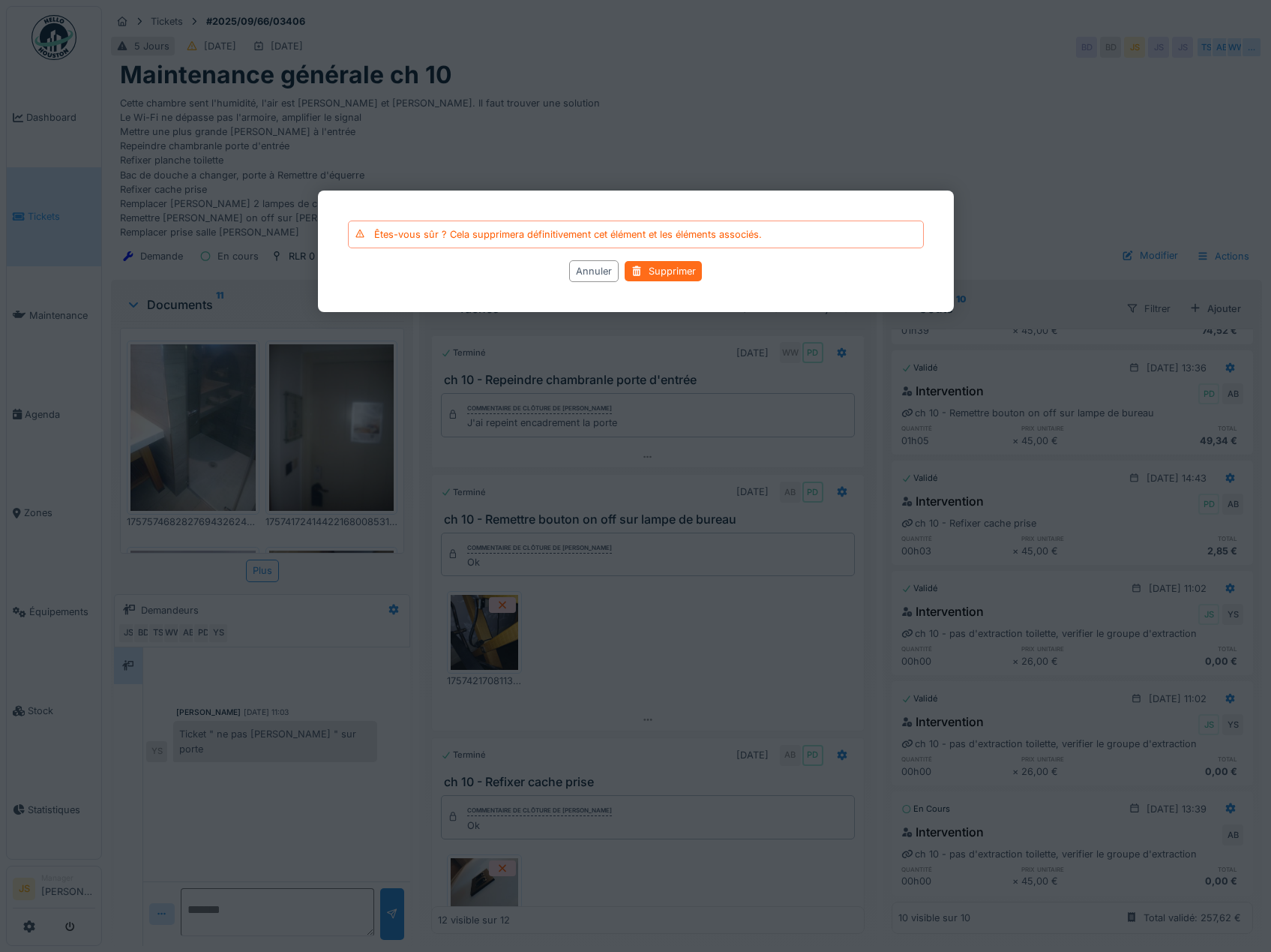
click at [664, 273] on div "Supprimer" at bounding box center [663, 272] width 77 height 21
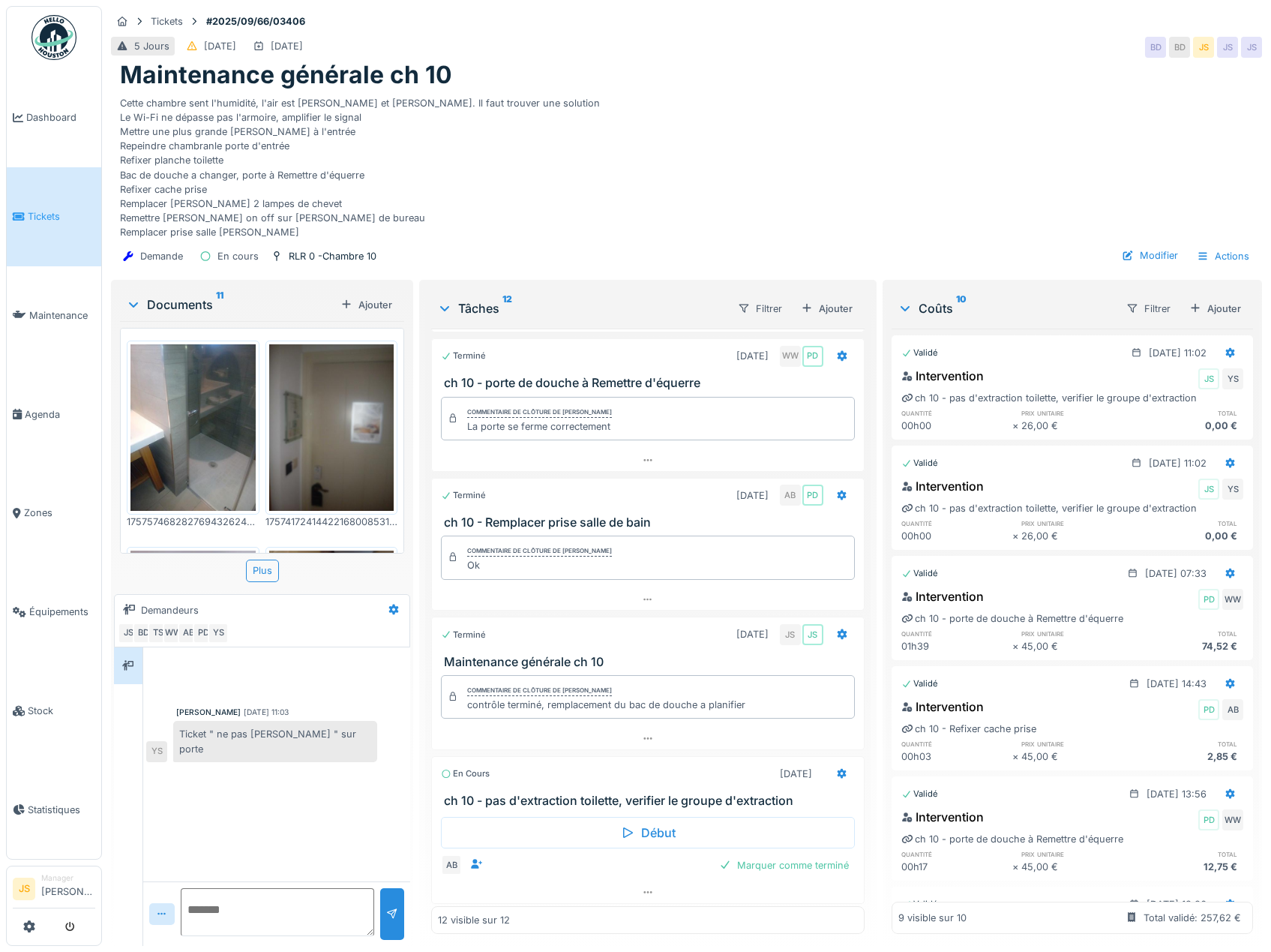
scroll to position [1500, 0]
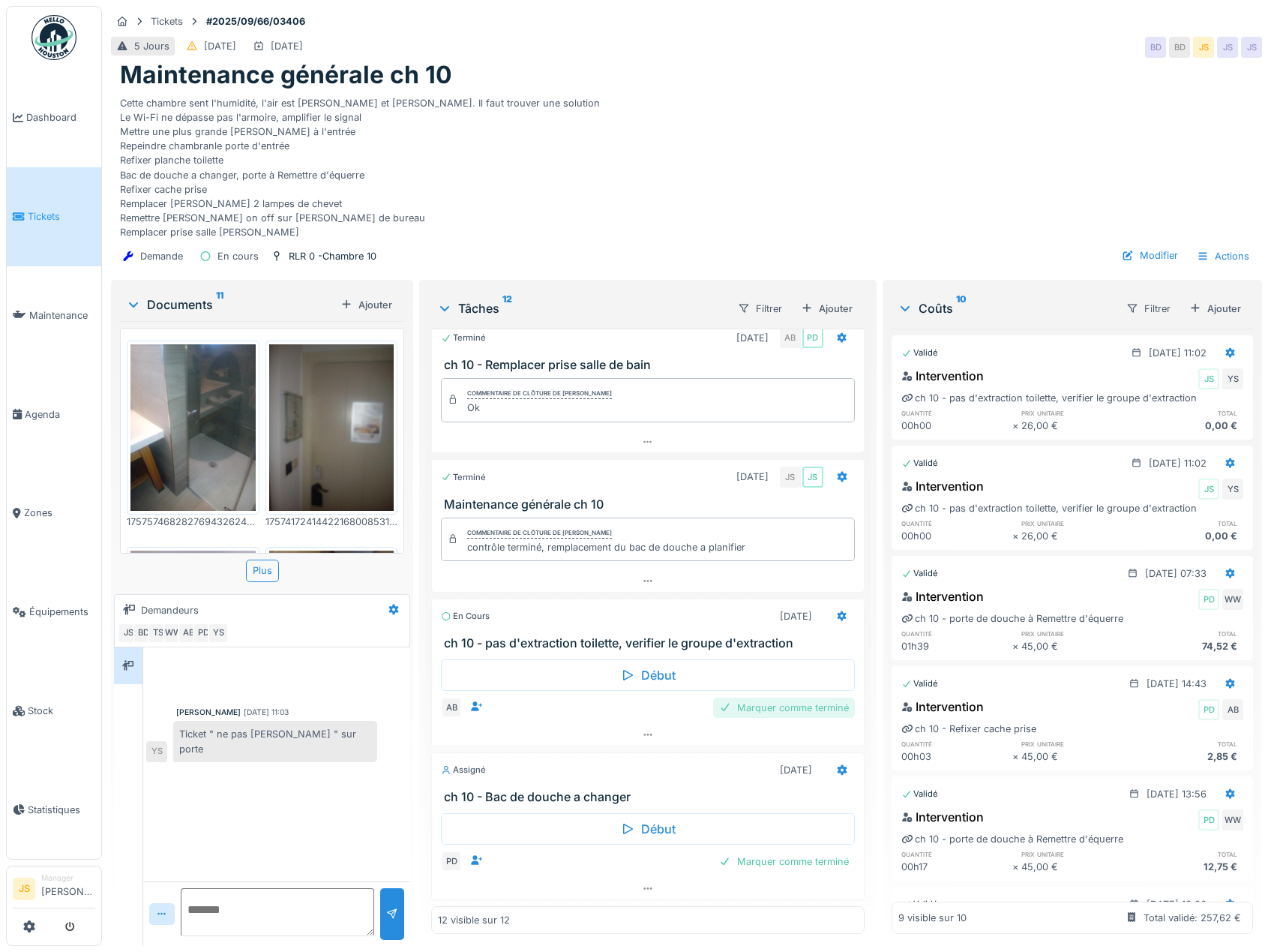
click at [777, 698] on div "Marquer comme terminé" at bounding box center [783, 708] width 142 height 21
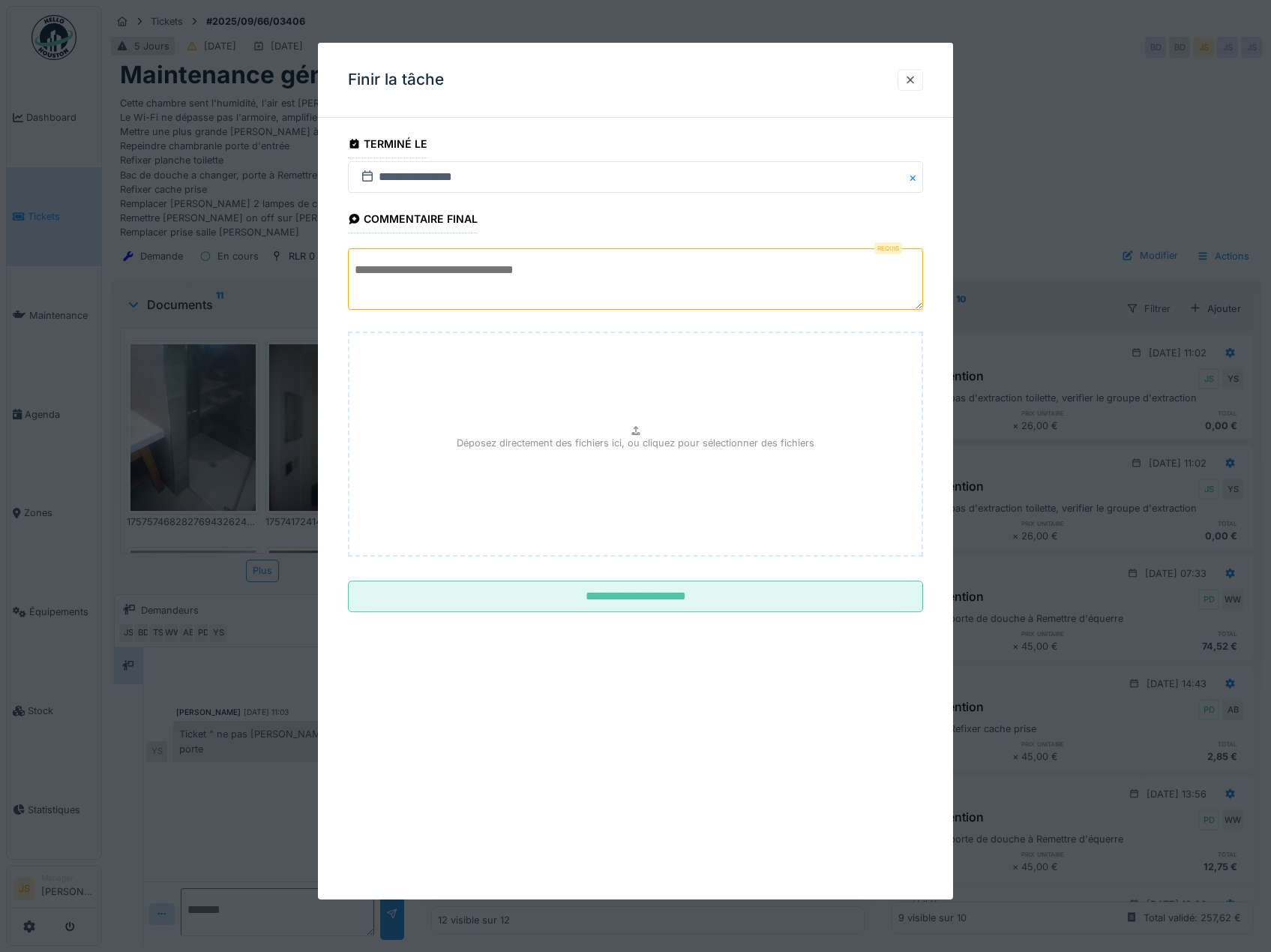
click at [477, 283] on textarea at bounding box center [636, 279] width 576 height 62
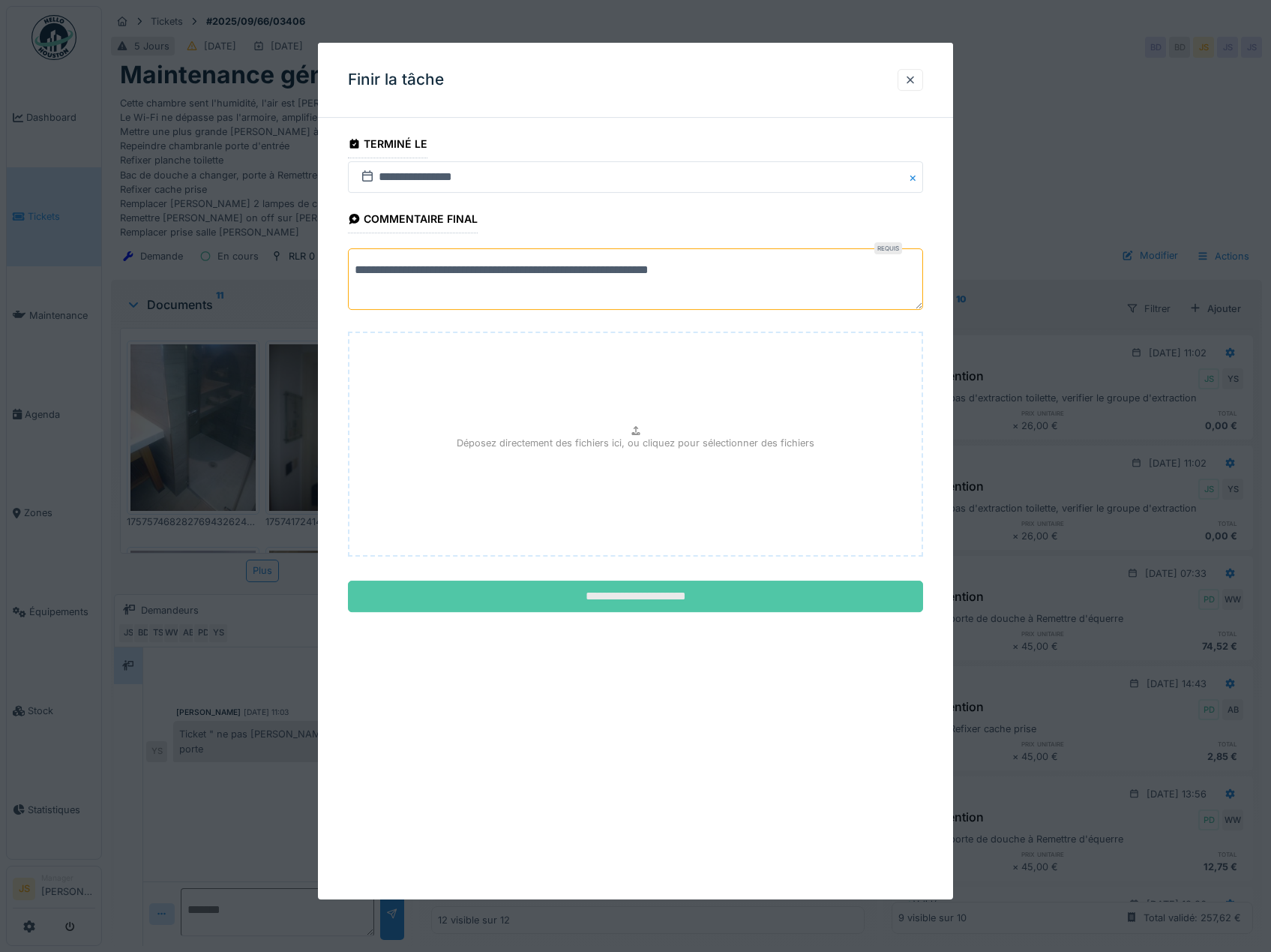
type textarea "**********"
click at [645, 593] on input "**********" at bounding box center [636, 597] width 576 height 32
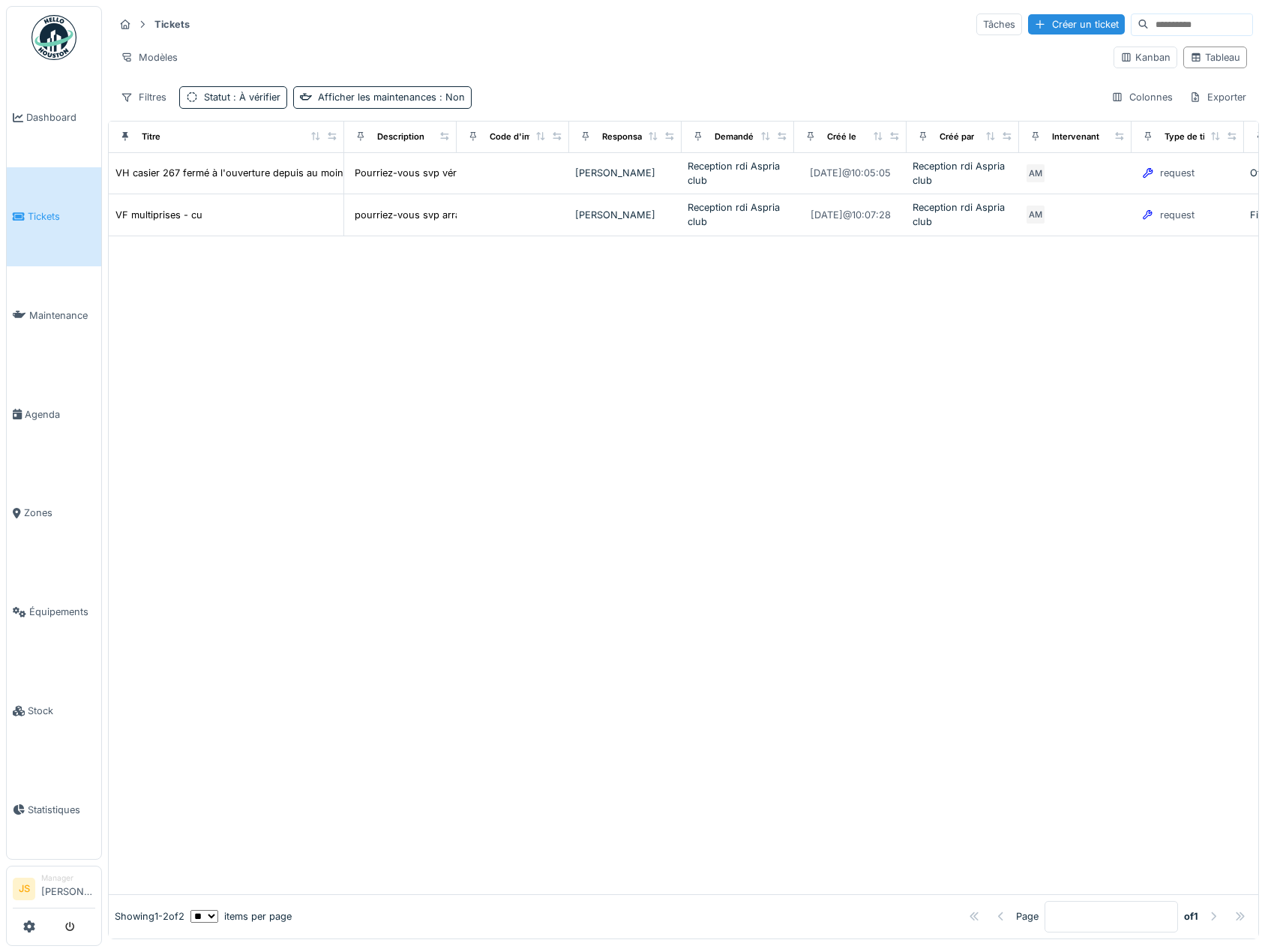
click at [40, 215] on span "Tickets" at bounding box center [61, 216] width 67 height 15
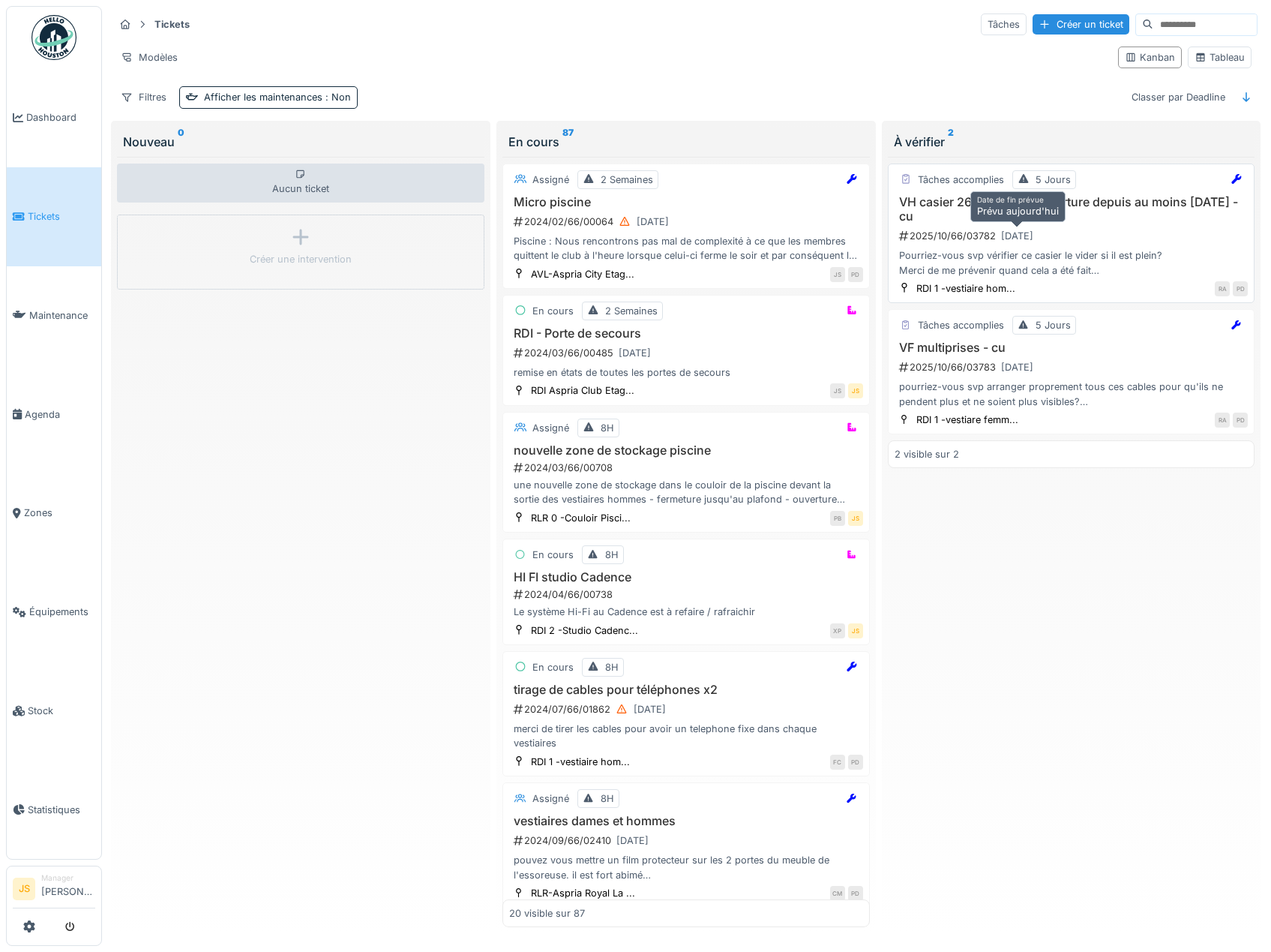
click at [996, 230] on div "[DATE]" at bounding box center [1017, 236] width 43 height 19
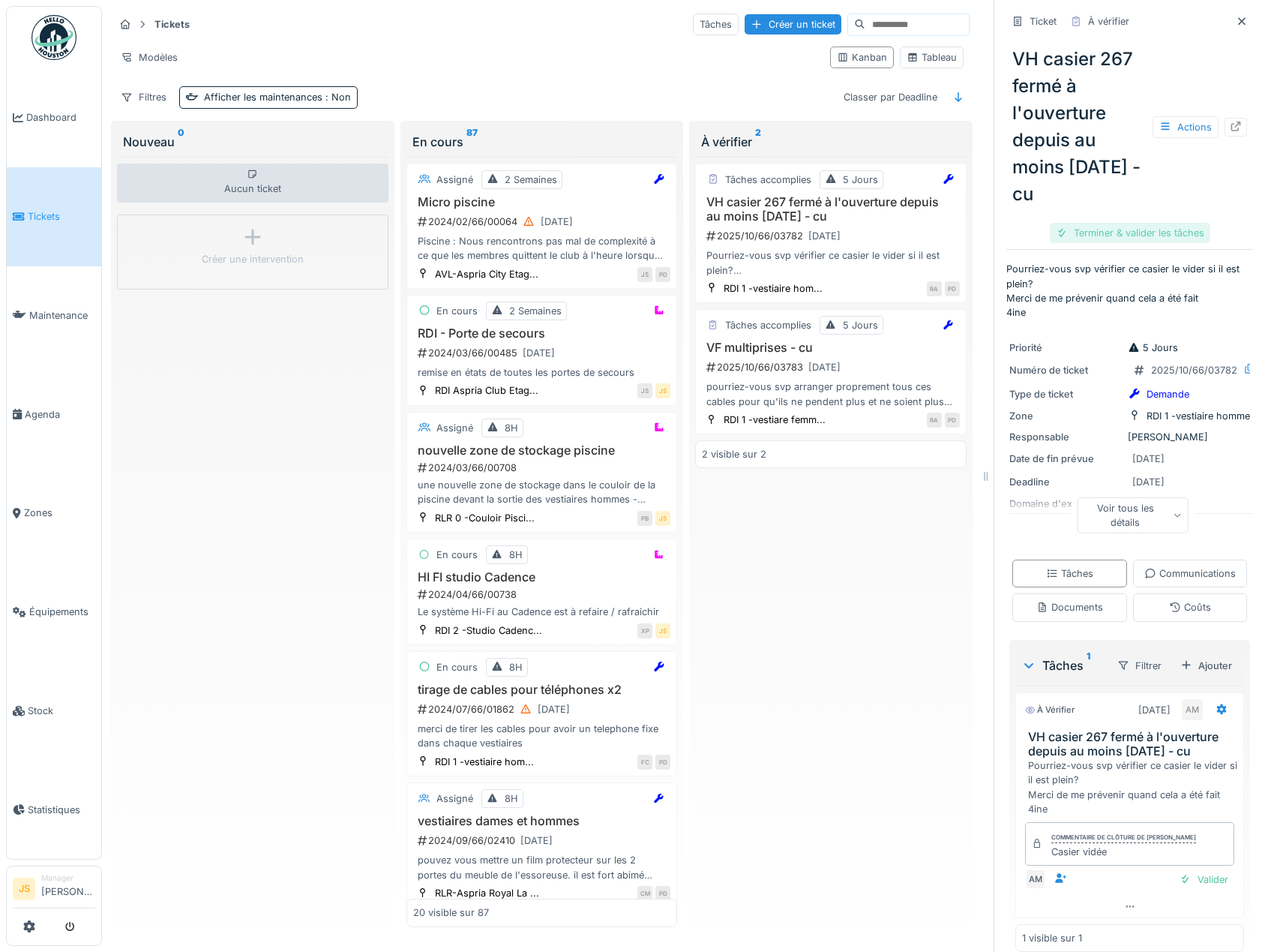
click at [1135, 243] on div "Terminer & valider les tâches" at bounding box center [1130, 233] width 161 height 21
click at [1150, 243] on div "Clôturer le ticket" at bounding box center [1129, 233] width 104 height 21
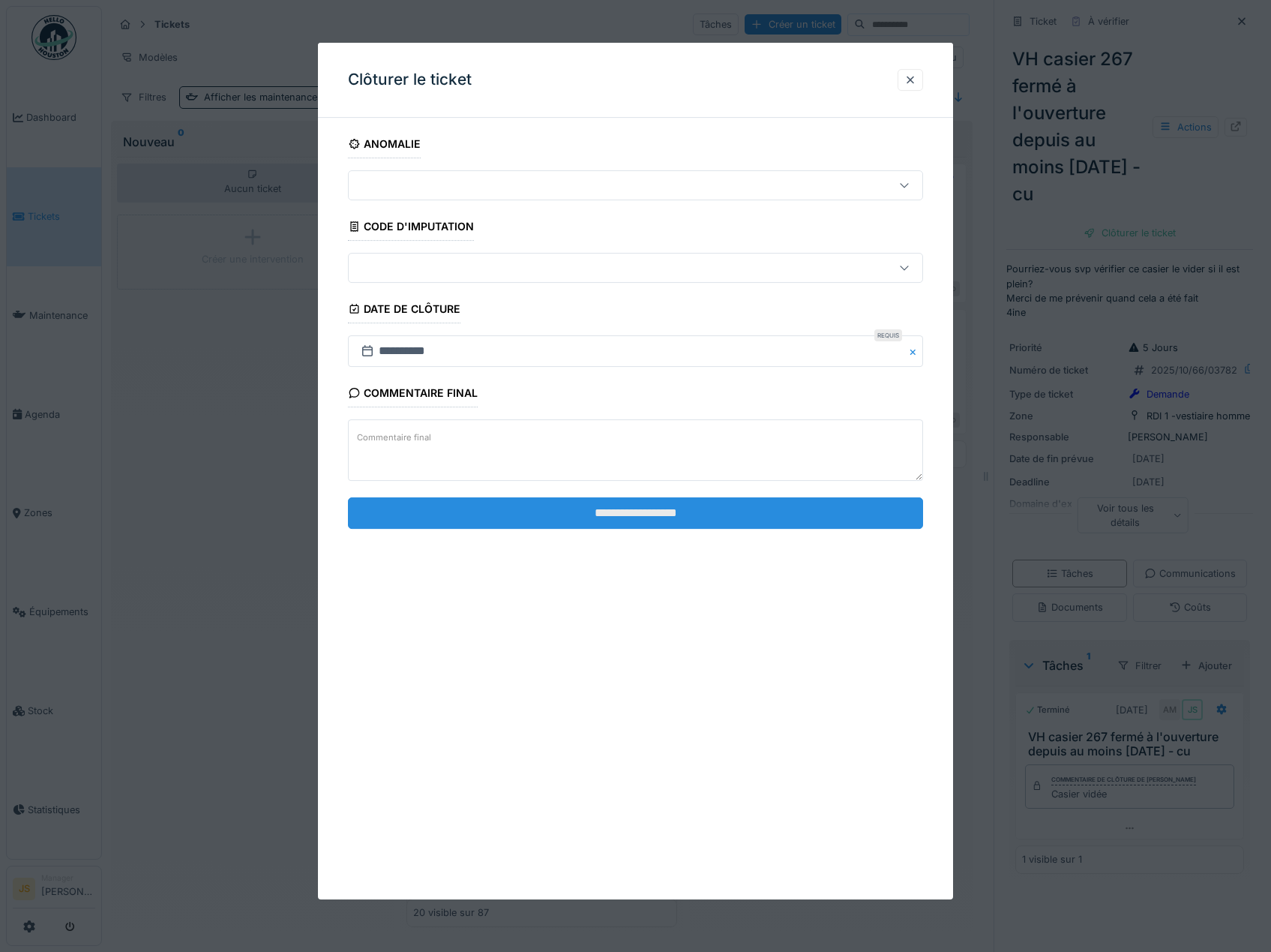
click at [630, 508] on input "**********" at bounding box center [636, 513] width 576 height 32
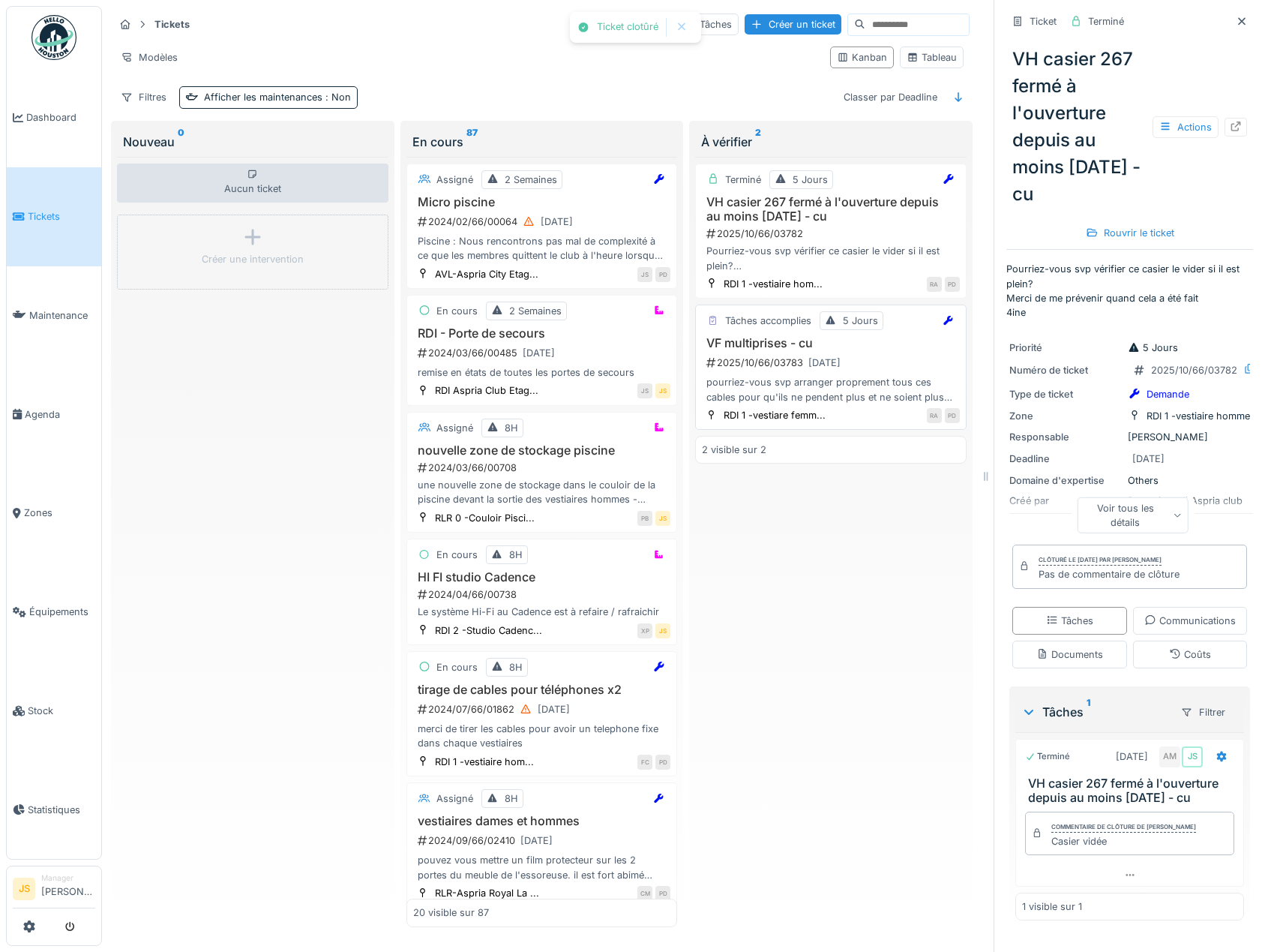
click at [801, 372] on div "VF multiprises - cu 2025/10/66/03783 [DATE] pourriez-vous svp arranger propreme…" at bounding box center [831, 370] width 258 height 68
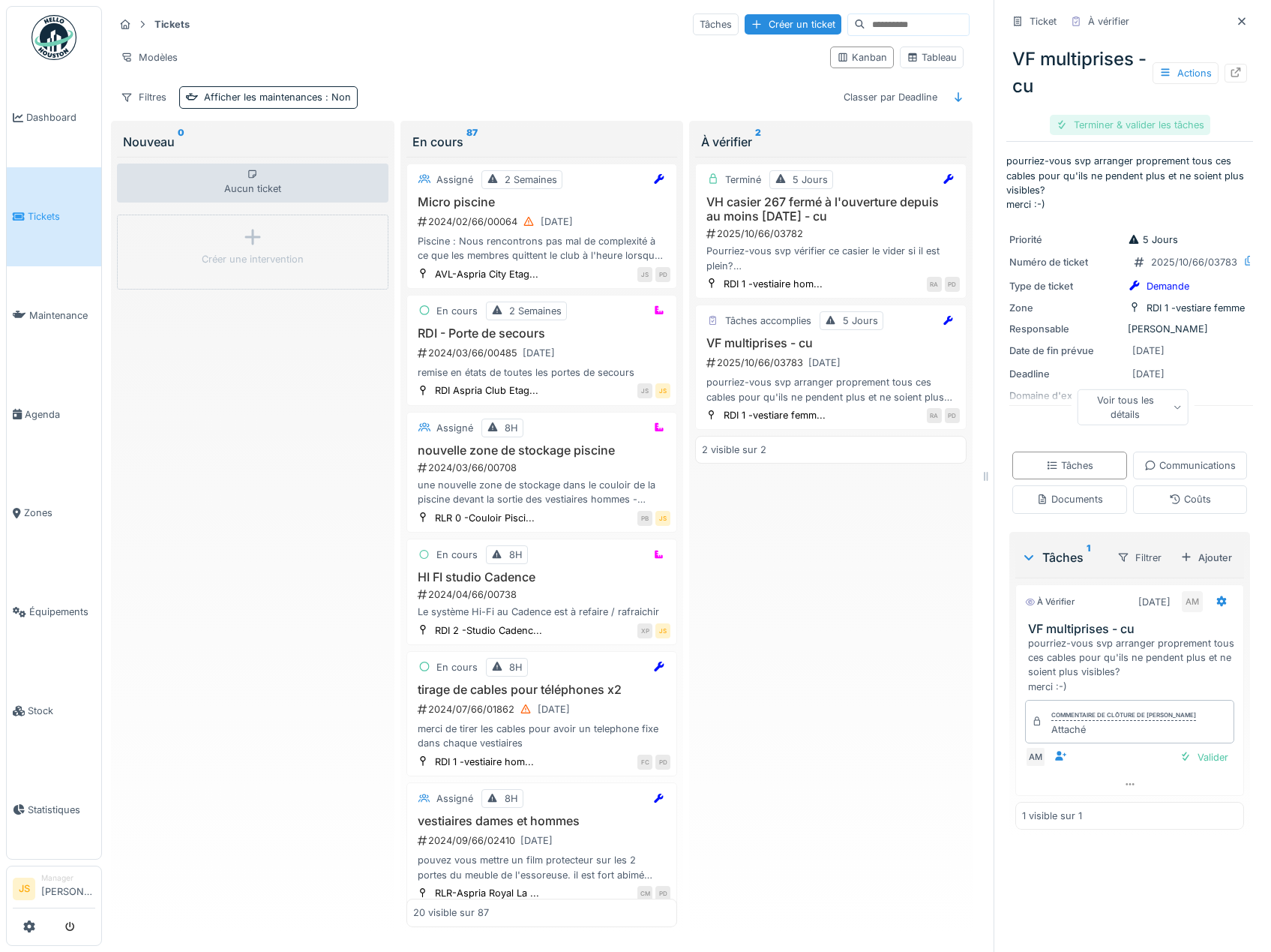
click at [1129, 122] on div "Terminer & valider les tâches" at bounding box center [1130, 125] width 161 height 21
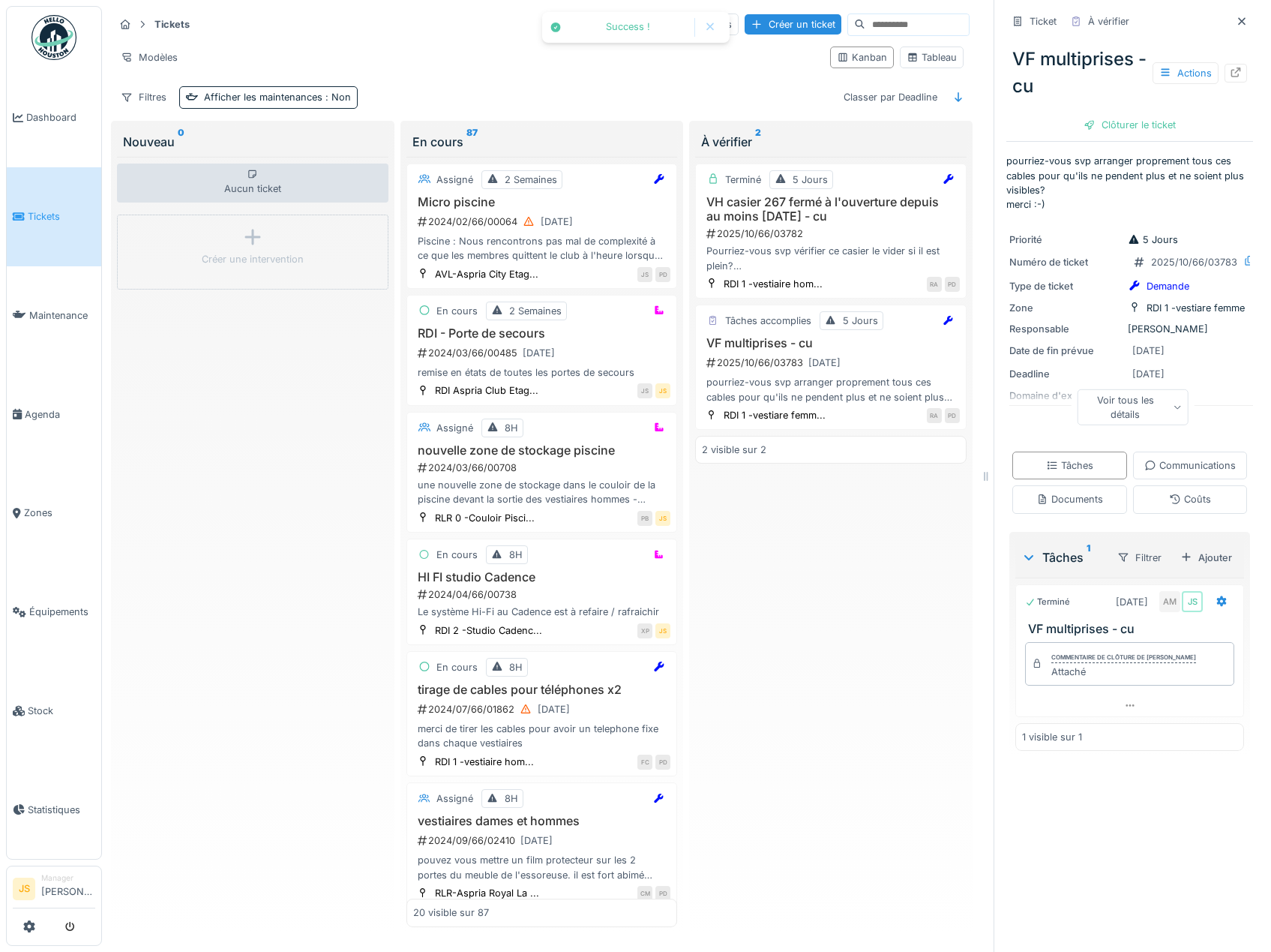
click at [1129, 122] on div "Clôturer le ticket" at bounding box center [1129, 125] width 104 height 21
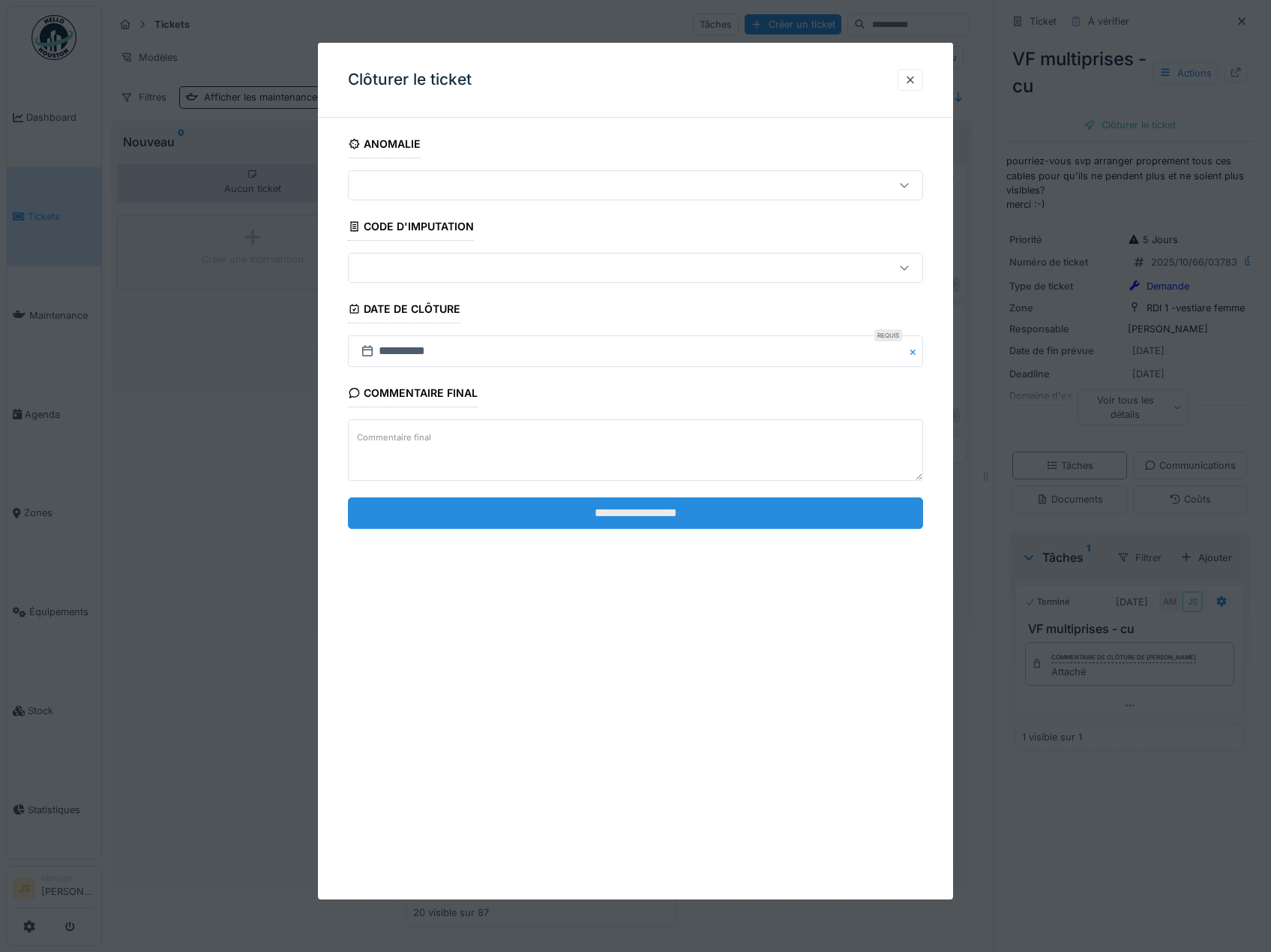
click at [624, 507] on input "**********" at bounding box center [636, 513] width 576 height 32
